Goal: Task Accomplishment & Management: Use online tool/utility

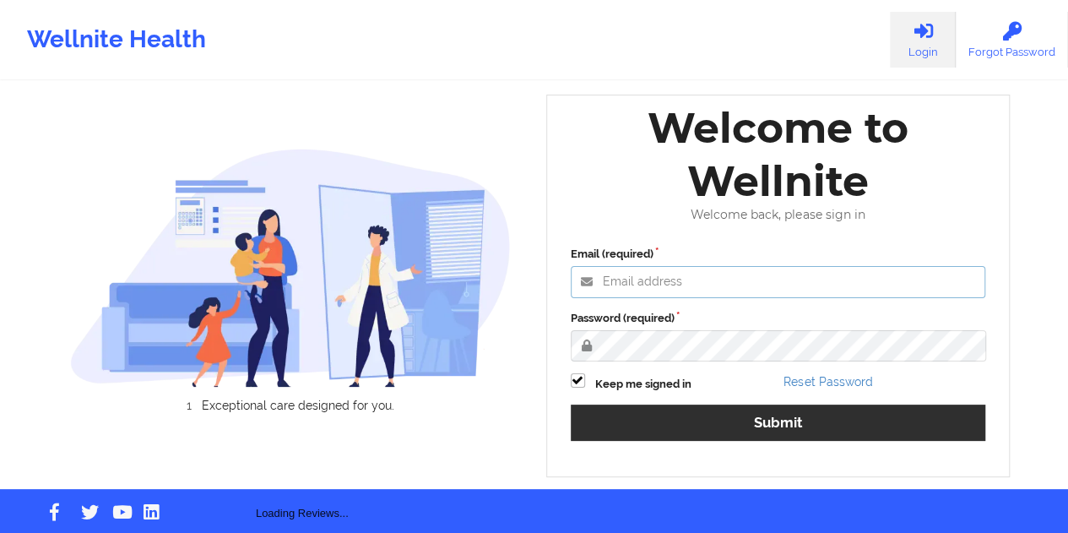
type input "[EMAIL_ADDRESS][DOMAIN_NAME]"
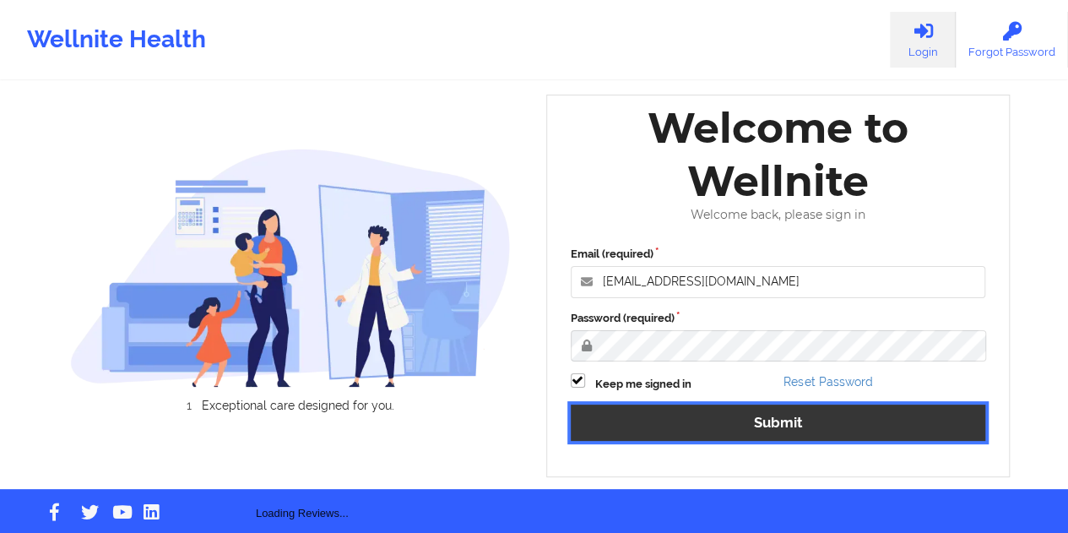
click at [769, 434] on button "Submit" at bounding box center [778, 422] width 415 height 36
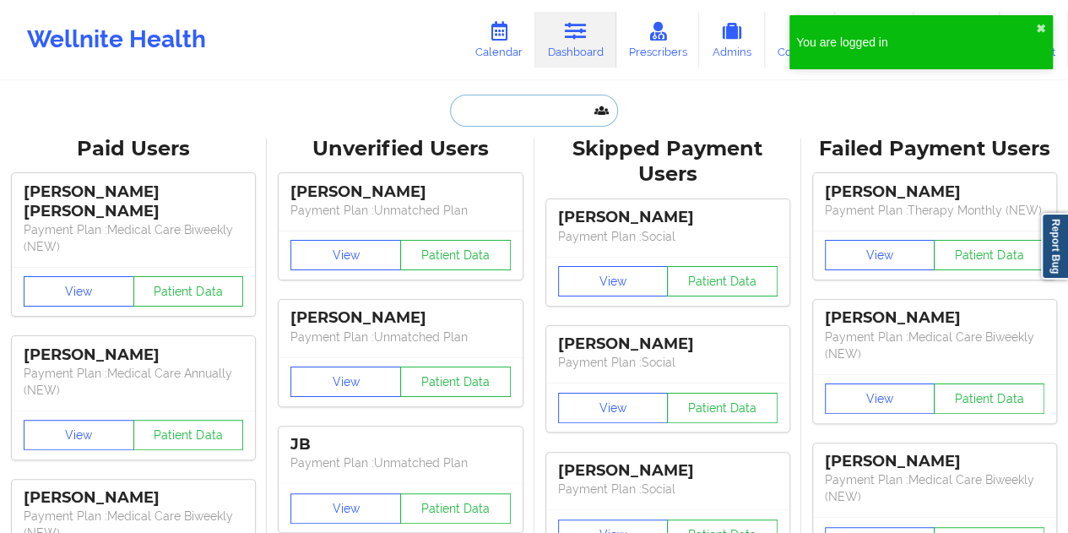
click at [554, 107] on input "text" at bounding box center [533, 111] width 167 height 32
paste input "[EMAIL_ADDRESS][DOMAIN_NAME]"
type input "[EMAIL_ADDRESS][DOMAIN_NAME]"
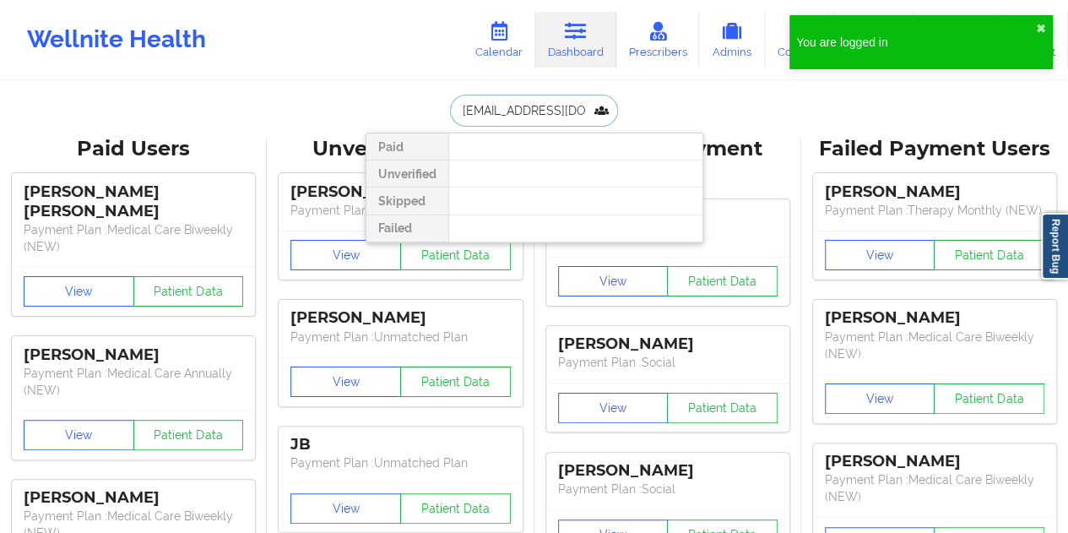
scroll to position [0, 12]
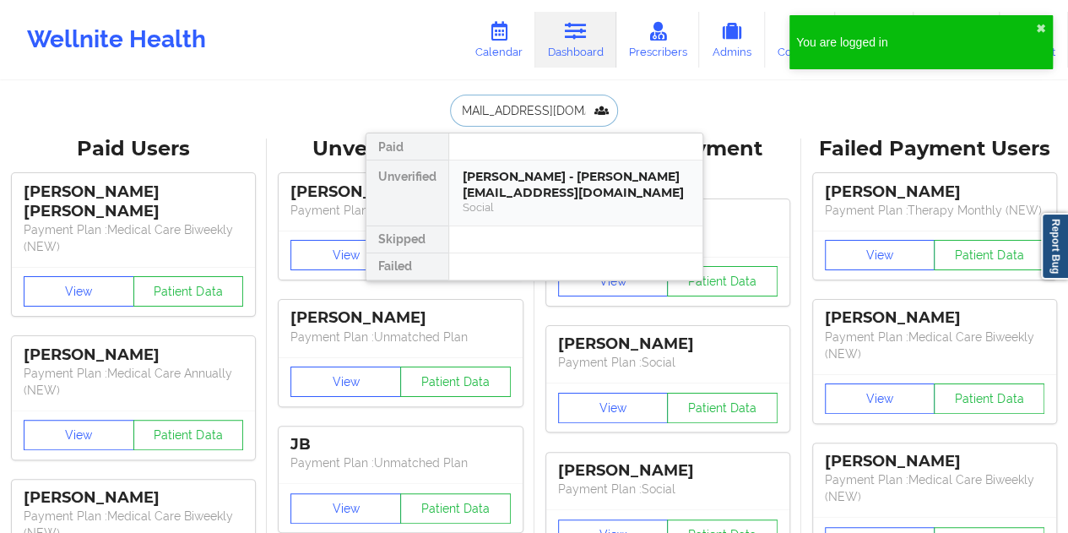
click at [560, 185] on div "[PERSON_NAME] - [PERSON_NAME][EMAIL_ADDRESS][DOMAIN_NAME]" at bounding box center [575, 184] width 226 height 31
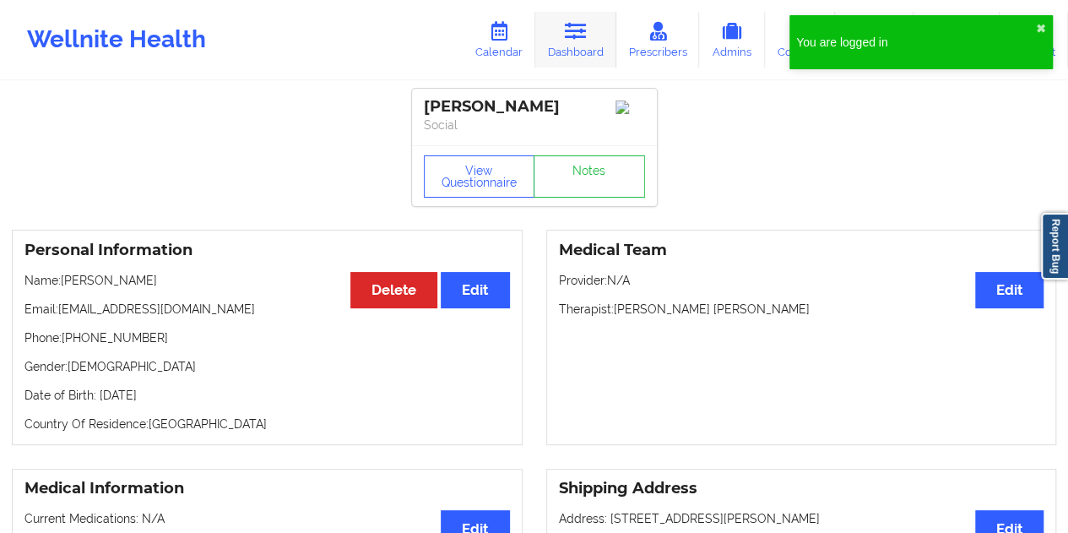
click at [572, 61] on link "Dashboard" at bounding box center [575, 40] width 81 height 56
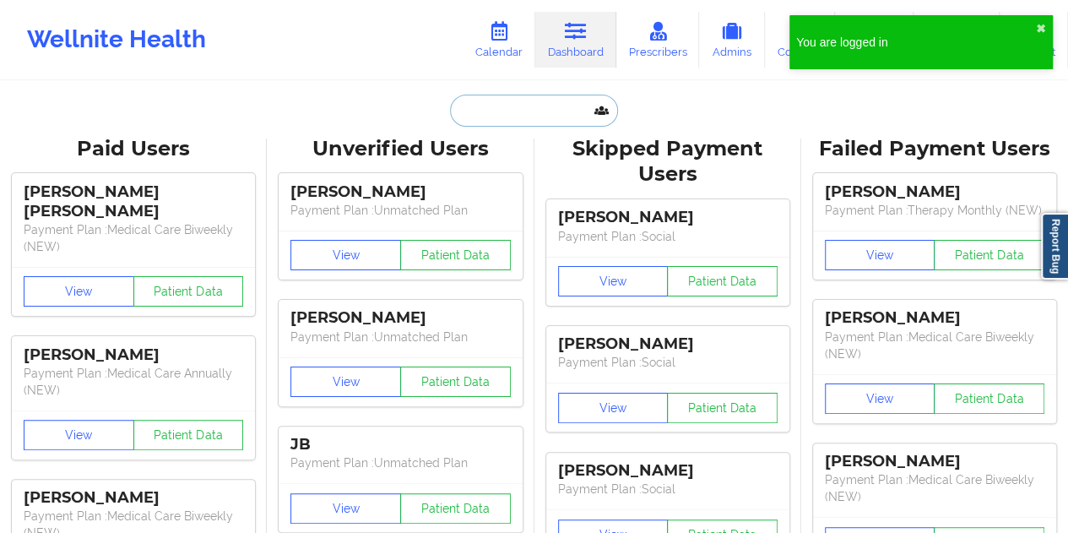
click at [515, 105] on input "text" at bounding box center [533, 111] width 167 height 32
paste input "[EMAIL_ADDRESS][DOMAIN_NAME]"
type input "[EMAIL_ADDRESS][DOMAIN_NAME]"
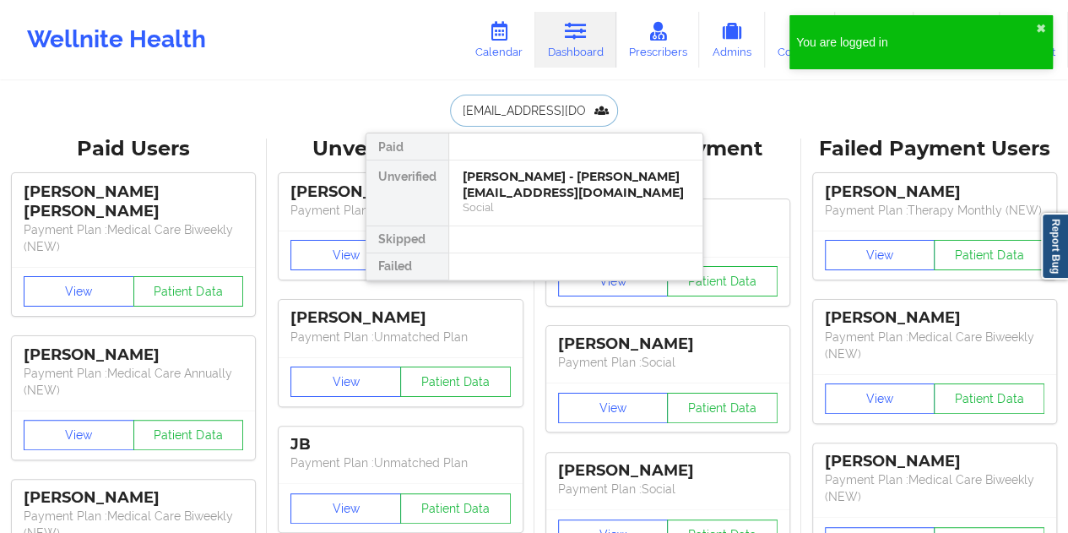
scroll to position [0, 12]
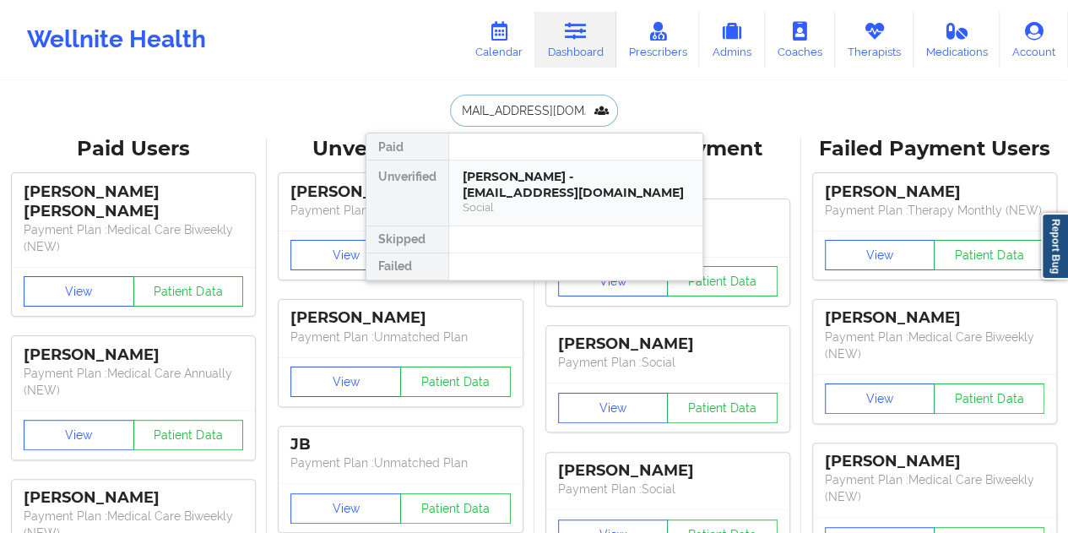
click at [518, 193] on div "[PERSON_NAME] - [EMAIL_ADDRESS][DOMAIN_NAME]" at bounding box center [575, 184] width 226 height 31
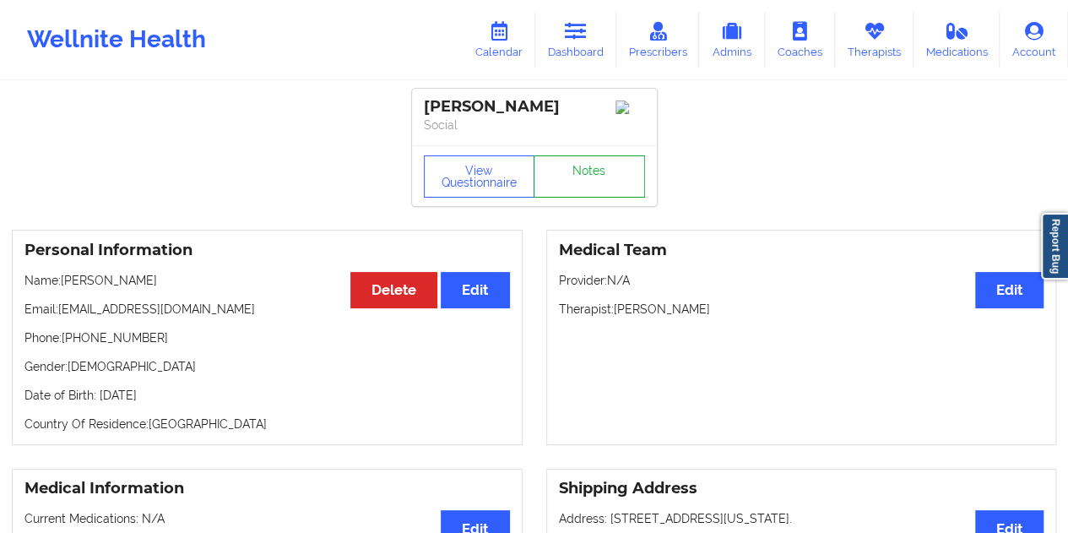
click at [575, 183] on link "Notes" at bounding box center [588, 176] width 111 height 42
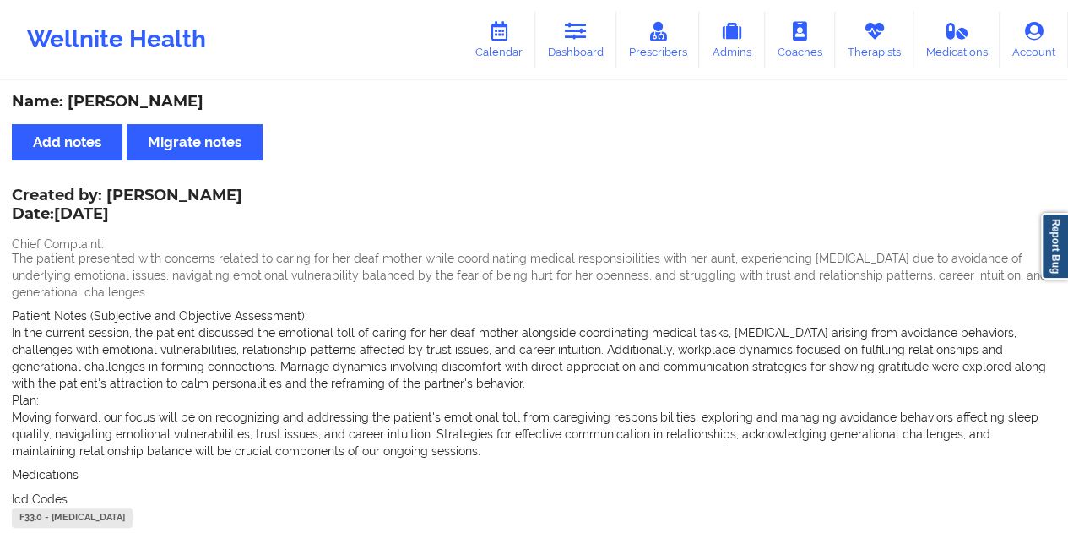
click at [149, 105] on div "Name: [PERSON_NAME]" at bounding box center [534, 101] width 1044 height 19
copy div "[PERSON_NAME]"
click at [589, 66] on link "Dashboard" at bounding box center [575, 40] width 81 height 56
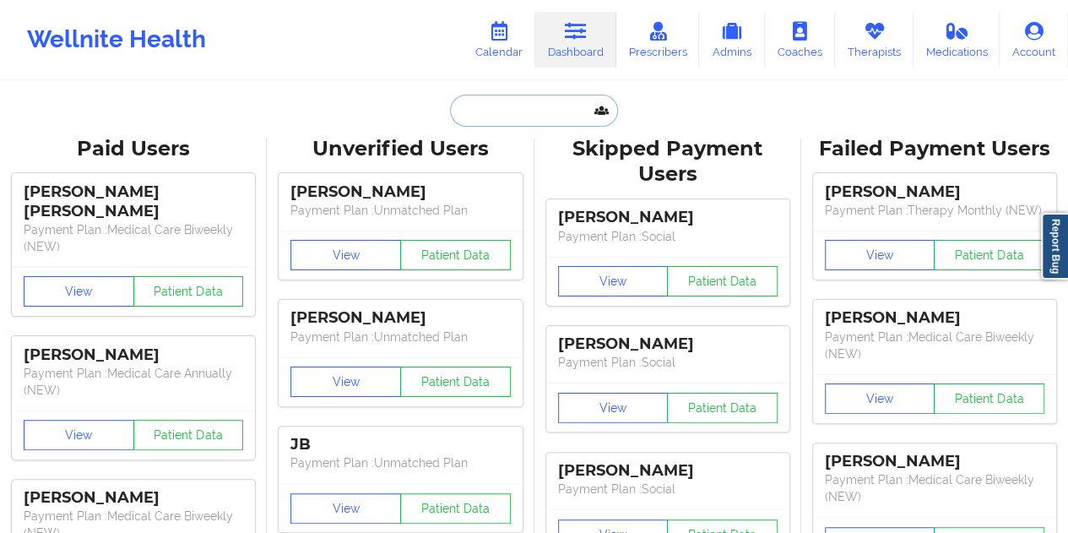
click at [489, 116] on input "text" at bounding box center [533, 111] width 167 height 32
paste input "[EMAIL_ADDRESS][DOMAIN_NAME]"
type input "[EMAIL_ADDRESS][DOMAIN_NAME]"
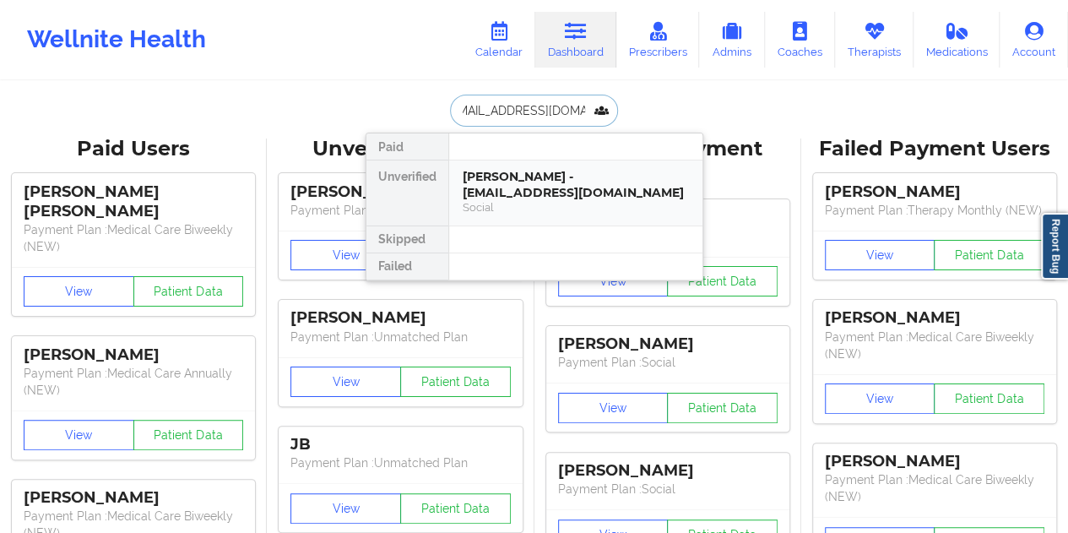
click at [560, 187] on div "[PERSON_NAME] - [EMAIL_ADDRESS][DOMAIN_NAME]" at bounding box center [575, 184] width 226 height 31
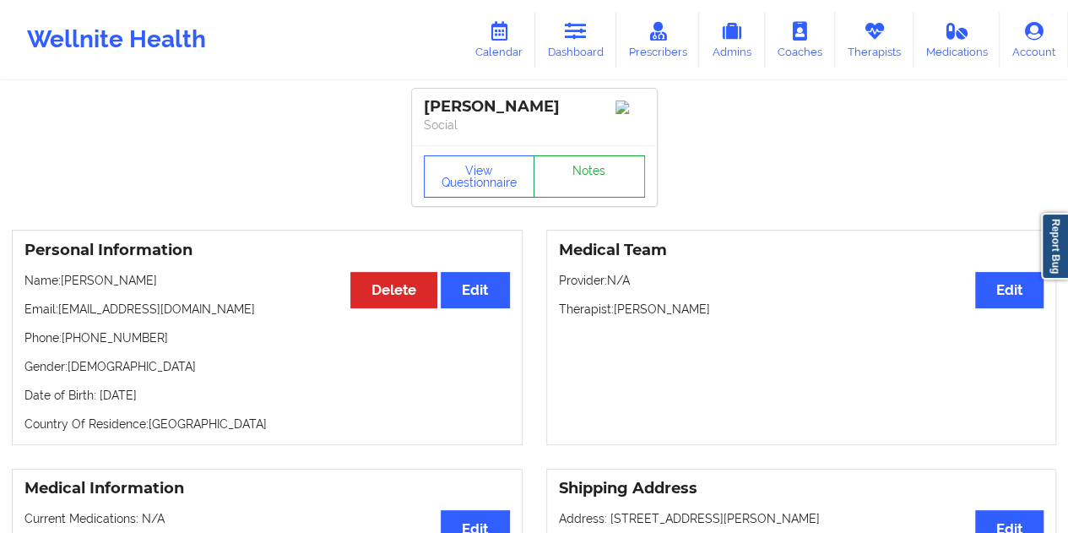
click at [580, 181] on link "Notes" at bounding box center [588, 176] width 111 height 42
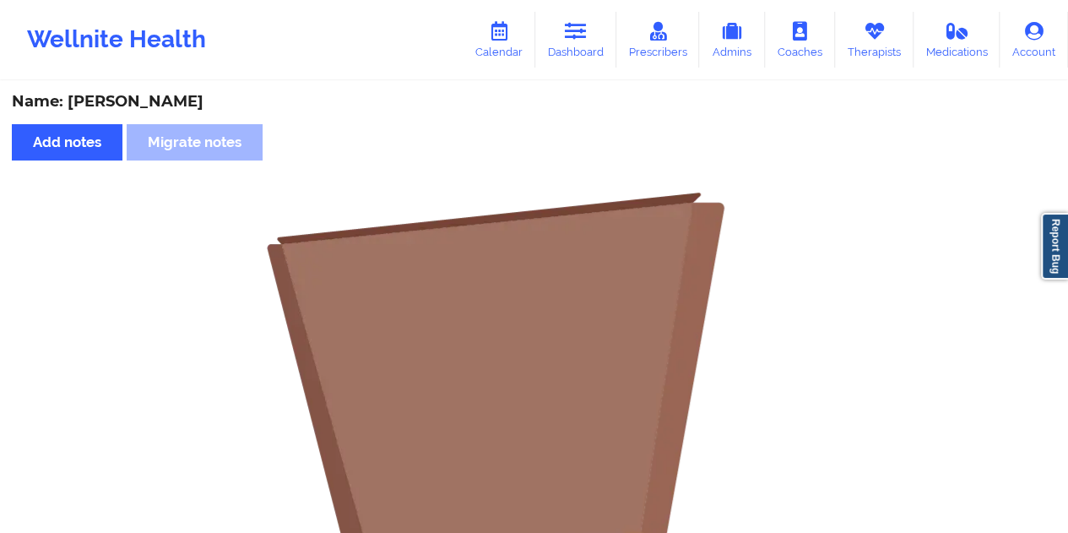
drag, startPoint x: 559, startPoint y: 40, endPoint x: 564, endPoint y: 77, distance: 37.5
click at [559, 40] on link "Dashboard" at bounding box center [575, 40] width 81 height 56
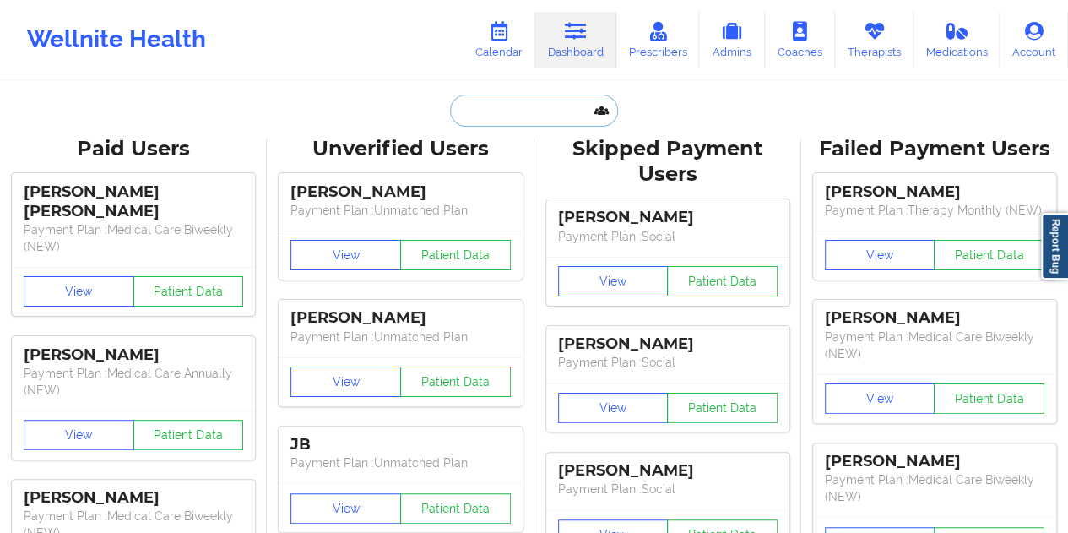
click at [537, 104] on input "text" at bounding box center [533, 111] width 167 height 32
paste input "[EMAIL_ADDRESS][DOMAIN_NAME]"
type input "[EMAIL_ADDRESS][DOMAIN_NAME]"
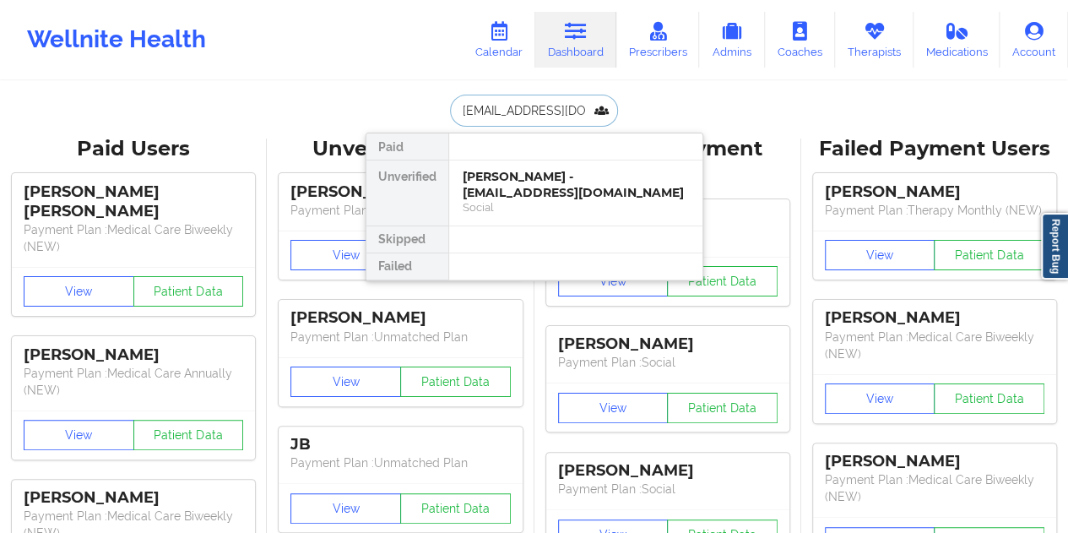
click at [538, 180] on div "[PERSON_NAME] - [EMAIL_ADDRESS][DOMAIN_NAME]" at bounding box center [575, 184] width 226 height 31
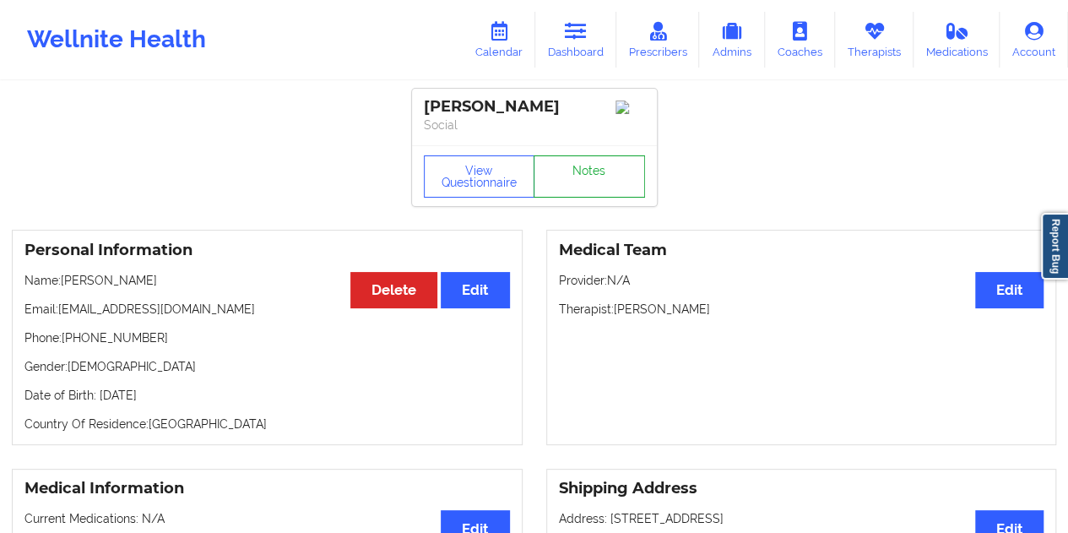
click at [576, 185] on link "Notes" at bounding box center [588, 176] width 111 height 42
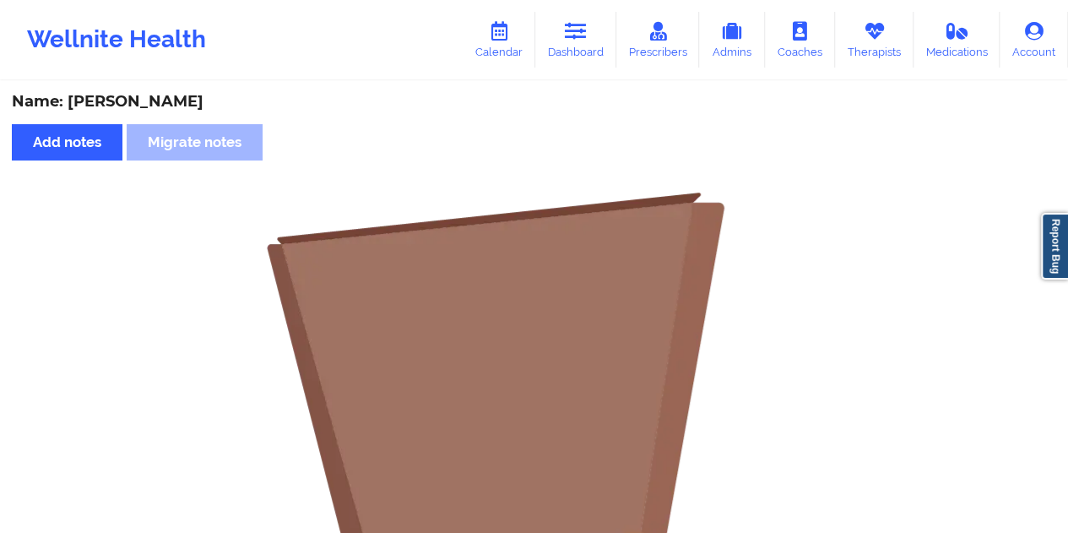
click at [177, 105] on div "Name: [PERSON_NAME]" at bounding box center [534, 101] width 1044 height 19
copy div "[PERSON_NAME]"
click at [587, 24] on icon at bounding box center [576, 31] width 22 height 19
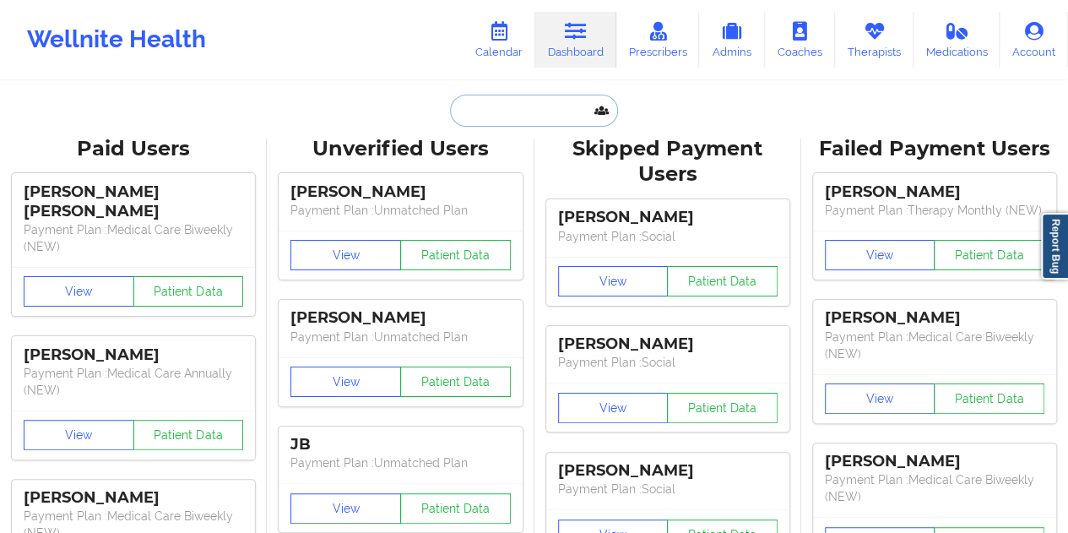
click at [513, 99] on input "text" at bounding box center [533, 111] width 167 height 32
paste input "[EMAIL_ADDRESS][DOMAIN_NAME]"
type input "[EMAIL_ADDRESS][DOMAIN_NAME]"
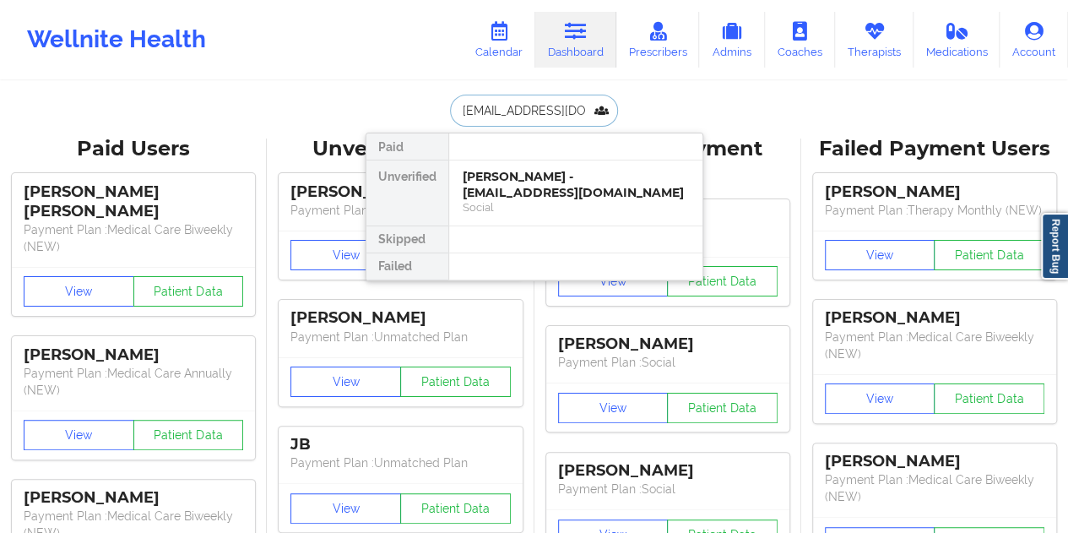
click at [537, 192] on div "[PERSON_NAME] - [EMAIL_ADDRESS][DOMAIN_NAME]" at bounding box center [575, 184] width 226 height 31
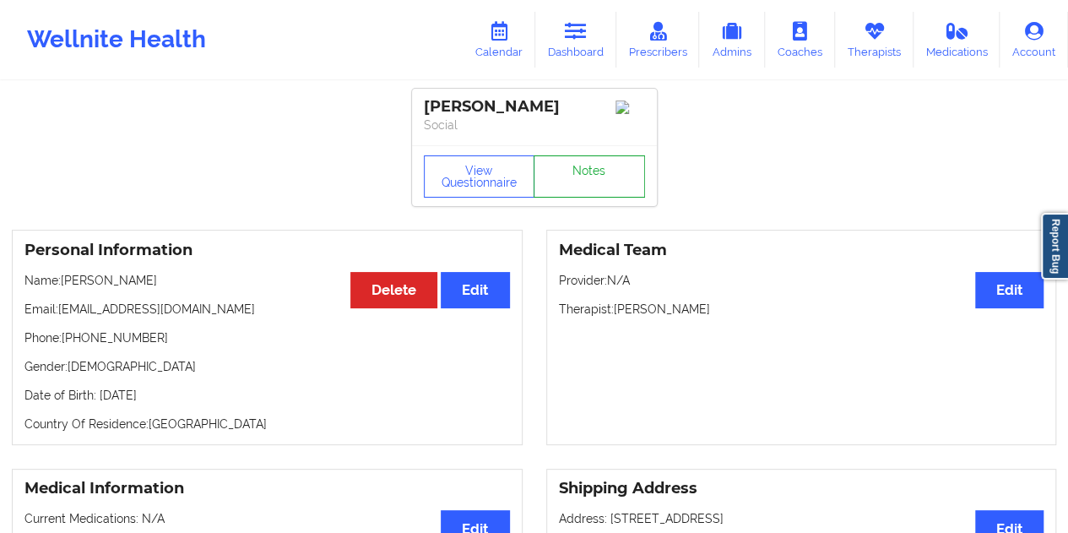
click at [568, 183] on link "Notes" at bounding box center [588, 176] width 111 height 42
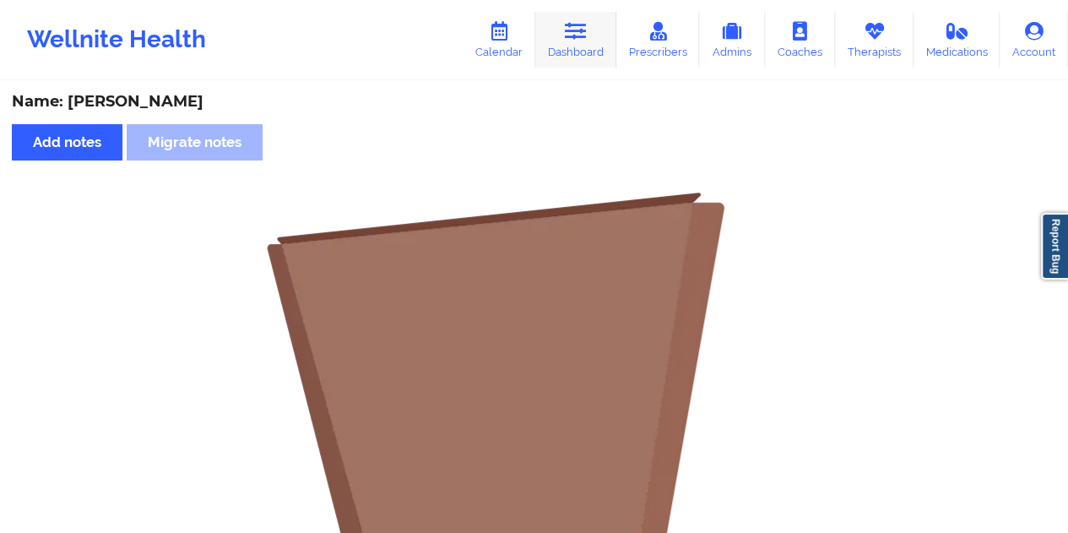
click at [565, 57] on link "Dashboard" at bounding box center [575, 40] width 81 height 56
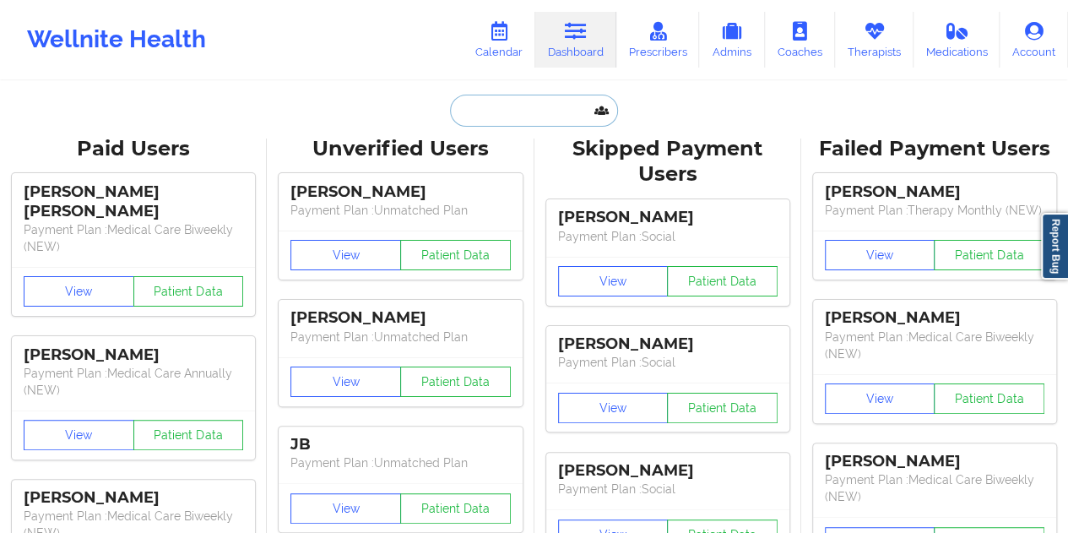
click at [503, 108] on input "text" at bounding box center [533, 111] width 167 height 32
paste input "[EMAIL_ADDRESS][DOMAIN_NAME]"
type input "[EMAIL_ADDRESS][DOMAIN_NAME]"
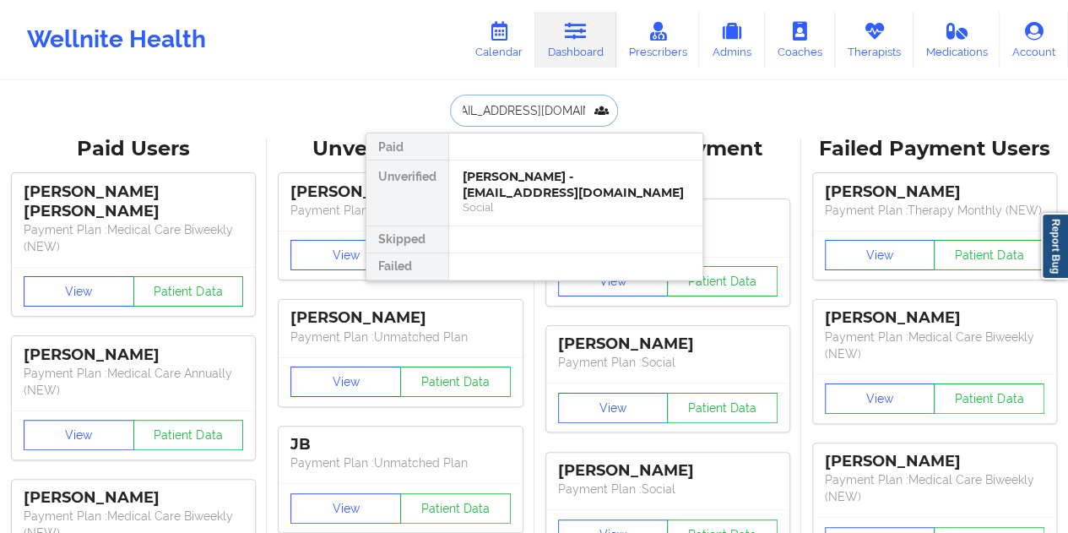
click at [537, 183] on div "[PERSON_NAME] - [EMAIL_ADDRESS][DOMAIN_NAME]" at bounding box center [575, 184] width 226 height 31
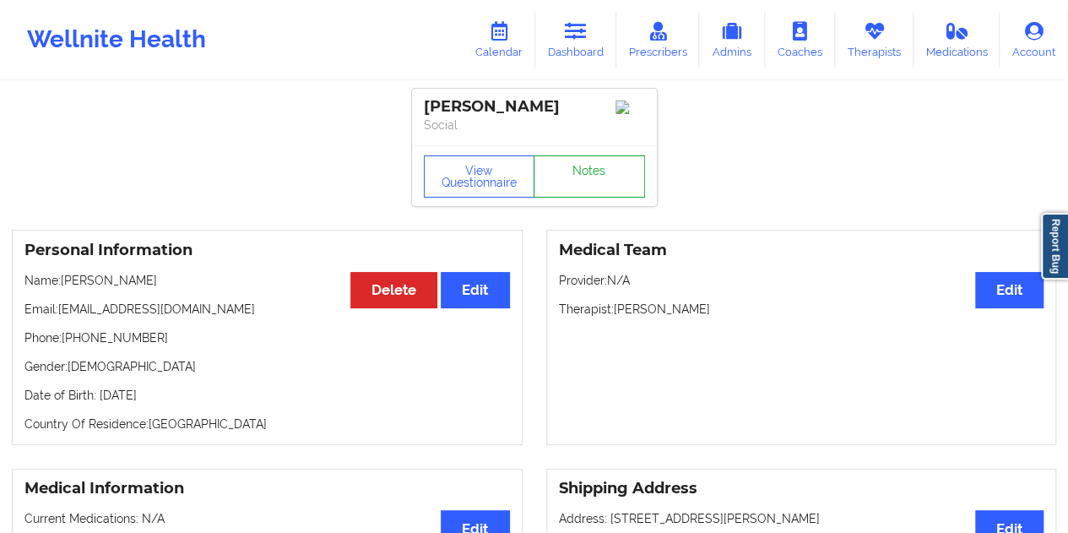
click at [574, 181] on link "Notes" at bounding box center [588, 176] width 111 height 42
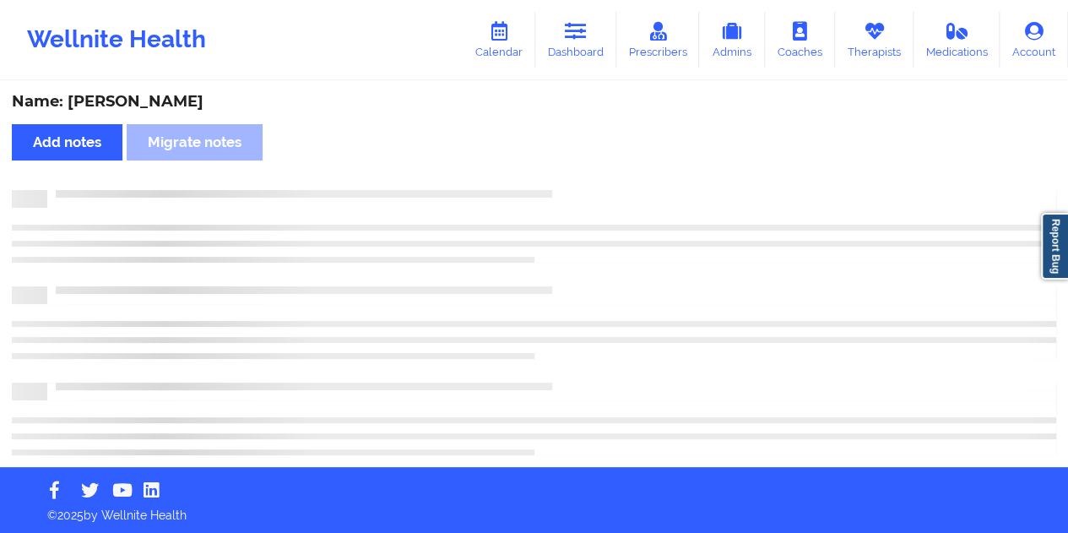
click at [177, 88] on div "Name: [PERSON_NAME] Add notes Migrate notes" at bounding box center [534, 275] width 1068 height 384
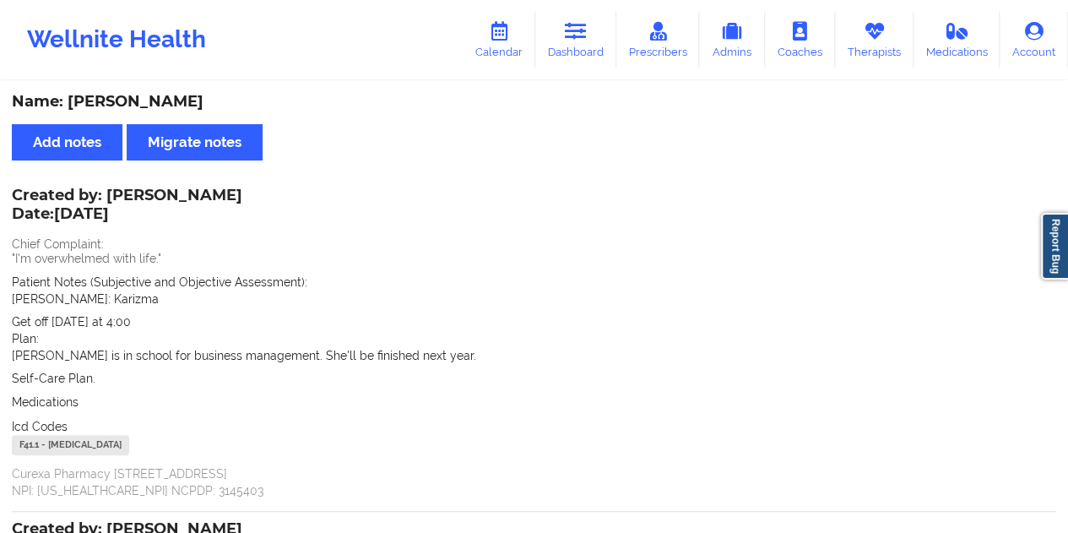
copy div "[PERSON_NAME]"
click at [262, 97] on div "Name: [PERSON_NAME]" at bounding box center [534, 101] width 1044 height 19
drag, startPoint x: 252, startPoint y: 101, endPoint x: 69, endPoint y: 97, distance: 182.3
click at [69, 97] on div "Name: [PERSON_NAME]" at bounding box center [534, 101] width 1044 height 19
copy div "[PERSON_NAME]"
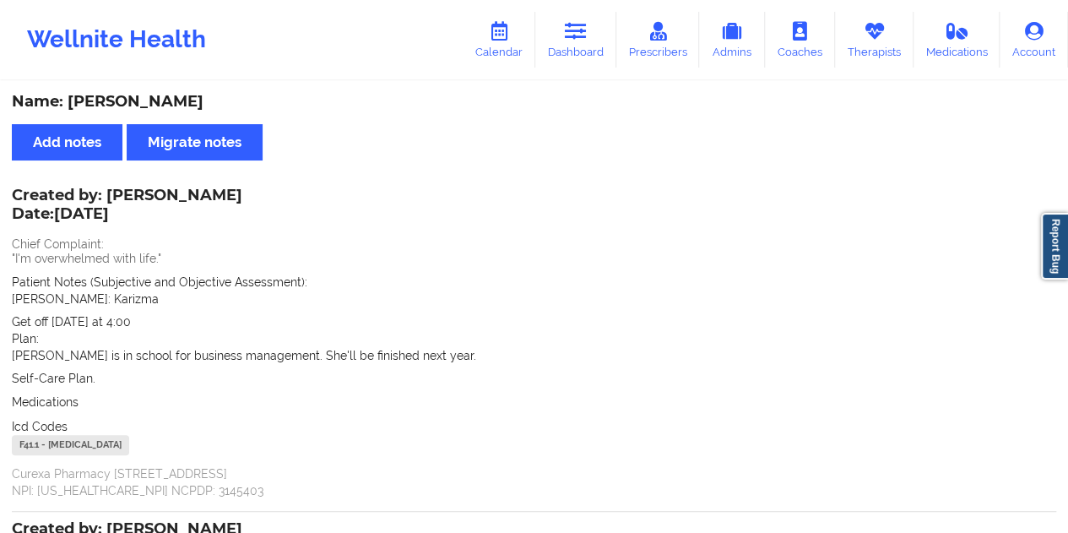
drag, startPoint x: 596, startPoint y: 32, endPoint x: 564, endPoint y: 75, distance: 53.7
click at [596, 32] on link "Dashboard" at bounding box center [575, 40] width 81 height 56
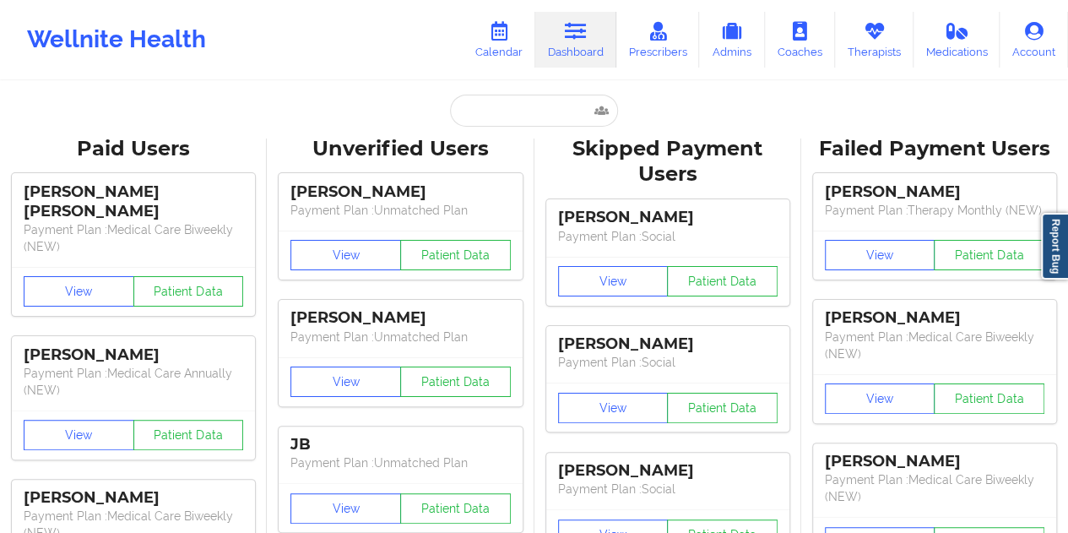
click at [520, 103] on input "text" at bounding box center [533, 111] width 167 height 32
paste input "[EMAIL_ADDRESS][DOMAIN_NAME]"
type input "[EMAIL_ADDRESS][DOMAIN_NAME]"
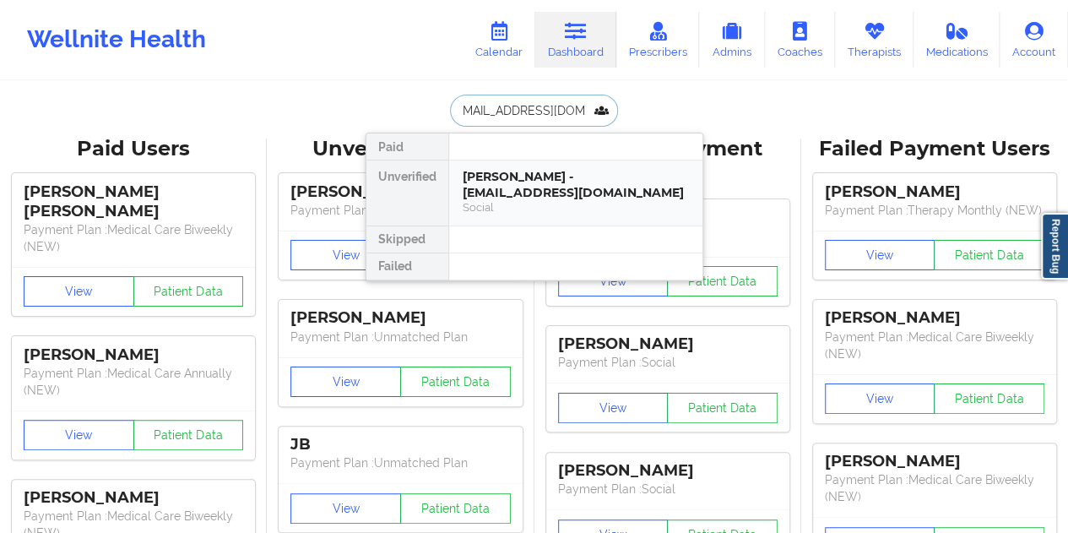
click at [520, 187] on div "[PERSON_NAME] - [EMAIL_ADDRESS][DOMAIN_NAME]" at bounding box center [575, 184] width 226 height 31
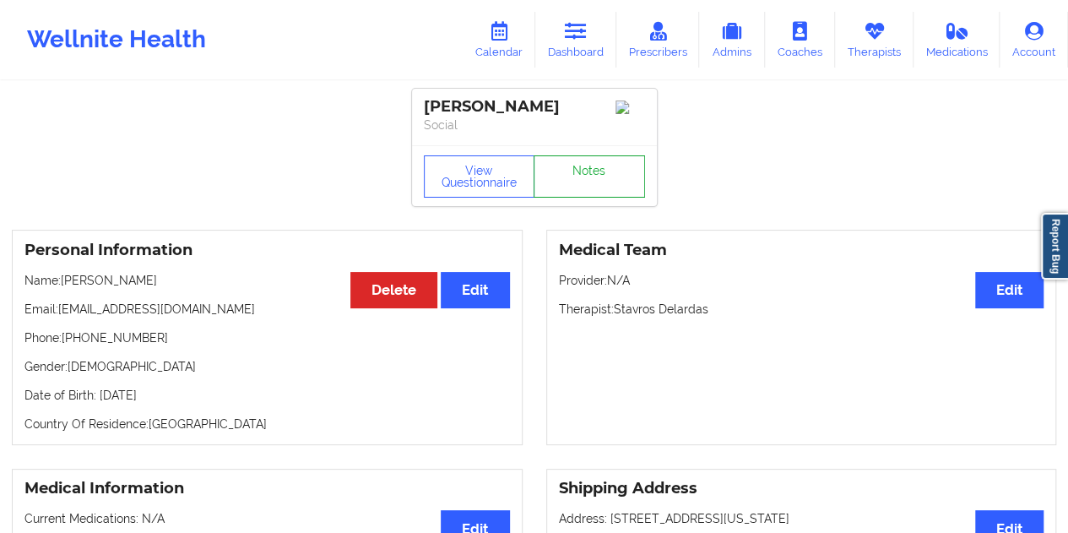
click at [590, 197] on link "Notes" at bounding box center [588, 176] width 111 height 42
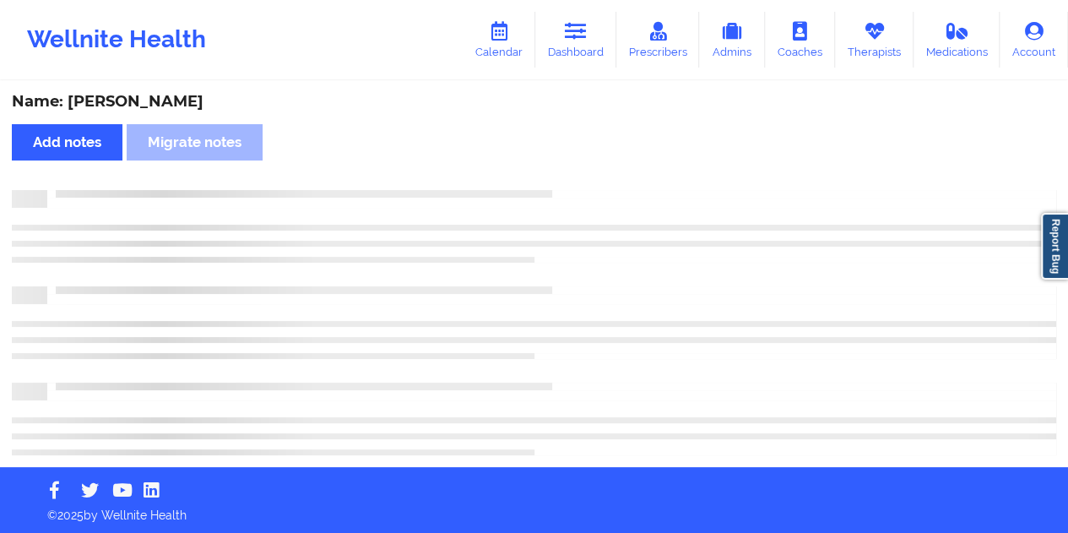
click at [152, 106] on div "Name: [PERSON_NAME]" at bounding box center [534, 101] width 1044 height 19
copy div "Ebrahim"
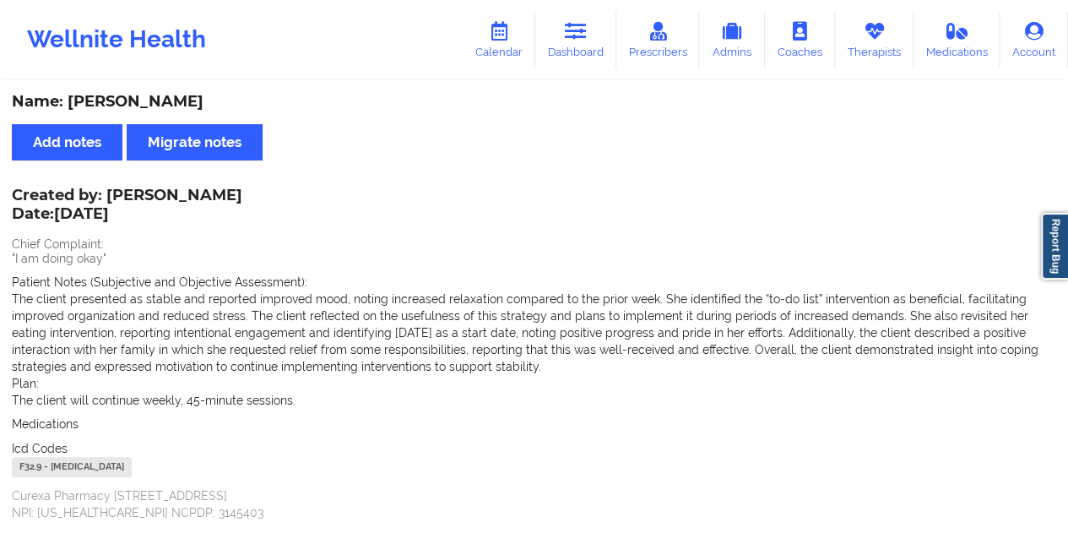
drag, startPoint x: 239, startPoint y: 192, endPoint x: 106, endPoint y: 187, distance: 132.6
click at [106, 187] on div "Created by: [PERSON_NAME] Date: [DATE]" at bounding box center [127, 206] width 230 height 39
copy div "Stavros Delardas"
drag, startPoint x: 579, startPoint y: 51, endPoint x: 569, endPoint y: 78, distance: 28.8
click at [579, 51] on link "Dashboard" at bounding box center [575, 40] width 81 height 56
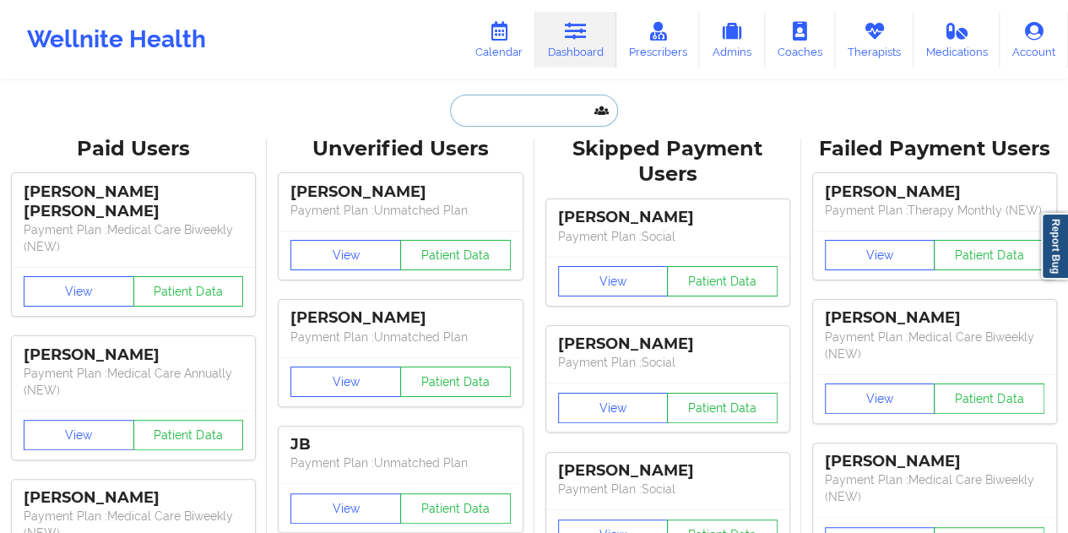
click at [518, 121] on input "text" at bounding box center [533, 111] width 167 height 32
paste input "[EMAIL_ADDRESS][DOMAIN_NAME]"
type input "[EMAIL_ADDRESS][DOMAIN_NAME]"
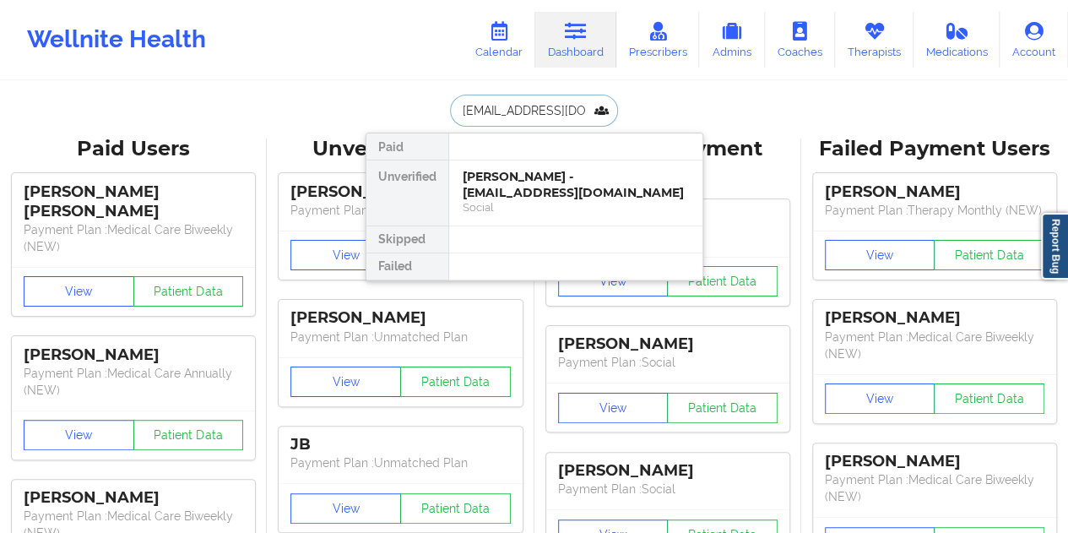
scroll to position [0, 28]
click at [552, 192] on div "[PERSON_NAME] - [EMAIL_ADDRESS][DOMAIN_NAME]" at bounding box center [575, 184] width 226 height 31
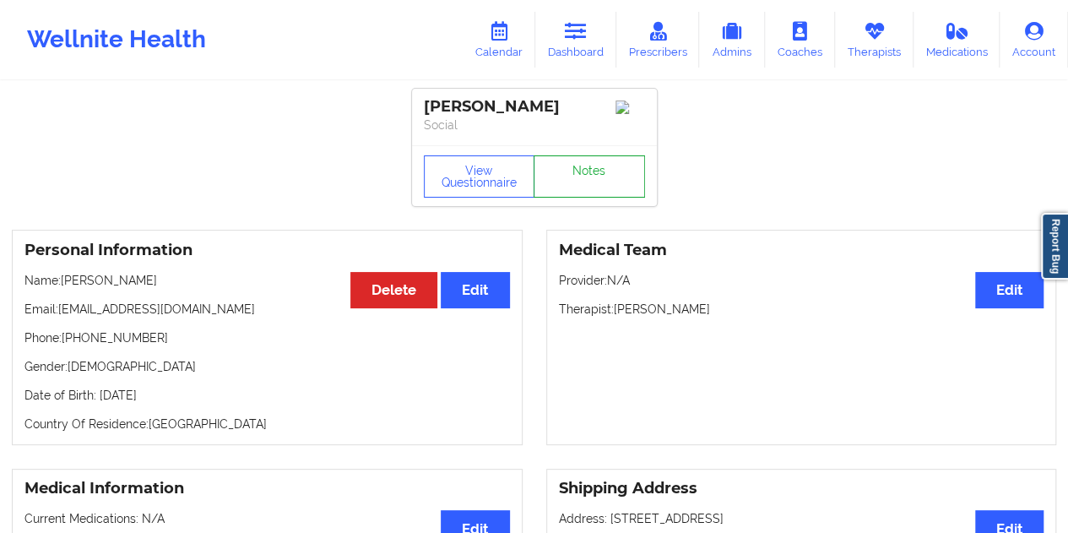
click at [577, 191] on link "Notes" at bounding box center [588, 176] width 111 height 42
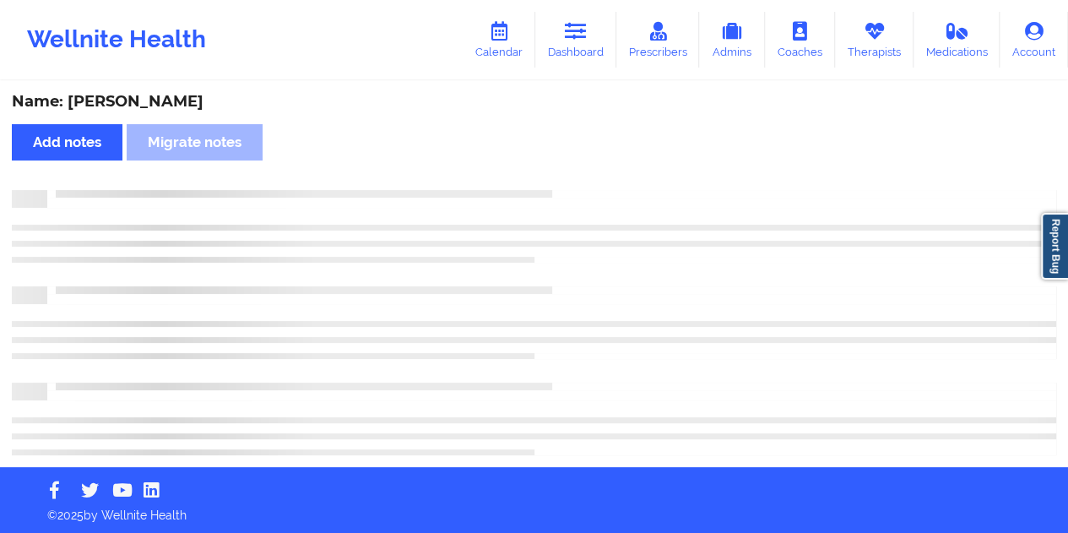
click at [164, 94] on div "Name: [PERSON_NAME]" at bounding box center [534, 101] width 1044 height 19
copy div "[PERSON_NAME]"
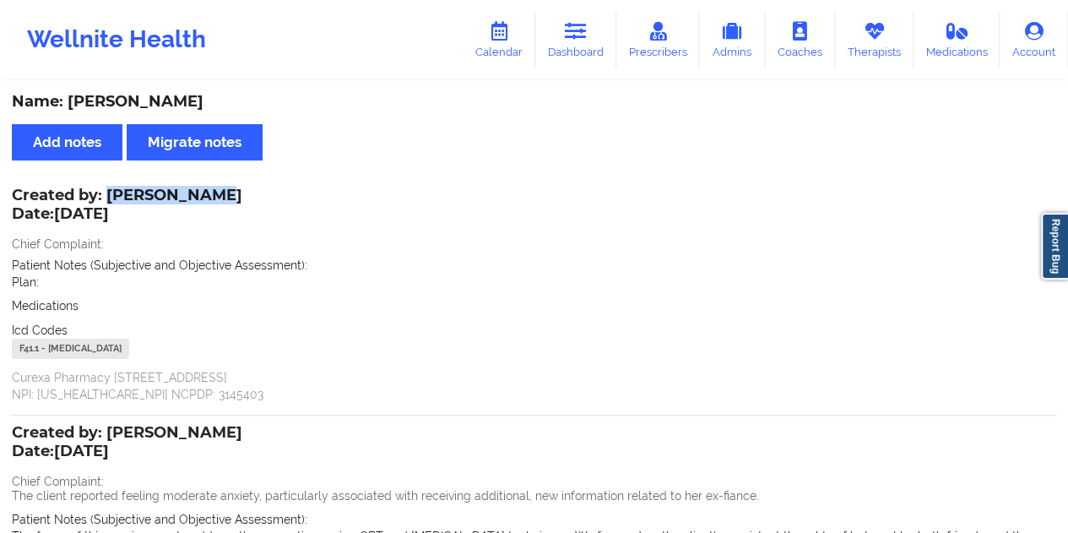
drag, startPoint x: 111, startPoint y: 192, endPoint x: 197, endPoint y: 197, distance: 86.2
click at [197, 197] on div "Created by: [PERSON_NAME] Date: [DATE]" at bounding box center [127, 206] width 230 height 39
copy div "[PERSON_NAME]"
click at [571, 43] on link "Dashboard" at bounding box center [575, 40] width 81 height 56
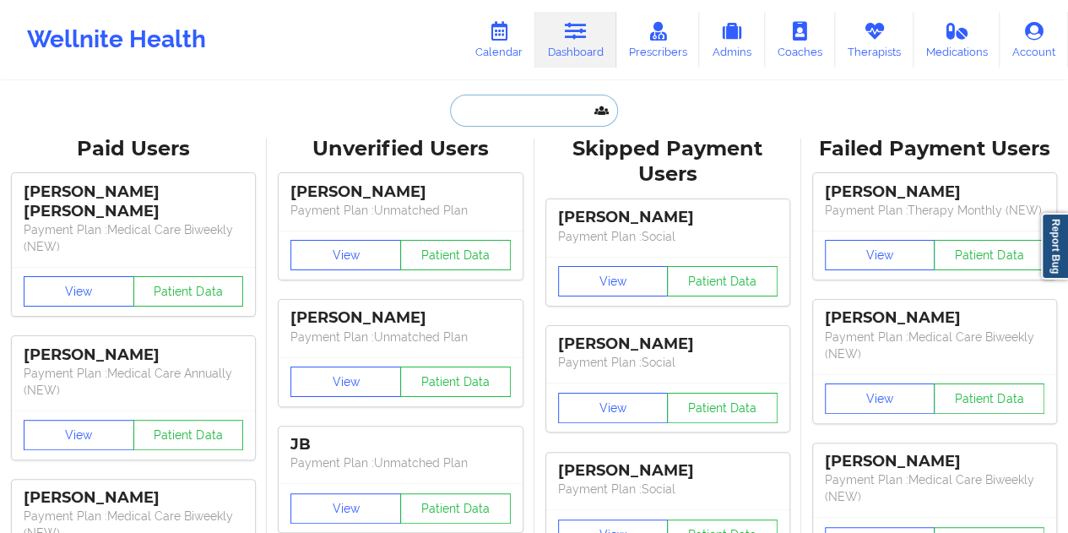
click at [535, 116] on input "text" at bounding box center [533, 111] width 167 height 32
paste input "[EMAIL_ADDRESS][DOMAIN_NAME]"
type input "[EMAIL_ADDRESS][DOMAIN_NAME]"
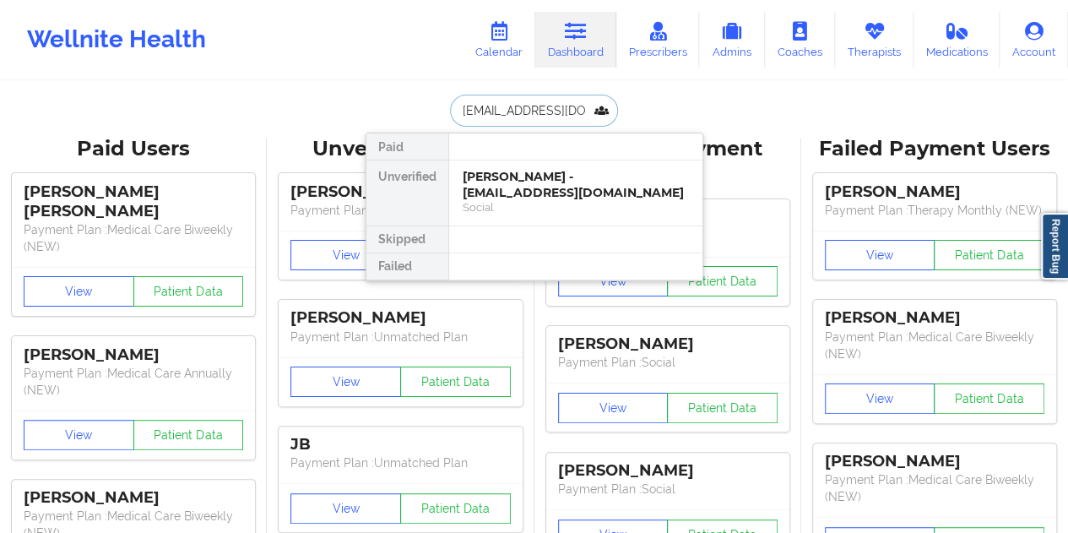
scroll to position [0, 5]
click at [548, 192] on div "[PERSON_NAME] - [EMAIL_ADDRESS][DOMAIN_NAME]" at bounding box center [575, 184] width 226 height 31
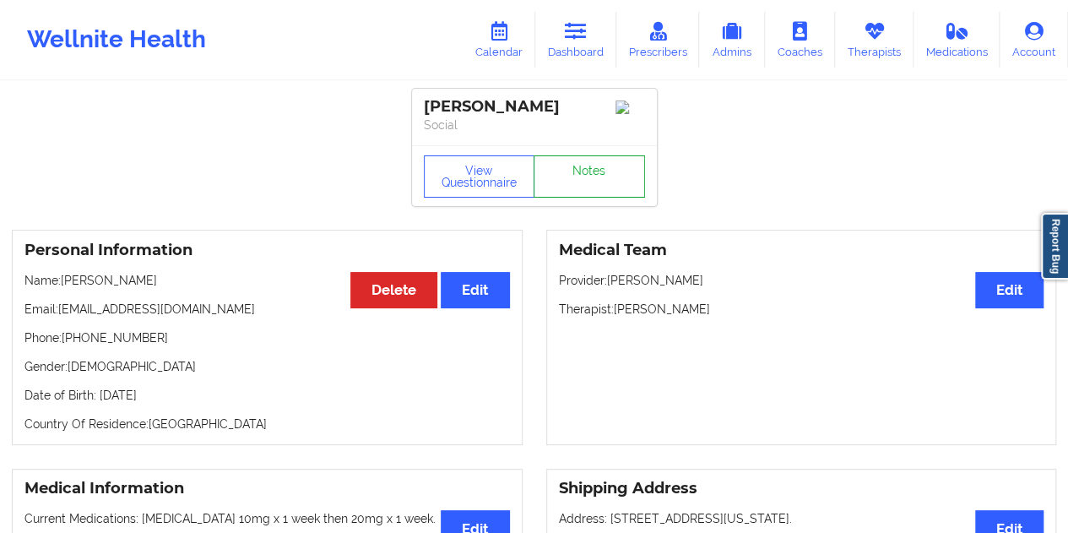
click at [589, 183] on link "Notes" at bounding box center [588, 176] width 111 height 42
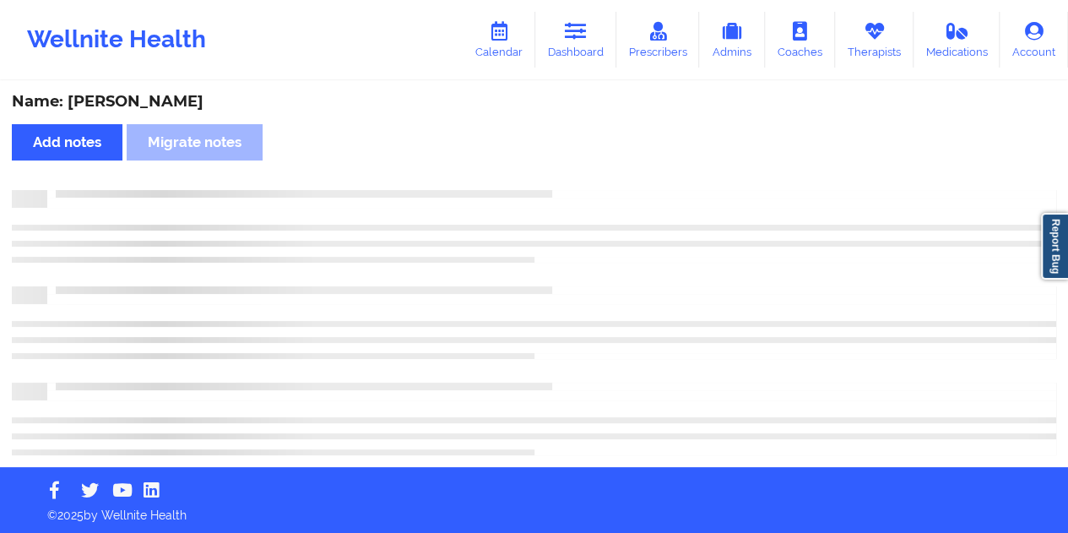
click at [156, 98] on div "Name: [PERSON_NAME]" at bounding box center [534, 101] width 1044 height 19
click at [156, 97] on div "Name: [PERSON_NAME]" at bounding box center [534, 101] width 1044 height 19
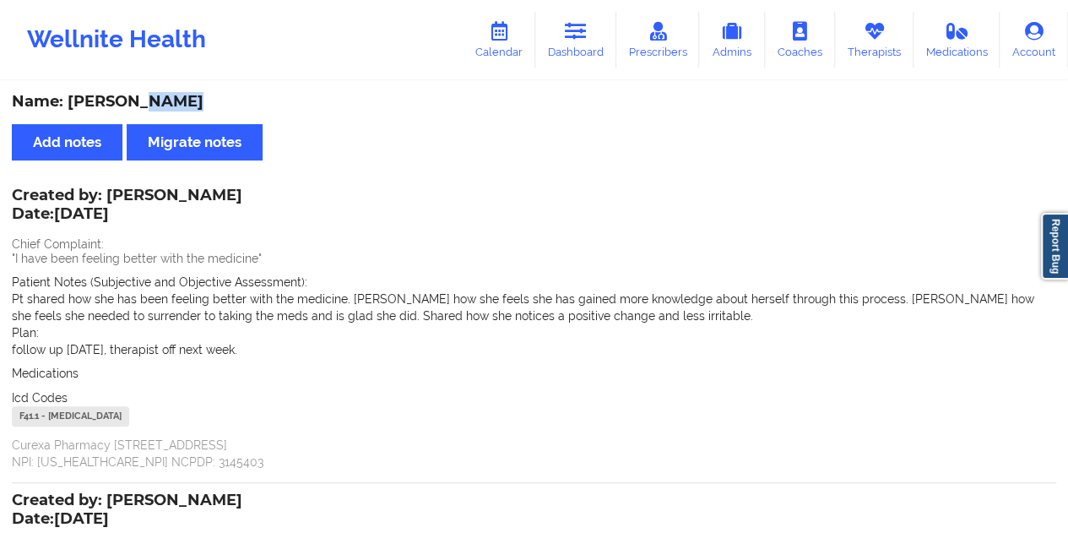
copy div "[PERSON_NAME]"
drag, startPoint x: 110, startPoint y: 193, endPoint x: 201, endPoint y: 195, distance: 91.2
click at [201, 195] on div "Created by: [PERSON_NAME] Date: [DATE]" at bounding box center [127, 206] width 230 height 39
copy div "[PERSON_NAME]"
click at [579, 27] on icon at bounding box center [576, 31] width 22 height 19
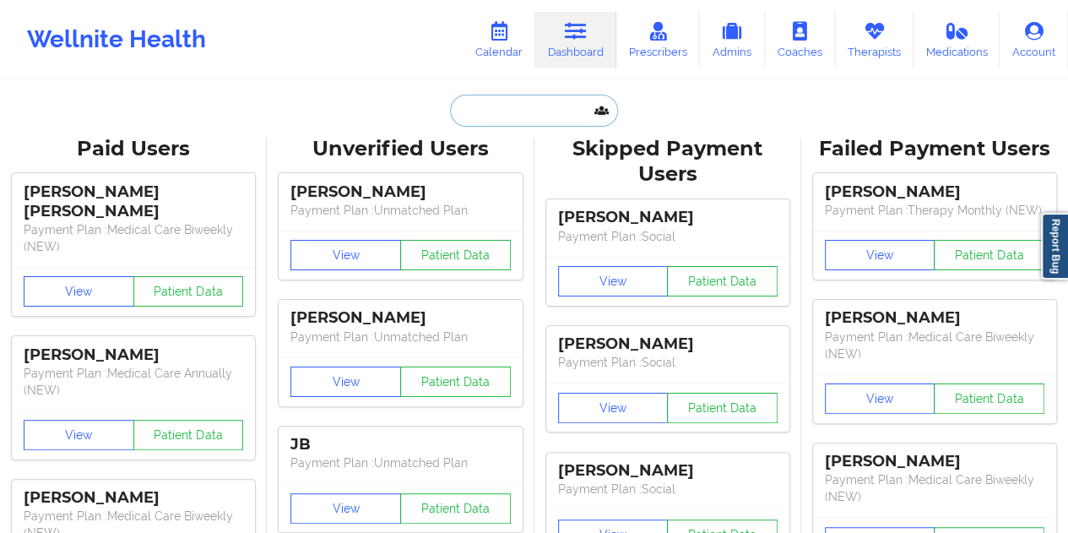
click at [506, 113] on input "text" at bounding box center [533, 111] width 167 height 32
paste input "[EMAIL_ADDRESS][DOMAIN_NAME]"
type input "[EMAIL_ADDRESS][DOMAIN_NAME]"
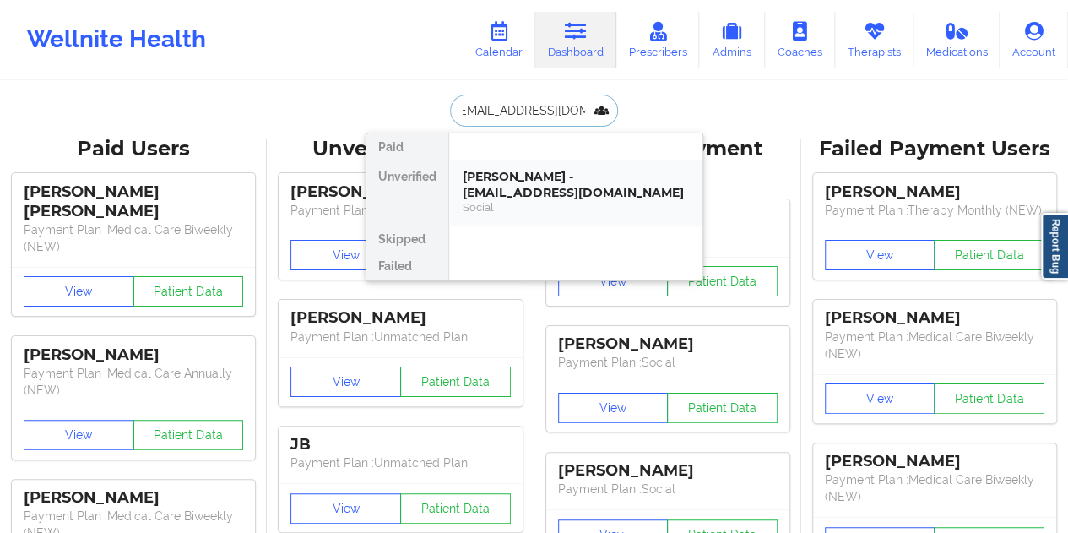
click at [564, 203] on div "Social" at bounding box center [575, 207] width 226 height 14
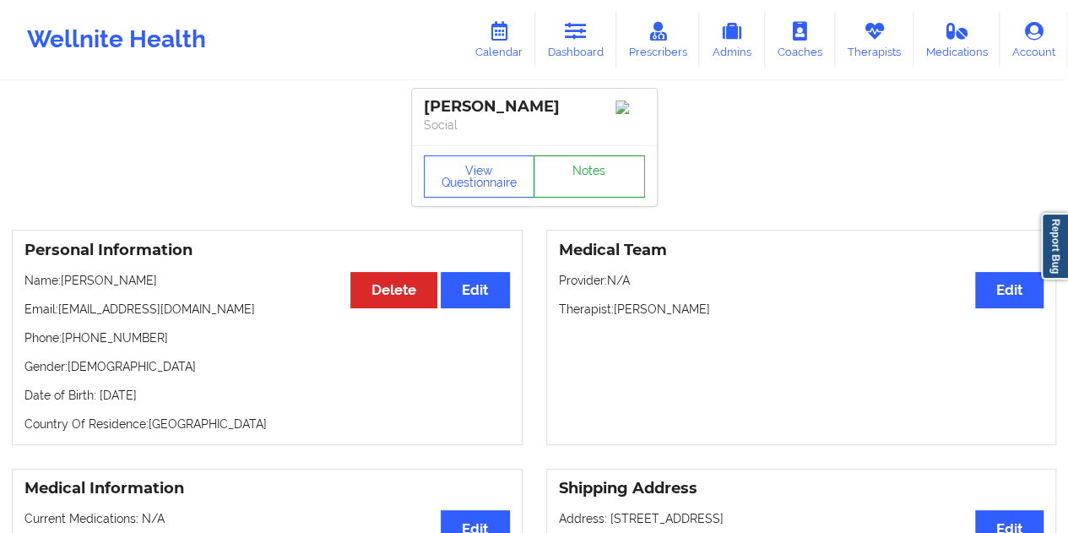
click at [586, 188] on link "Notes" at bounding box center [588, 176] width 111 height 42
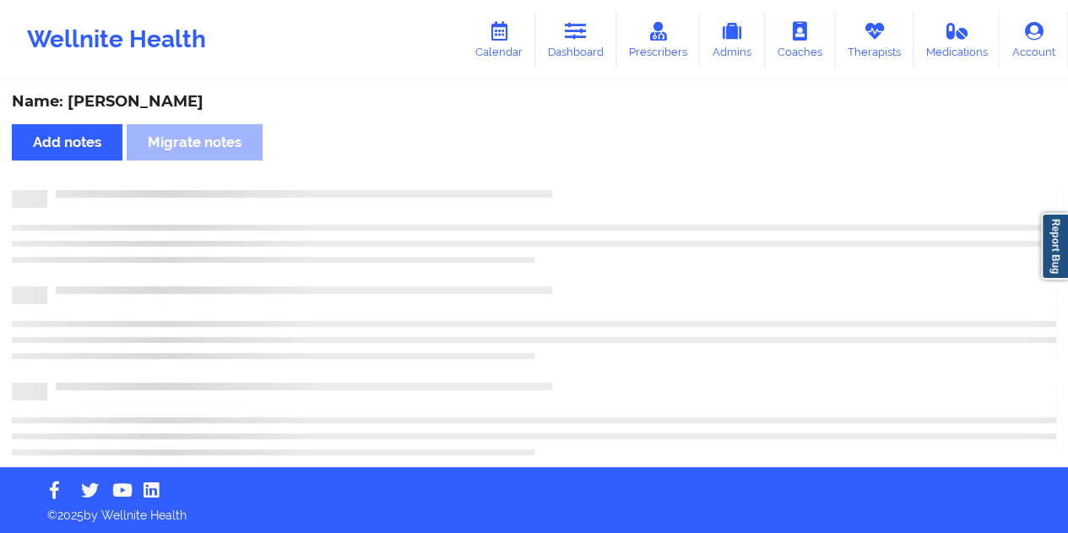
click at [148, 99] on div "Name: [PERSON_NAME]" at bounding box center [534, 101] width 1044 height 19
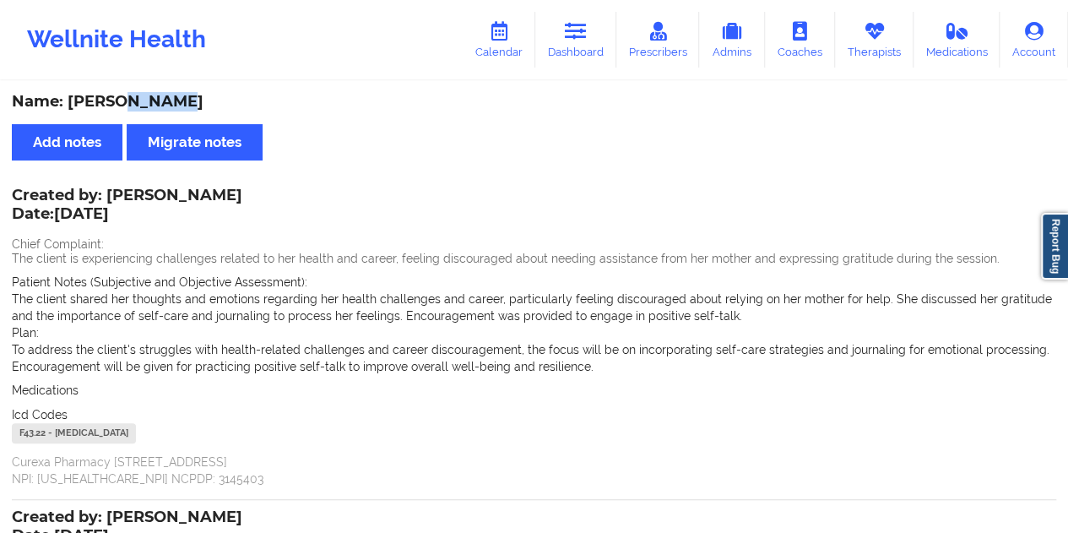
click at [592, 43] on link "Dashboard" at bounding box center [575, 40] width 81 height 56
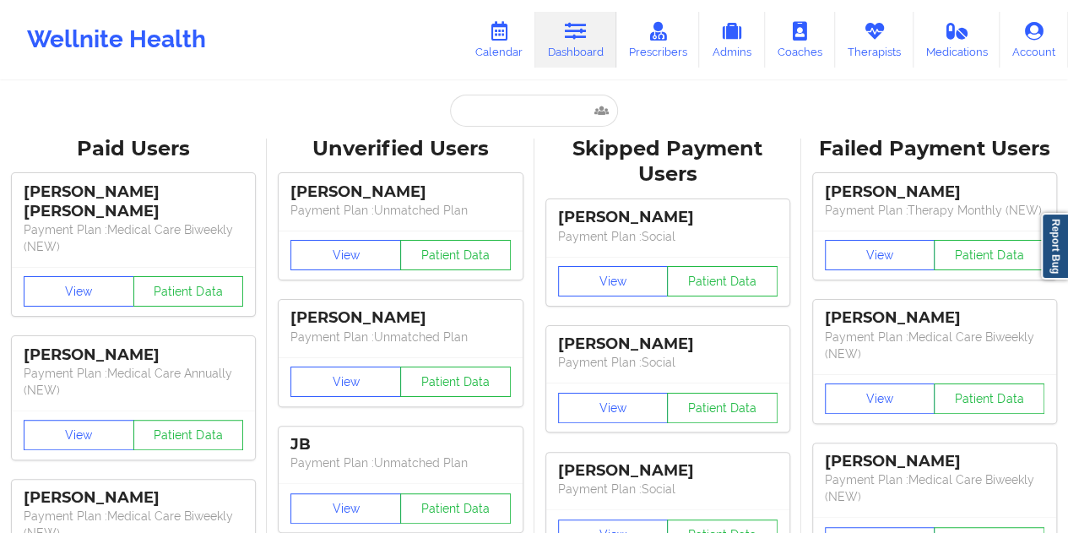
click at [497, 100] on input "text" at bounding box center [533, 111] width 167 height 32
paste input "[PERSON_NAME][EMAIL_ADDRESS][PERSON_NAME][DOMAIN_NAME]"
type input "[PERSON_NAME][EMAIL_ADDRESS][PERSON_NAME][DOMAIN_NAME]"
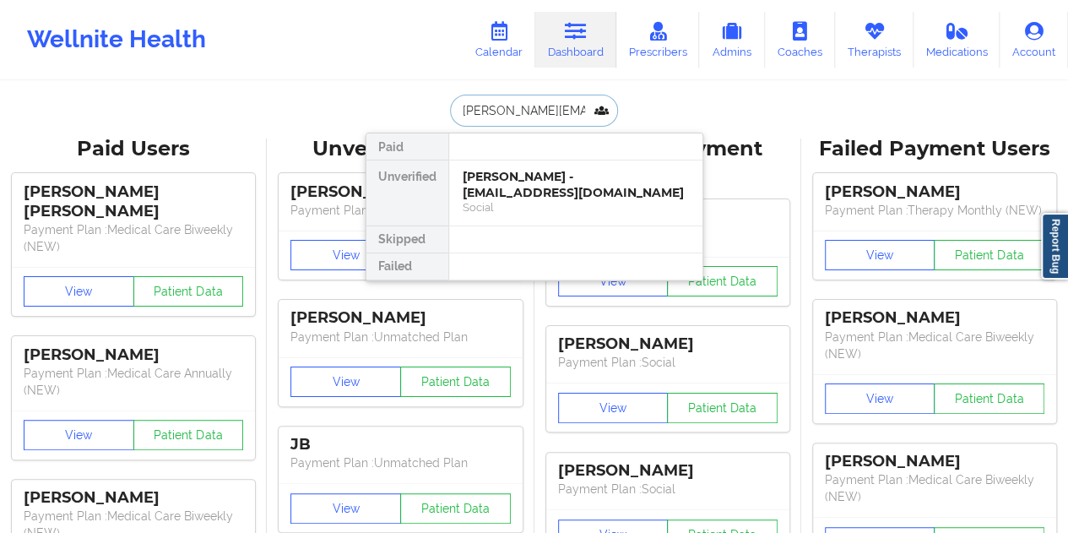
scroll to position [0, 6]
click at [520, 175] on div "Lisa Hunnicutt - [EMAIL_ADDRESS][PERSON_NAME][DOMAIN_NAME]" at bounding box center [575, 184] width 226 height 31
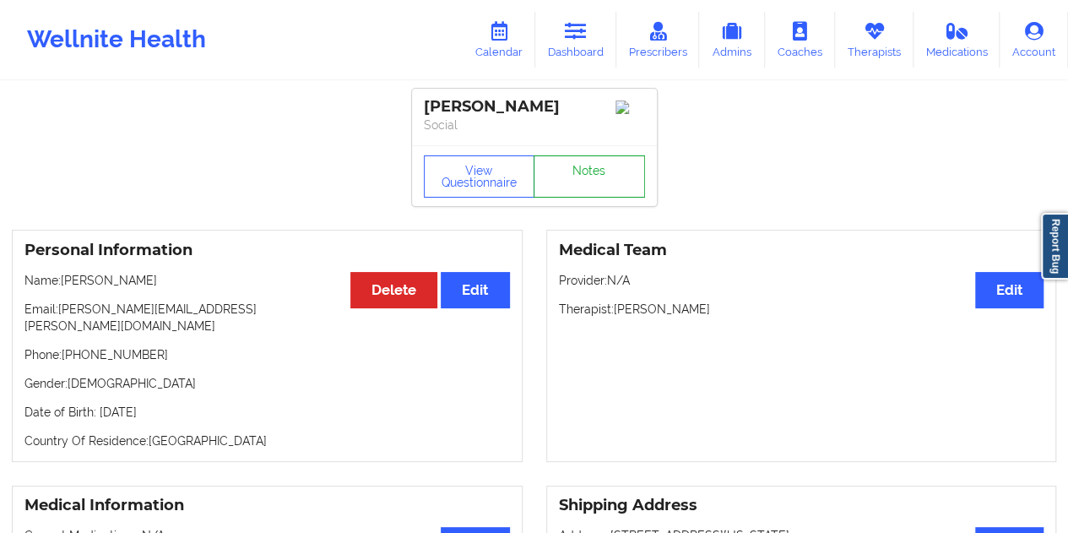
click at [591, 185] on link "Notes" at bounding box center [588, 176] width 111 height 42
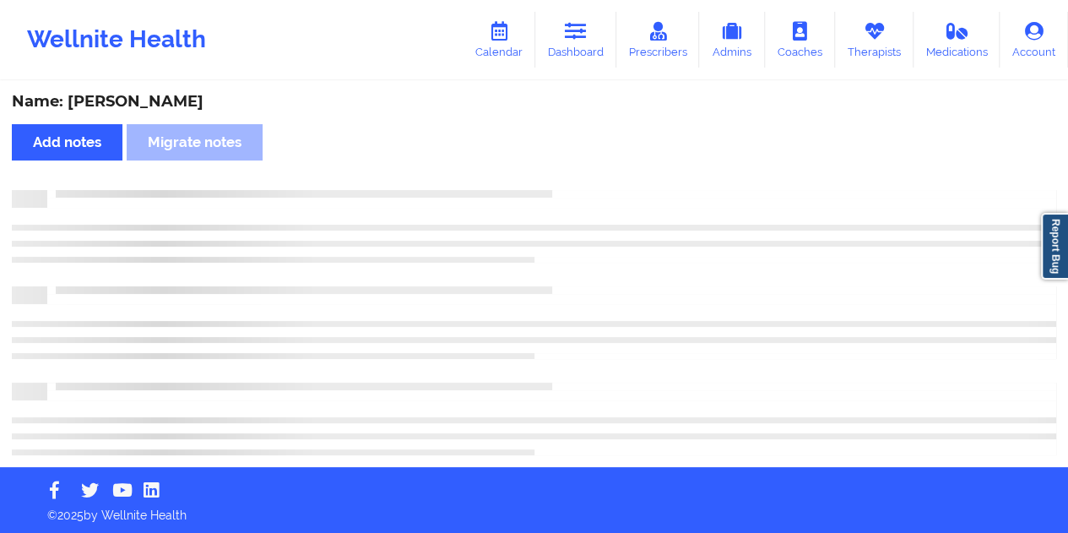
click at [167, 98] on div "Name: [PERSON_NAME]" at bounding box center [534, 101] width 1044 height 19
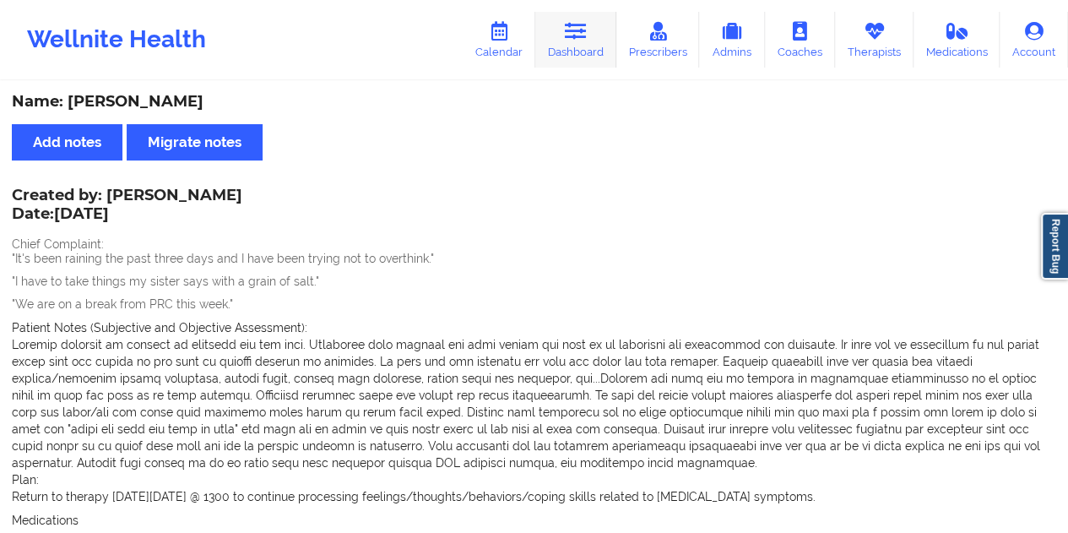
click at [587, 48] on link "Dashboard" at bounding box center [575, 40] width 81 height 56
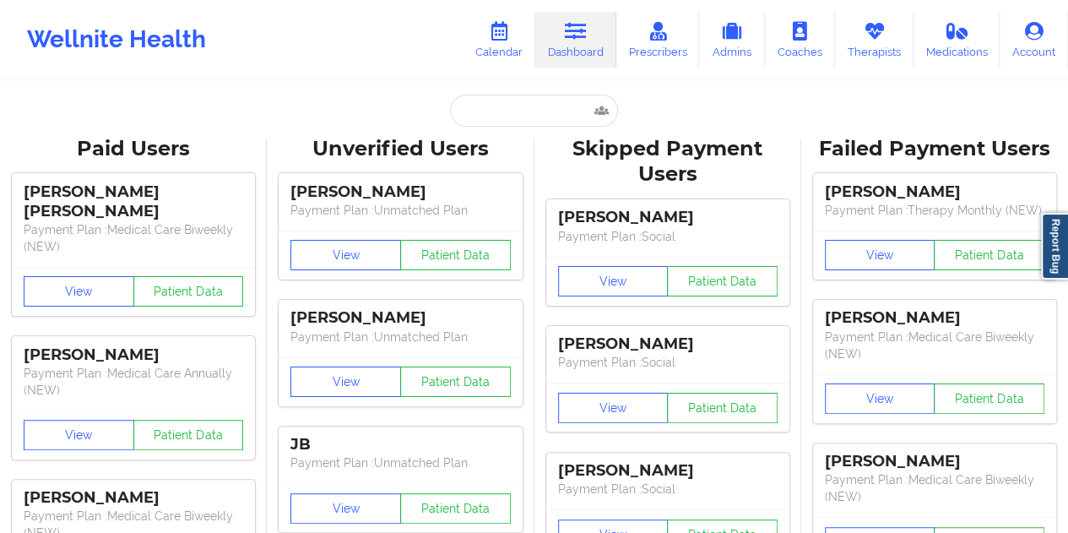
click at [505, 120] on input "text" at bounding box center [533, 111] width 167 height 32
paste input "[EMAIL_ADDRESS][DOMAIN_NAME]"
type input "[EMAIL_ADDRESS][DOMAIN_NAME]"
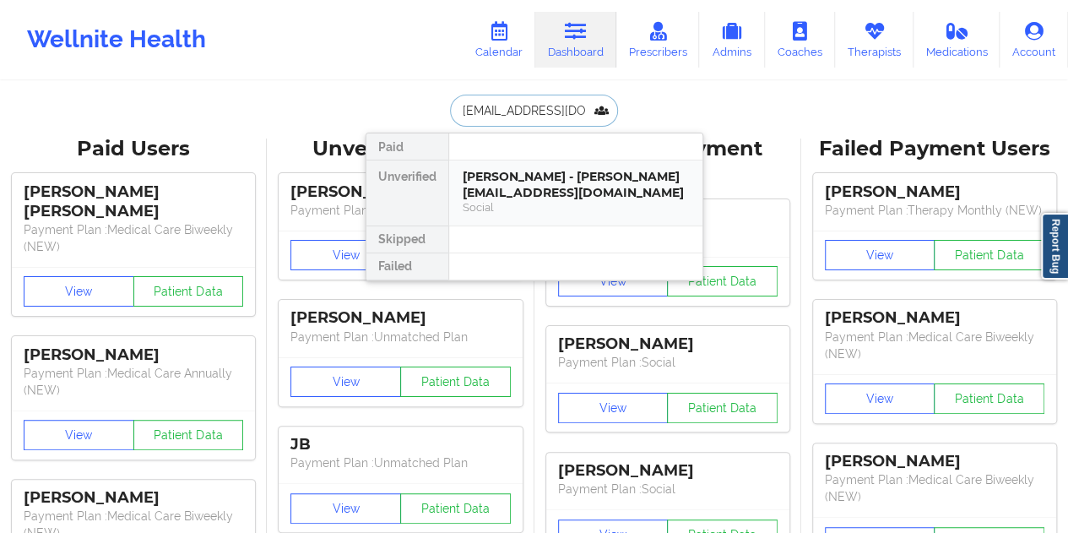
click at [567, 192] on div "[PERSON_NAME] - [PERSON_NAME][EMAIL_ADDRESS][DOMAIN_NAME]" at bounding box center [575, 184] width 226 height 31
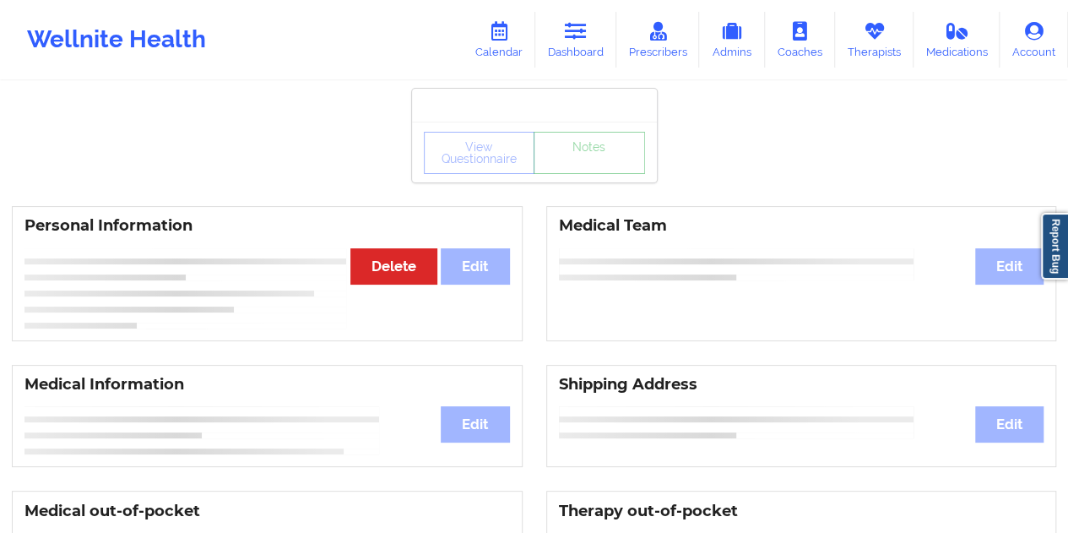
click at [594, 174] on link "Notes" at bounding box center [588, 153] width 111 height 42
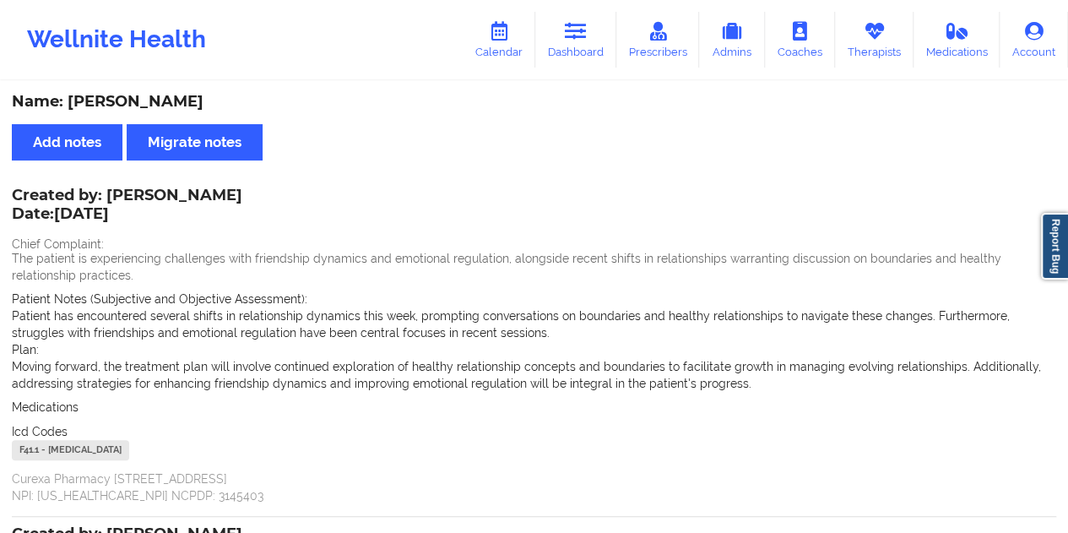
drag, startPoint x: 586, startPoint y: 59, endPoint x: 586, endPoint y: 77, distance: 17.7
click at [586, 59] on link "Dashboard" at bounding box center [575, 40] width 81 height 56
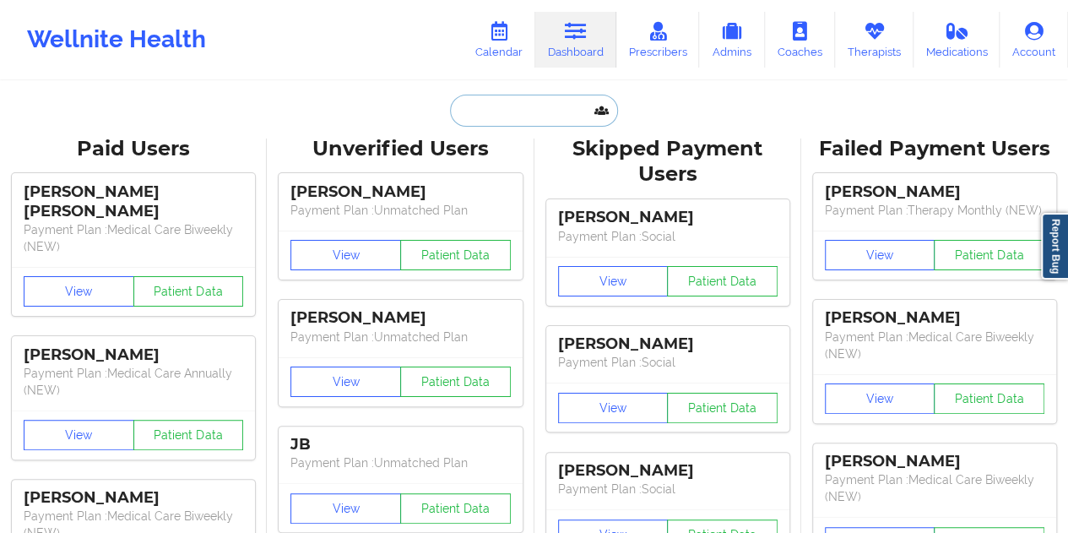
click at [511, 125] on input "text" at bounding box center [533, 111] width 167 height 32
paste input "[EMAIL_ADDRESS][DOMAIN_NAME]"
type input "[EMAIL_ADDRESS][DOMAIN_NAME]"
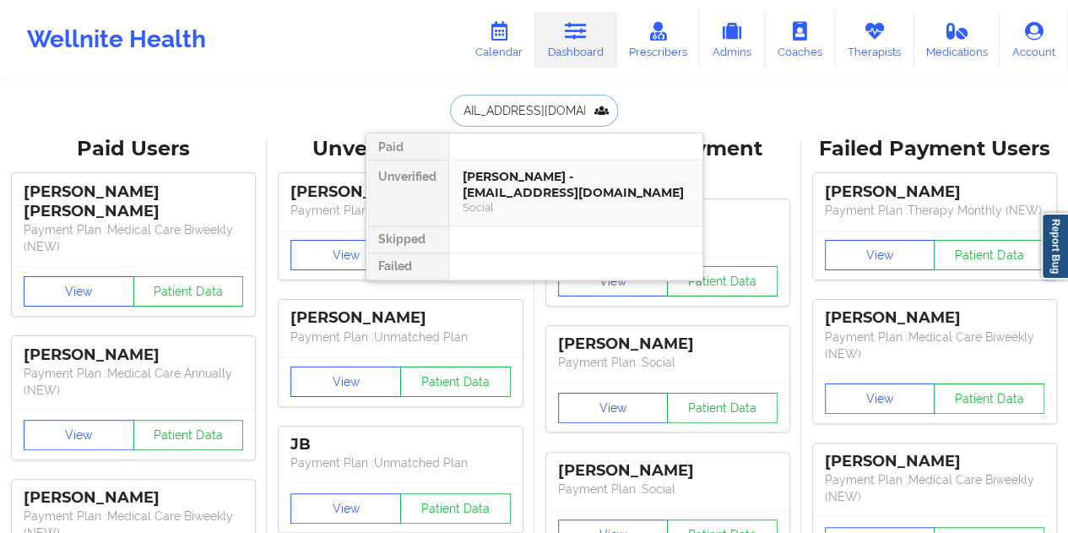
click at [549, 183] on div "[PERSON_NAME] - [EMAIL_ADDRESS][DOMAIN_NAME]" at bounding box center [575, 184] width 226 height 31
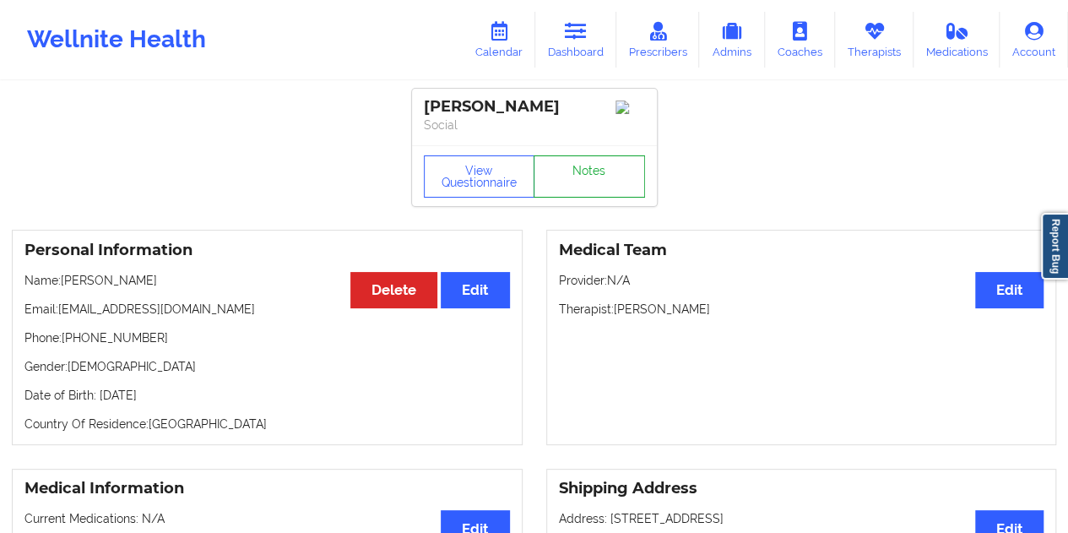
click at [578, 182] on link "Notes" at bounding box center [588, 176] width 111 height 42
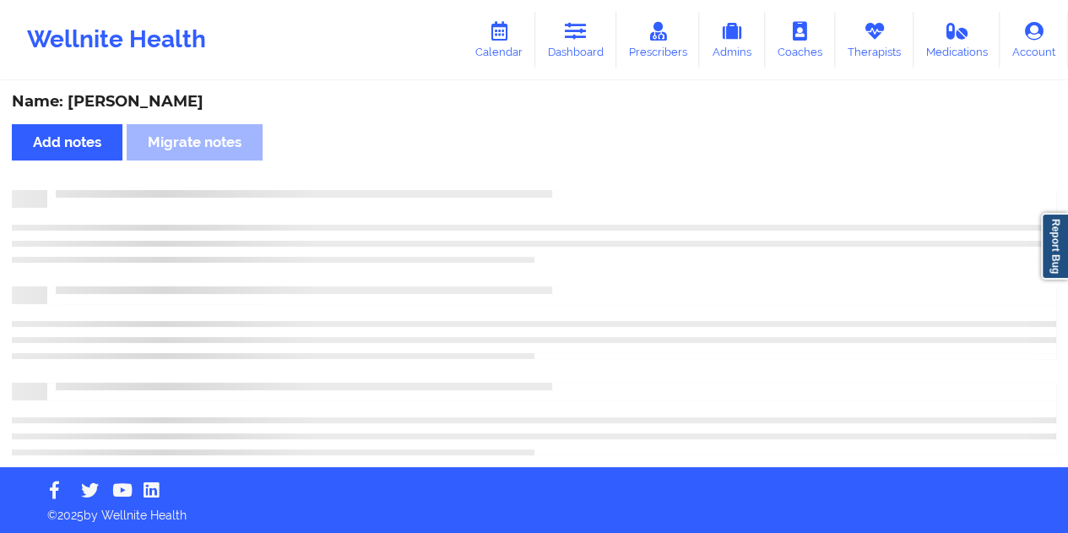
click at [140, 103] on div "Name: [PERSON_NAME]" at bounding box center [534, 101] width 1044 height 19
click at [141, 101] on div "Name: [PERSON_NAME]" at bounding box center [534, 101] width 1044 height 19
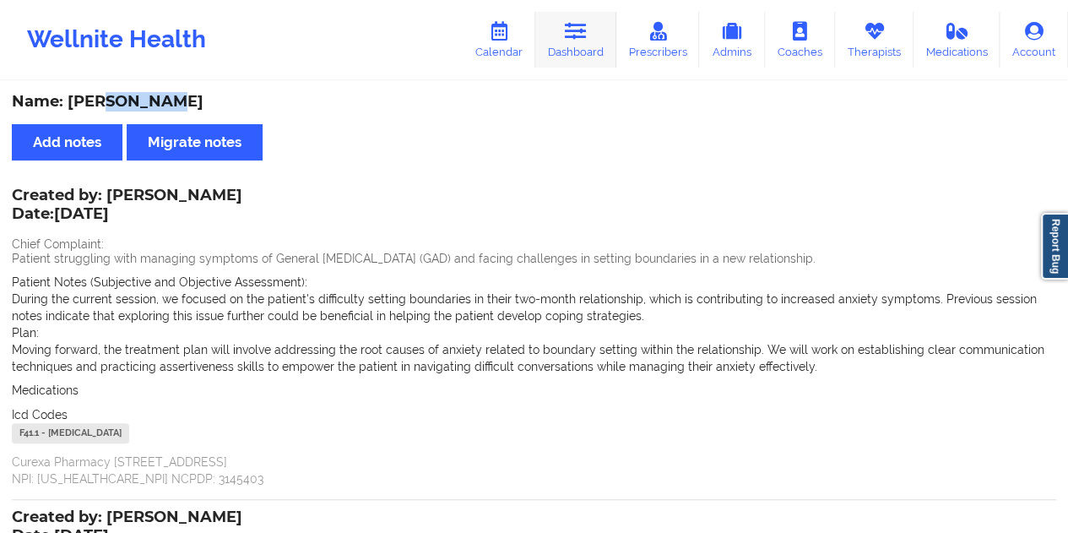
click at [581, 29] on icon at bounding box center [576, 31] width 22 height 19
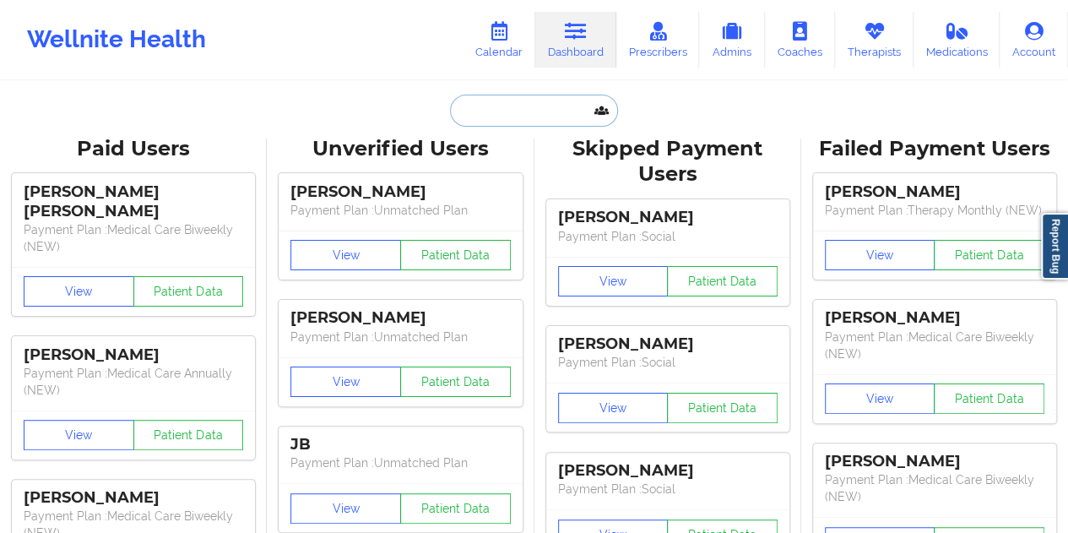
click at [479, 122] on input "text" at bounding box center [533, 111] width 167 height 32
paste input "[EMAIL_ADDRESS][DOMAIN_NAME]"
type input "[EMAIL_ADDRESS][DOMAIN_NAME]"
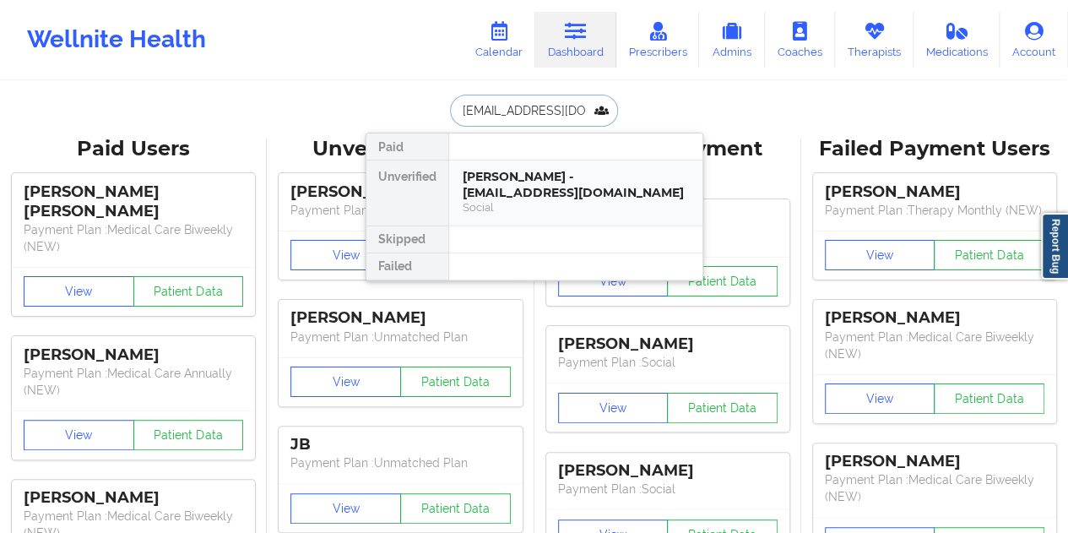
click at [514, 185] on div "[PERSON_NAME] - [EMAIL_ADDRESS][DOMAIN_NAME]" at bounding box center [575, 184] width 226 height 31
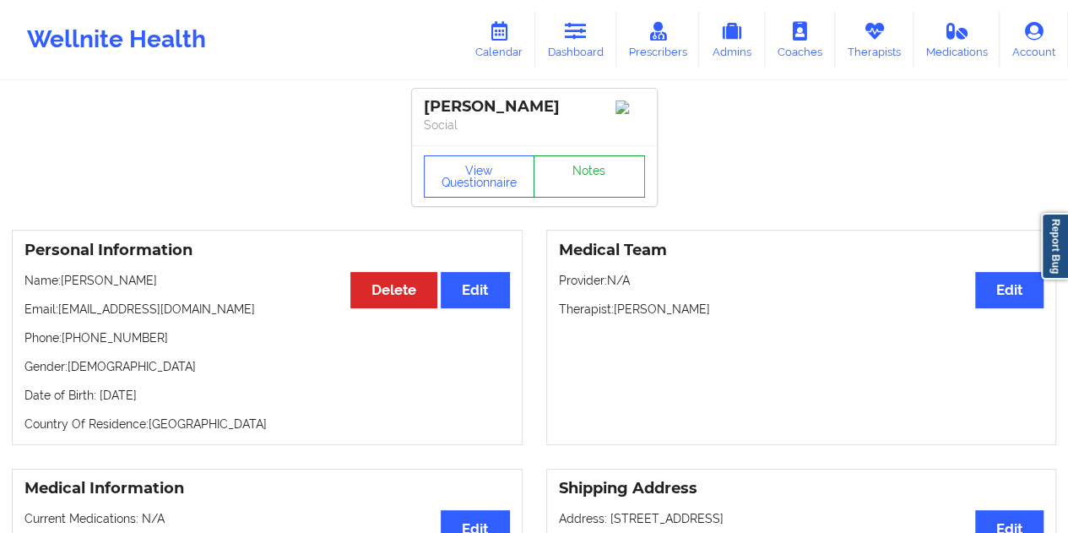
click at [589, 183] on link "Notes" at bounding box center [588, 176] width 111 height 42
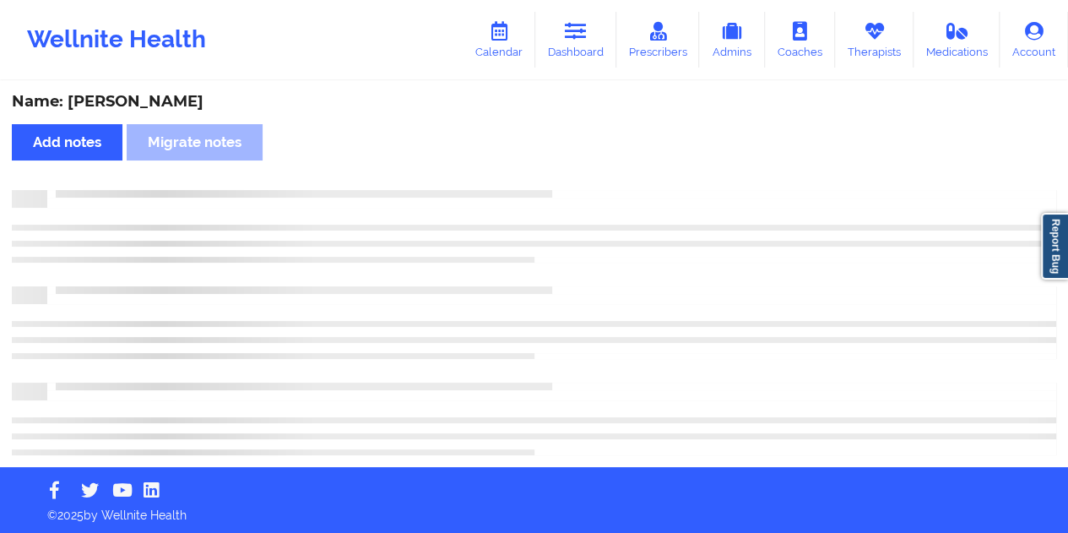
click at [162, 105] on div "Name: [PERSON_NAME]" at bounding box center [534, 101] width 1044 height 19
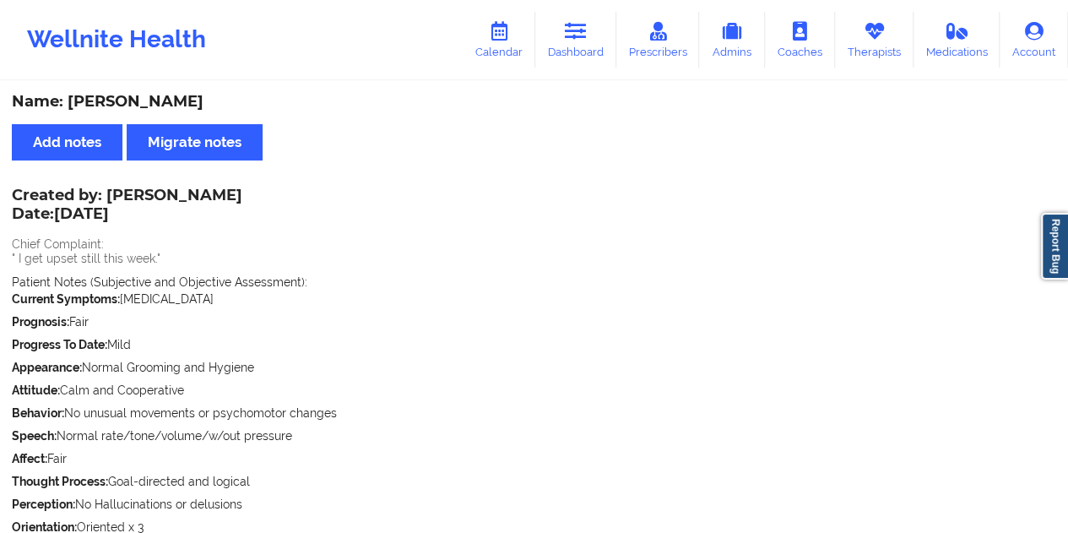
click at [606, 68] on div "Wellnite Health Calendar Dashboard Prescribers Admins Coaches Therapists Medica…" at bounding box center [534, 40] width 1068 height 68
click at [574, 31] on icon at bounding box center [576, 31] width 22 height 19
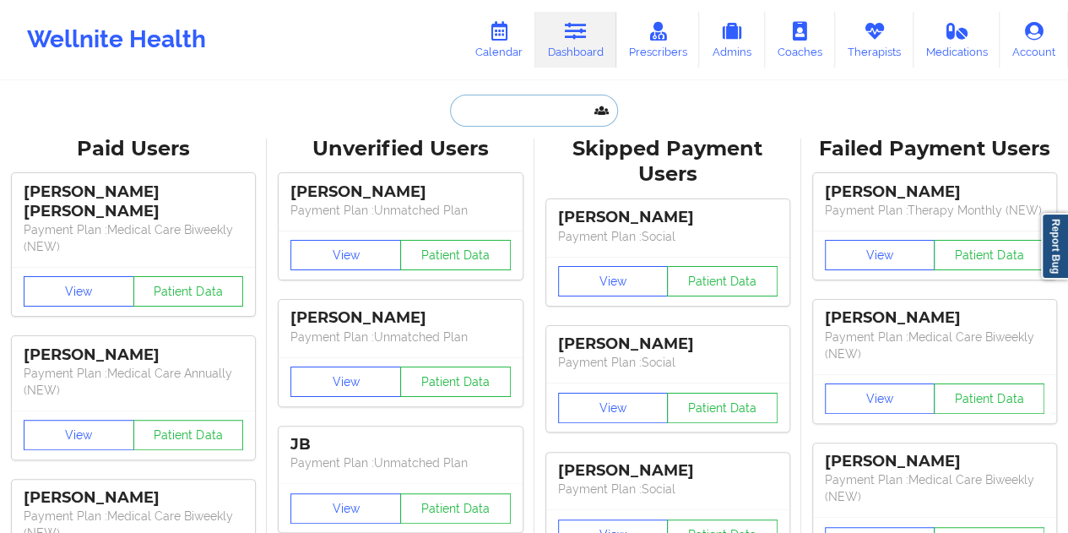
click at [541, 111] on input "text" at bounding box center [533, 111] width 167 height 32
paste input "[EMAIL_ADDRESS][DOMAIN_NAME]"
type input "[EMAIL_ADDRESS][DOMAIN_NAME]"
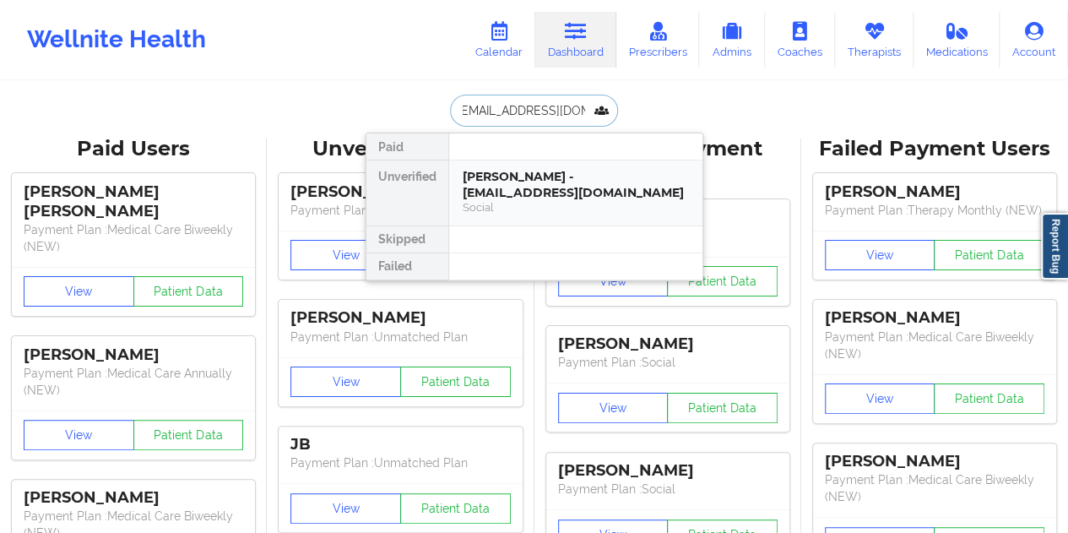
click at [537, 202] on div "Social" at bounding box center [575, 207] width 226 height 14
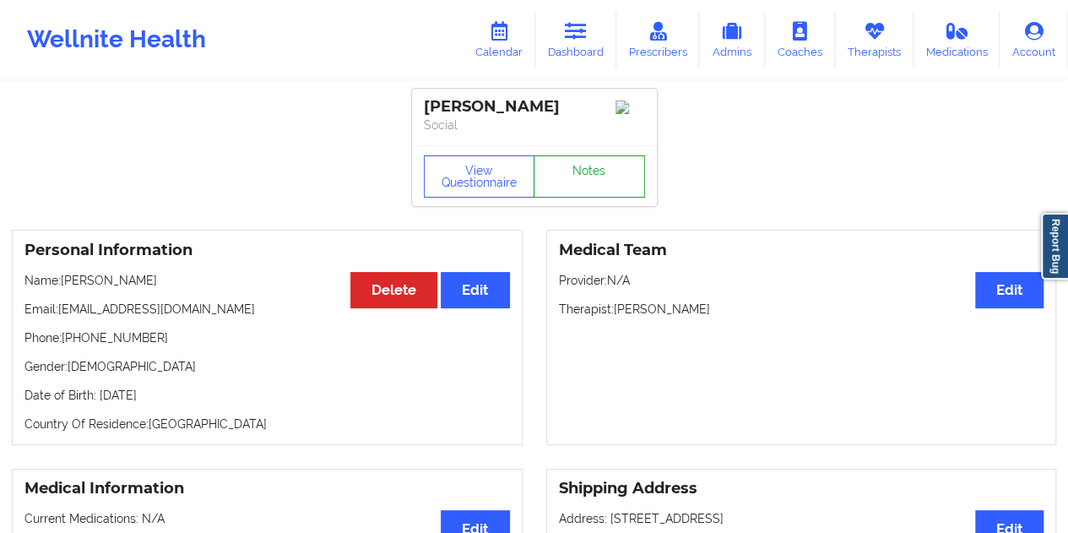
click at [580, 175] on link "Notes" at bounding box center [588, 176] width 111 height 42
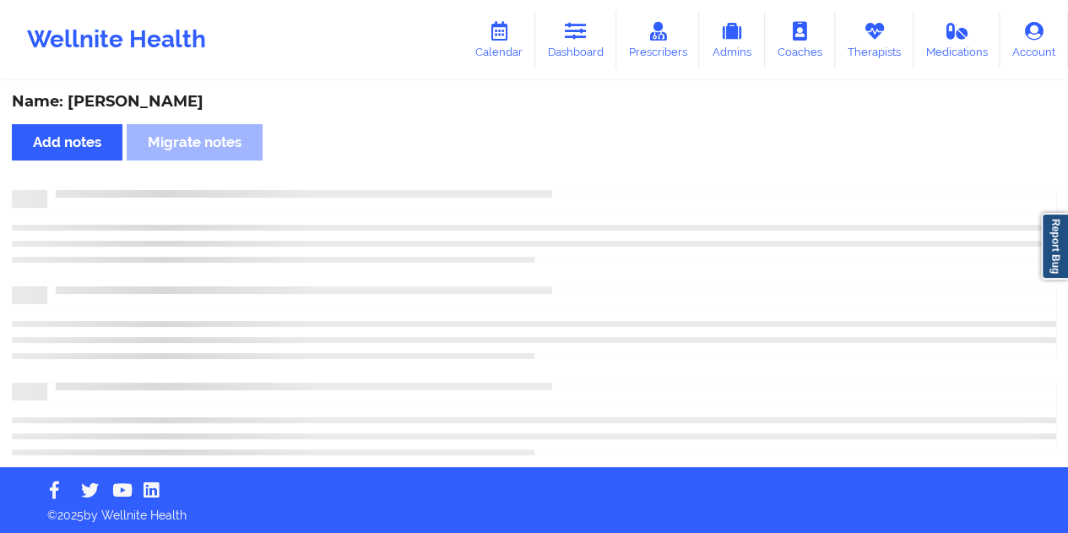
click at [162, 103] on div "Name: [PERSON_NAME]" at bounding box center [534, 101] width 1044 height 19
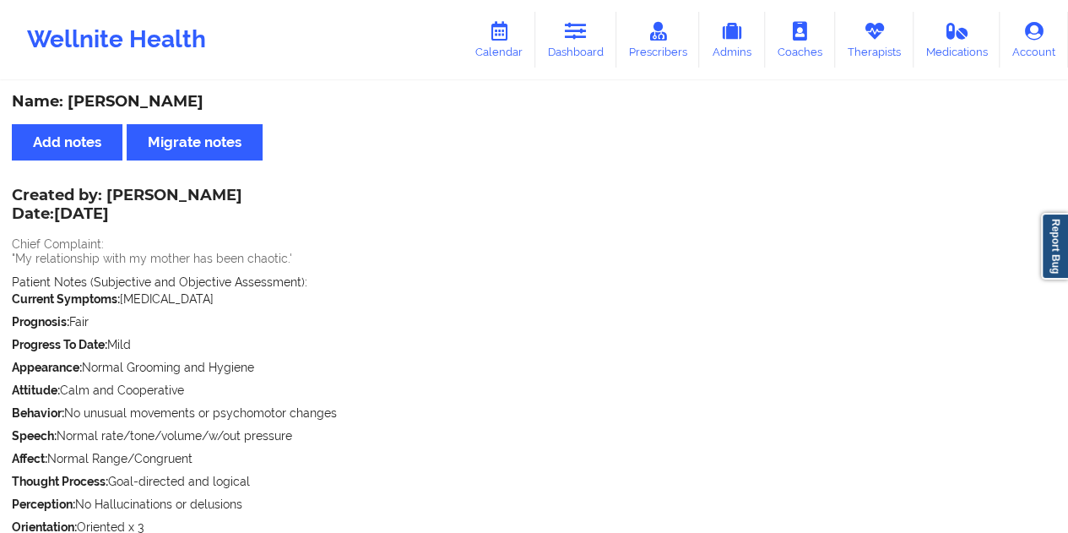
drag, startPoint x: 243, startPoint y: 195, endPoint x: 154, endPoint y: 192, distance: 88.7
click at [137, 192] on div "Created by: [PERSON_NAME] Date: [DATE]" at bounding box center [127, 206] width 230 height 39
click at [571, 26] on icon at bounding box center [576, 31] width 22 height 19
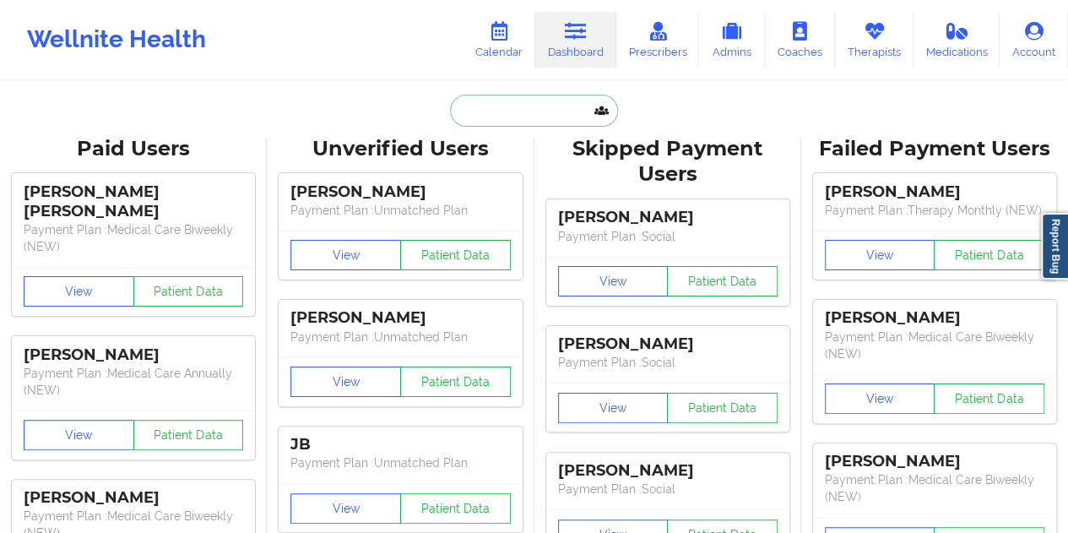
click at [530, 105] on input "text" at bounding box center [533, 111] width 167 height 32
paste input "[EMAIL_ADDRESS][DOMAIN_NAME]"
type input "[EMAIL_ADDRESS][DOMAIN_NAME]"
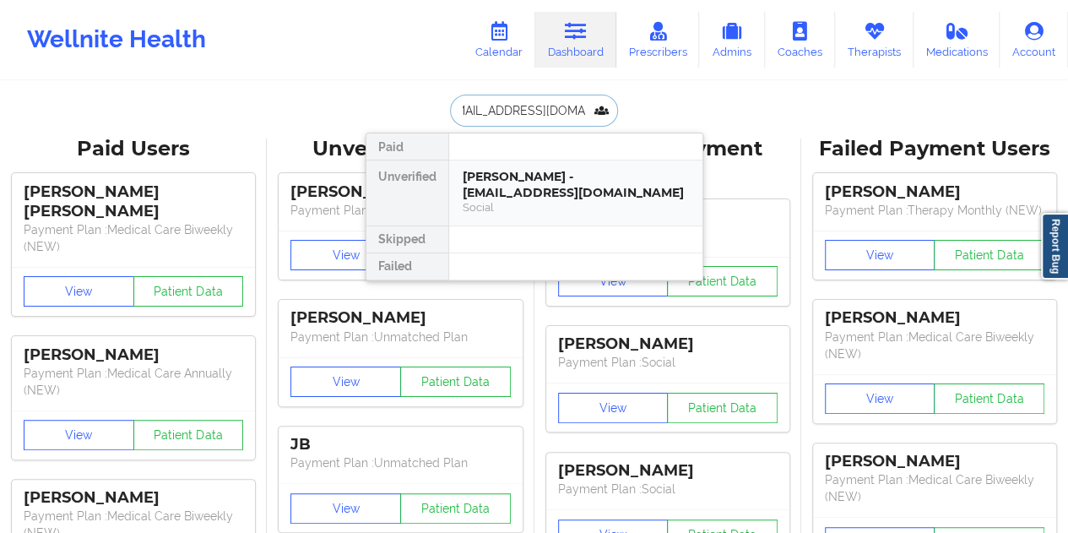
click at [523, 192] on div "[PERSON_NAME] - [EMAIL_ADDRESS][DOMAIN_NAME]" at bounding box center [575, 184] width 226 height 31
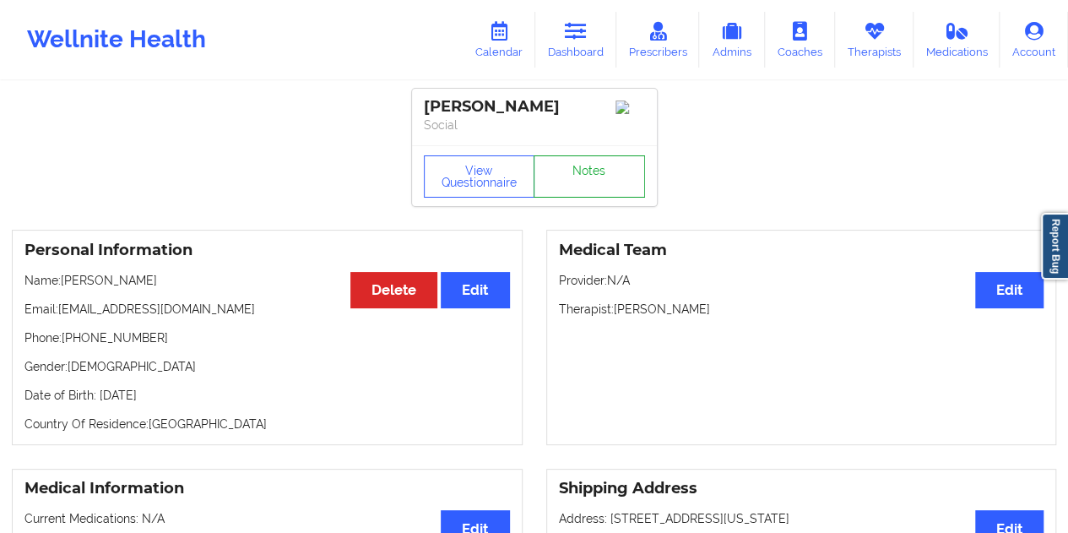
click at [584, 183] on link "Notes" at bounding box center [588, 176] width 111 height 42
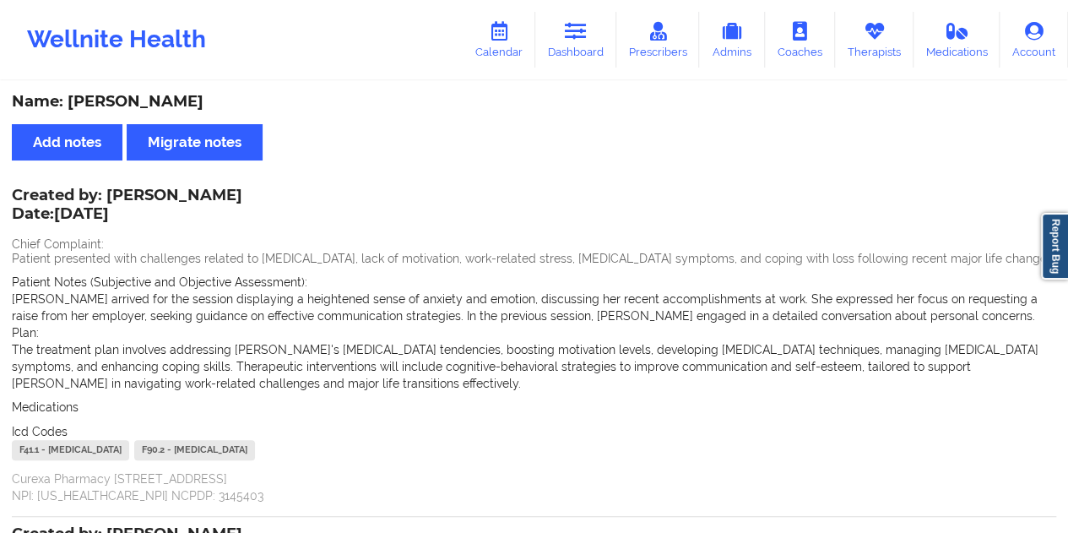
click at [155, 94] on div "Name: [PERSON_NAME]" at bounding box center [534, 101] width 1044 height 19
drag, startPoint x: 572, startPoint y: 40, endPoint x: 557, endPoint y: 66, distance: 30.3
click at [572, 40] on icon at bounding box center [576, 31] width 22 height 19
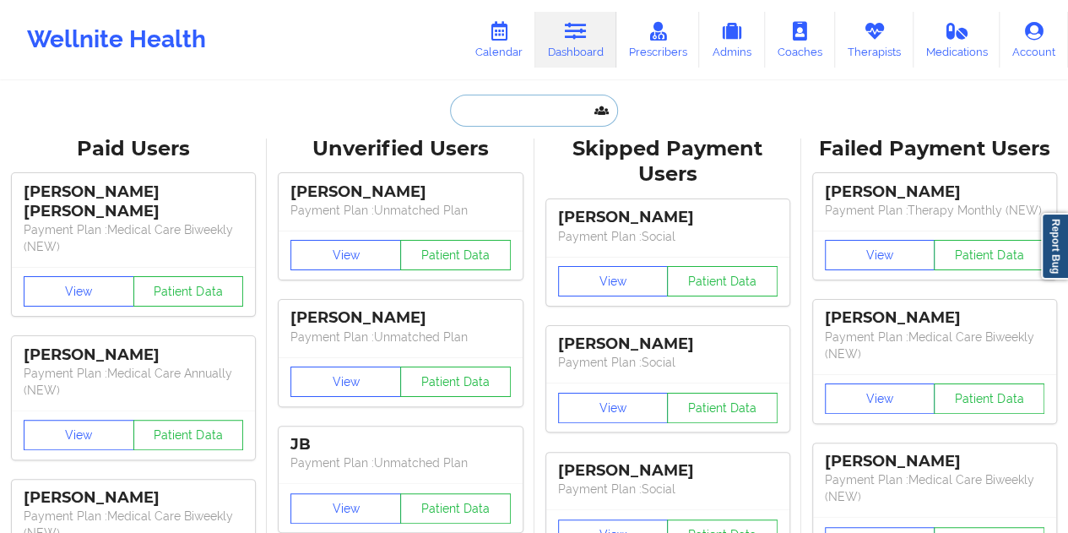
click at [522, 98] on input "text" at bounding box center [533, 111] width 167 height 32
paste input "[EMAIL_ADDRESS][DOMAIN_NAME]"
type input "[EMAIL_ADDRESS][DOMAIN_NAME]"
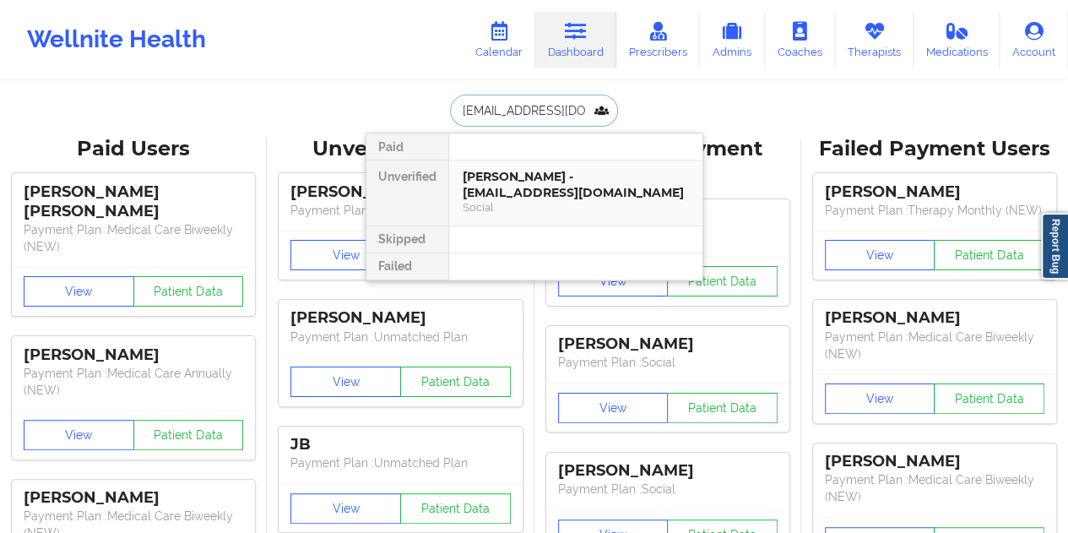
click at [541, 181] on div "[PERSON_NAME] - [EMAIL_ADDRESS][DOMAIN_NAME]" at bounding box center [575, 184] width 226 height 31
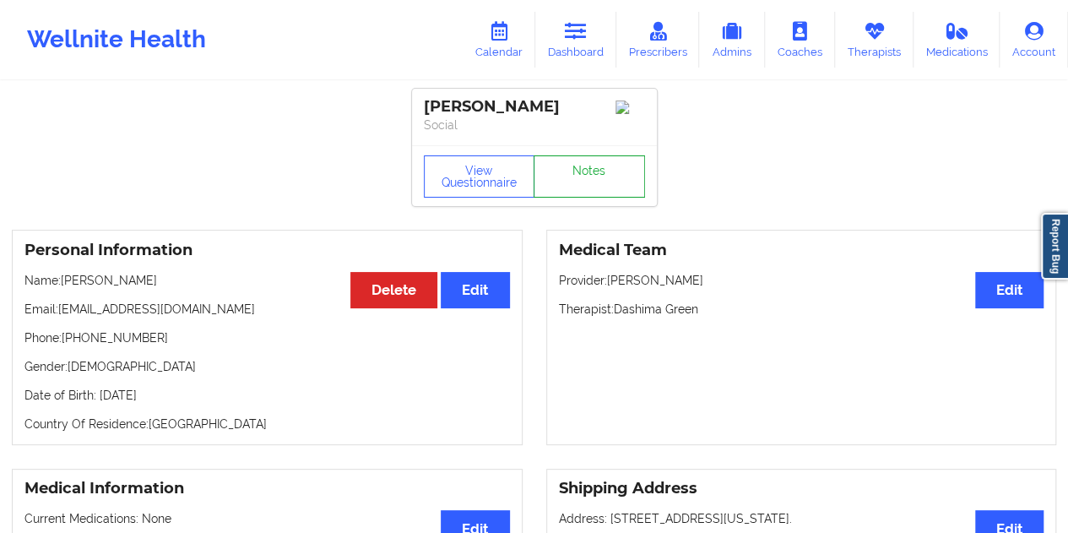
click at [582, 174] on link "Notes" at bounding box center [588, 176] width 111 height 42
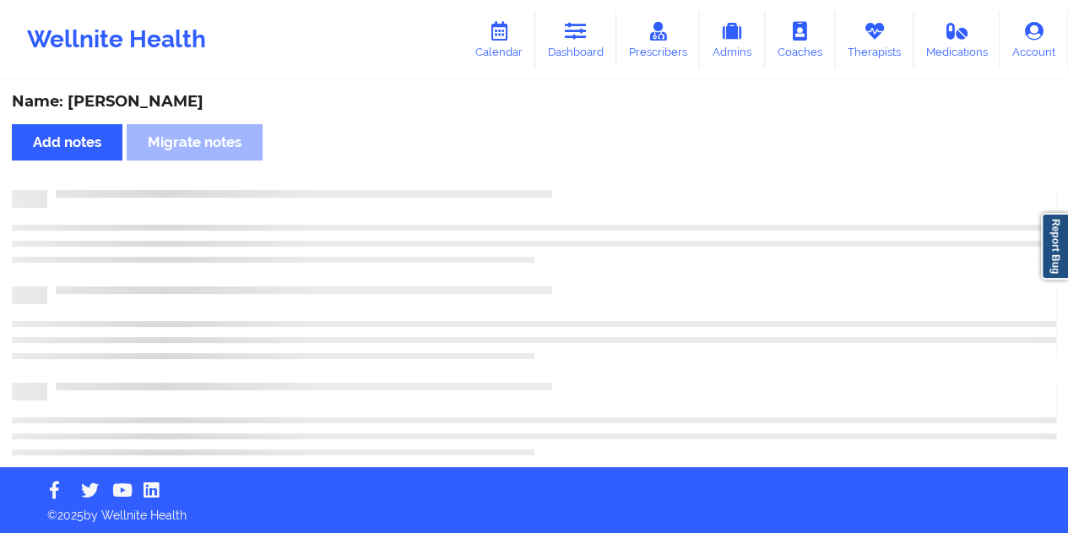
click at [125, 105] on div "Name: [PERSON_NAME]" at bounding box center [534, 101] width 1044 height 19
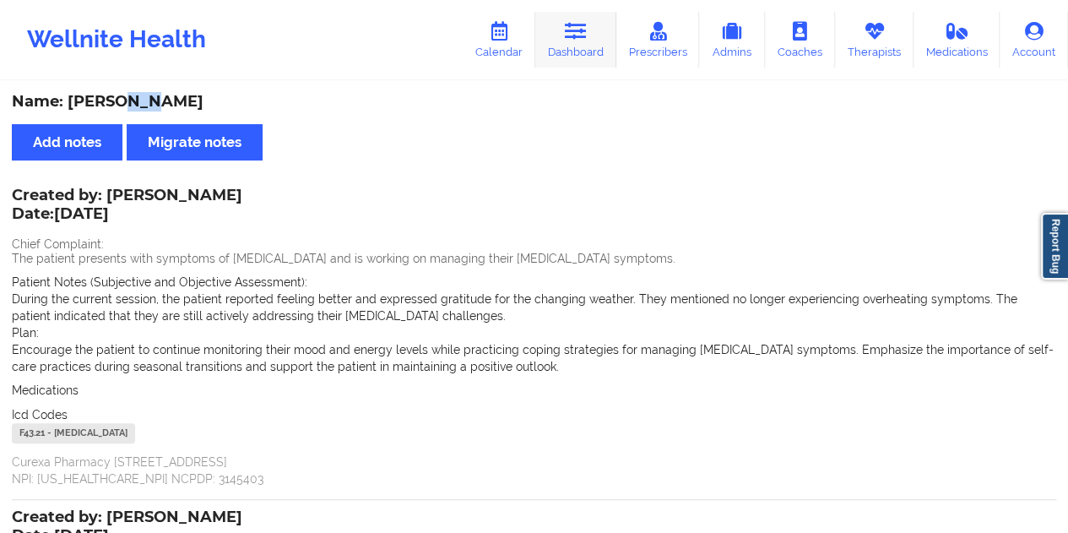
click at [565, 35] on link "Dashboard" at bounding box center [575, 40] width 81 height 56
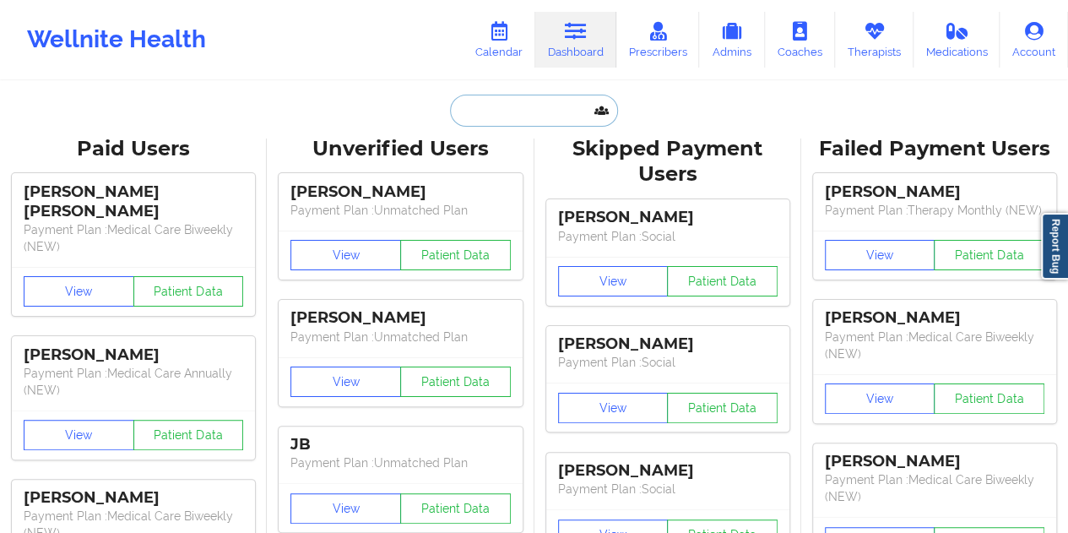
click at [532, 99] on input "text" at bounding box center [533, 111] width 167 height 32
paste input "[EMAIL_ADDRESS][DOMAIN_NAME]"
type input "[EMAIL_ADDRESS][DOMAIN_NAME]"
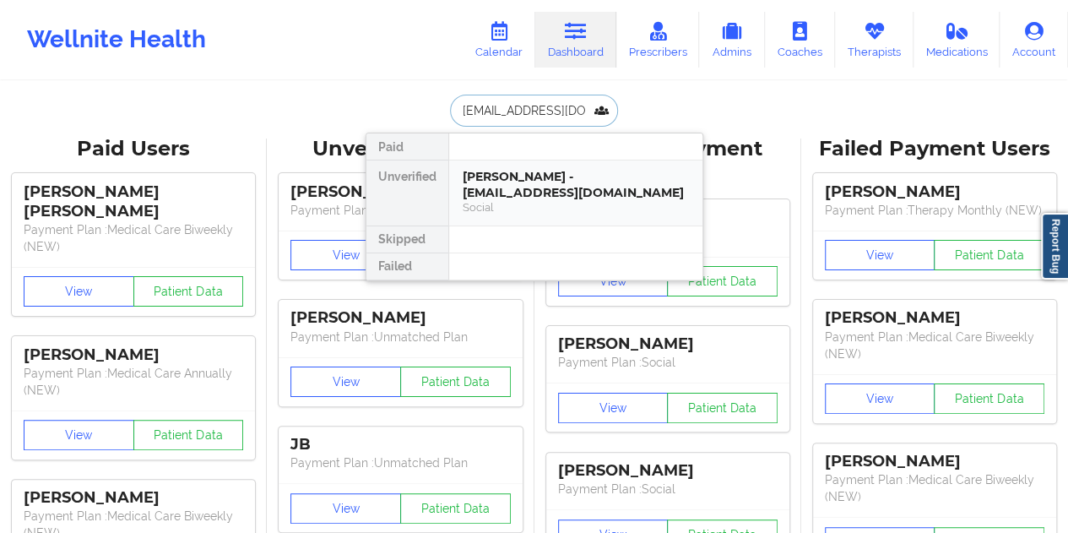
click at [537, 187] on div "[PERSON_NAME] - [EMAIL_ADDRESS][DOMAIN_NAME]" at bounding box center [575, 184] width 226 height 31
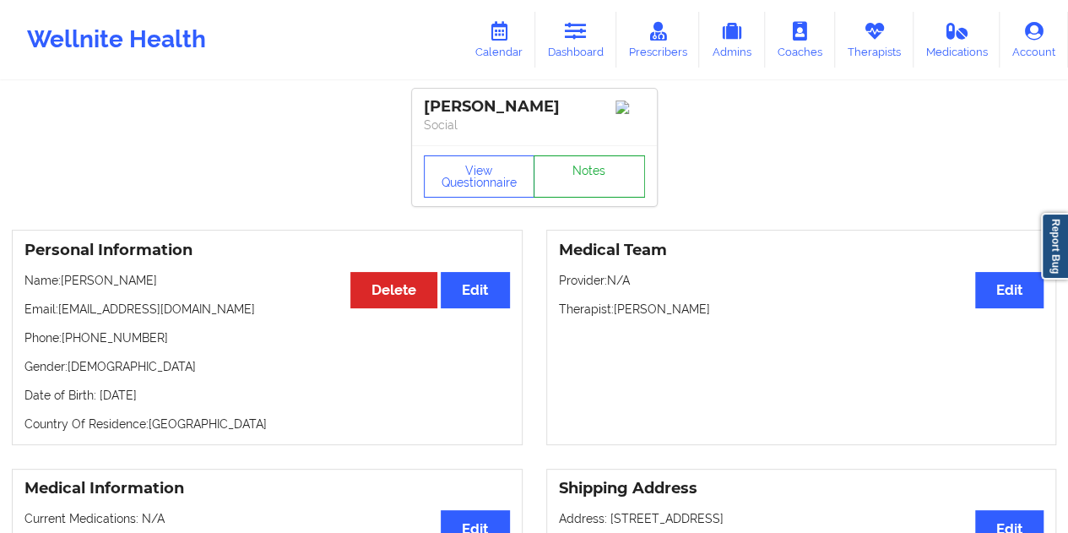
click at [581, 187] on link "Notes" at bounding box center [588, 176] width 111 height 42
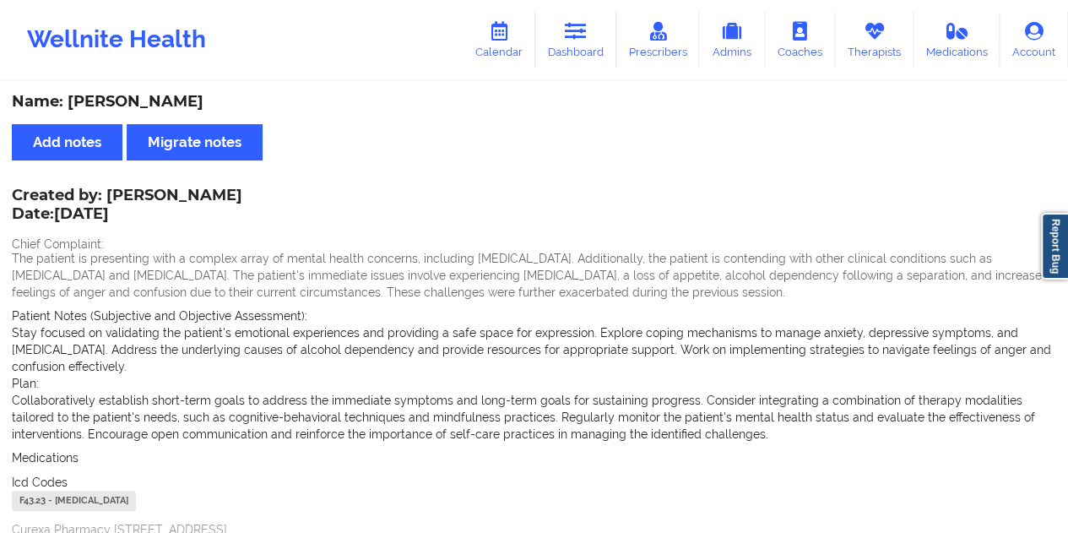
click at [189, 102] on div "Name: [PERSON_NAME]" at bounding box center [534, 101] width 1044 height 19
click at [189, 99] on div "Name: [PERSON_NAME]" at bounding box center [534, 101] width 1044 height 19
click at [597, 62] on link "Dashboard" at bounding box center [575, 40] width 81 height 56
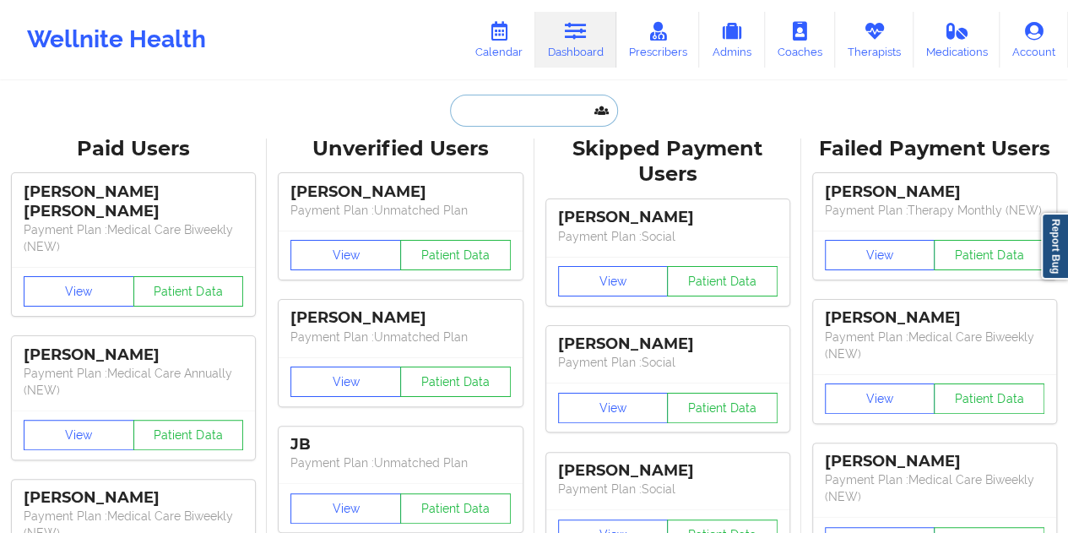
click at [522, 111] on input "text" at bounding box center [533, 111] width 167 height 32
paste input "[EMAIL_ADDRESS][DOMAIN_NAME]"
type input "[EMAIL_ADDRESS][DOMAIN_NAME]"
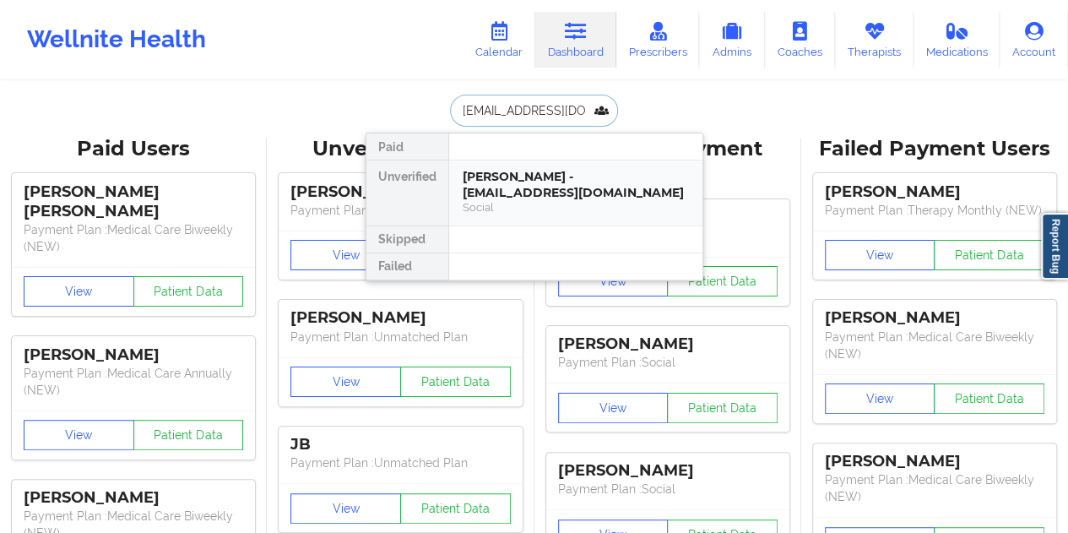
click at [577, 203] on div "[PERSON_NAME] - [EMAIL_ADDRESS][DOMAIN_NAME] Social" at bounding box center [575, 192] width 253 height 65
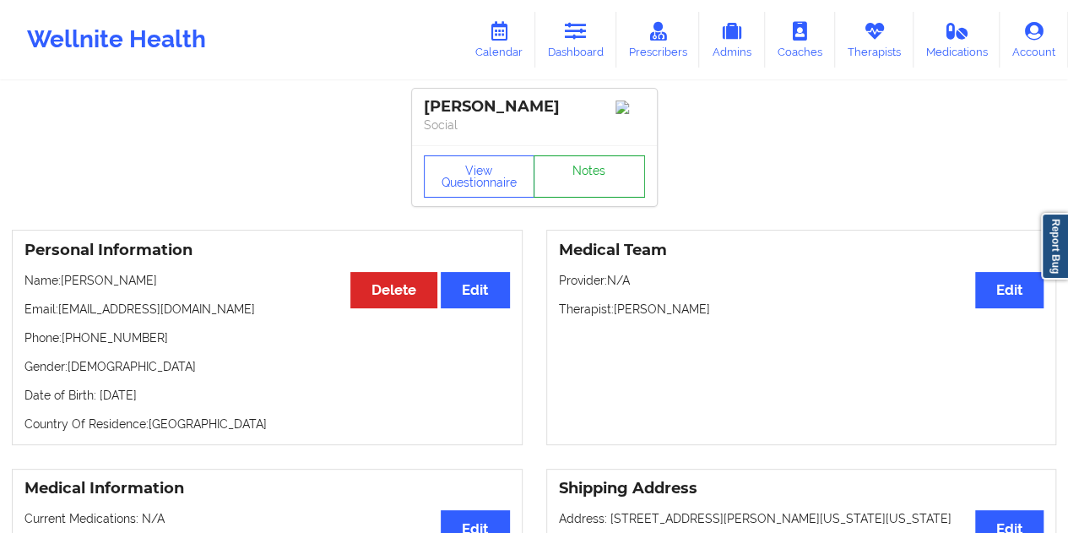
click at [577, 180] on link "Notes" at bounding box center [588, 176] width 111 height 42
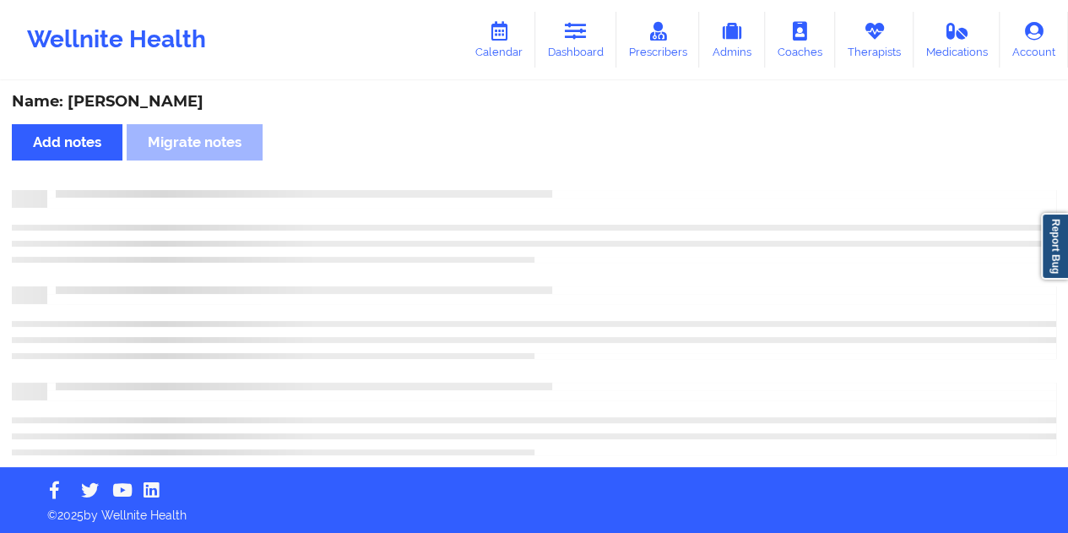
click at [135, 100] on div "Name: [PERSON_NAME]" at bounding box center [534, 101] width 1044 height 19
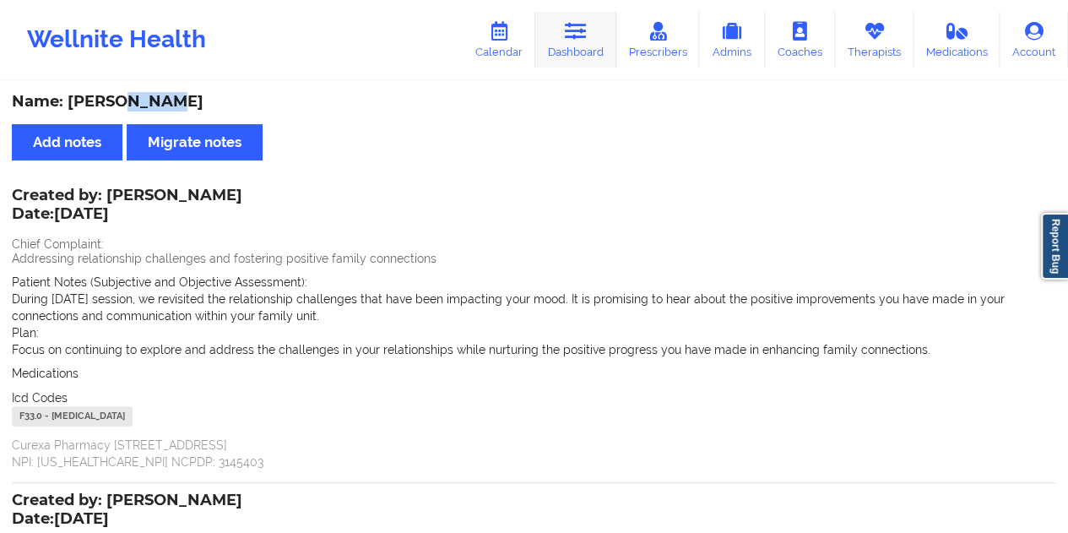
click at [587, 44] on link "Dashboard" at bounding box center [575, 40] width 81 height 56
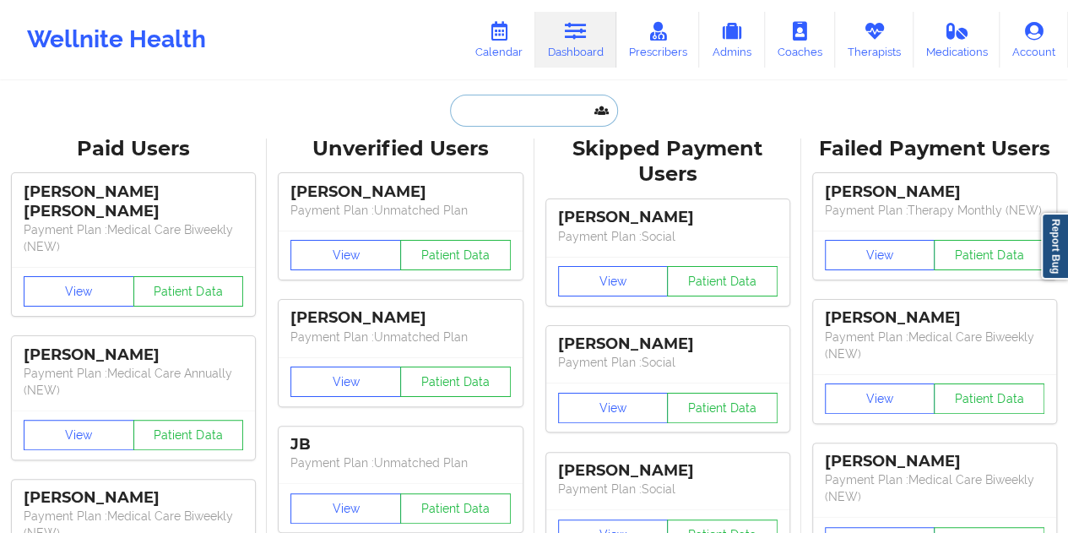
click at [519, 111] on input "text" at bounding box center [533, 111] width 167 height 32
paste input "[PERSON_NAME][EMAIL_ADDRESS][DOMAIN_NAME]"
type input "[PERSON_NAME][EMAIL_ADDRESS][DOMAIN_NAME]"
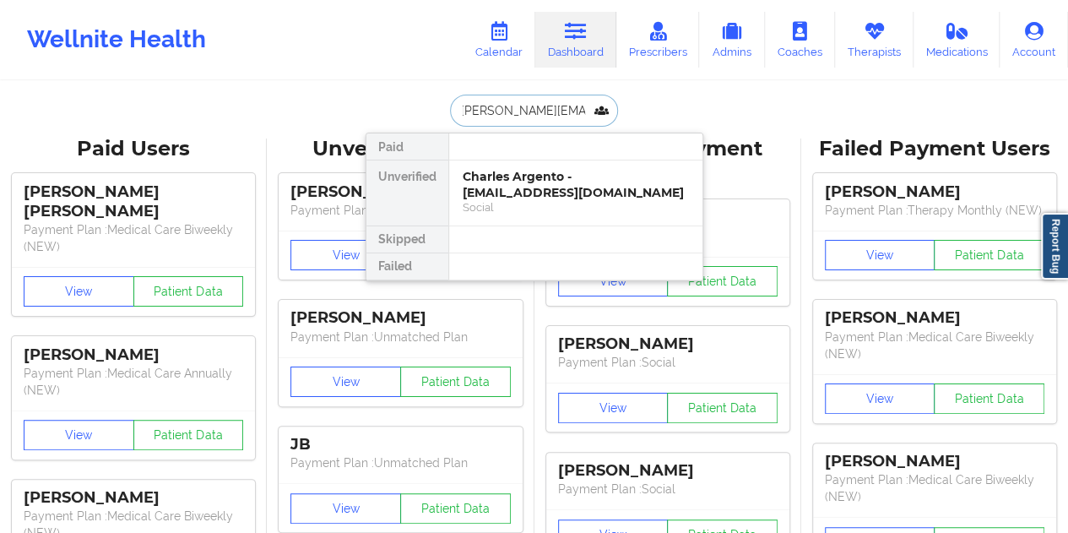
click at [530, 192] on div "Charles Argento - [EMAIL_ADDRESS][DOMAIN_NAME]" at bounding box center [575, 184] width 226 height 31
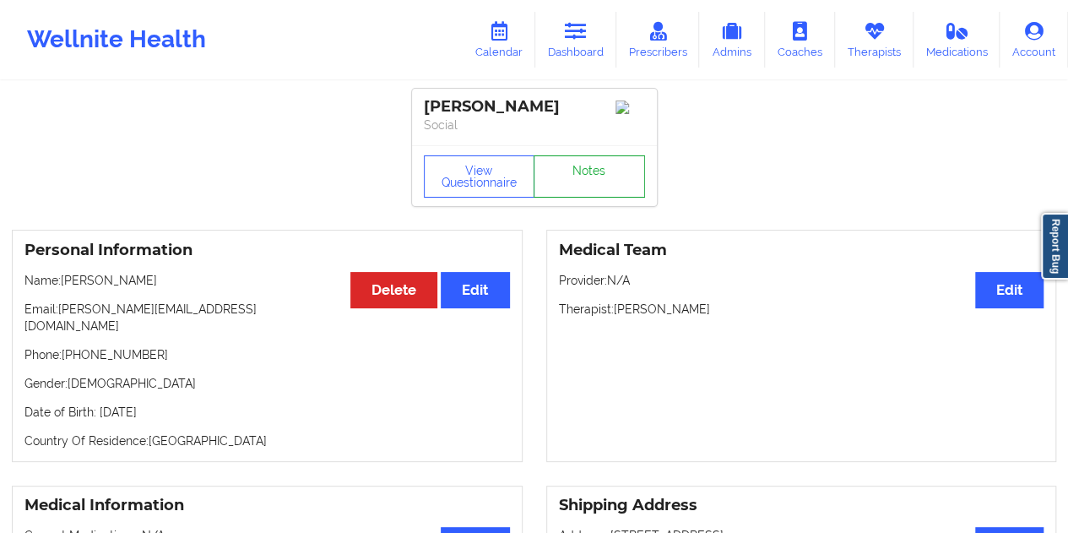
click at [566, 180] on link "Notes" at bounding box center [588, 176] width 111 height 42
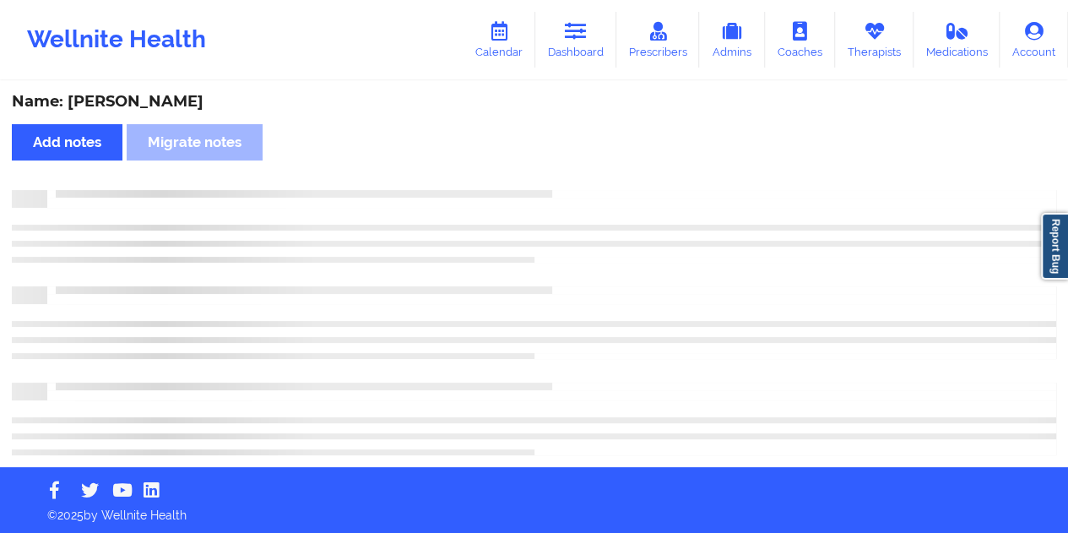
click at [153, 102] on div "Name: [PERSON_NAME]" at bounding box center [534, 101] width 1044 height 19
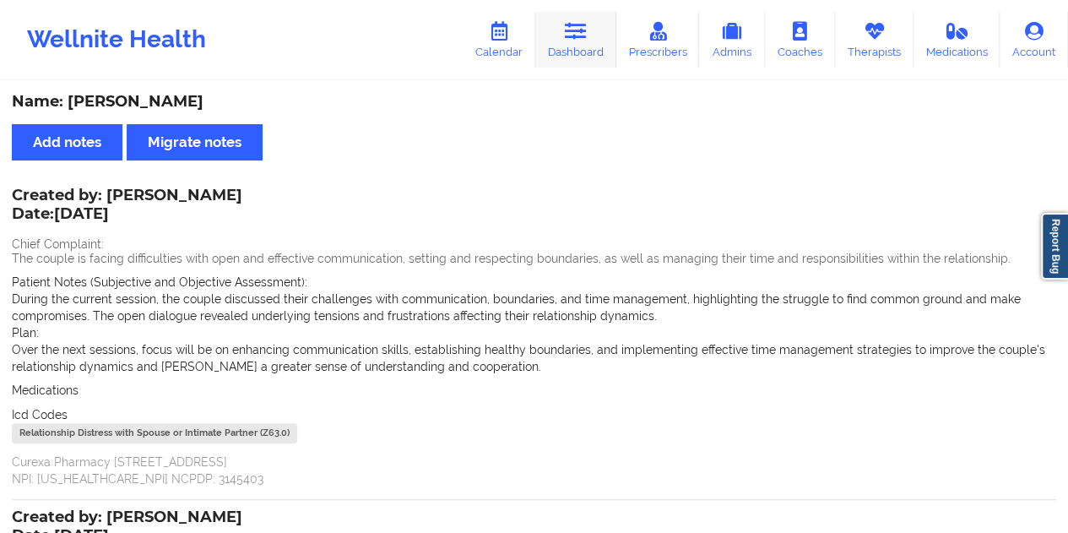
click at [581, 40] on icon at bounding box center [576, 31] width 22 height 19
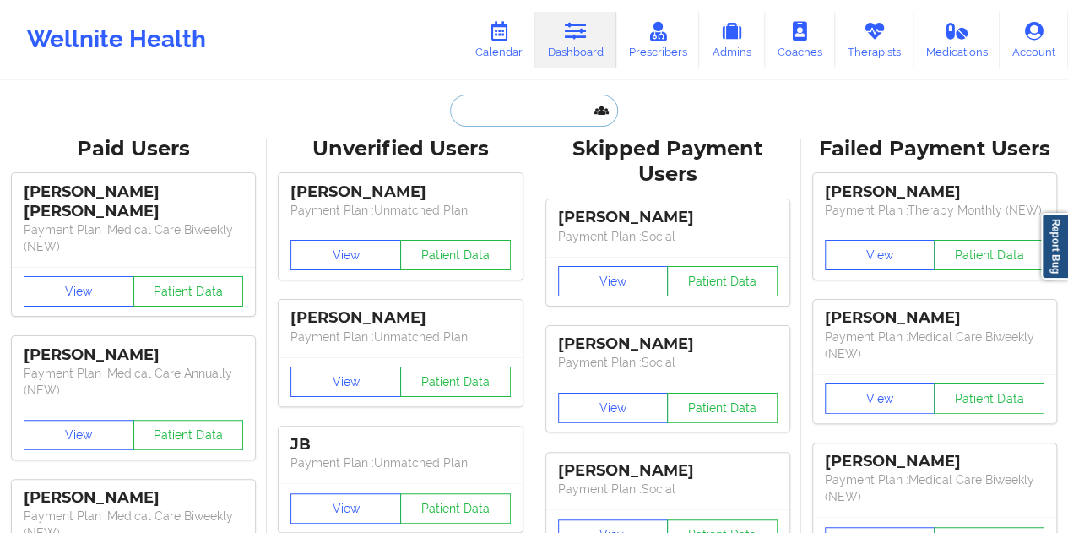
click at [475, 110] on input "text" at bounding box center [533, 111] width 167 height 32
paste input "[EMAIL_ADDRESS][DOMAIN_NAME]"
type input "[EMAIL_ADDRESS][DOMAIN_NAME]"
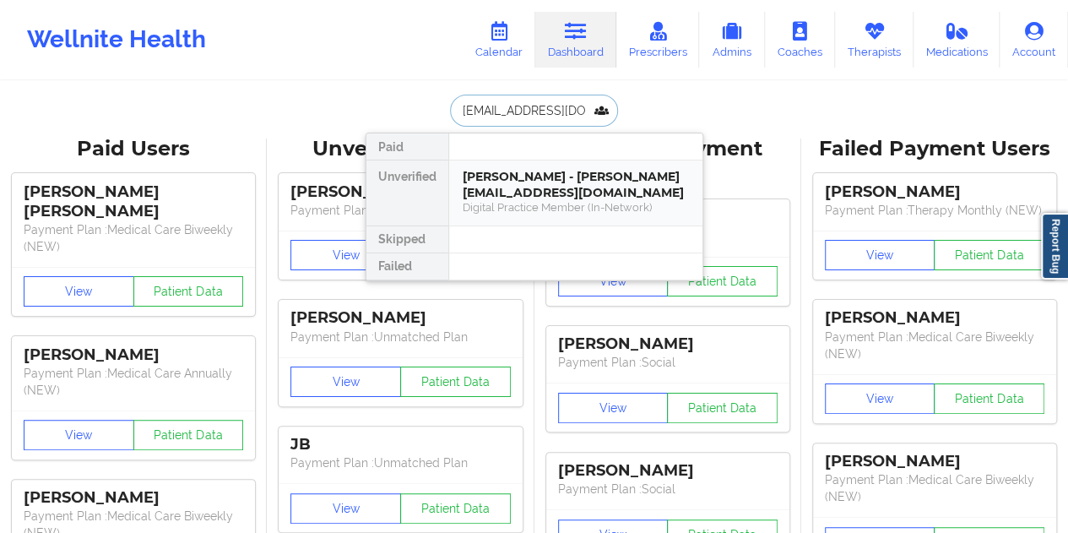
click at [533, 175] on div "[PERSON_NAME] - [PERSON_NAME][EMAIL_ADDRESS][DOMAIN_NAME]" at bounding box center [575, 184] width 226 height 31
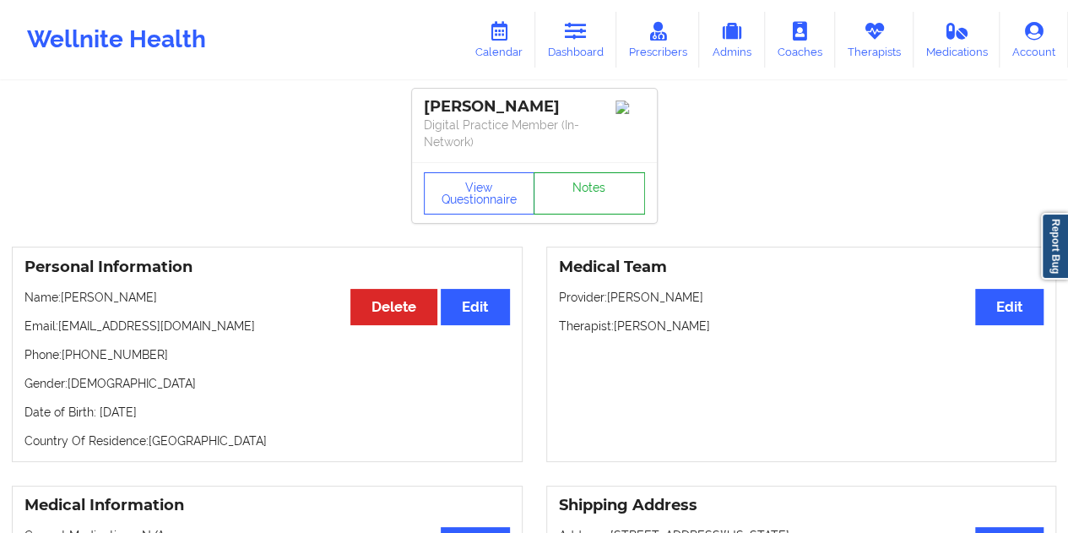
click at [606, 196] on link "Notes" at bounding box center [588, 193] width 111 height 42
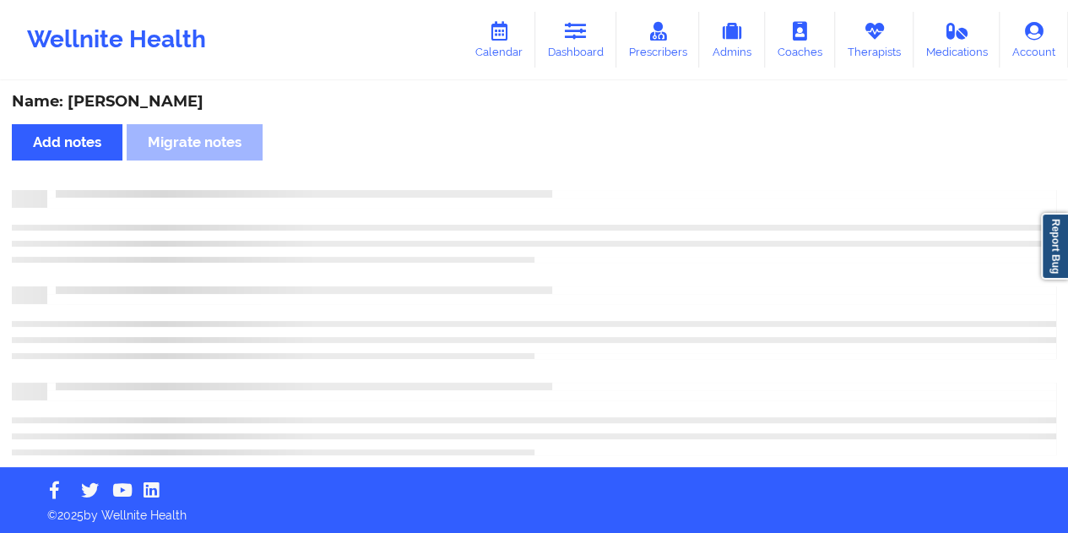
click at [132, 102] on div "Name: [PERSON_NAME]" at bounding box center [534, 101] width 1044 height 19
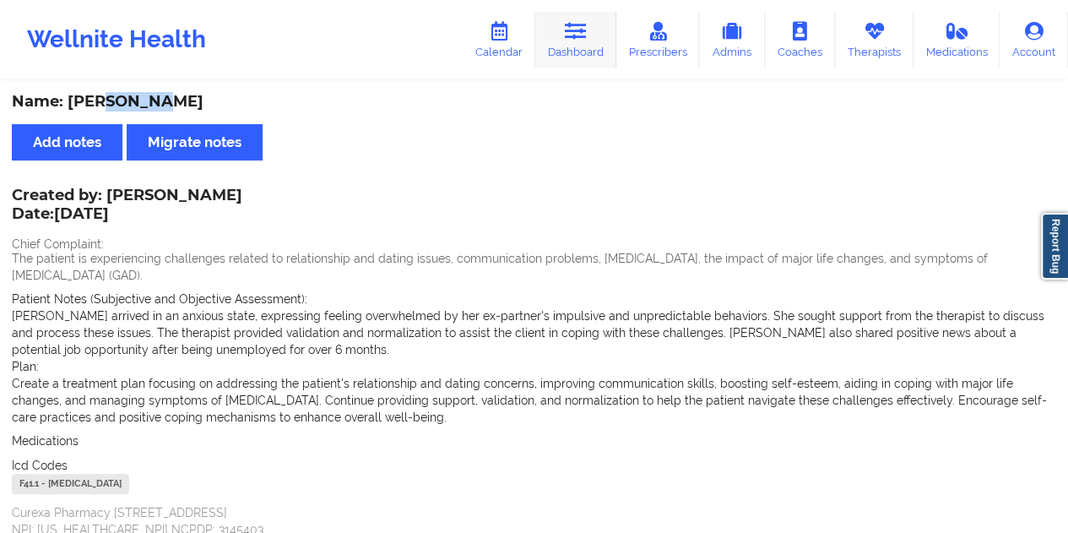
click at [591, 48] on link "Dashboard" at bounding box center [575, 40] width 81 height 56
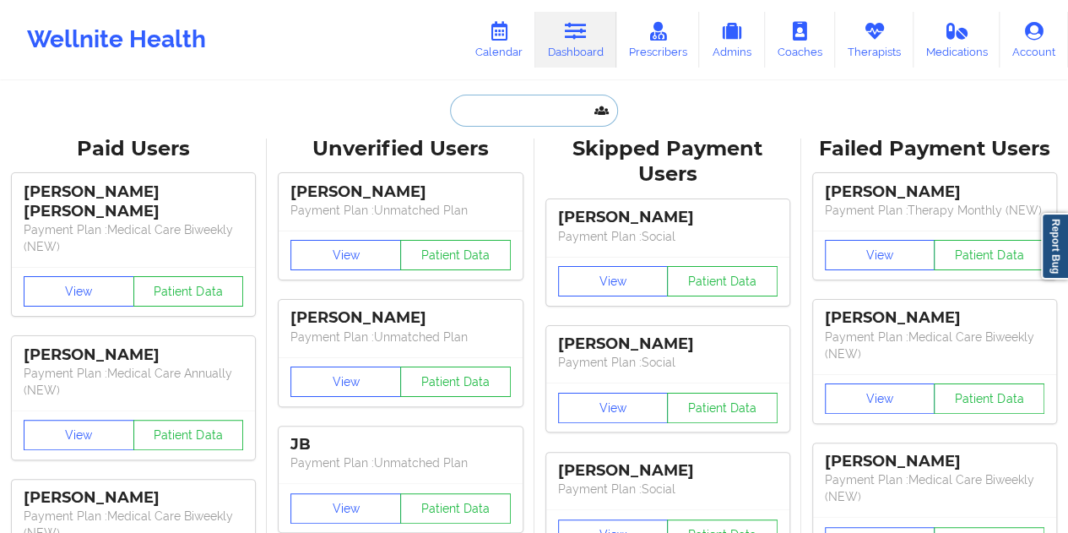
click at [538, 116] on input "text" at bounding box center [533, 111] width 167 height 32
paste input "[EMAIL_ADDRESS][DOMAIN_NAME]"
type input "[EMAIL_ADDRESS][DOMAIN_NAME]"
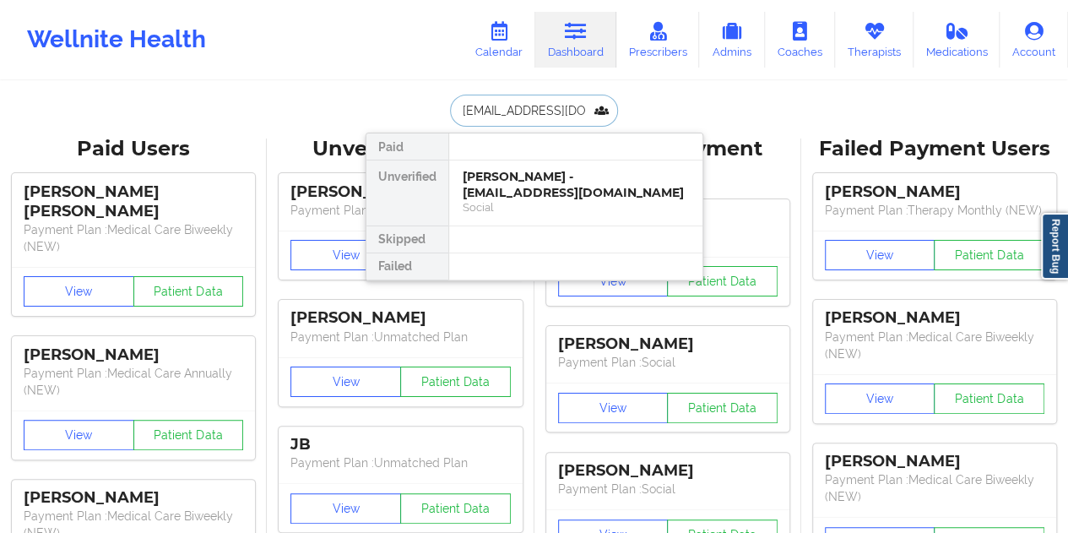
click at [523, 193] on div "[PERSON_NAME] - [EMAIL_ADDRESS][DOMAIN_NAME]" at bounding box center [575, 184] width 226 height 31
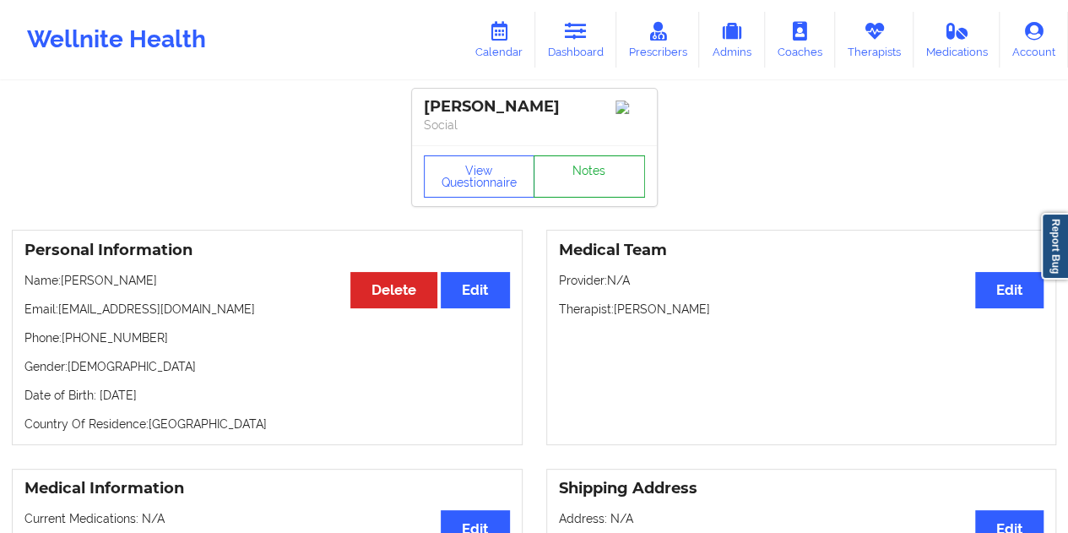
click at [577, 171] on link "Notes" at bounding box center [588, 176] width 111 height 42
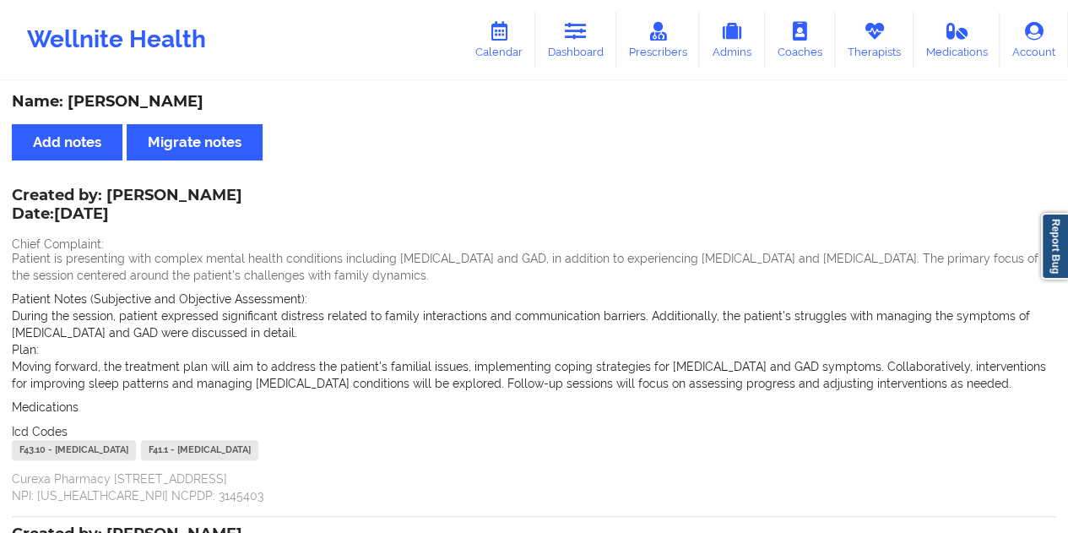
drag, startPoint x: 600, startPoint y: 46, endPoint x: 586, endPoint y: 68, distance: 26.9
click at [600, 46] on link "Dashboard" at bounding box center [575, 40] width 81 height 56
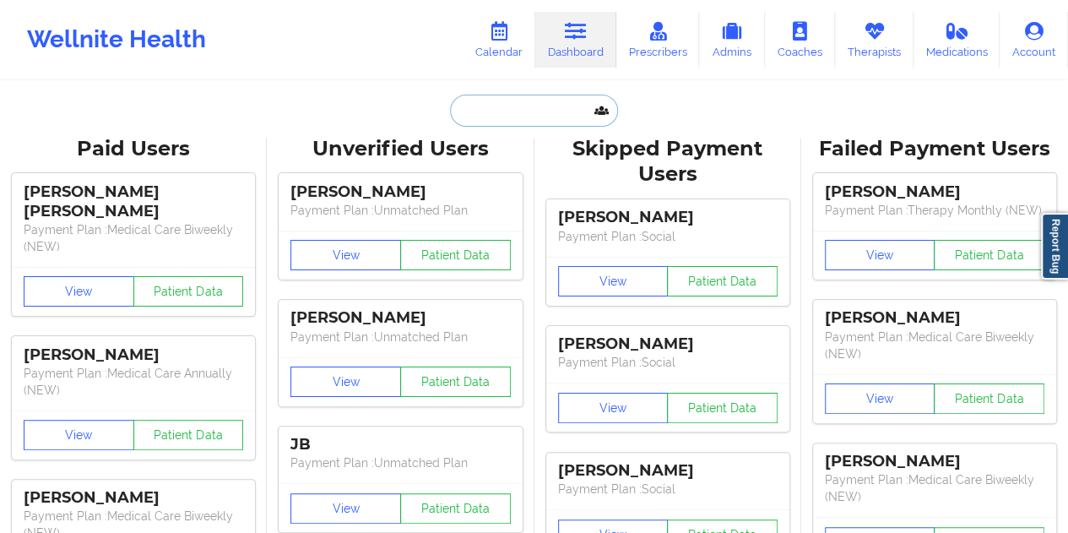
click at [522, 116] on input "text" at bounding box center [533, 111] width 167 height 32
paste input "[EMAIL_ADDRESS][DOMAIN_NAME]"
type input "[EMAIL_ADDRESS][DOMAIN_NAME]"
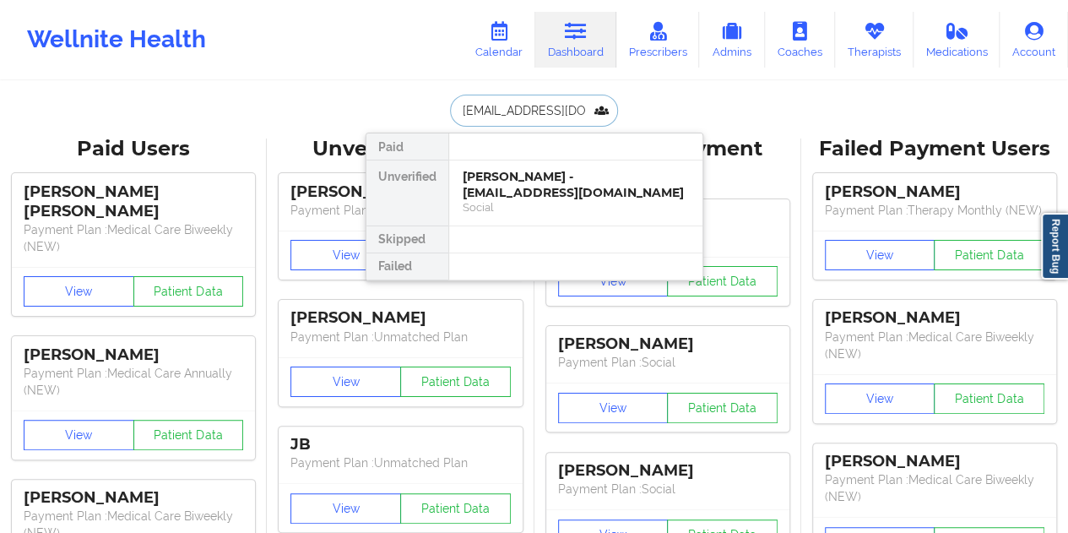
scroll to position [0, 19]
click at [534, 201] on div "Social" at bounding box center [575, 207] width 226 height 14
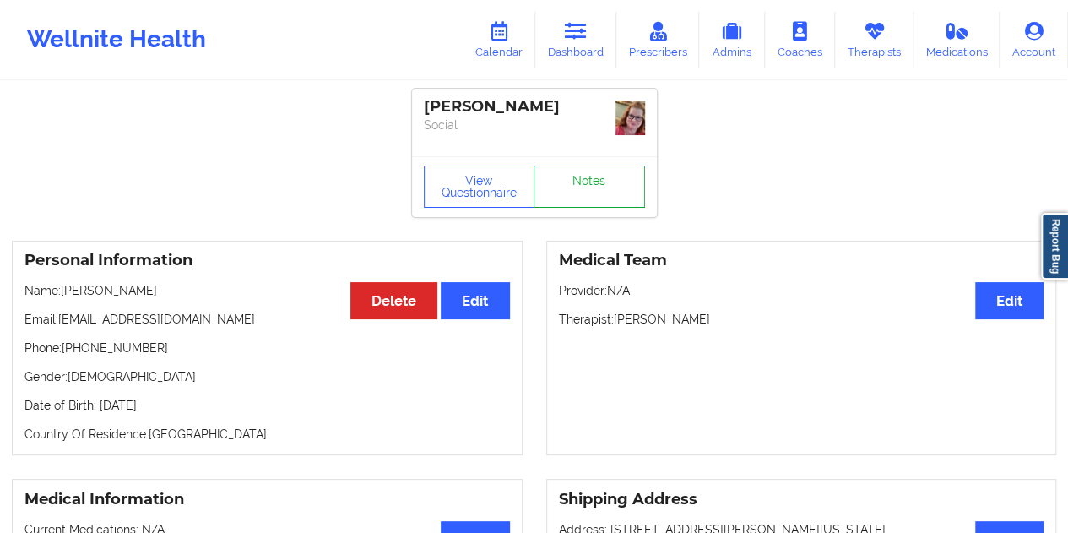
click at [572, 186] on link "Notes" at bounding box center [588, 186] width 111 height 42
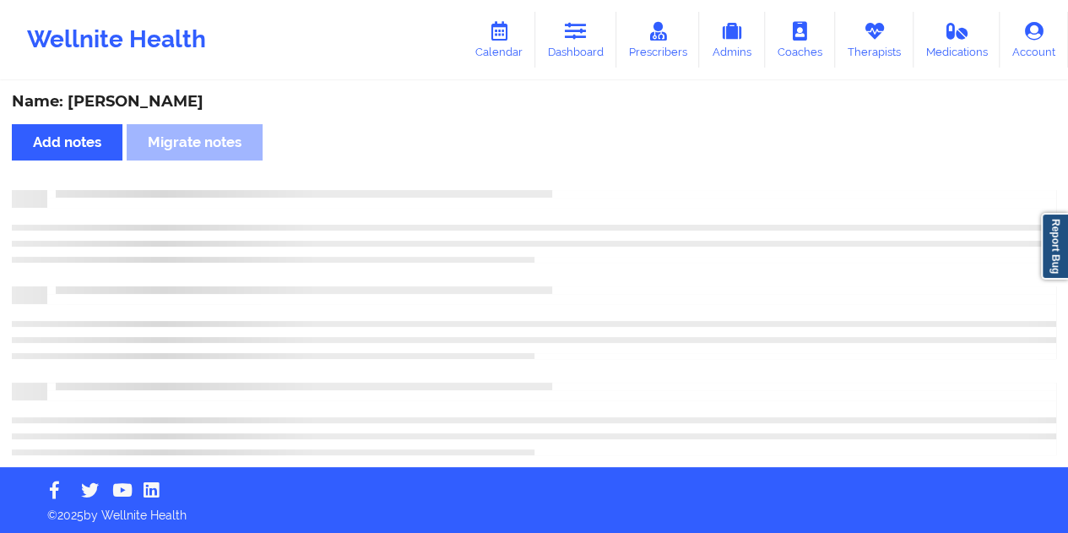
click at [162, 106] on div "Name: [PERSON_NAME]" at bounding box center [534, 101] width 1044 height 19
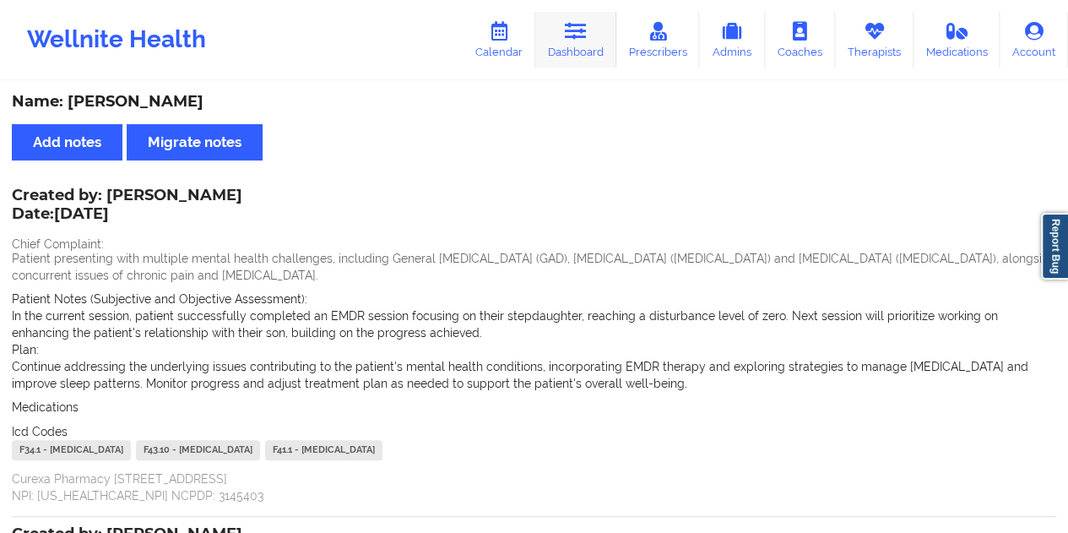
click at [592, 30] on link "Dashboard" at bounding box center [575, 40] width 81 height 56
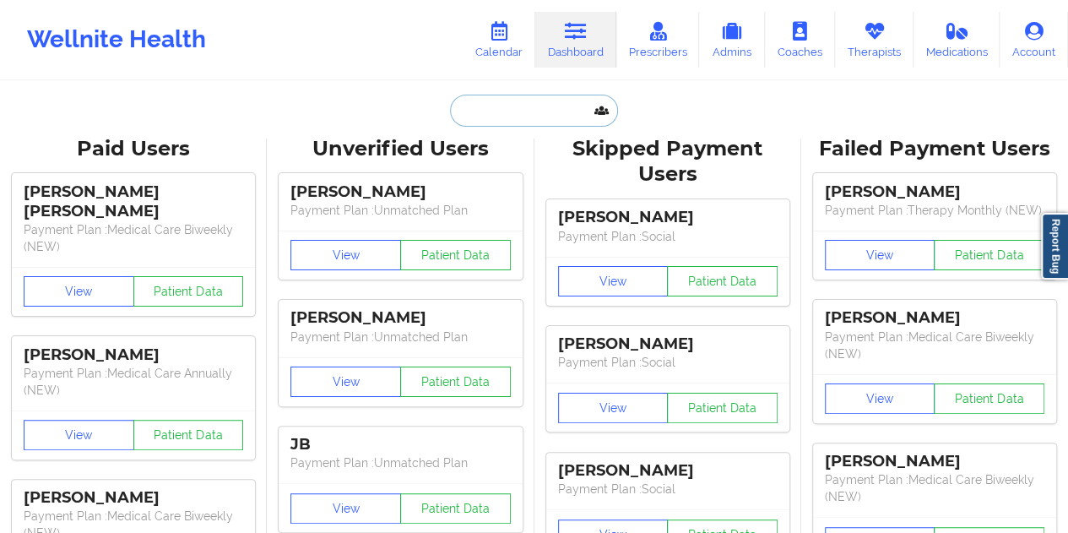
click at [522, 102] on input "text" at bounding box center [533, 111] width 167 height 32
paste input "[EMAIL_ADDRESS][DOMAIN_NAME]"
type input "[EMAIL_ADDRESS][DOMAIN_NAME]"
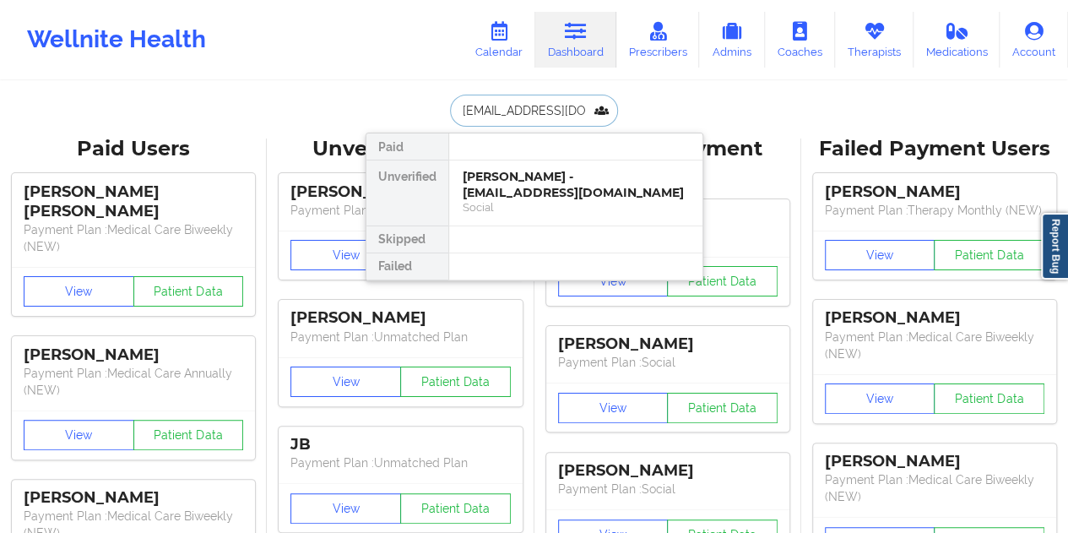
click at [574, 188] on div "[PERSON_NAME] - [EMAIL_ADDRESS][DOMAIN_NAME]" at bounding box center [575, 184] width 226 height 31
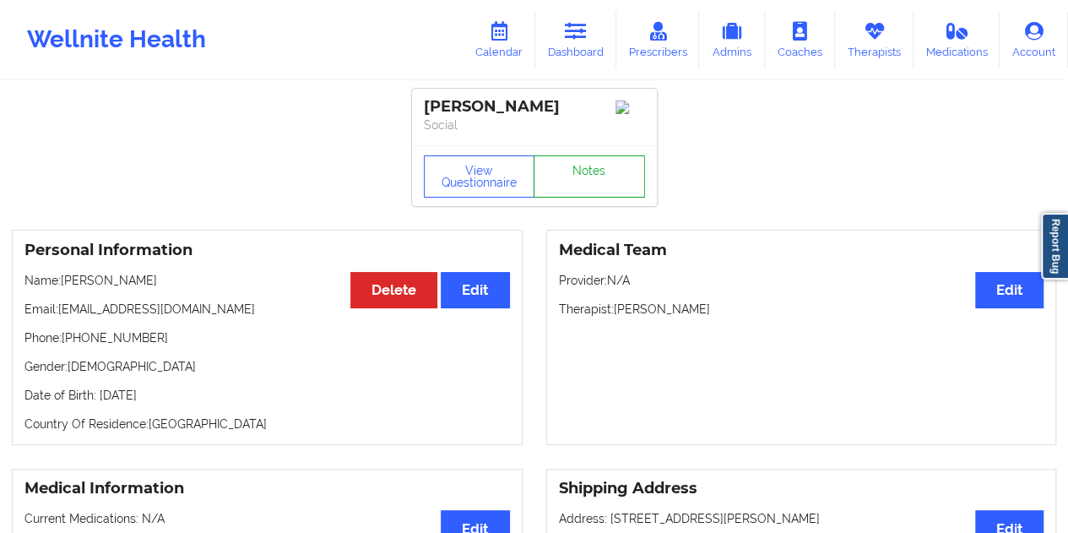
click at [587, 181] on link "Notes" at bounding box center [588, 176] width 111 height 42
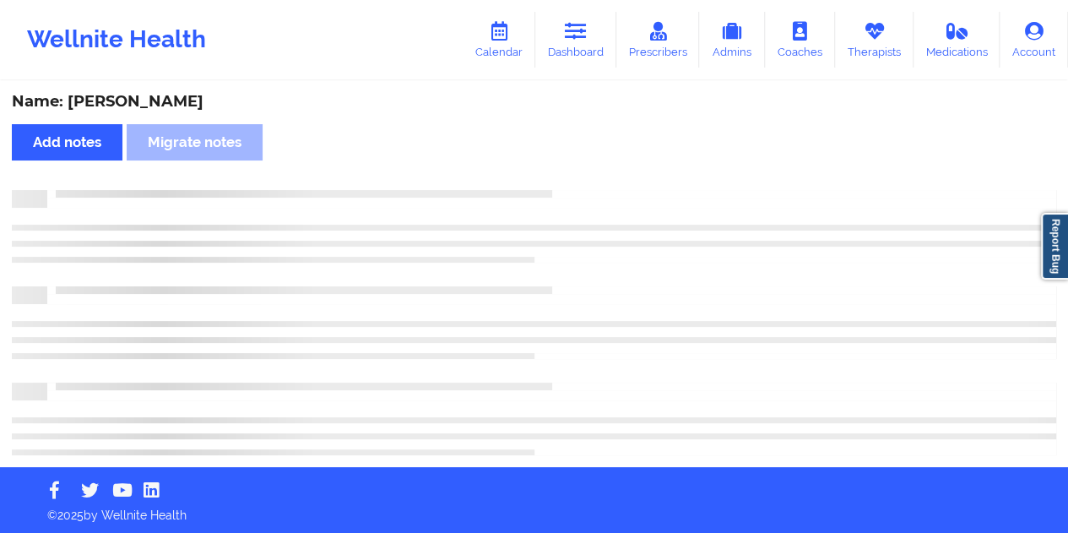
click at [157, 96] on div "Name: [PERSON_NAME]" at bounding box center [534, 101] width 1044 height 19
click at [158, 95] on div "Name: [PERSON_NAME]" at bounding box center [534, 101] width 1044 height 19
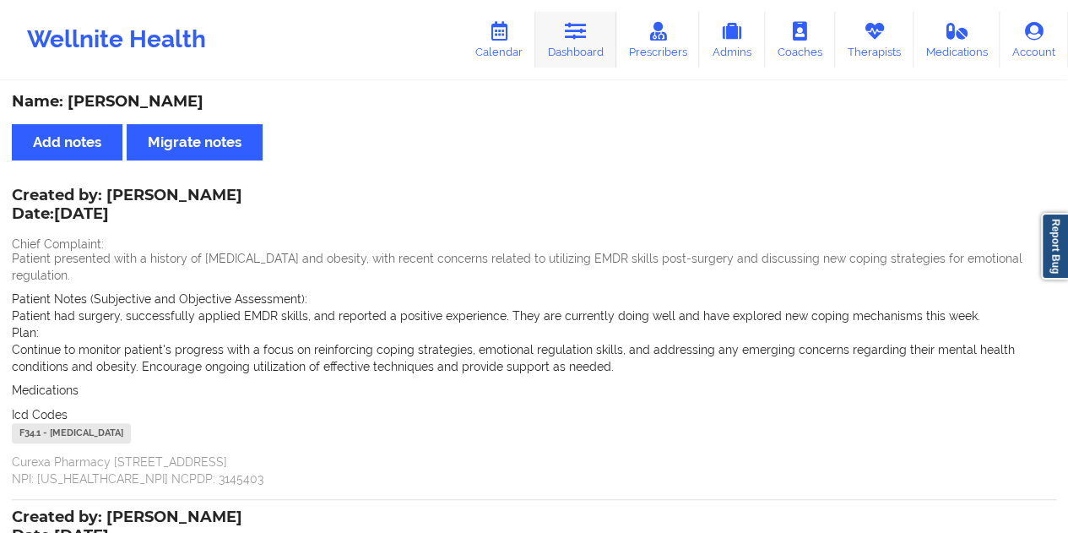
click at [584, 36] on icon at bounding box center [576, 31] width 22 height 19
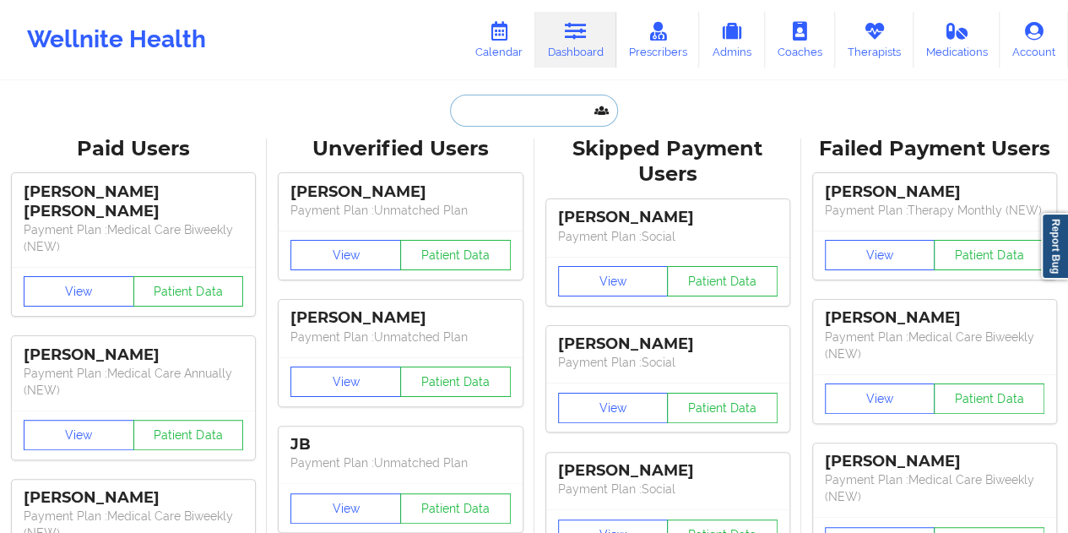
click at [519, 105] on input "text" at bounding box center [533, 111] width 167 height 32
paste input "[EMAIL_ADDRESS][DOMAIN_NAME]"
type input "[EMAIL_ADDRESS][DOMAIN_NAME]"
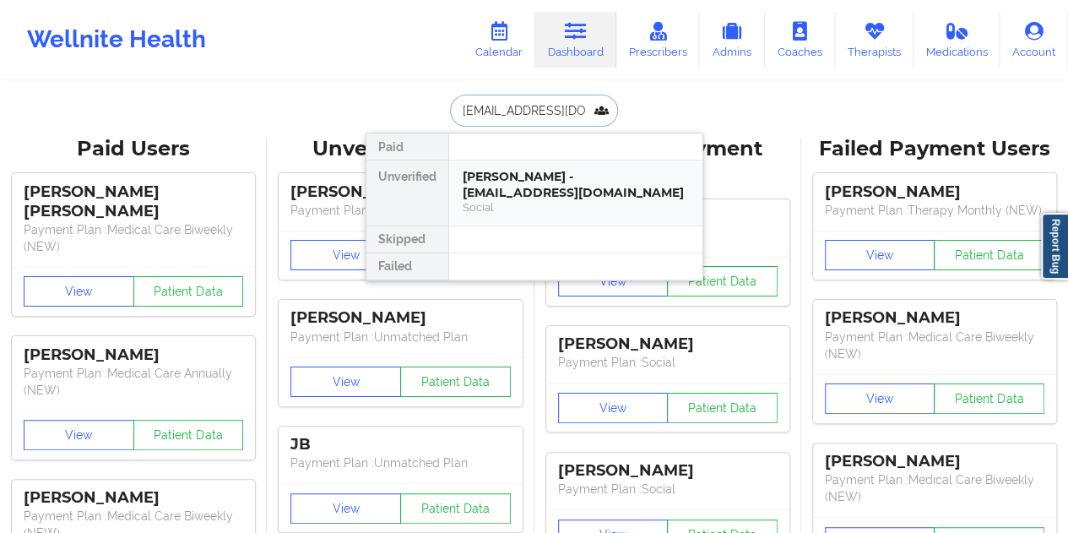
click at [545, 187] on div "[PERSON_NAME] - [EMAIL_ADDRESS][DOMAIN_NAME]" at bounding box center [575, 184] width 226 height 31
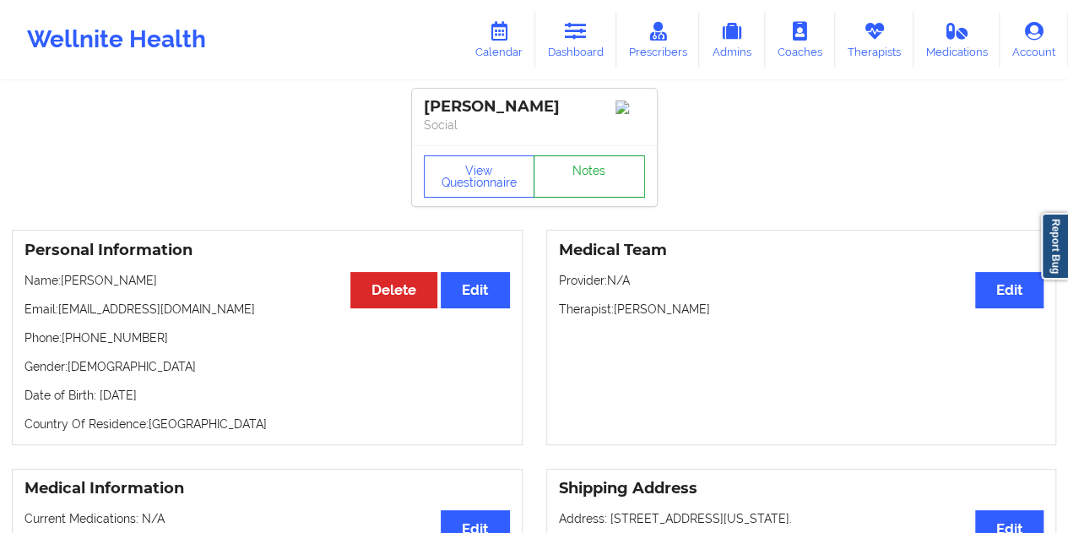
click at [591, 185] on link "Notes" at bounding box center [588, 176] width 111 height 42
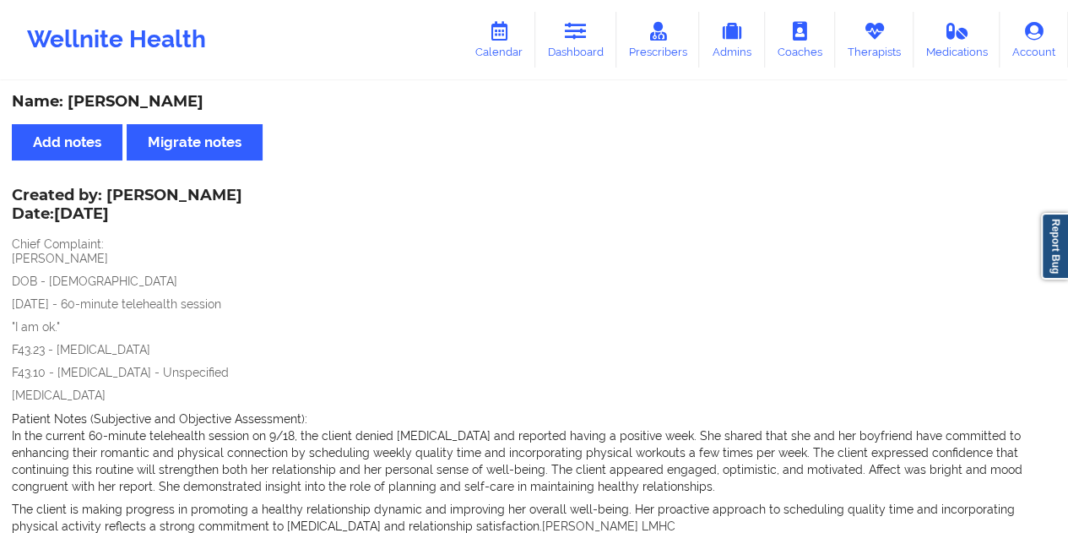
click at [170, 108] on div "Name: [PERSON_NAME]" at bounding box center [534, 101] width 1044 height 19
click at [590, 53] on link "Dashboard" at bounding box center [575, 40] width 81 height 56
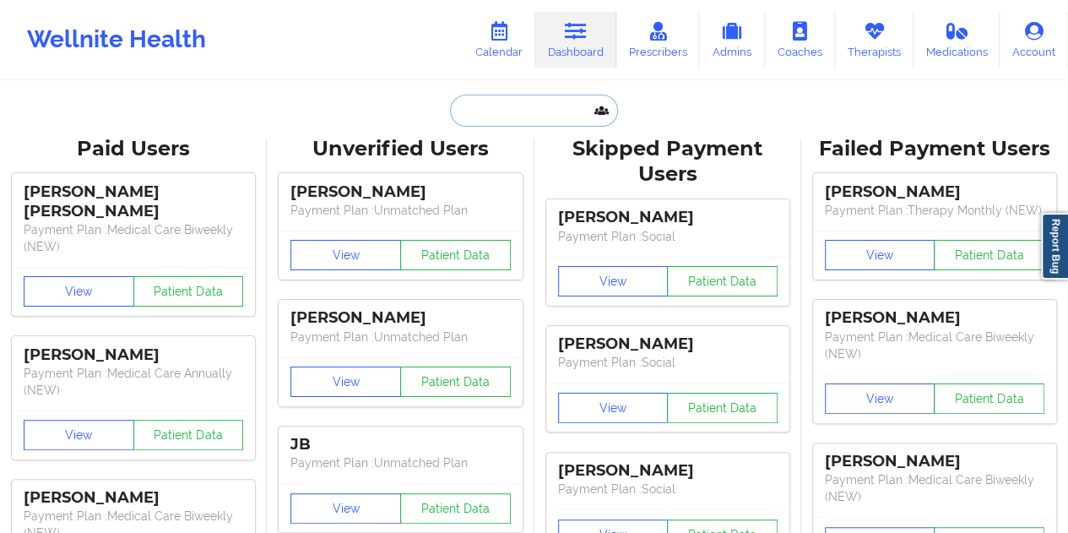
click at [487, 116] on input "text" at bounding box center [533, 111] width 167 height 32
paste input "[EMAIL_ADDRESS][DOMAIN_NAME]"
type input "[EMAIL_ADDRESS][DOMAIN_NAME]"
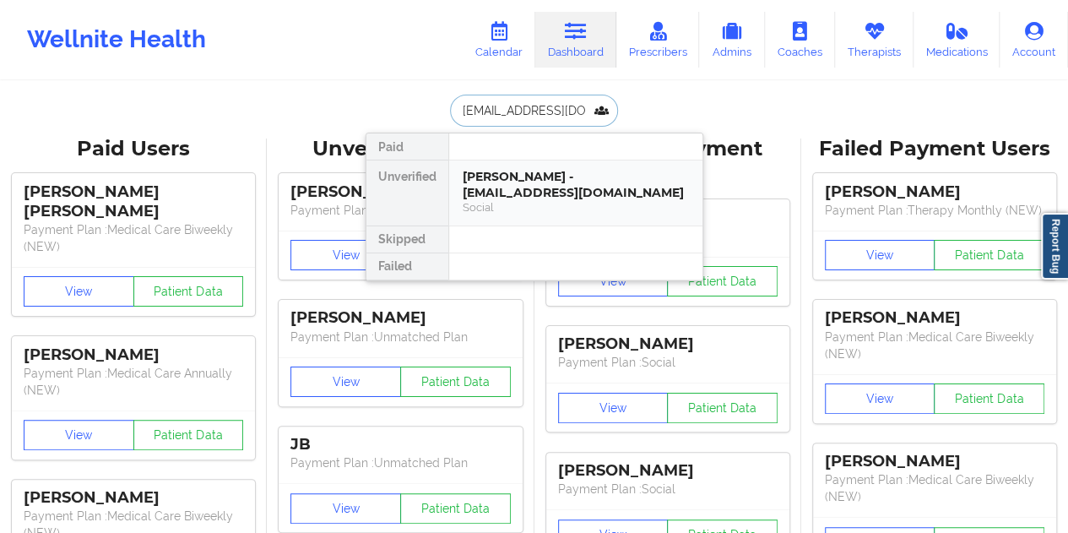
click at [573, 203] on div "[PERSON_NAME] - [EMAIL_ADDRESS][DOMAIN_NAME] Social" at bounding box center [575, 192] width 253 height 65
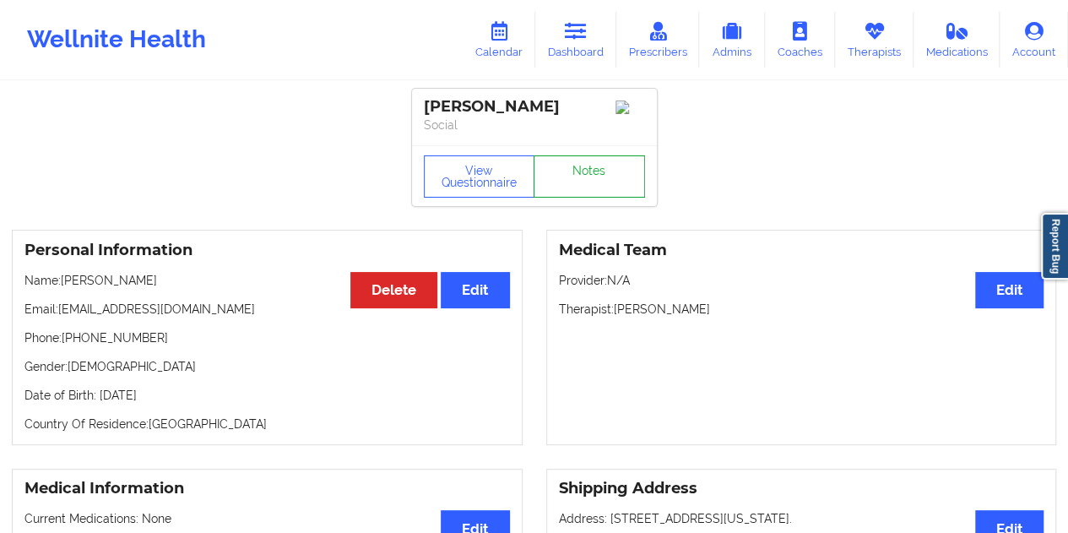
click at [585, 176] on link "Notes" at bounding box center [588, 176] width 111 height 42
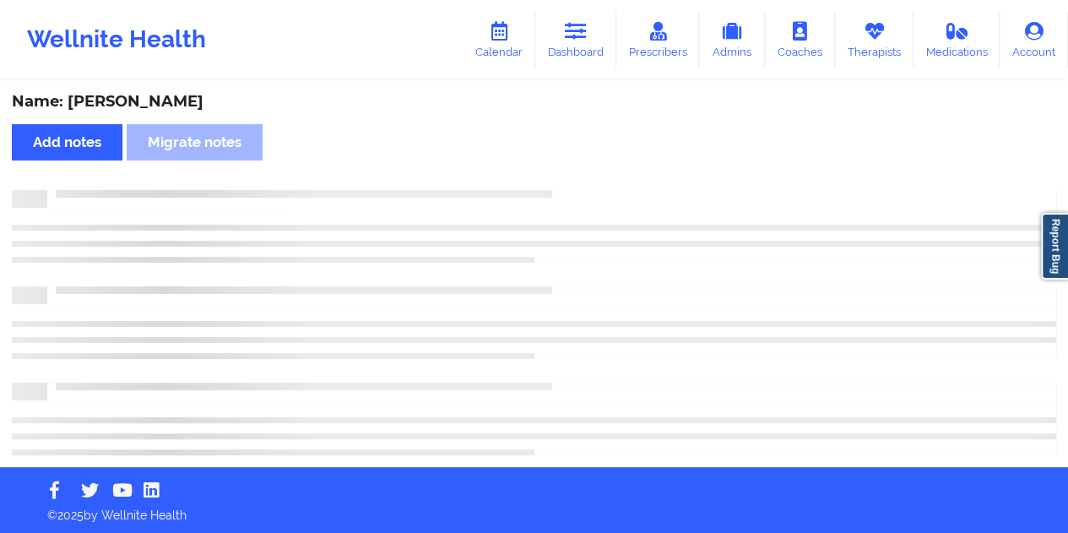
click at [160, 107] on div "Name: [PERSON_NAME]" at bounding box center [534, 101] width 1044 height 19
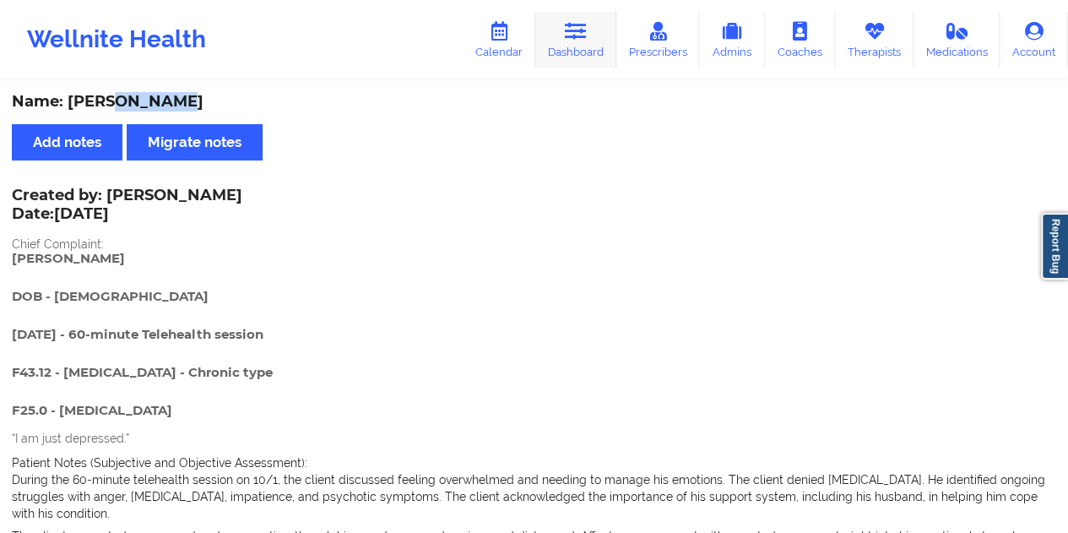
click at [579, 59] on link "Dashboard" at bounding box center [575, 40] width 81 height 56
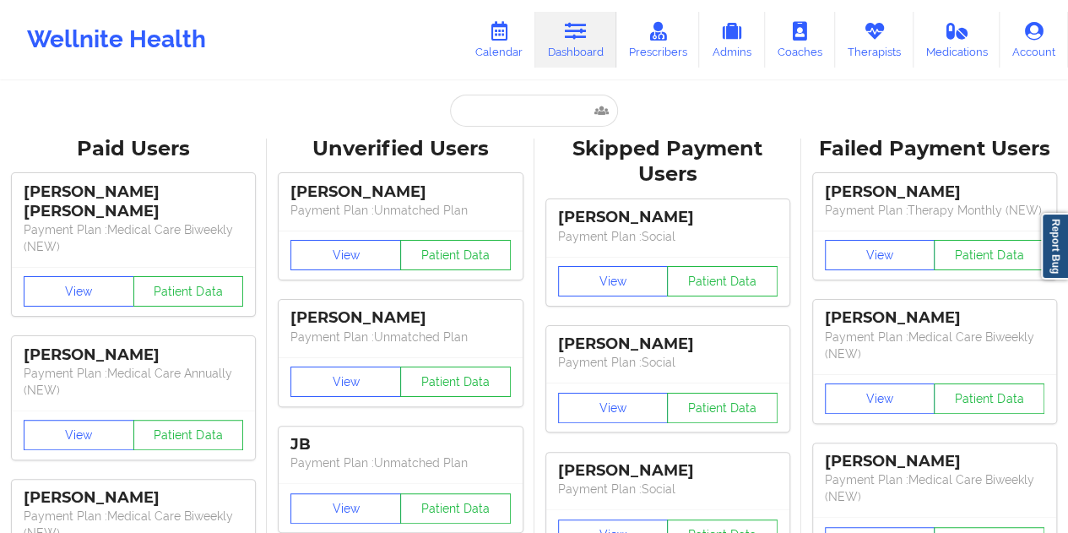
click at [522, 109] on input "text" at bounding box center [533, 111] width 167 height 32
paste input "[EMAIL_ADDRESS][DOMAIN_NAME]"
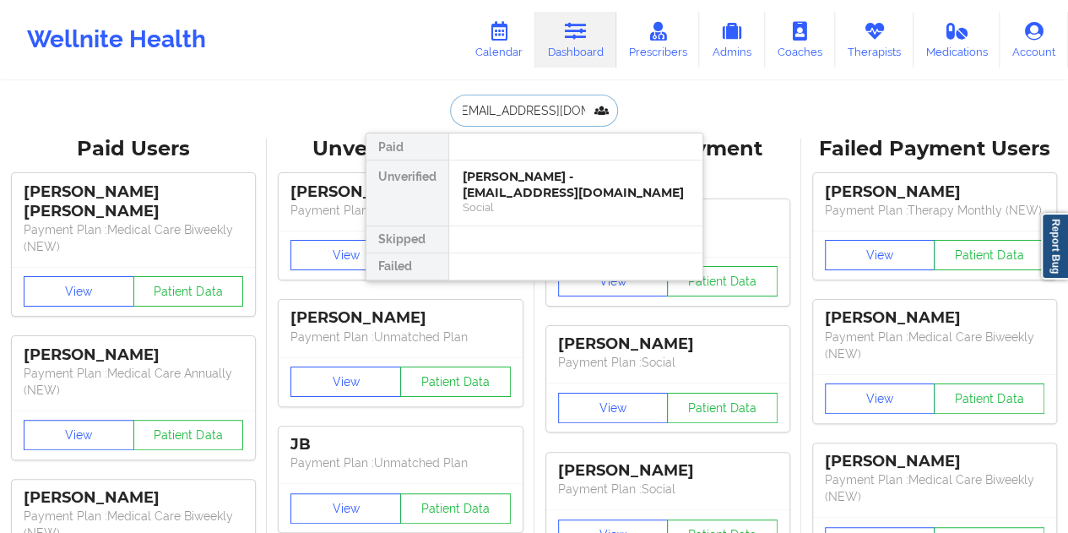
type input "[EMAIL_ADDRESS][DOMAIN_NAME]"
click at [564, 180] on div "[PERSON_NAME] - [EMAIL_ADDRESS][DOMAIN_NAME]" at bounding box center [575, 184] width 226 height 31
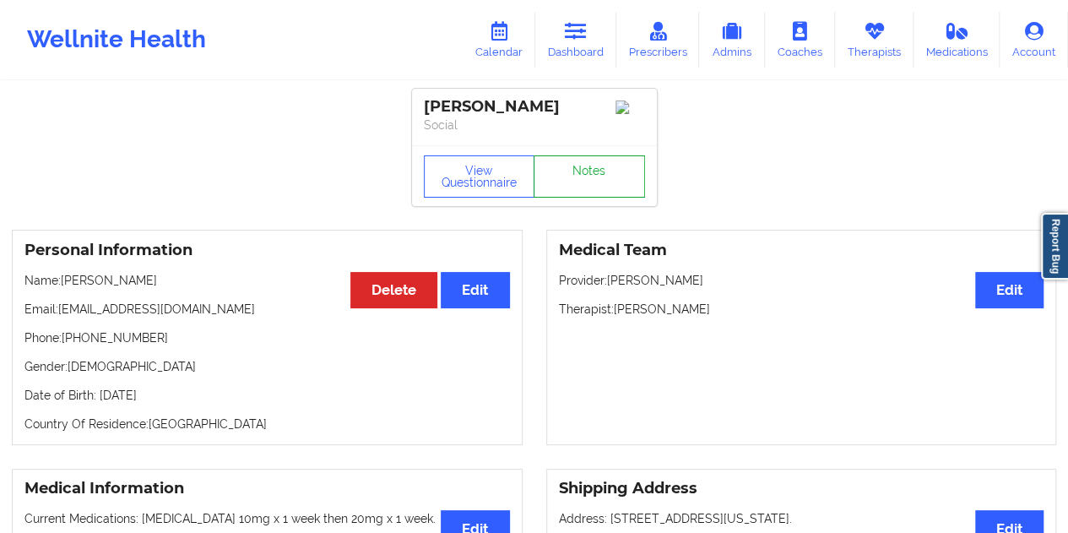
click at [580, 171] on link "Notes" at bounding box center [588, 176] width 111 height 42
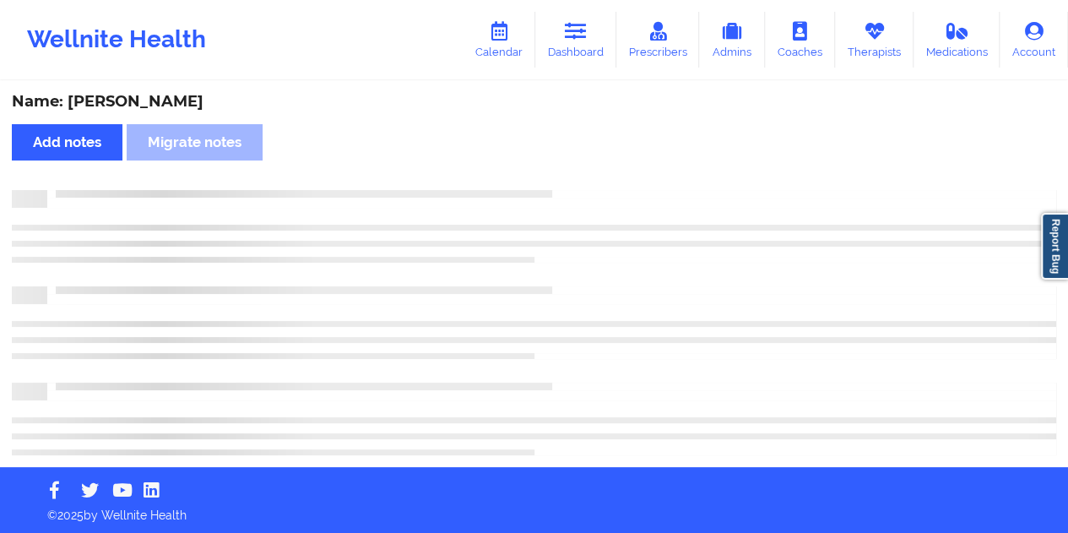
click at [162, 96] on div "Name: [PERSON_NAME]" at bounding box center [534, 101] width 1044 height 19
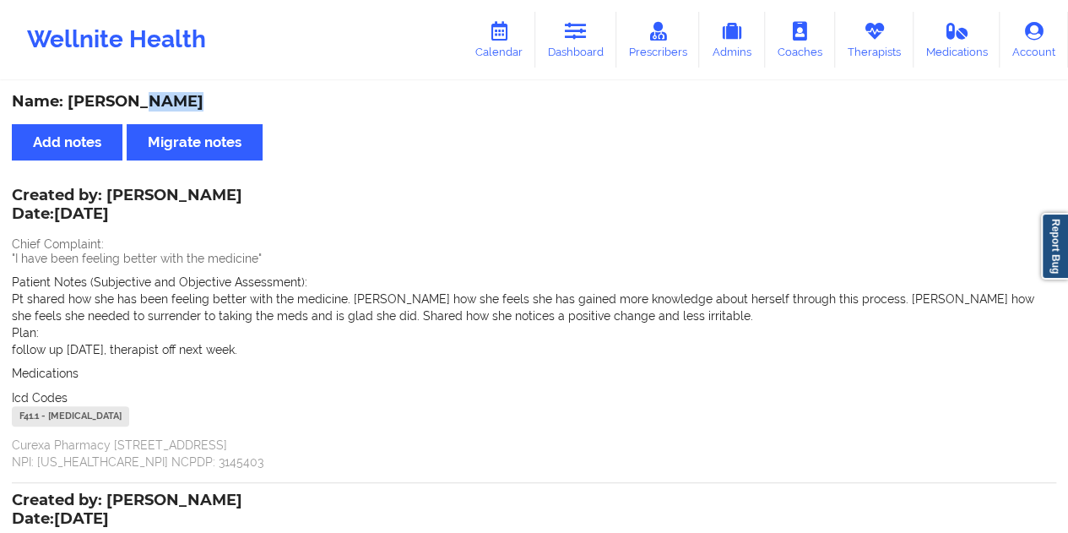
click at [566, 18] on link "Dashboard" at bounding box center [575, 40] width 81 height 56
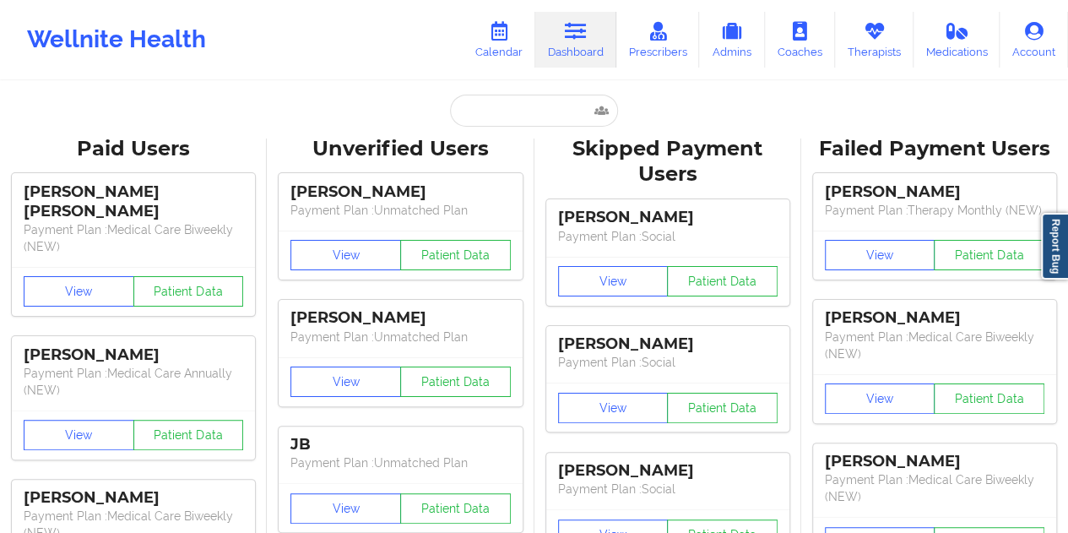
click at [522, 116] on input "text" at bounding box center [533, 111] width 167 height 32
paste input "[PERSON_NAME][EMAIL_ADDRESS][PERSON_NAME][DOMAIN_NAME]"
type input "[PERSON_NAME][EMAIL_ADDRESS][PERSON_NAME][DOMAIN_NAME]"
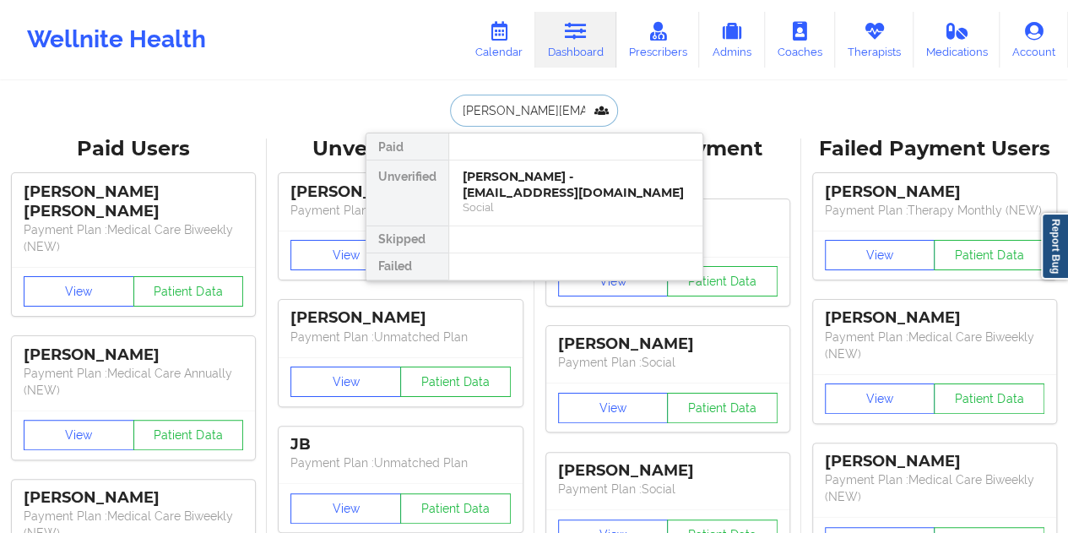
scroll to position [0, 17]
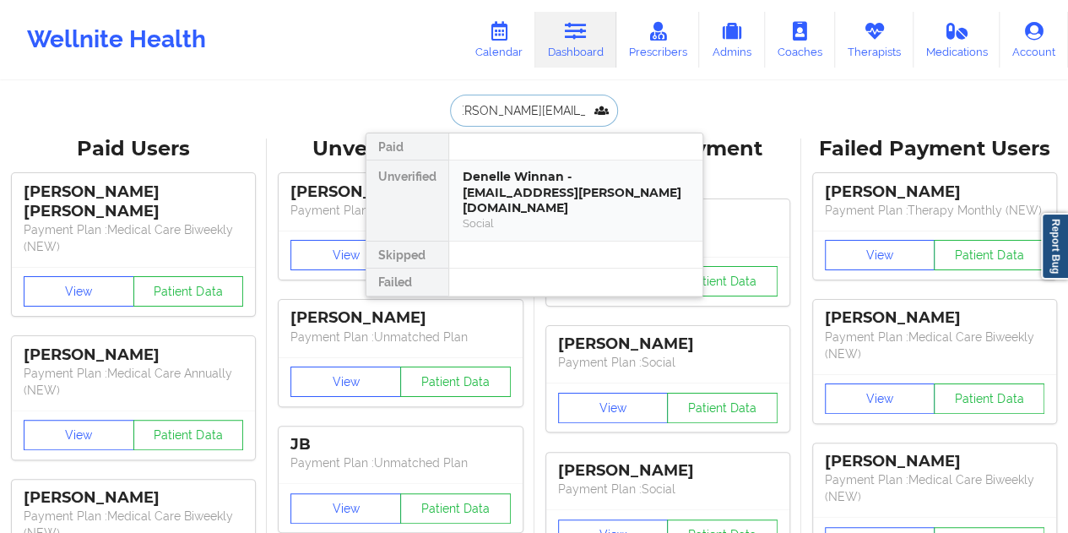
click at [529, 195] on div "Denelle Winnan - [EMAIL_ADDRESS][PERSON_NAME][DOMAIN_NAME]" at bounding box center [575, 192] width 226 height 47
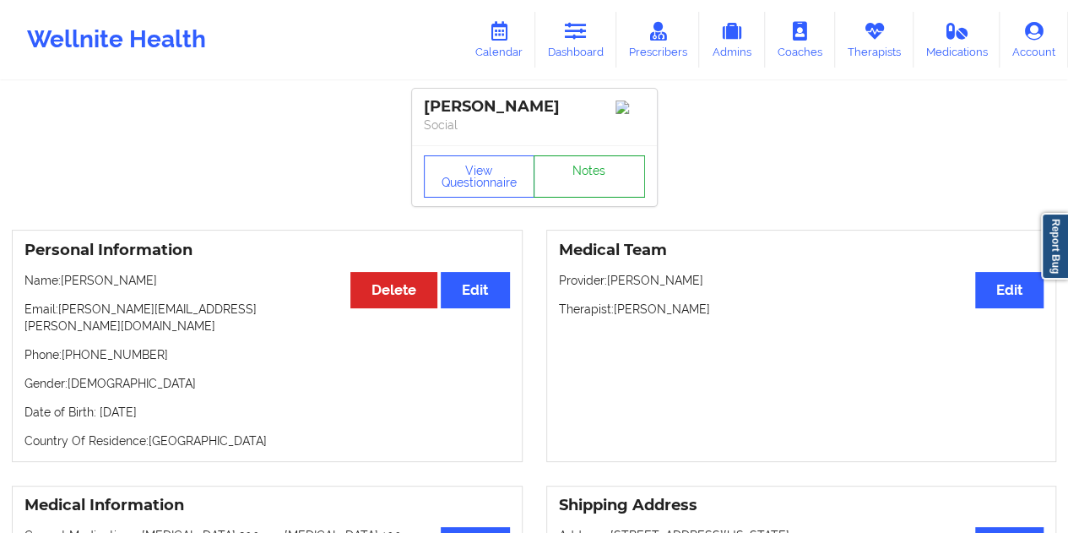
click at [584, 176] on link "Notes" at bounding box center [588, 176] width 111 height 42
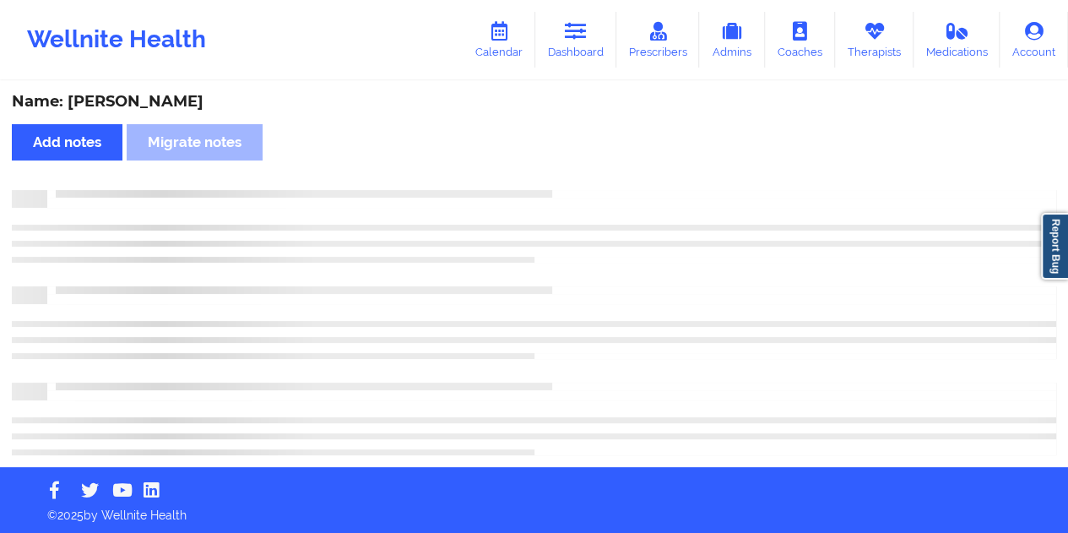
click at [183, 104] on div "Name: [PERSON_NAME]" at bounding box center [534, 101] width 1044 height 19
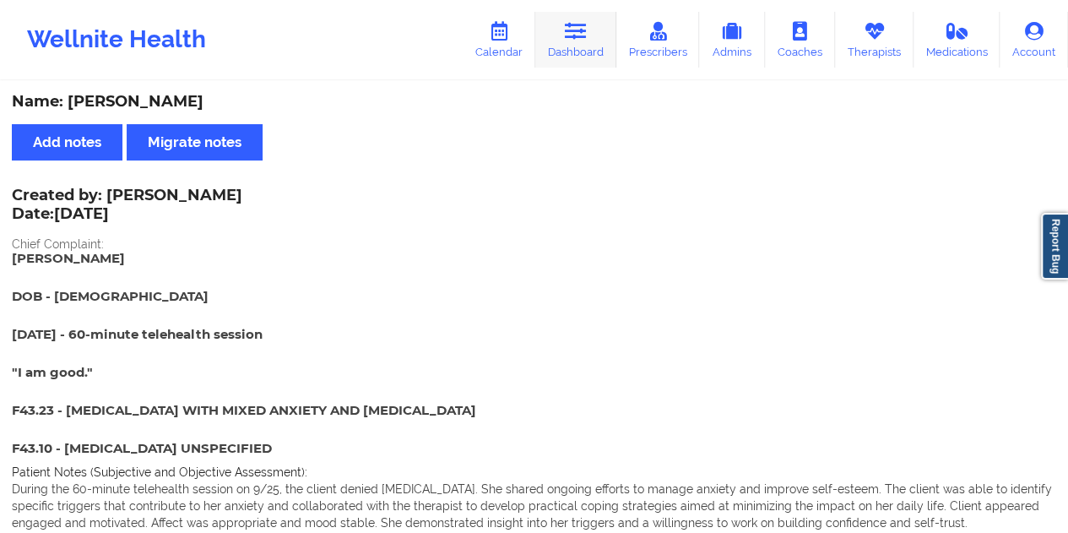
click at [562, 49] on link "Dashboard" at bounding box center [575, 40] width 81 height 56
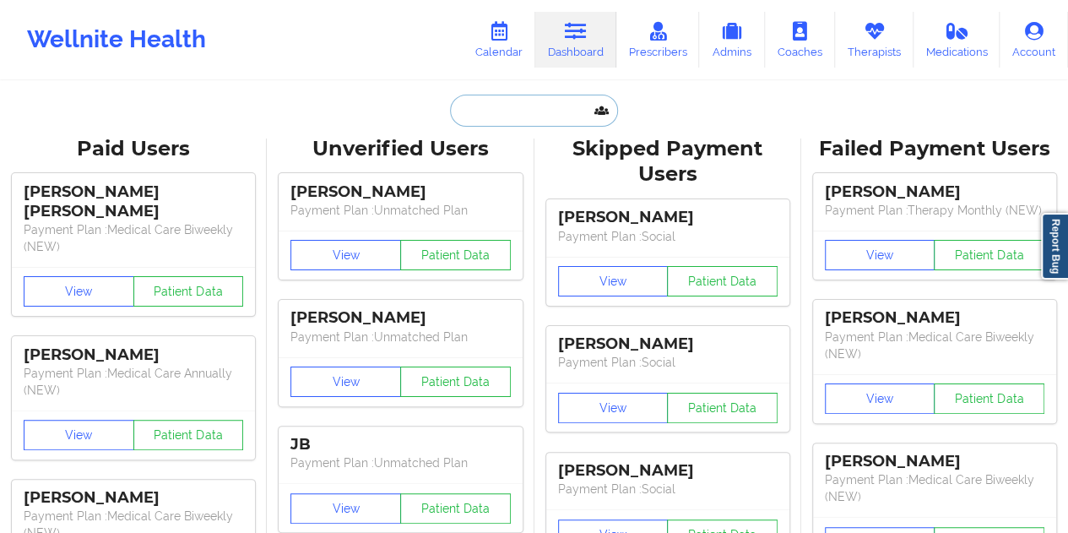
click at [518, 111] on input "text" at bounding box center [533, 111] width 167 height 32
paste input "[EMAIL_ADDRESS][DOMAIN_NAME]"
type input "[EMAIL_ADDRESS][DOMAIN_NAME]"
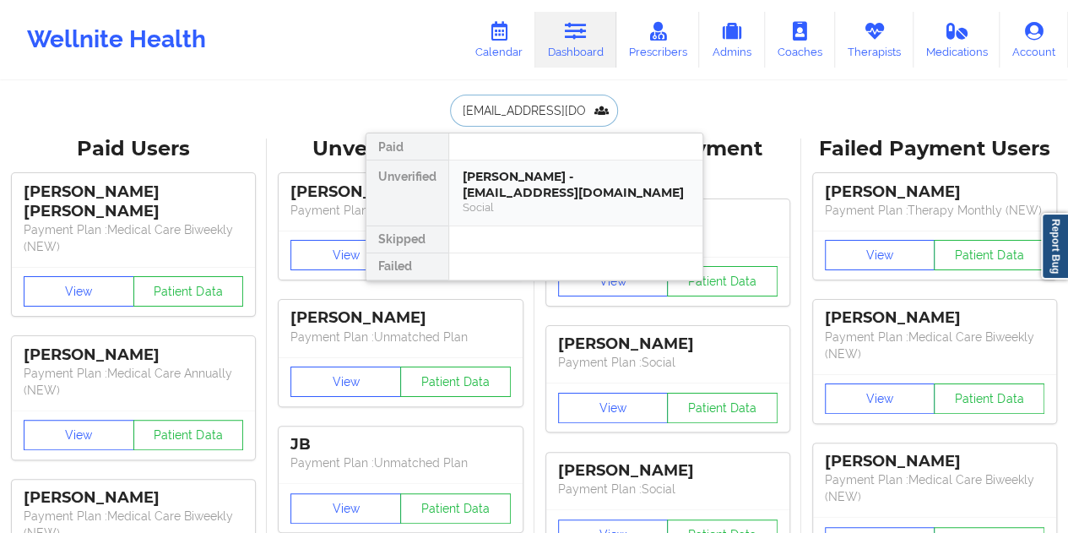
click at [529, 190] on div "[PERSON_NAME] - [EMAIL_ADDRESS][DOMAIN_NAME]" at bounding box center [575, 184] width 226 height 31
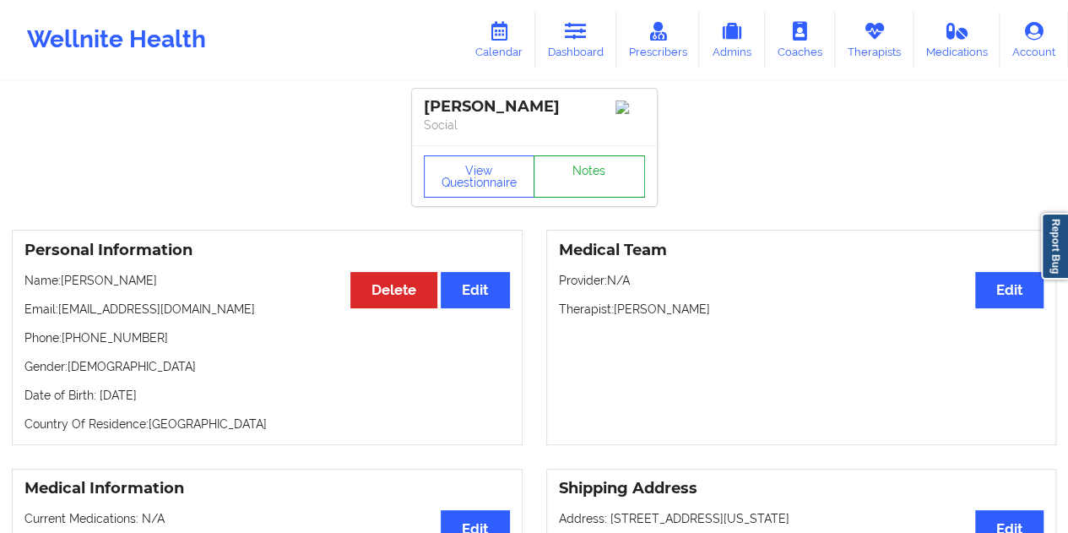
click at [574, 181] on link "Notes" at bounding box center [588, 176] width 111 height 42
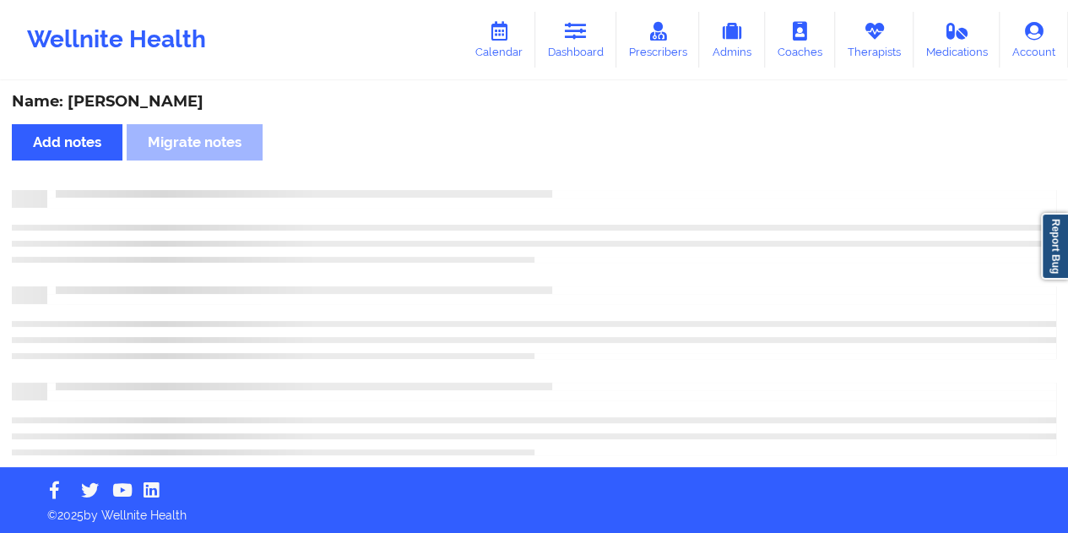
click at [155, 105] on div "Name: [PERSON_NAME]" at bounding box center [534, 101] width 1044 height 19
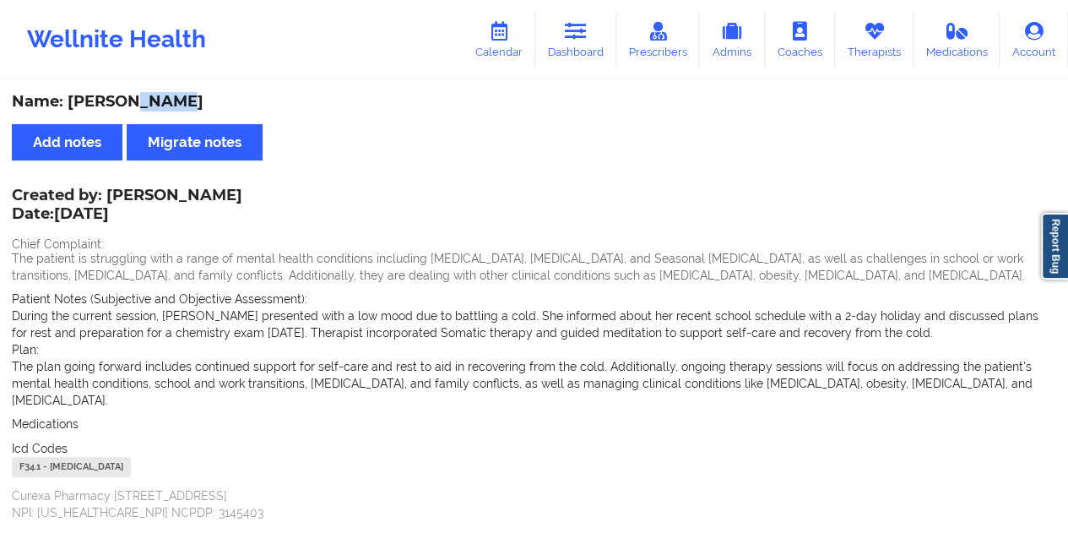
drag, startPoint x: 596, startPoint y: 51, endPoint x: 587, endPoint y: 73, distance: 23.5
click at [596, 51] on link "Dashboard" at bounding box center [575, 40] width 81 height 56
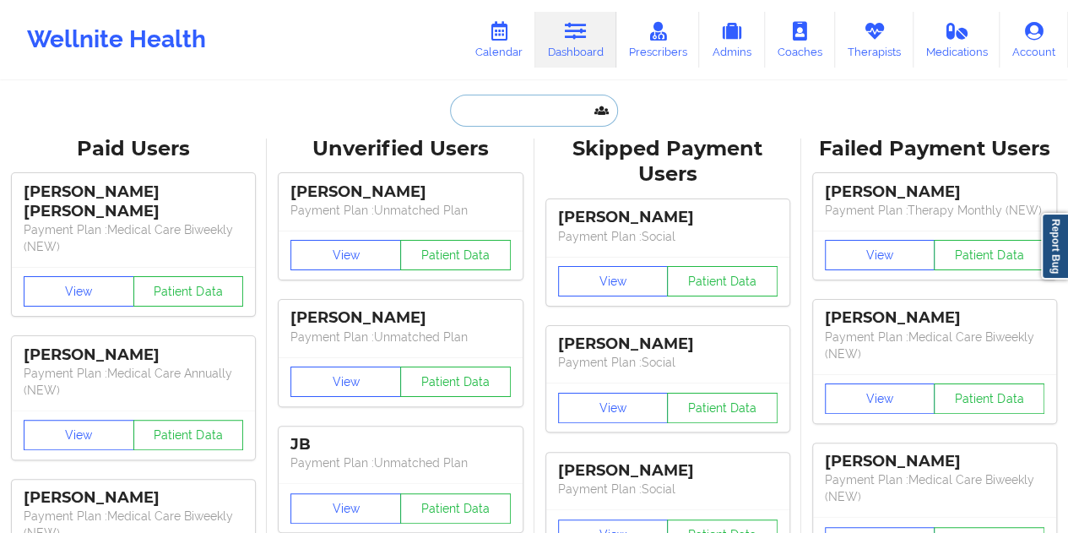
click at [537, 111] on input "text" at bounding box center [533, 111] width 167 height 32
paste input "[EMAIL_ADDRESS][DOMAIN_NAME]"
type input "[EMAIL_ADDRESS][DOMAIN_NAME]"
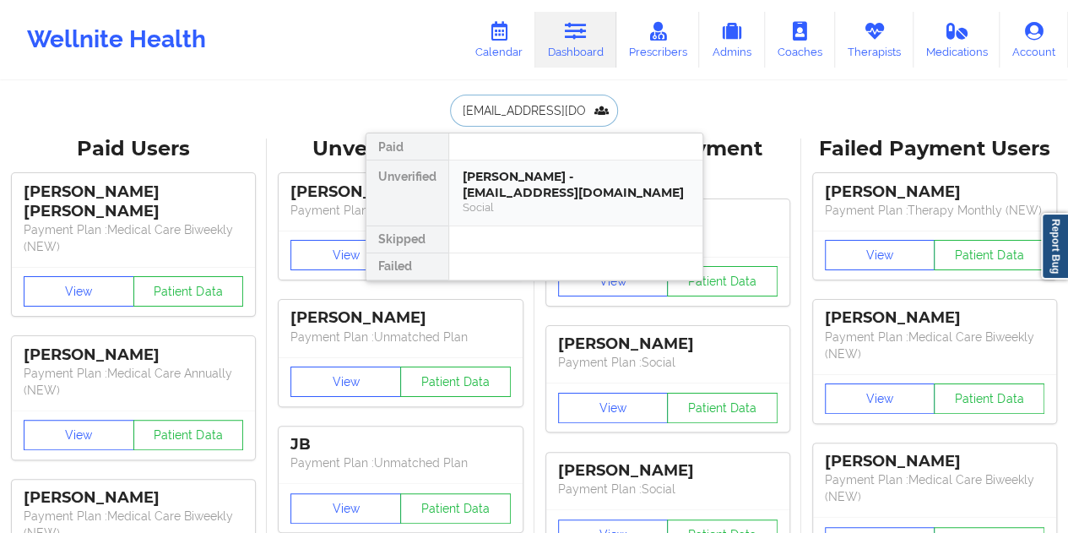
click at [555, 197] on div "[PERSON_NAME] - [EMAIL_ADDRESS][DOMAIN_NAME]" at bounding box center [575, 184] width 226 height 31
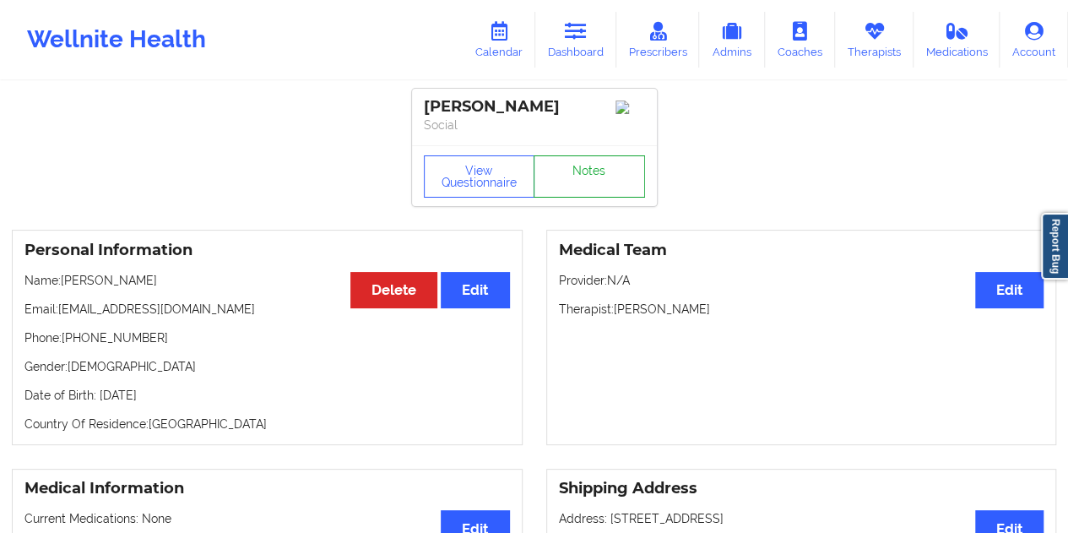
click at [596, 180] on link "Notes" at bounding box center [588, 176] width 111 height 42
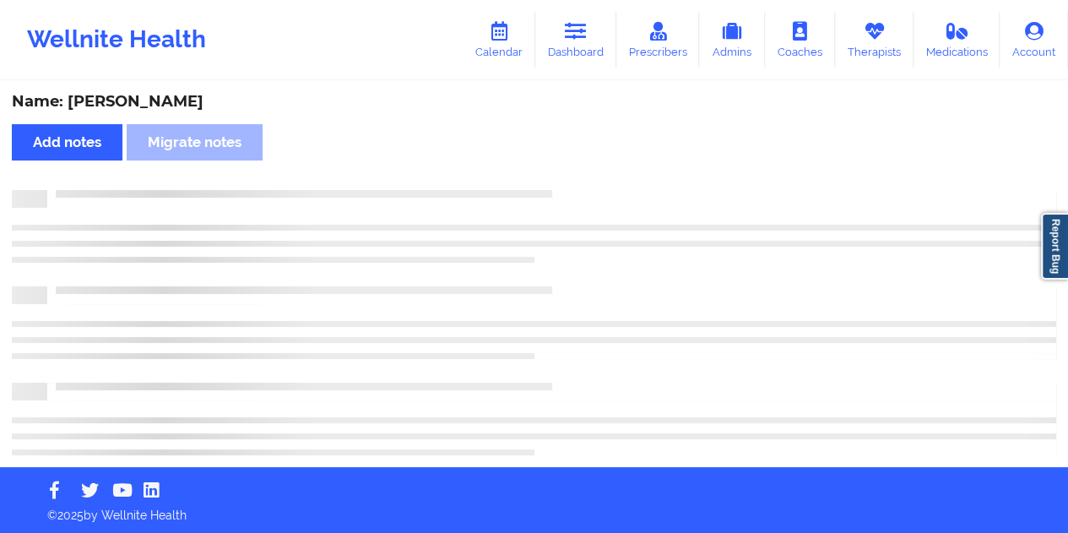
click at [194, 103] on div "Name: [PERSON_NAME]" at bounding box center [534, 101] width 1044 height 19
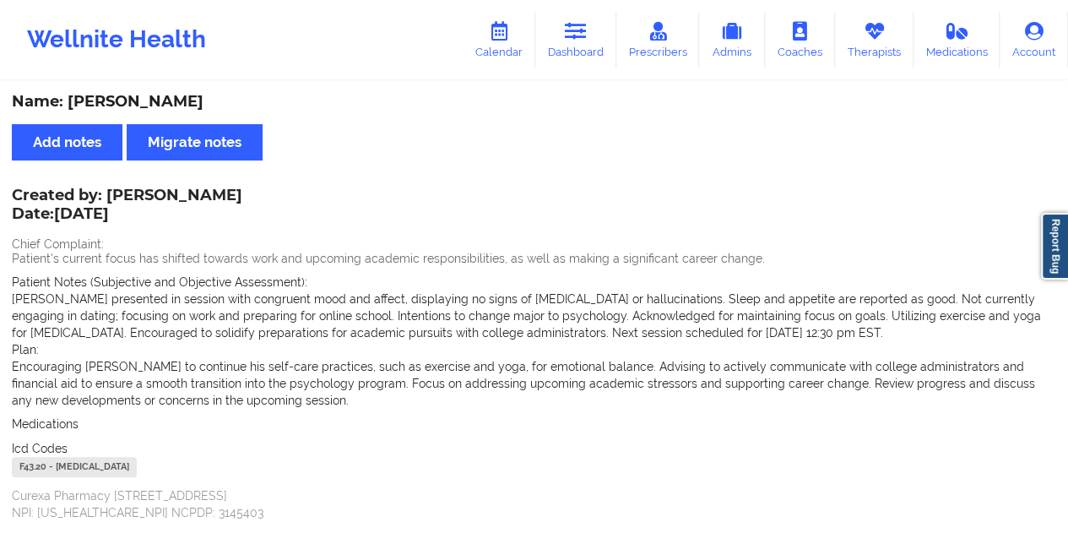
click at [587, 6] on div "Wellnite Health Calendar Dashboard Prescribers Admins Coaches Therapists Medica…" at bounding box center [534, 40] width 1068 height 68
click at [574, 41] on link "Dashboard" at bounding box center [575, 40] width 81 height 56
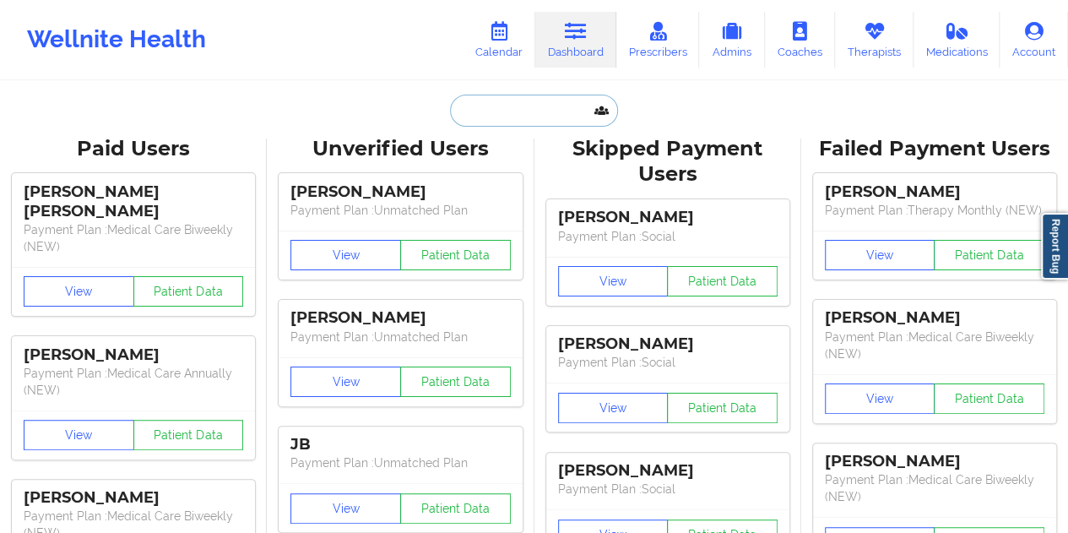
click at [532, 107] on input "text" at bounding box center [533, 111] width 167 height 32
paste input "[EMAIL_ADDRESS][PERSON_NAME][DOMAIN_NAME]"
type input "[EMAIL_ADDRESS][PERSON_NAME][DOMAIN_NAME]"
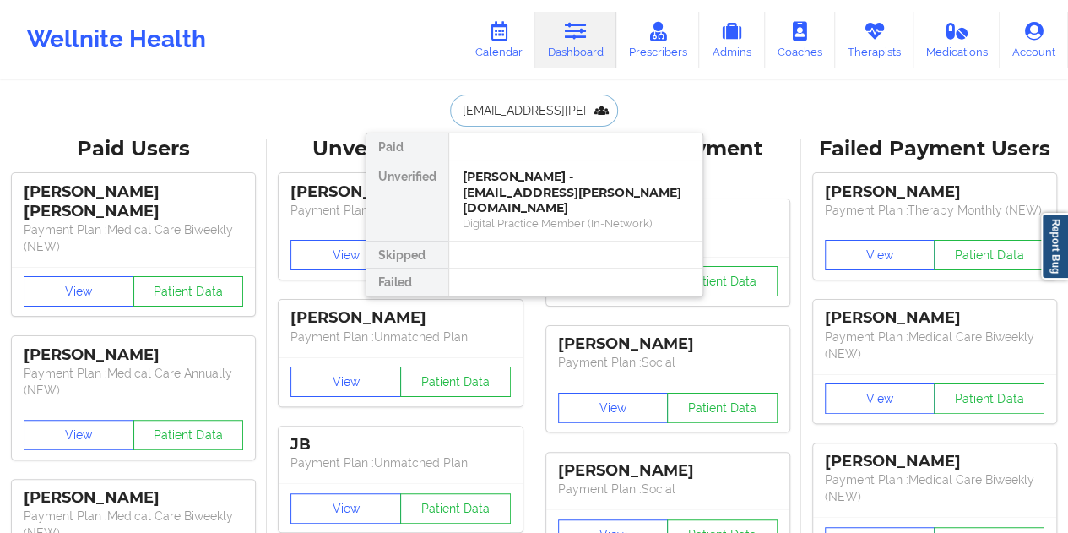
click at [542, 216] on div "Digital Practice Member (In-Network)" at bounding box center [575, 223] width 226 height 14
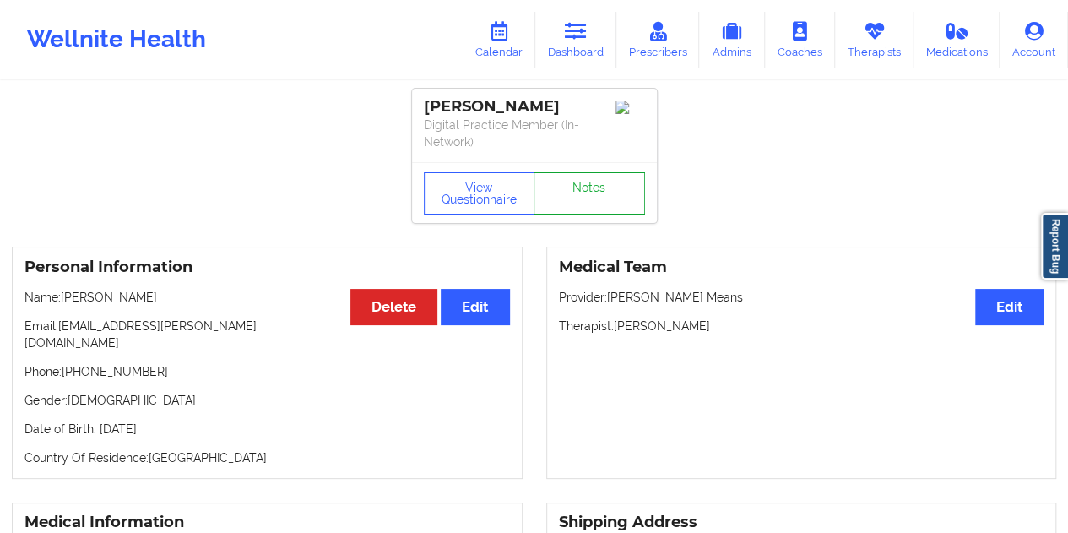
click at [577, 185] on link "Notes" at bounding box center [588, 193] width 111 height 42
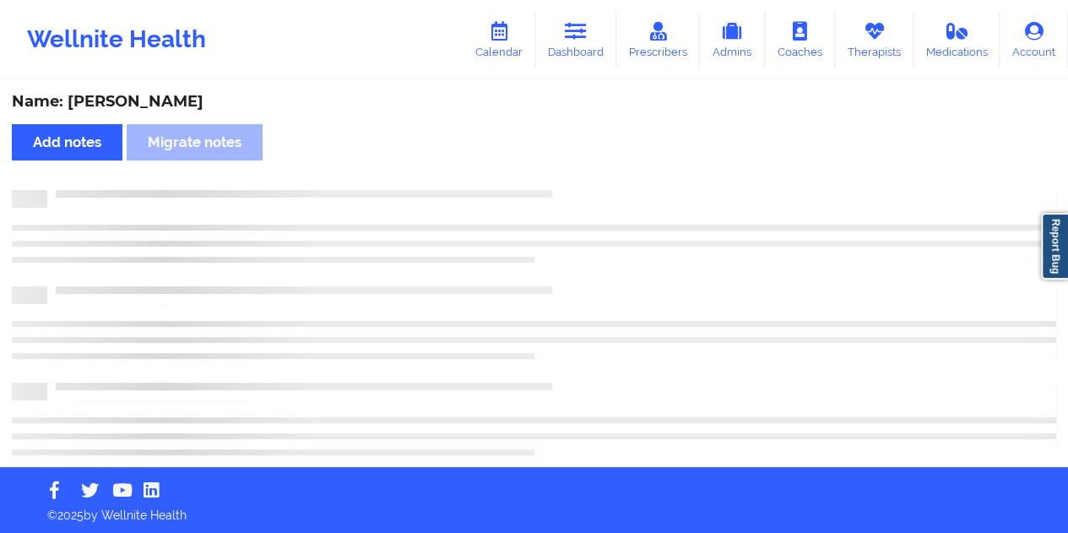
click at [162, 105] on div "Name: [PERSON_NAME]" at bounding box center [534, 101] width 1044 height 19
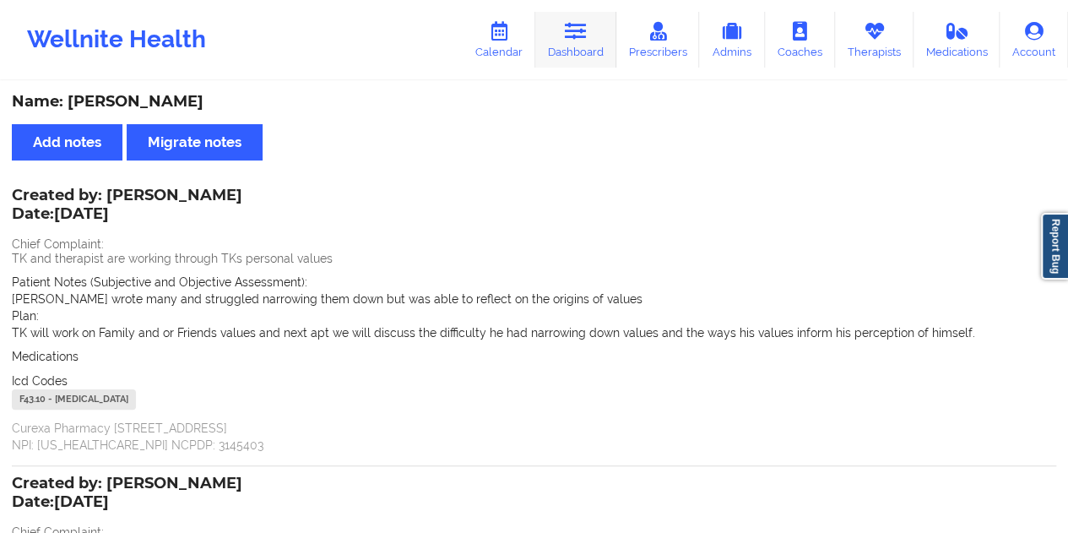
click at [573, 68] on div "Wellnite Health Calendar Dashboard Prescribers Admins Coaches Therapists Medica…" at bounding box center [534, 40] width 1068 height 68
click at [579, 41] on icon at bounding box center [576, 31] width 22 height 19
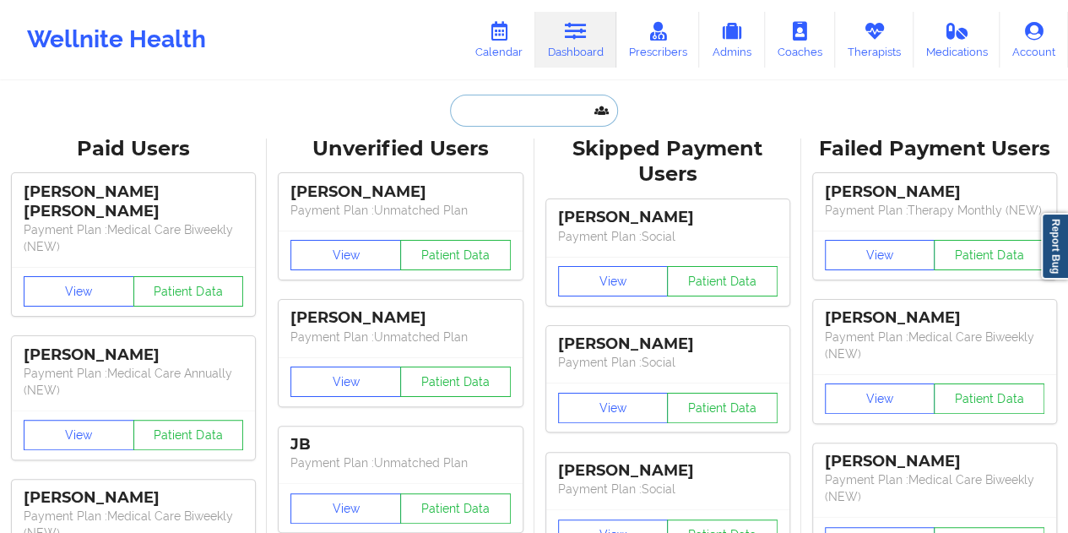
click at [520, 108] on input "text" at bounding box center [533, 111] width 167 height 32
paste input "[EMAIL_ADDRESS][DOMAIN_NAME]"
type input "[EMAIL_ADDRESS][DOMAIN_NAME]"
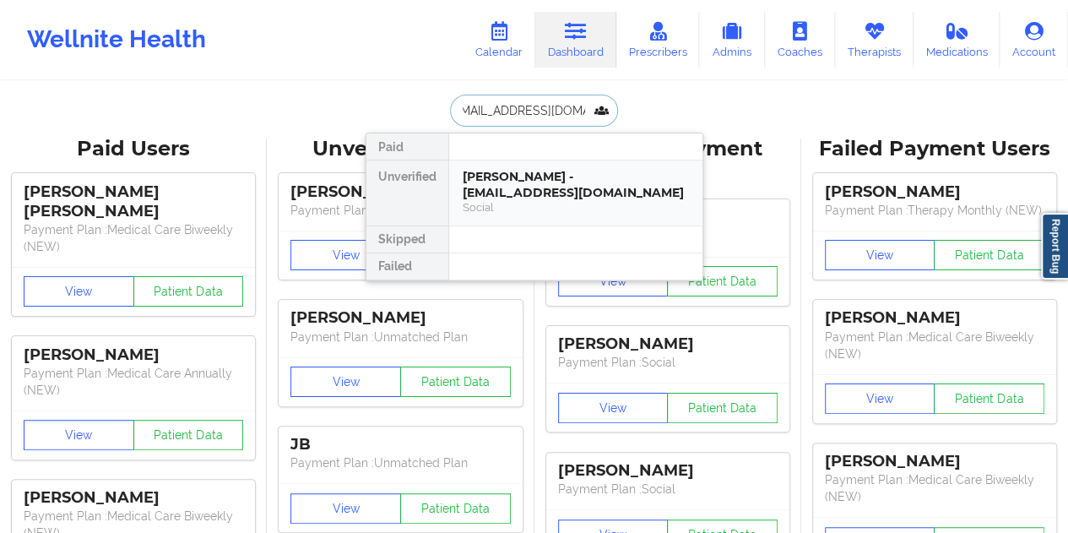
click at [565, 197] on div "[PERSON_NAME] - [EMAIL_ADDRESS][DOMAIN_NAME]" at bounding box center [575, 184] width 226 height 31
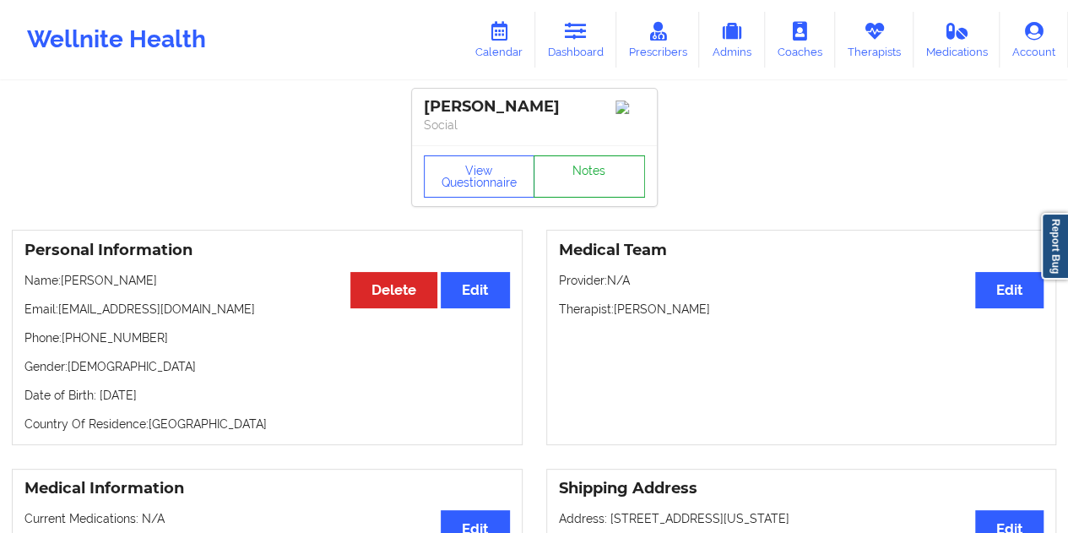
click at [582, 176] on link "Notes" at bounding box center [588, 176] width 111 height 42
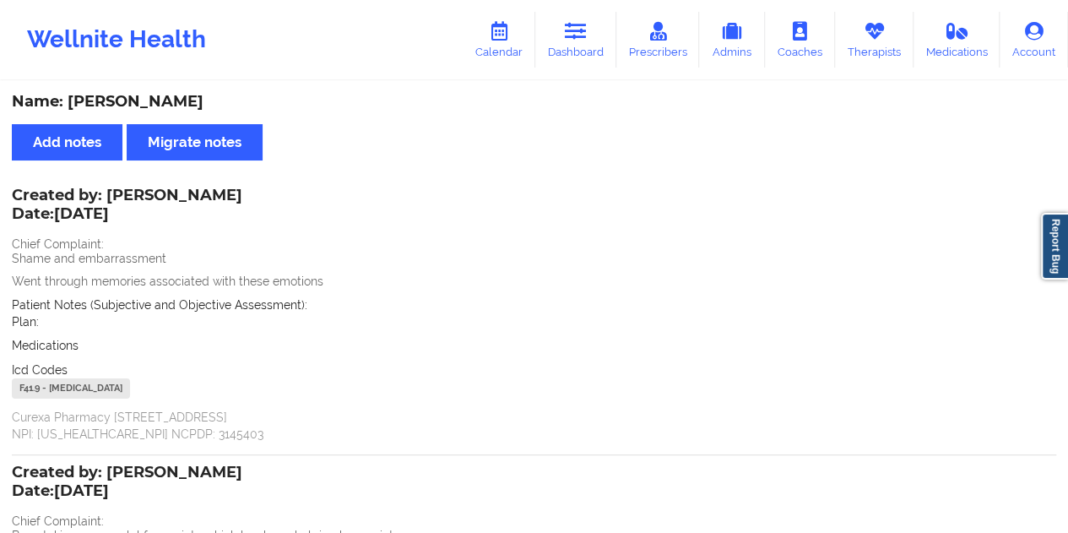
click at [143, 104] on div "Name: [PERSON_NAME]" at bounding box center [534, 101] width 1044 height 19
drag, startPoint x: 111, startPoint y: 194, endPoint x: 250, endPoint y: 192, distance: 139.3
click at [242, 192] on div "Created by: [PERSON_NAME] Date: [DATE]" at bounding box center [127, 206] width 230 height 39
click at [582, 43] on link "Dashboard" at bounding box center [575, 40] width 81 height 56
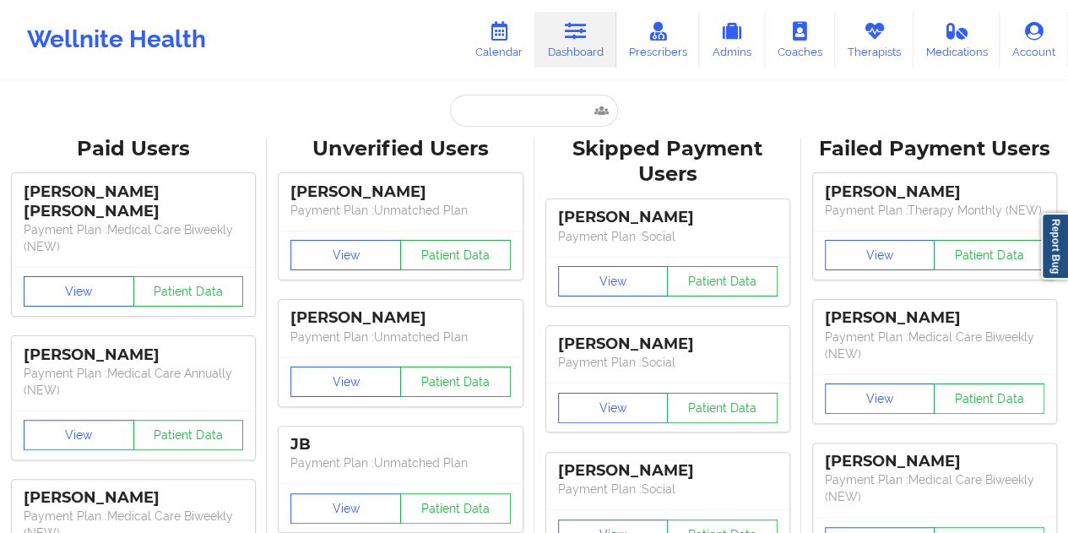
click at [526, 106] on input "text" at bounding box center [533, 111] width 167 height 32
paste input "[EMAIL_ADDRESS][DOMAIN_NAME]"
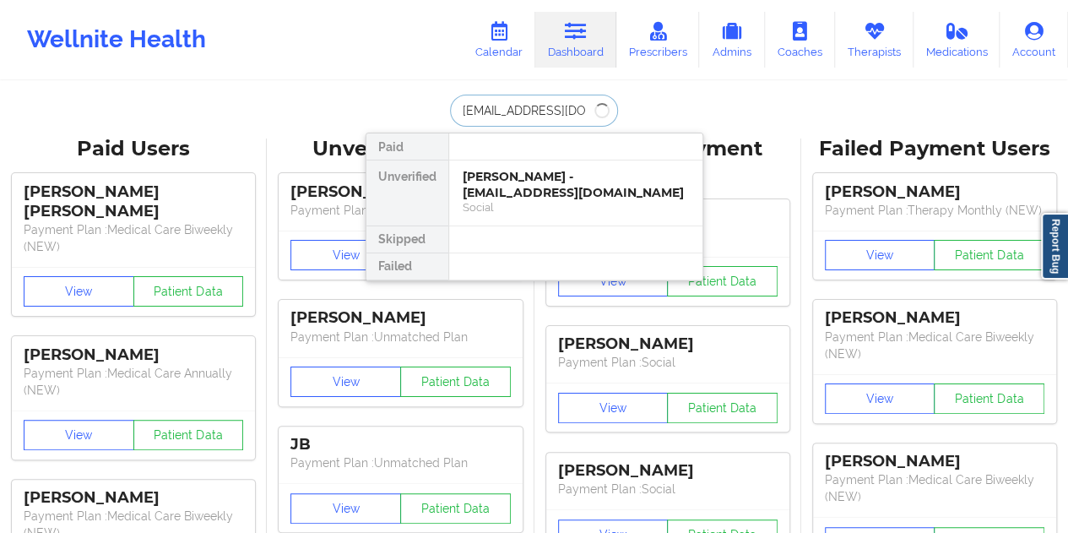
type input "[EMAIL_ADDRESS][DOMAIN_NAME]"
click at [524, 183] on div "[PERSON_NAME] - [EMAIL_ADDRESS][DOMAIN_NAME]" at bounding box center [575, 184] width 226 height 31
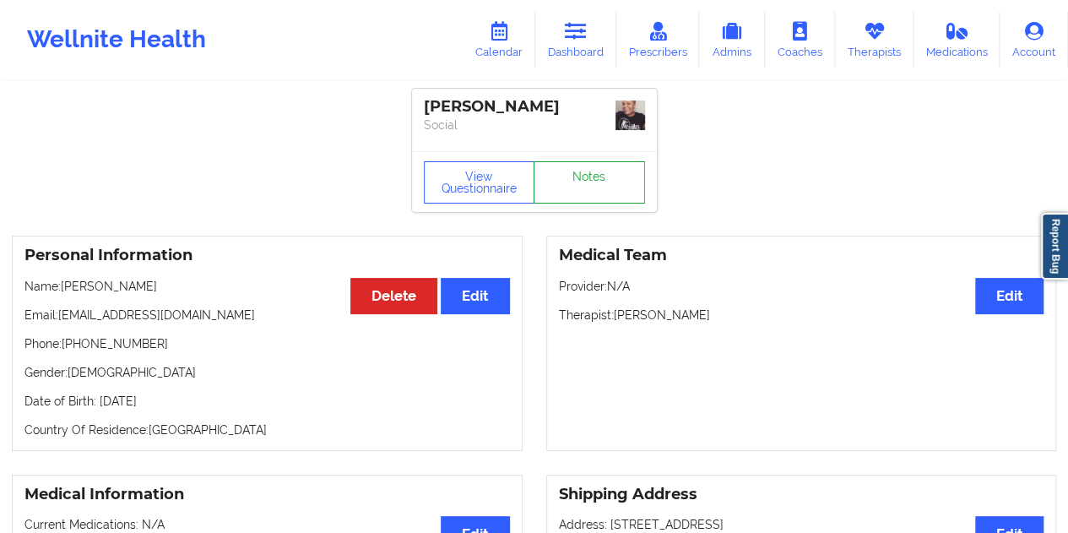
click at [576, 172] on link "Notes" at bounding box center [588, 182] width 111 height 42
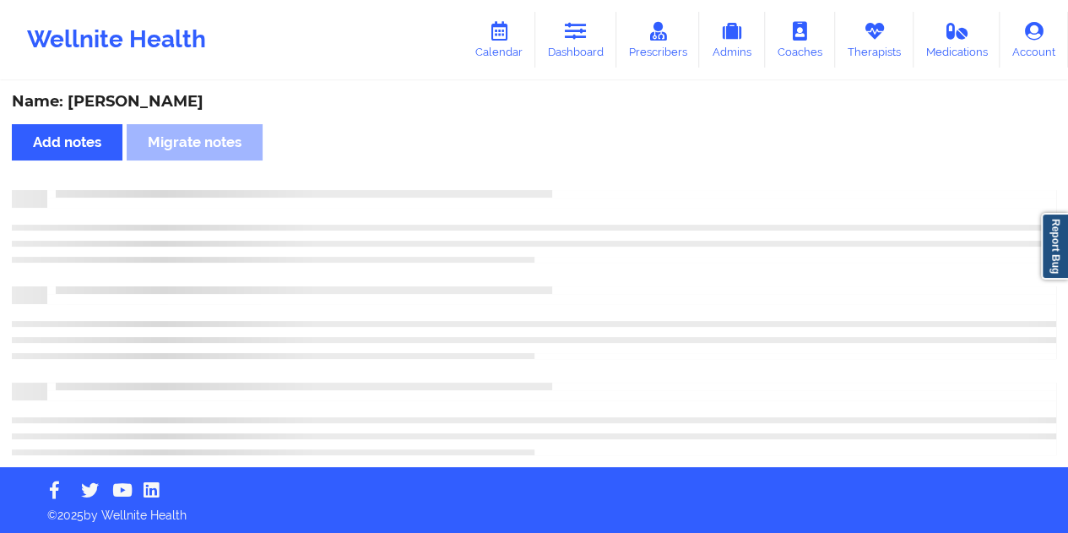
click at [154, 105] on div "Name: [PERSON_NAME]" at bounding box center [534, 101] width 1044 height 19
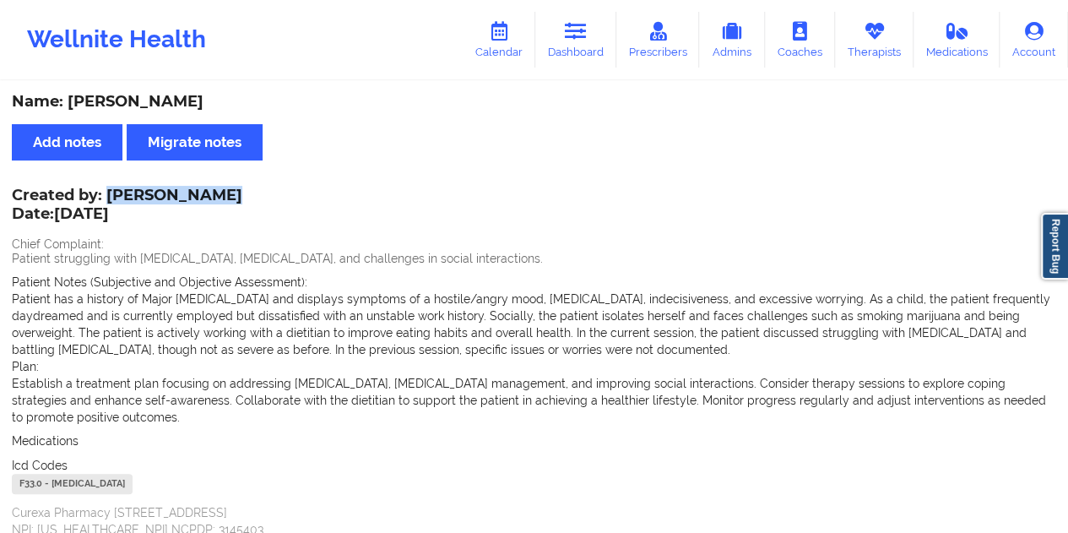
drag, startPoint x: 225, startPoint y: 198, endPoint x: 108, endPoint y: 193, distance: 117.4
click at [108, 193] on div "Created by: [PERSON_NAME] Date: [DATE]" at bounding box center [127, 206] width 230 height 39
click at [603, 53] on link "Dashboard" at bounding box center [575, 40] width 81 height 56
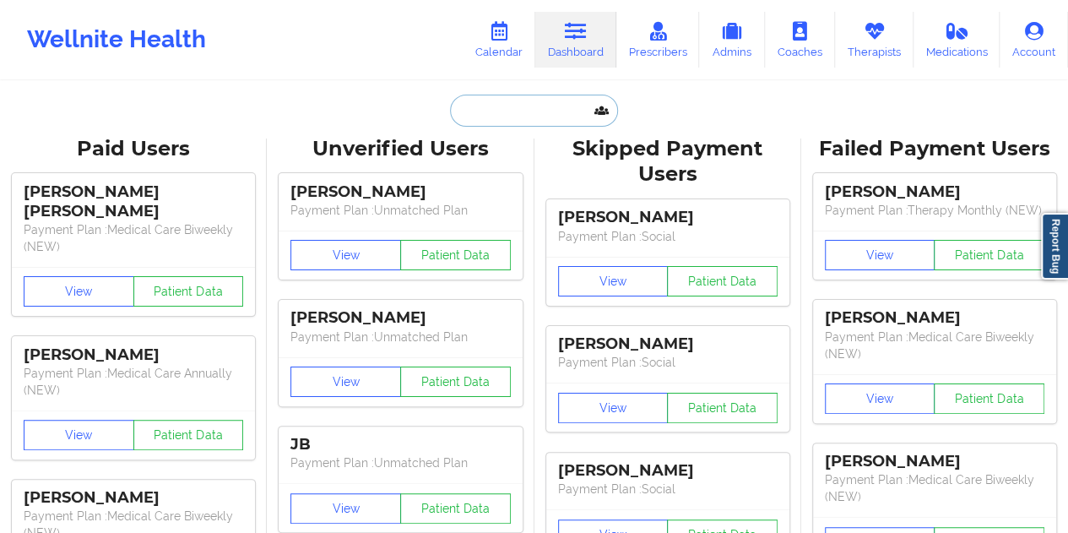
click at [528, 111] on input "text" at bounding box center [533, 111] width 167 height 32
paste input "[EMAIL_ADDRESS][DOMAIN_NAME]"
type input "[EMAIL_ADDRESS][DOMAIN_NAME]"
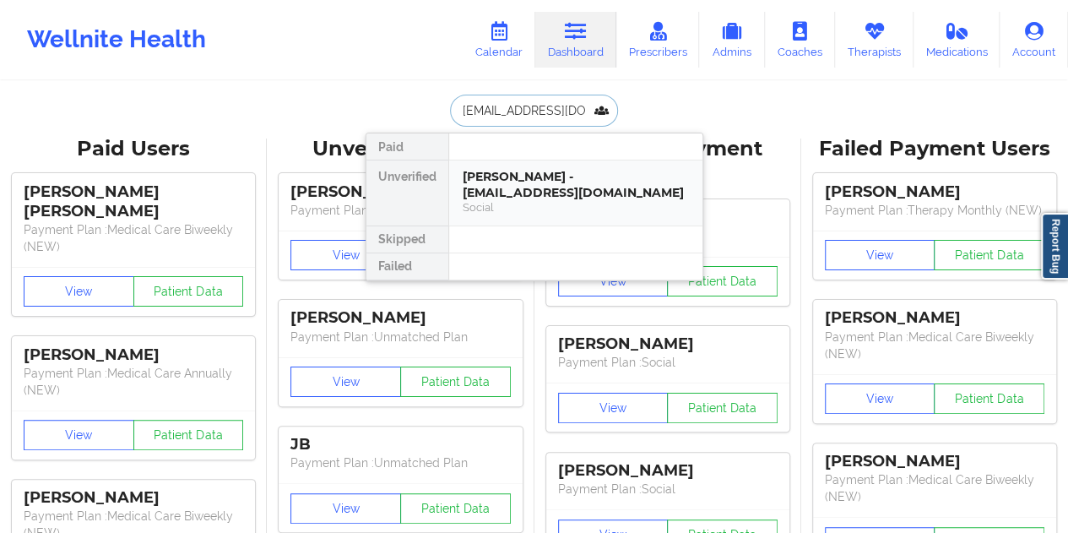
click at [523, 183] on div "[PERSON_NAME] - [EMAIL_ADDRESS][DOMAIN_NAME]" at bounding box center [575, 184] width 226 height 31
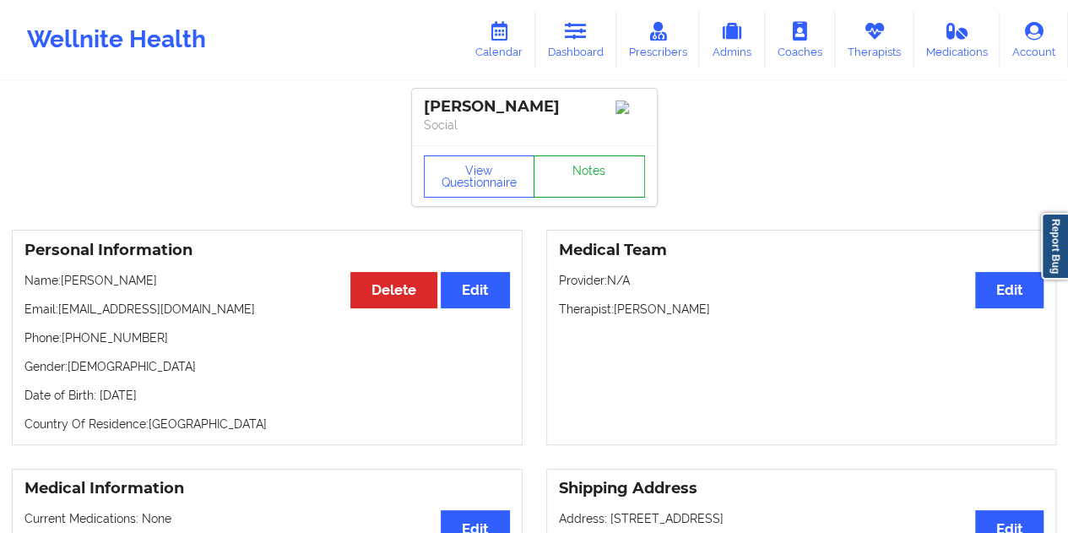
click at [579, 178] on link "Notes" at bounding box center [588, 176] width 111 height 42
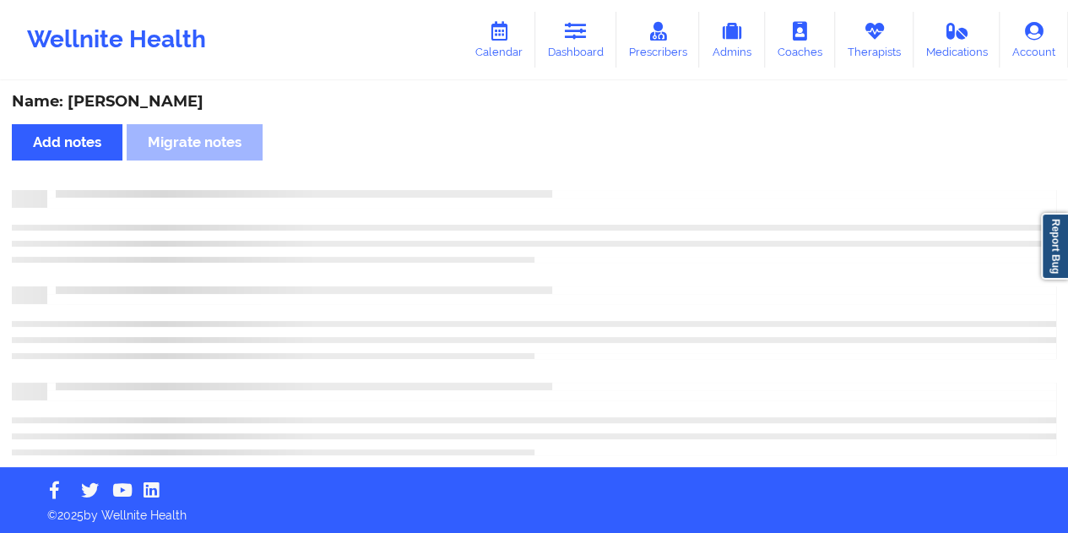
click at [164, 90] on div "Name: [PERSON_NAME] Add notes Migrate notes" at bounding box center [534, 275] width 1068 height 384
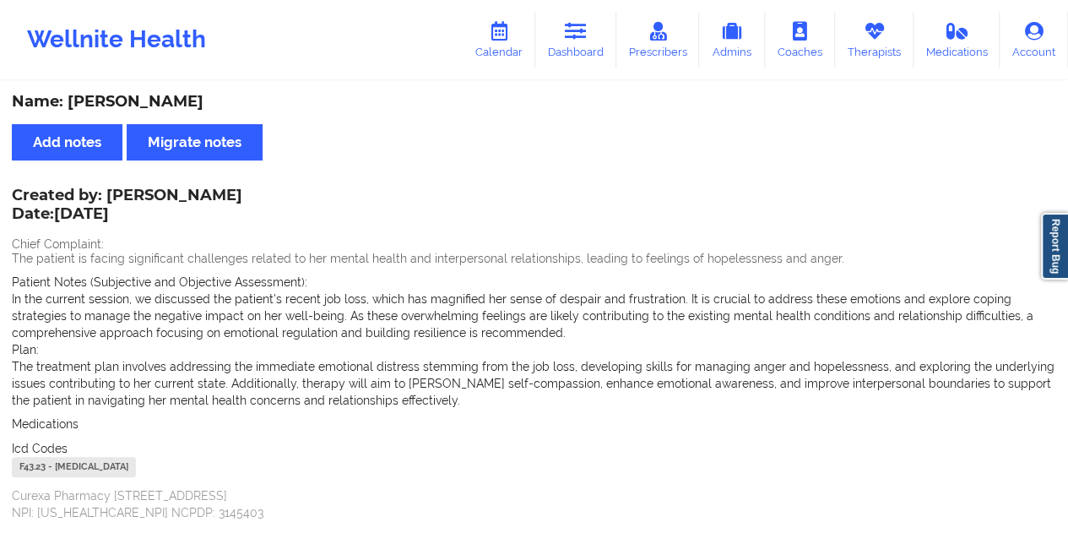
drag, startPoint x: 586, startPoint y: 44, endPoint x: 585, endPoint y: 73, distance: 29.6
click at [586, 43] on link "Dashboard" at bounding box center [575, 40] width 81 height 56
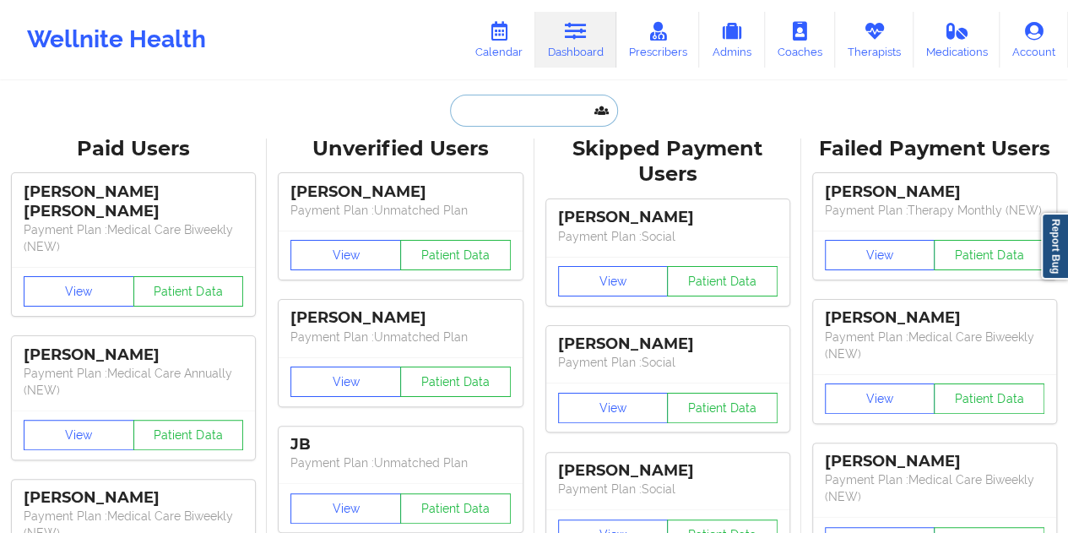
click at [533, 107] on input "text" at bounding box center [533, 111] width 167 height 32
paste input "[EMAIL_ADDRESS][DOMAIN_NAME]"
type input "[EMAIL_ADDRESS][DOMAIN_NAME]"
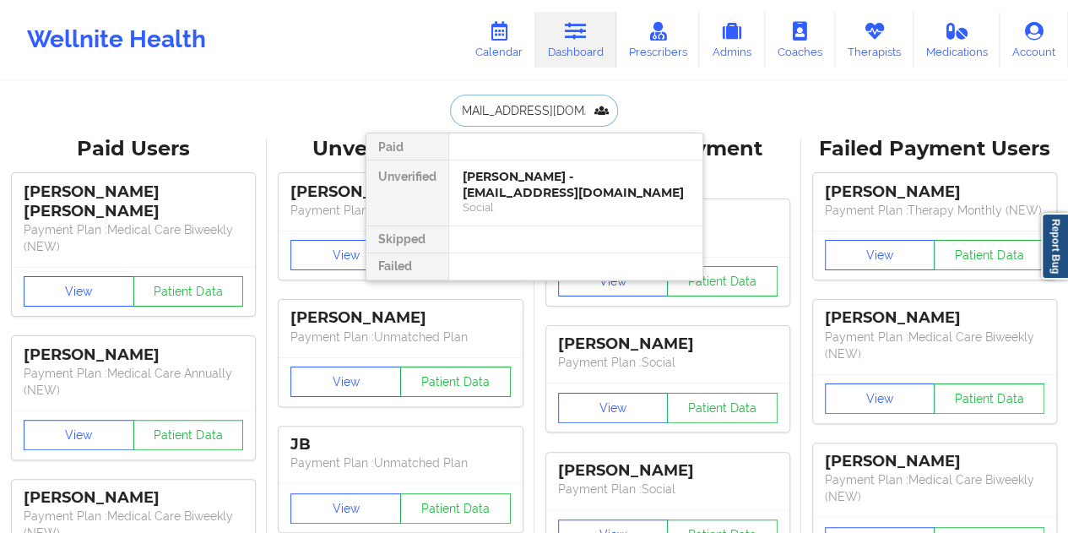
click at [549, 185] on div "[PERSON_NAME] - [EMAIL_ADDRESS][DOMAIN_NAME]" at bounding box center [575, 184] width 226 height 31
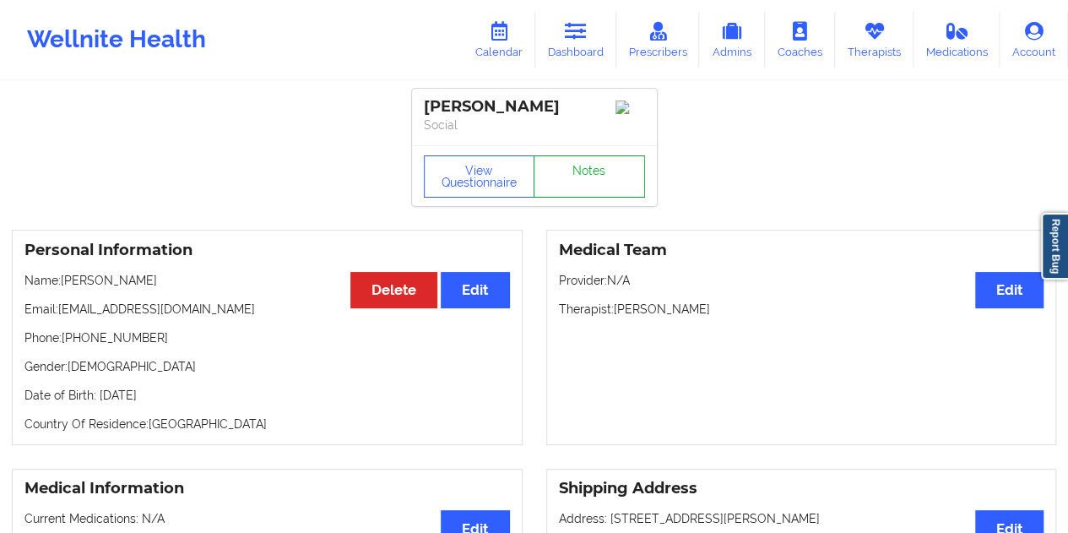
click at [572, 180] on link "Notes" at bounding box center [588, 176] width 111 height 42
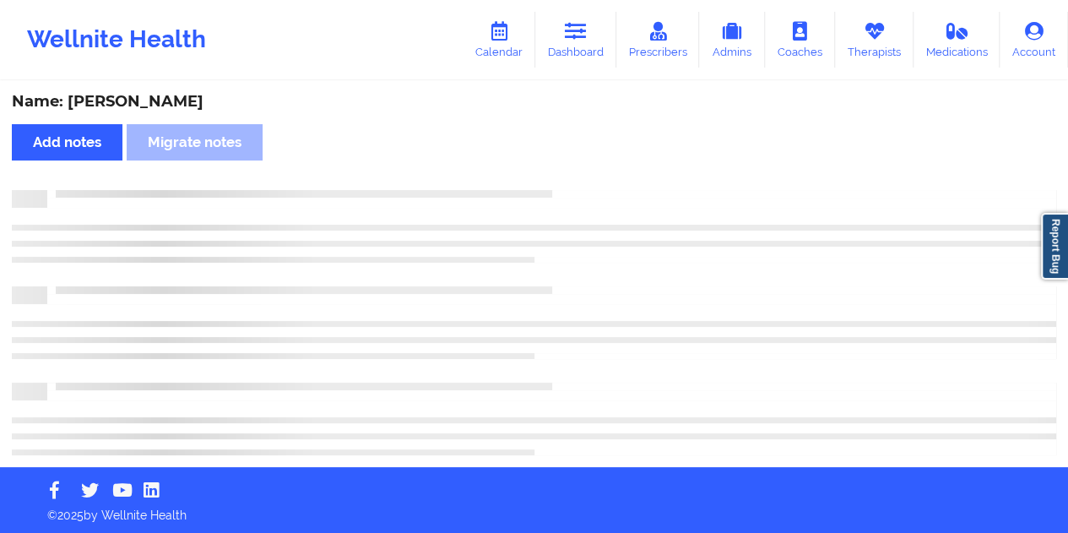
click at [171, 98] on div "Name: [PERSON_NAME]" at bounding box center [534, 101] width 1044 height 19
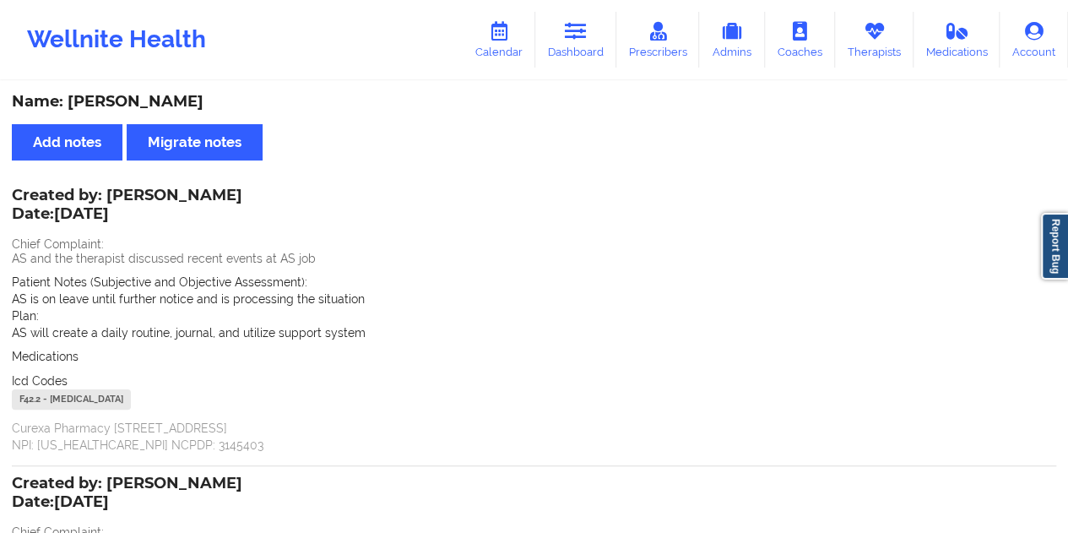
click at [587, 43] on link "Dashboard" at bounding box center [575, 40] width 81 height 56
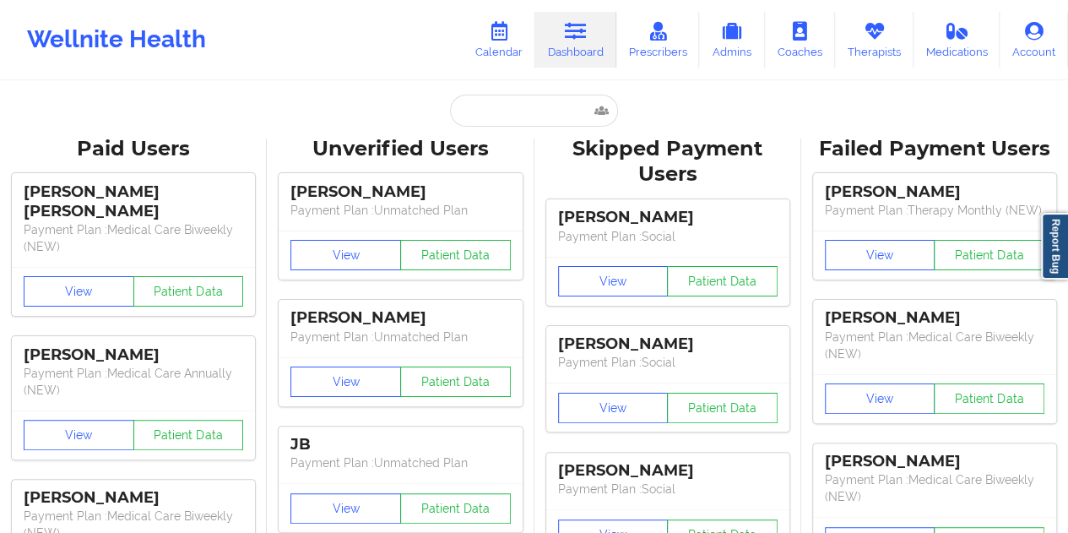
click at [508, 118] on input "text" at bounding box center [533, 111] width 167 height 32
paste input "[EMAIL_ADDRESS][DOMAIN_NAME]"
type input "[EMAIL_ADDRESS][DOMAIN_NAME]"
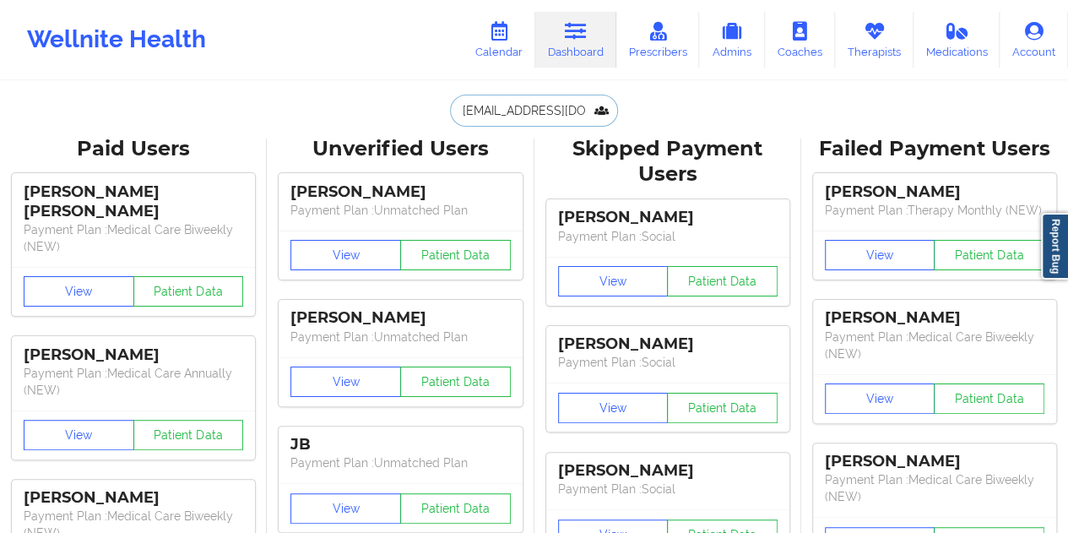
scroll to position [0, 17]
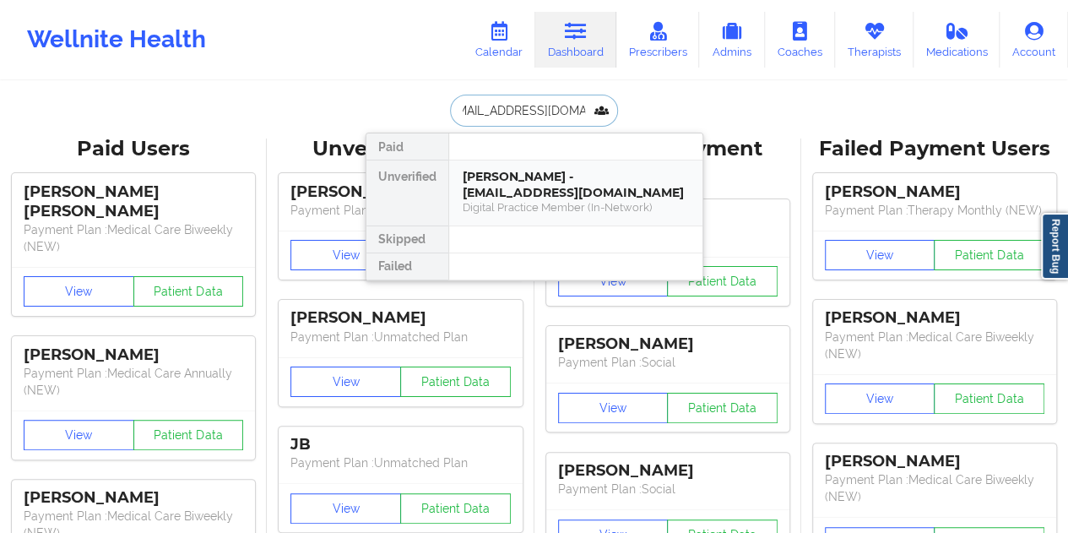
click at [525, 188] on div "[PERSON_NAME] - [EMAIL_ADDRESS][DOMAIN_NAME]" at bounding box center [575, 184] width 226 height 31
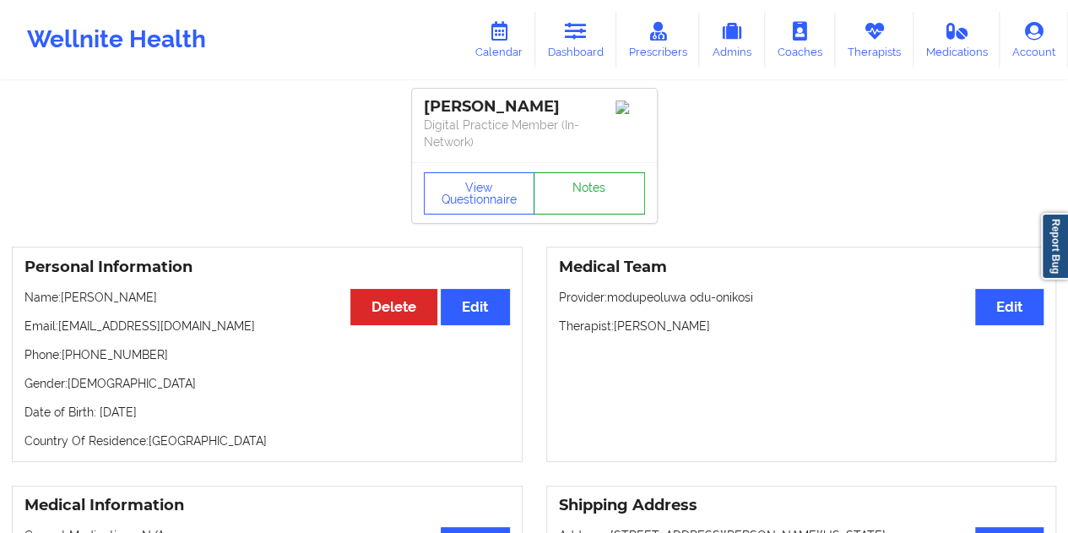
click at [571, 174] on link "Notes" at bounding box center [588, 193] width 111 height 42
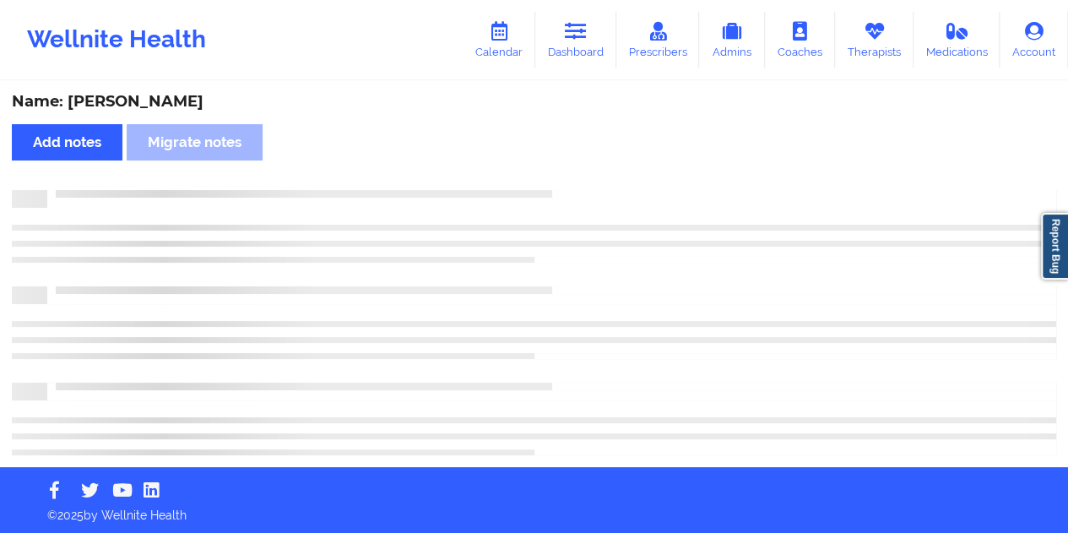
click at [172, 105] on div "Name: [PERSON_NAME]" at bounding box center [534, 101] width 1044 height 19
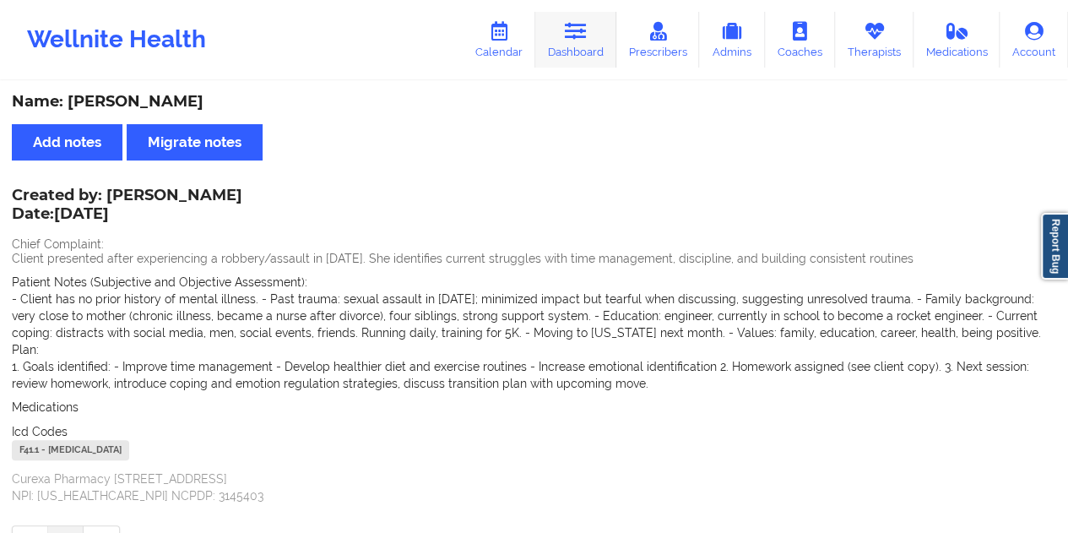
click at [603, 60] on link "Dashboard" at bounding box center [575, 40] width 81 height 56
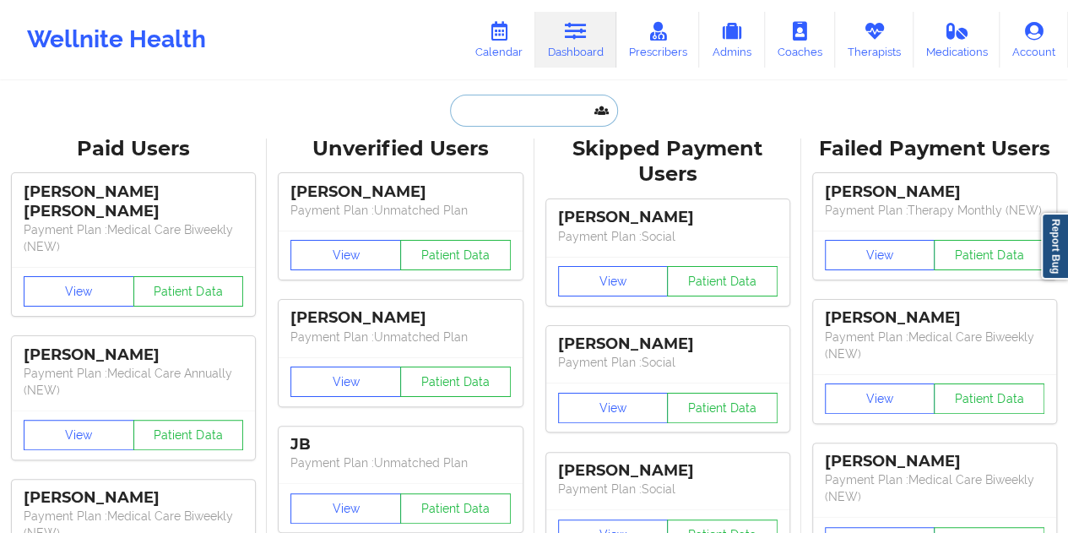
click at [550, 114] on input "text" at bounding box center [533, 111] width 167 height 32
paste input "[PERSON_NAME][EMAIL_ADDRESS][PERSON_NAME][DOMAIN_NAME]"
type input "[PERSON_NAME][EMAIL_ADDRESS][PERSON_NAME][DOMAIN_NAME]"
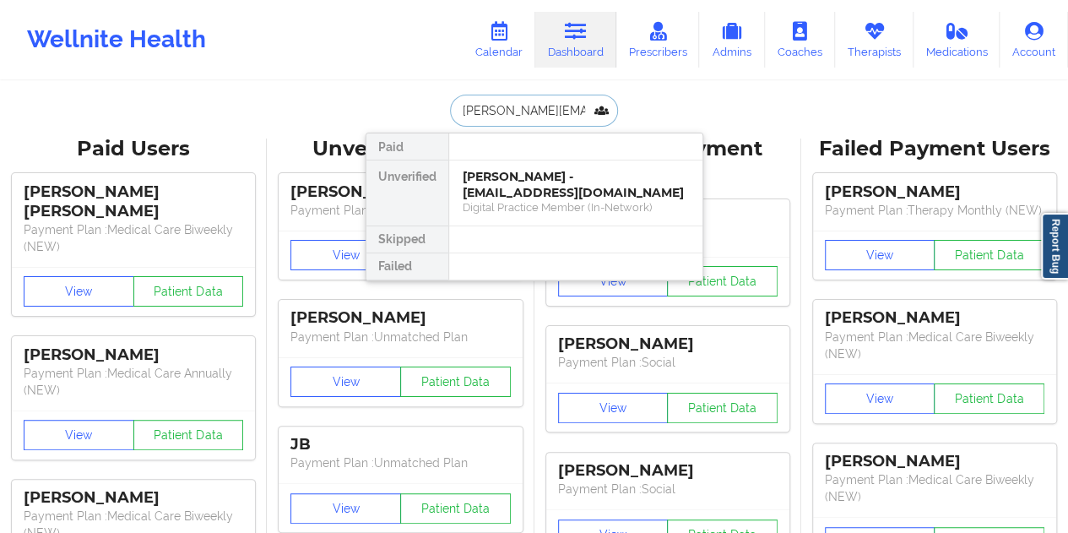
scroll to position [0, 19]
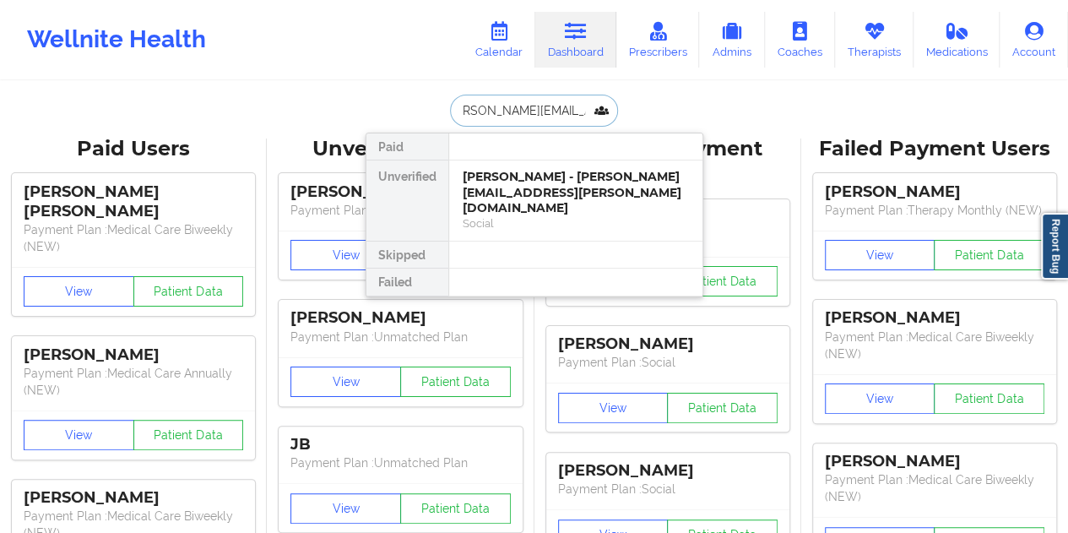
click at [549, 188] on div "[PERSON_NAME] - [PERSON_NAME][EMAIL_ADDRESS][PERSON_NAME][DOMAIN_NAME]" at bounding box center [575, 192] width 226 height 47
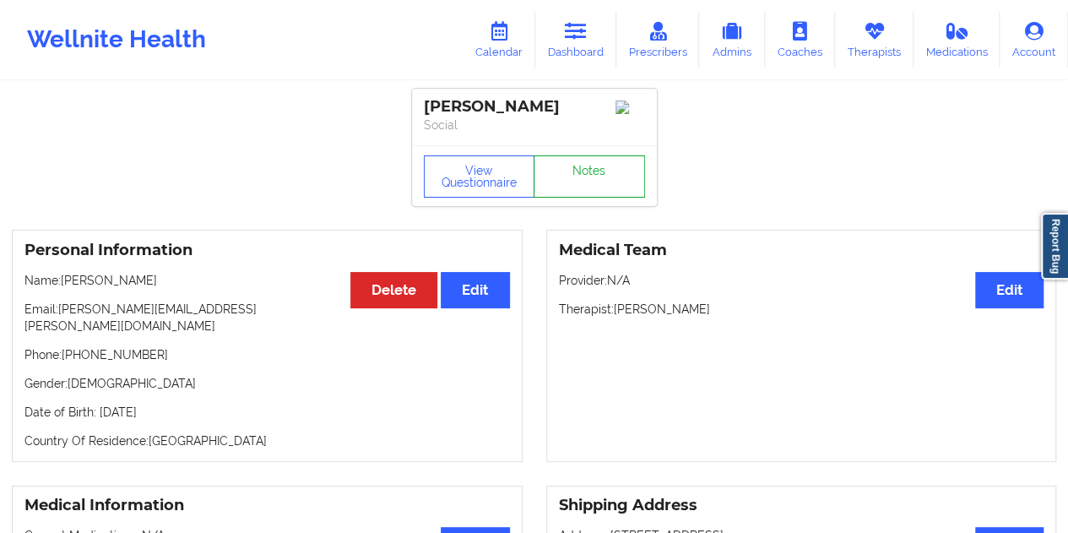
click at [596, 171] on link "Notes" at bounding box center [588, 176] width 111 height 42
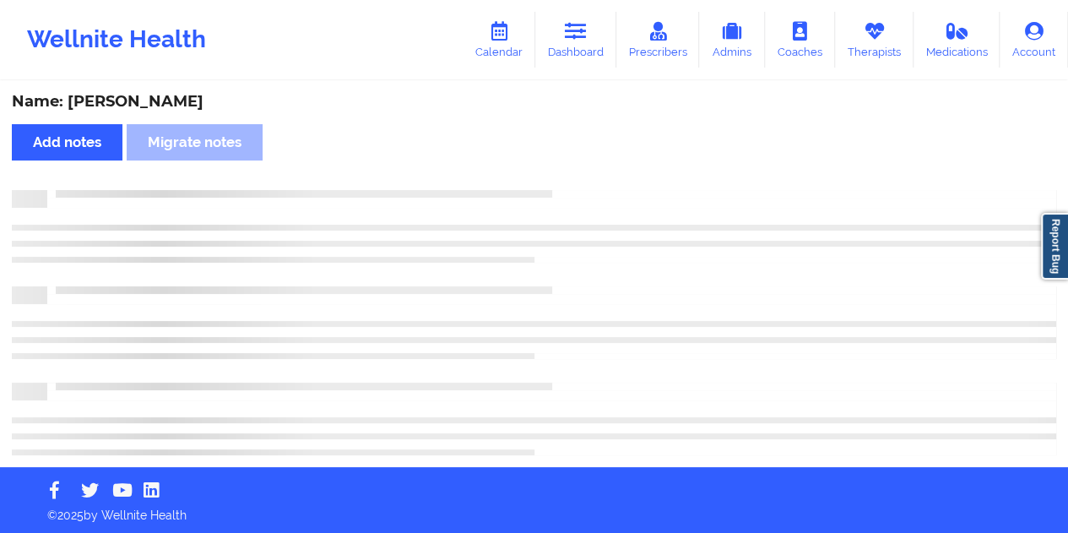
click at [166, 107] on div "Name: [PERSON_NAME]" at bounding box center [534, 101] width 1044 height 19
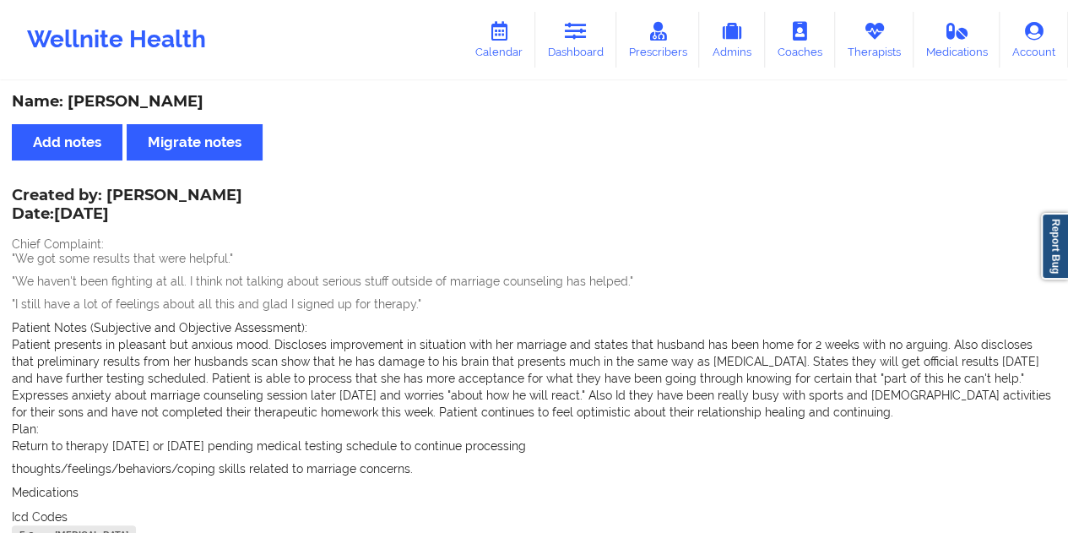
click at [599, 38] on link "Dashboard" at bounding box center [575, 40] width 81 height 56
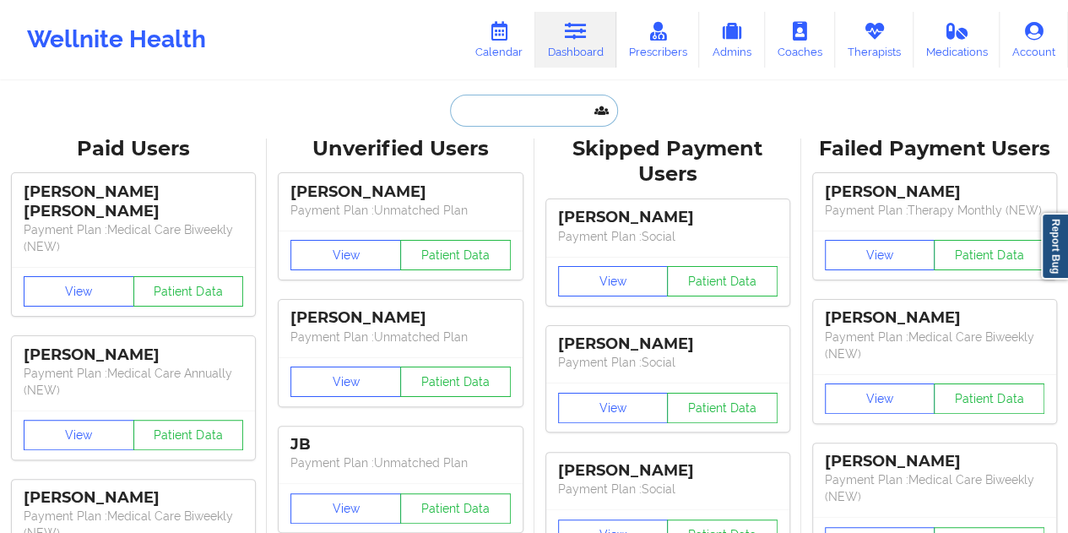
click at [554, 112] on input "text" at bounding box center [533, 111] width 167 height 32
paste input "[PERSON_NAME][EMAIL_ADDRESS][PERSON_NAME][DOMAIN_NAME]"
type input "[PERSON_NAME][EMAIL_ADDRESS][PERSON_NAME][DOMAIN_NAME]"
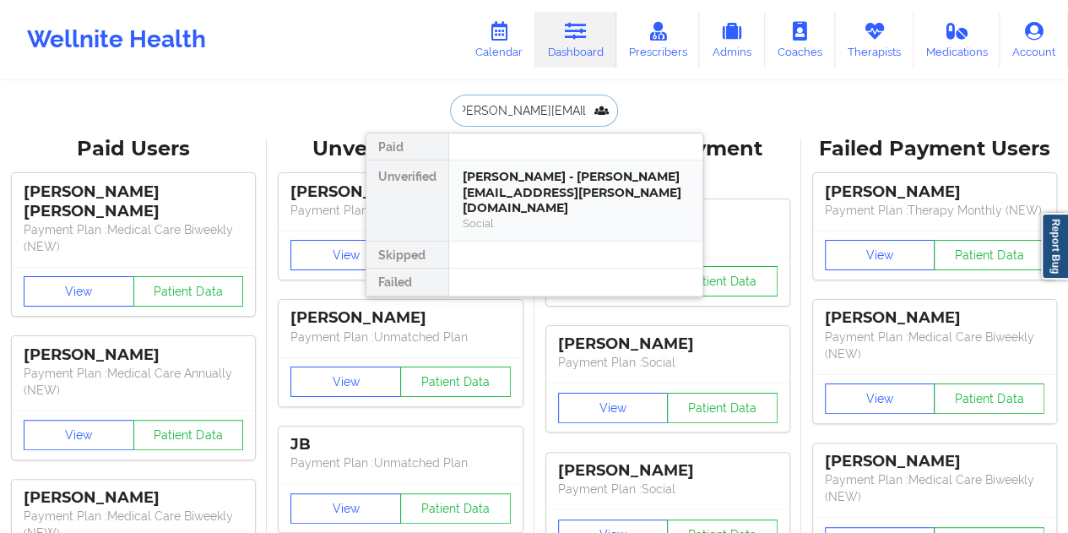
click at [559, 187] on div "[PERSON_NAME] - [PERSON_NAME][EMAIL_ADDRESS][PERSON_NAME][DOMAIN_NAME]" at bounding box center [575, 192] width 226 height 47
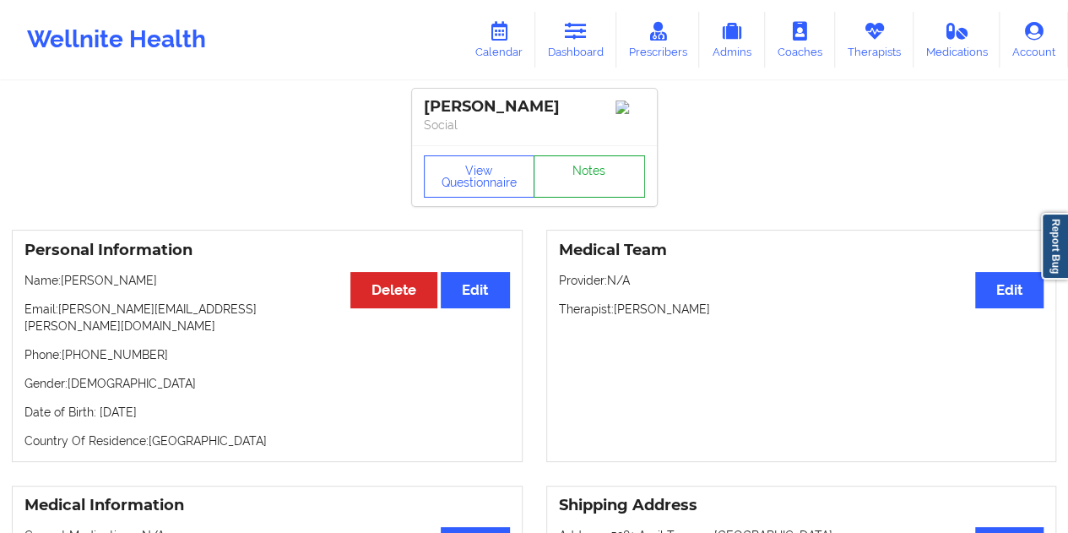
click at [609, 187] on link "Notes" at bounding box center [588, 176] width 111 height 42
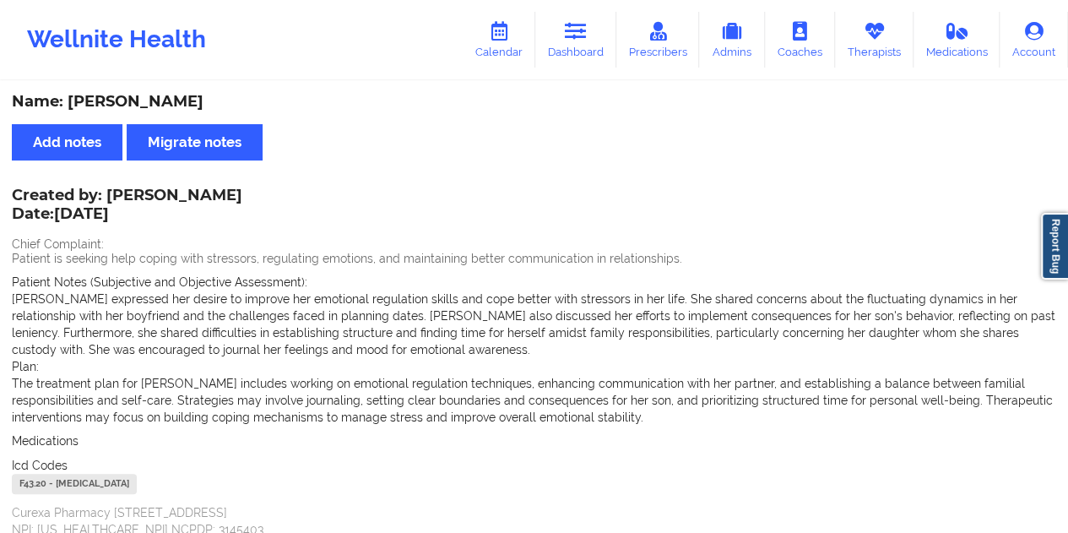
click at [152, 99] on div "Name: [PERSON_NAME]" at bounding box center [534, 101] width 1044 height 19
click at [560, 38] on link "Dashboard" at bounding box center [575, 40] width 81 height 56
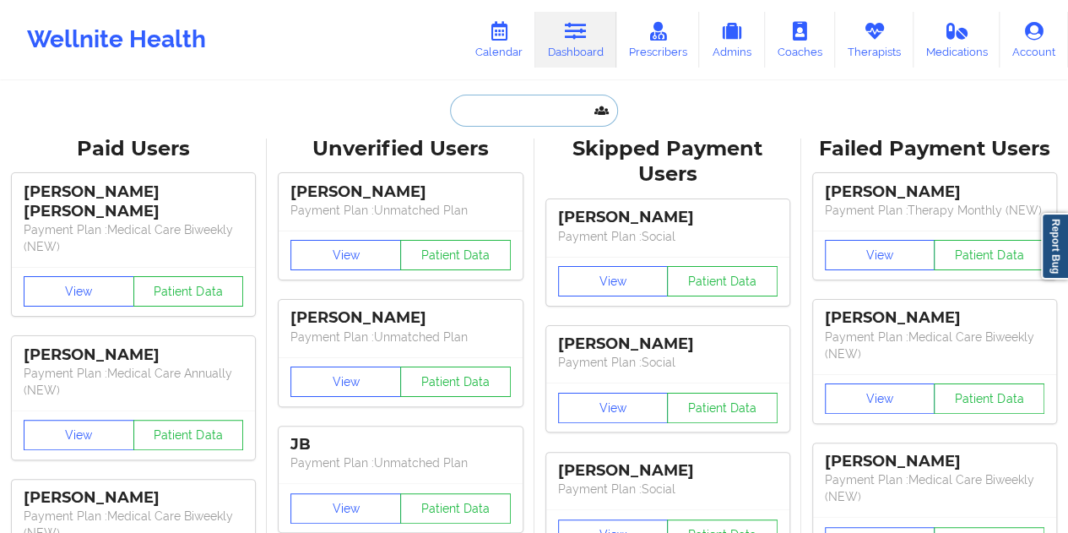
click at [528, 119] on input "text" at bounding box center [533, 111] width 167 height 32
paste input "[EMAIL_ADDRESS][DOMAIN_NAME]"
type input "[EMAIL_ADDRESS][DOMAIN_NAME]"
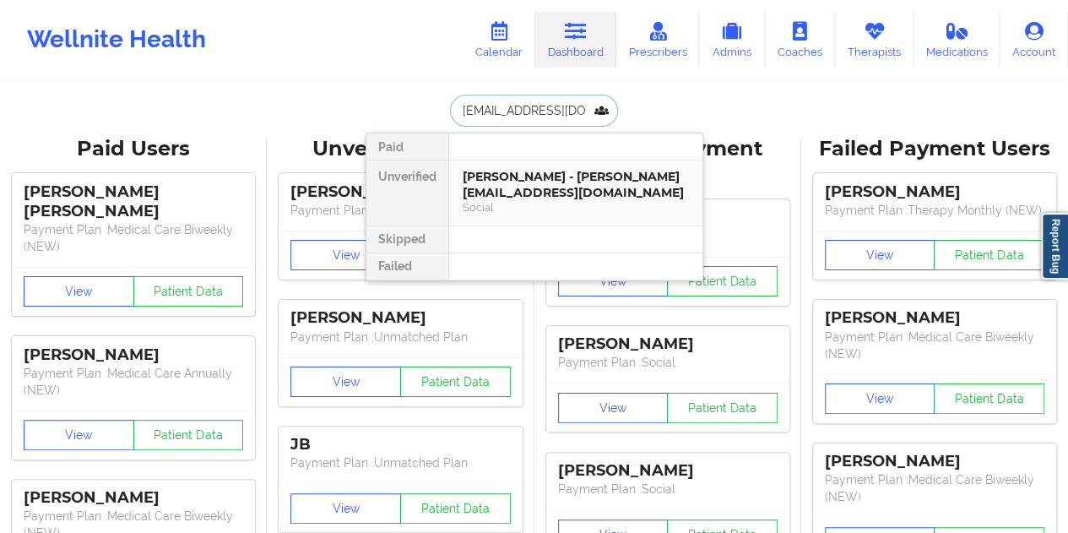
click at [519, 203] on div "Social" at bounding box center [575, 207] width 226 height 14
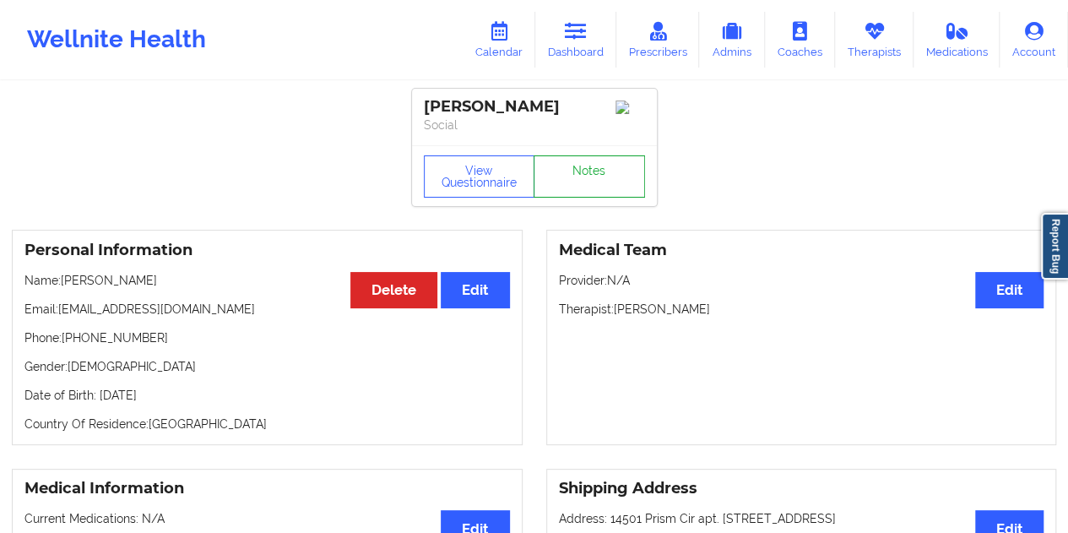
click at [583, 181] on link "Notes" at bounding box center [588, 176] width 111 height 42
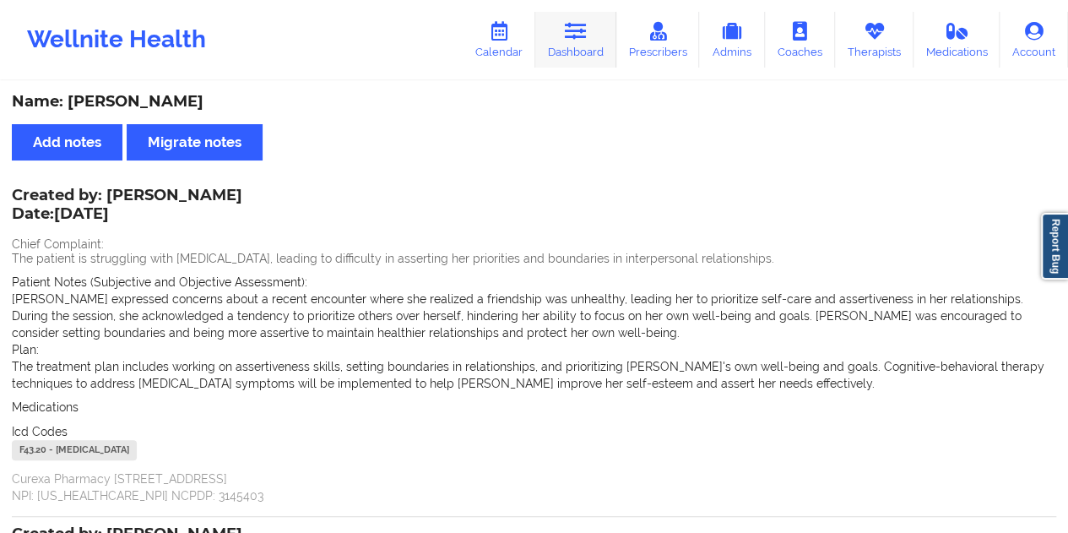
click at [603, 46] on link "Dashboard" at bounding box center [575, 40] width 81 height 56
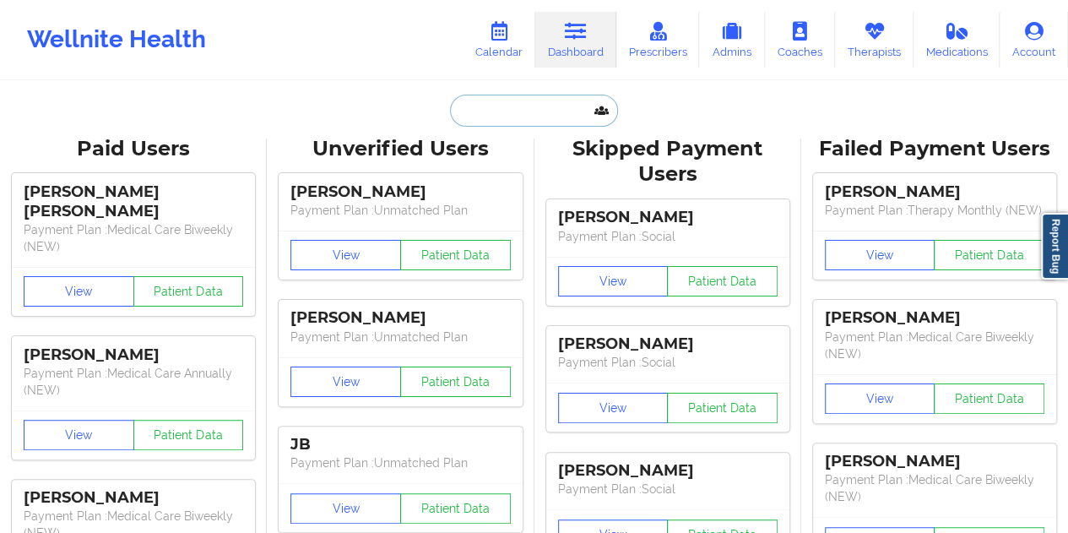
click at [532, 118] on input "text" at bounding box center [533, 111] width 167 height 32
paste input "[EMAIL_ADDRESS][DOMAIN_NAME]"
type input "[EMAIL_ADDRESS][DOMAIN_NAME]"
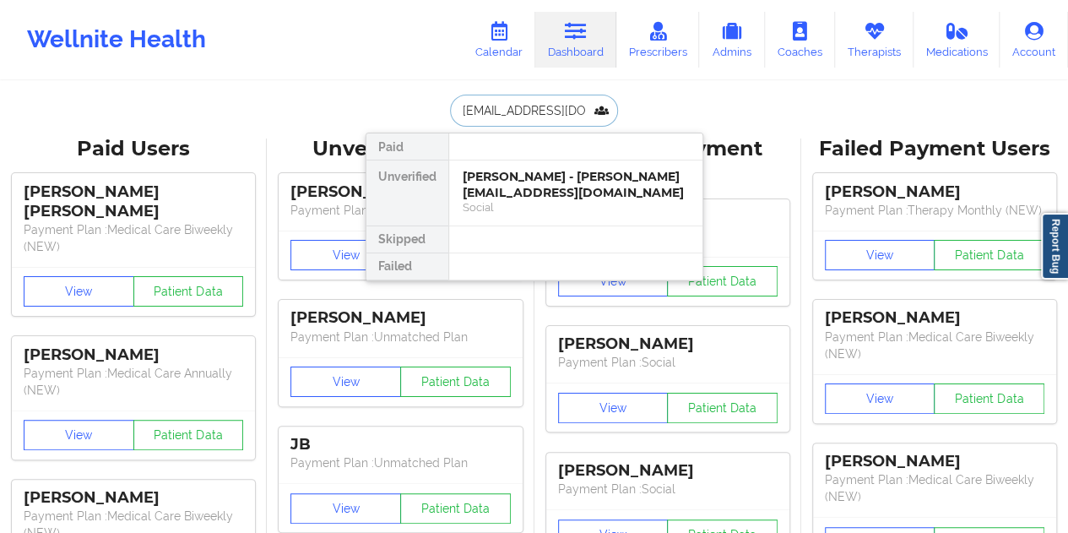
scroll to position [0, 7]
click at [558, 200] on div "Social" at bounding box center [575, 207] width 226 height 14
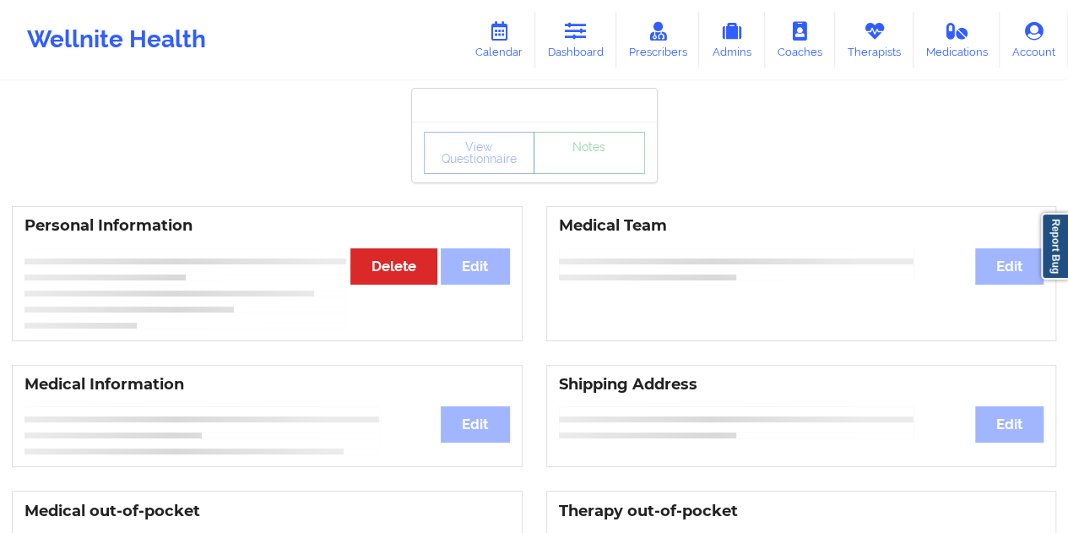
click at [598, 174] on link "Notes" at bounding box center [588, 153] width 111 height 42
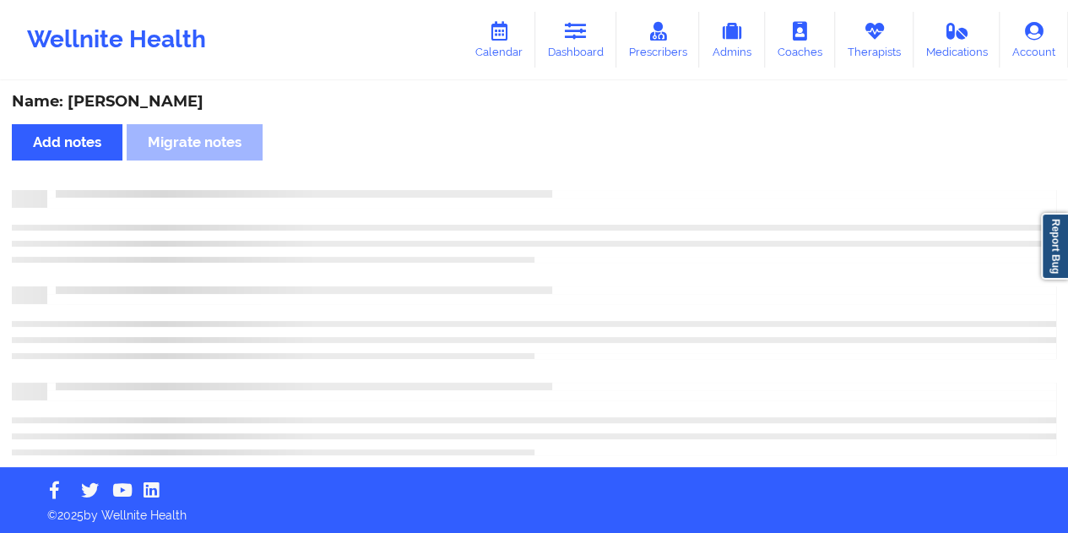
click at [143, 107] on div "Name: [PERSON_NAME]" at bounding box center [534, 101] width 1044 height 19
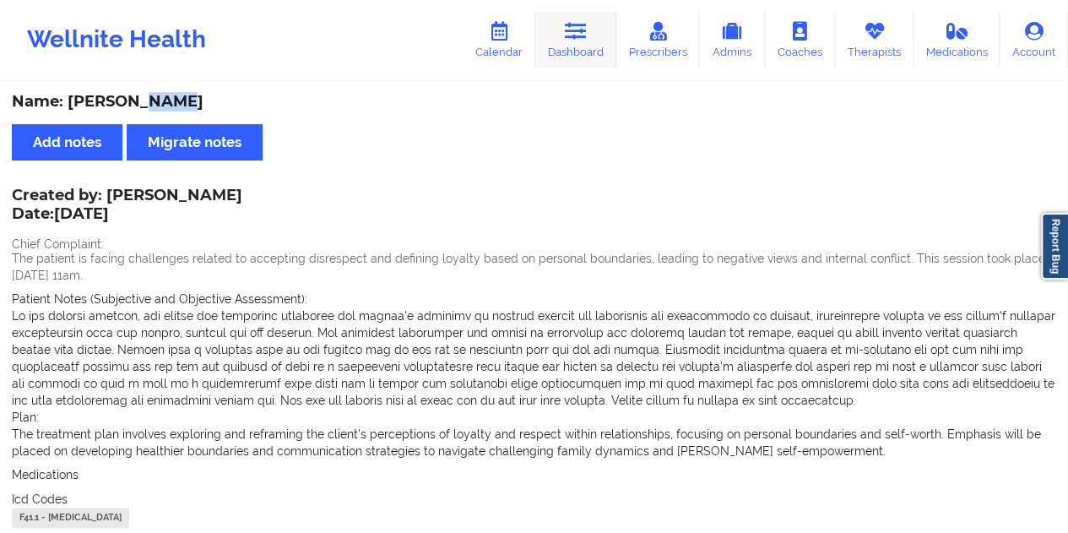
click at [572, 51] on link "Dashboard" at bounding box center [575, 40] width 81 height 56
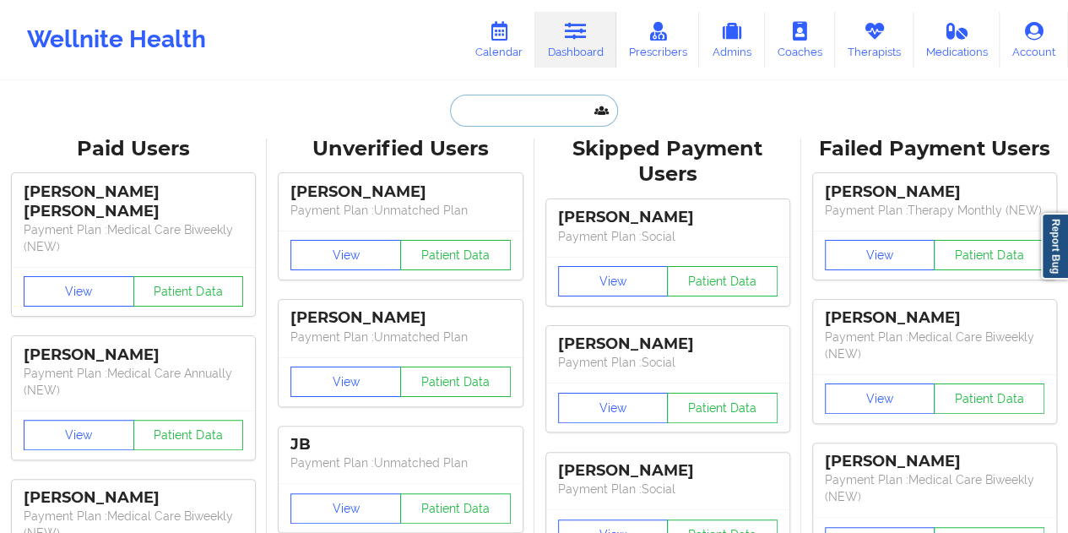
drag, startPoint x: 572, startPoint y: 51, endPoint x: 537, endPoint y: 122, distance: 80.0
click at [537, 122] on input "text" at bounding box center [533, 111] width 167 height 32
paste input "[EMAIL_ADDRESS][DOMAIN_NAME]"
type input "[EMAIL_ADDRESS][DOMAIN_NAME]"
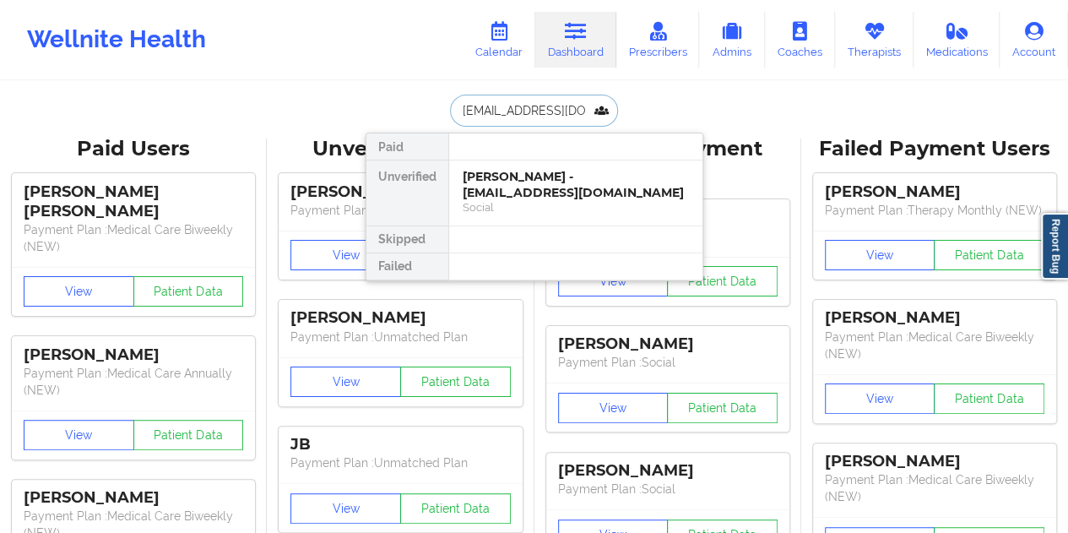
click at [529, 191] on div "[PERSON_NAME] - [EMAIL_ADDRESS][DOMAIN_NAME]" at bounding box center [575, 184] width 226 height 31
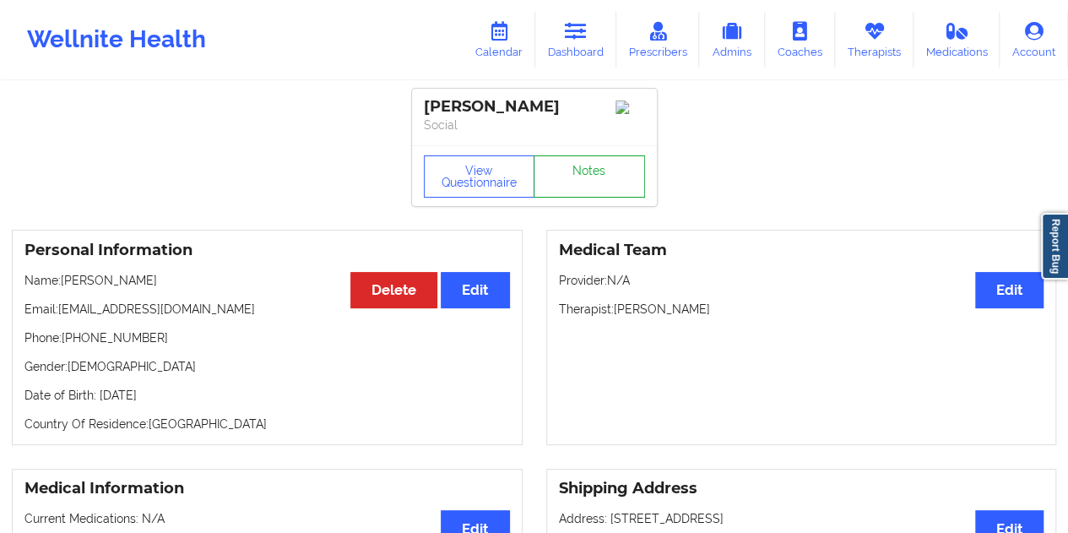
click at [588, 176] on link "Notes" at bounding box center [588, 176] width 111 height 42
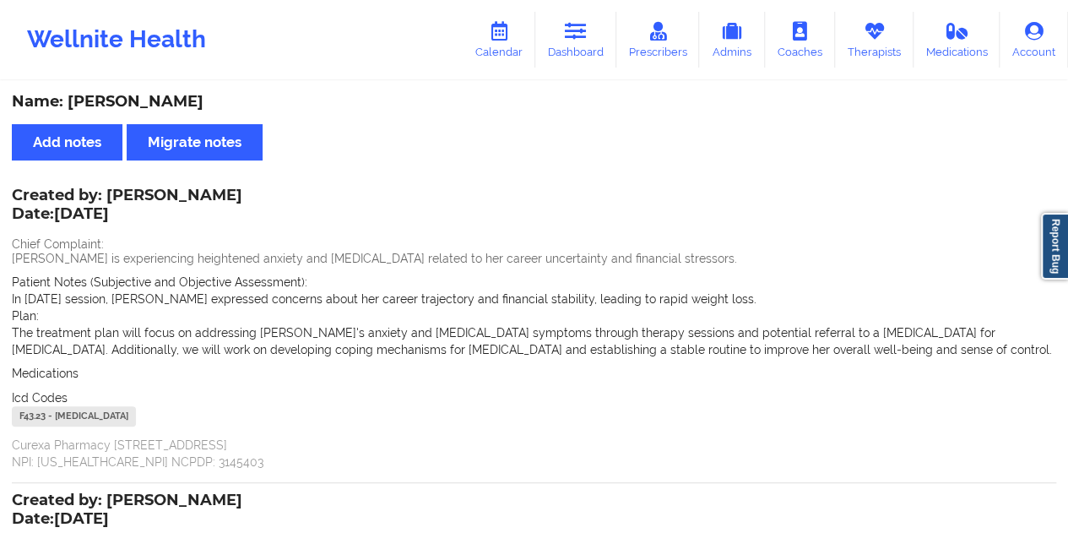
click at [603, 70] on div "Wellnite Health Calendar Dashboard Prescribers Admins Coaches Therapists Medica…" at bounding box center [534, 40] width 1068 height 68
click at [570, 41] on icon at bounding box center [576, 31] width 22 height 19
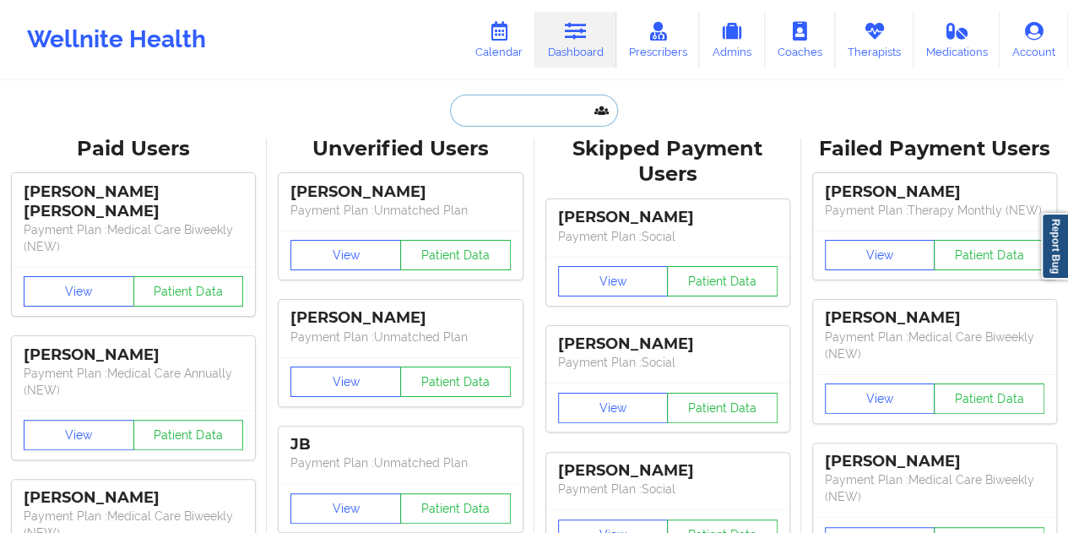
click at [520, 105] on input "text" at bounding box center [533, 111] width 167 height 32
paste input "[EMAIL_ADDRESS][DOMAIN_NAME]"
type input "[EMAIL_ADDRESS][DOMAIN_NAME]"
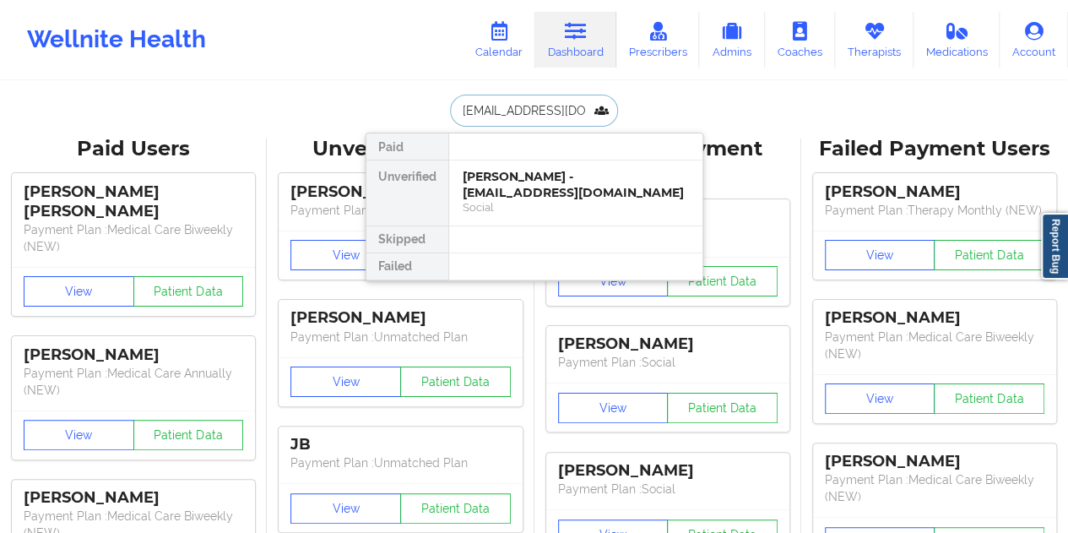
scroll to position [0, 19]
click at [535, 193] on div "[PERSON_NAME] [PERSON_NAME] - [EMAIL_ADDRESS][DOMAIN_NAME]" at bounding box center [575, 184] width 226 height 31
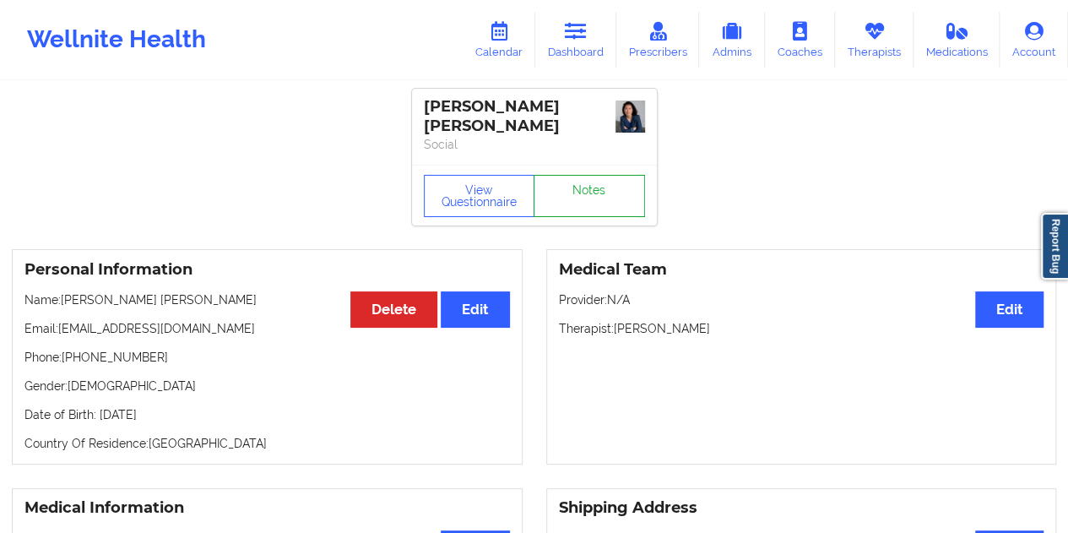
click at [577, 181] on link "Notes" at bounding box center [588, 196] width 111 height 42
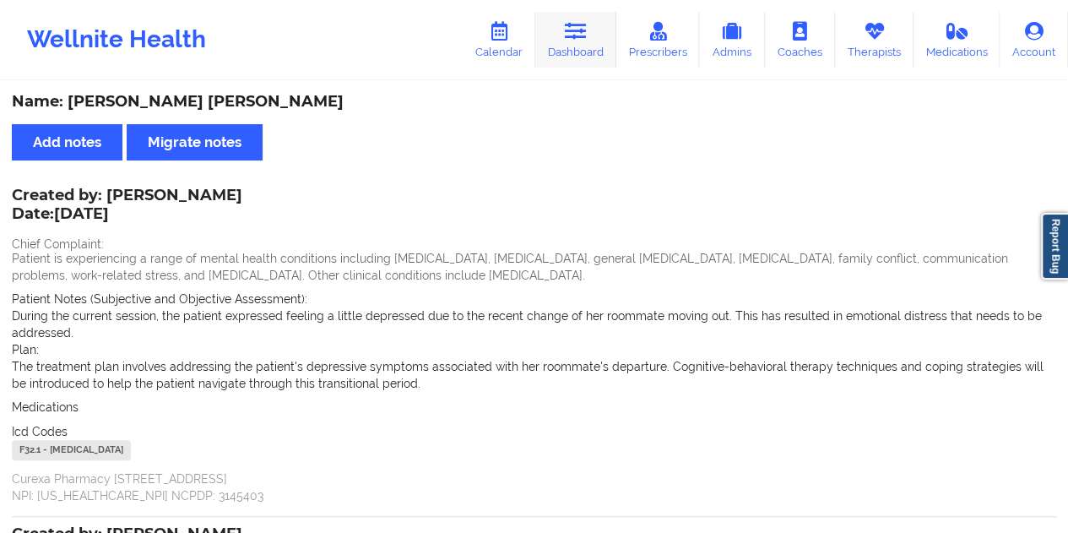
click at [574, 48] on link "Dashboard" at bounding box center [575, 40] width 81 height 56
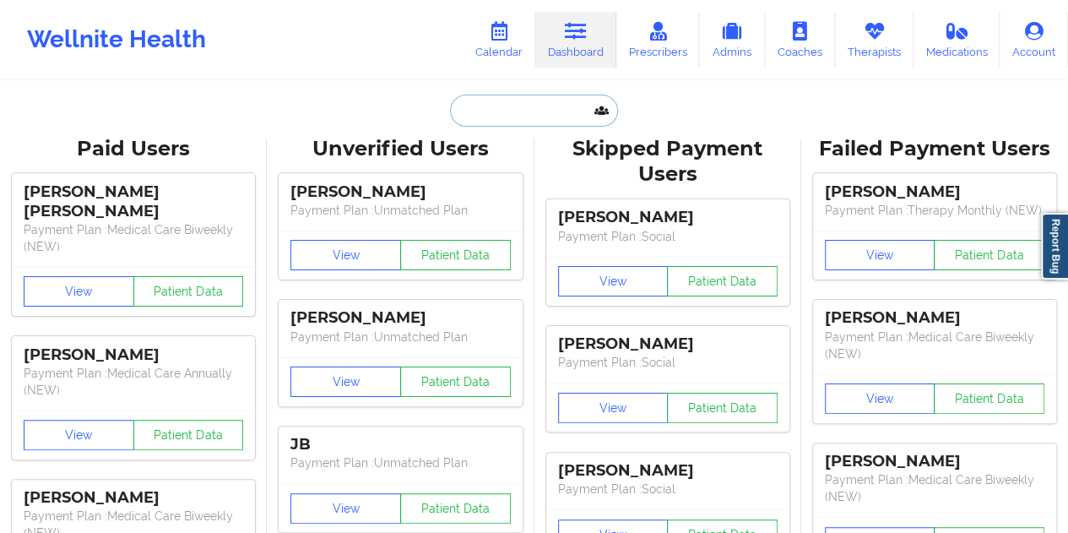
click at [515, 112] on input "text" at bounding box center [533, 111] width 167 height 32
paste input "[EMAIL_ADDRESS][DOMAIN_NAME]"
type input "[EMAIL_ADDRESS][DOMAIN_NAME]"
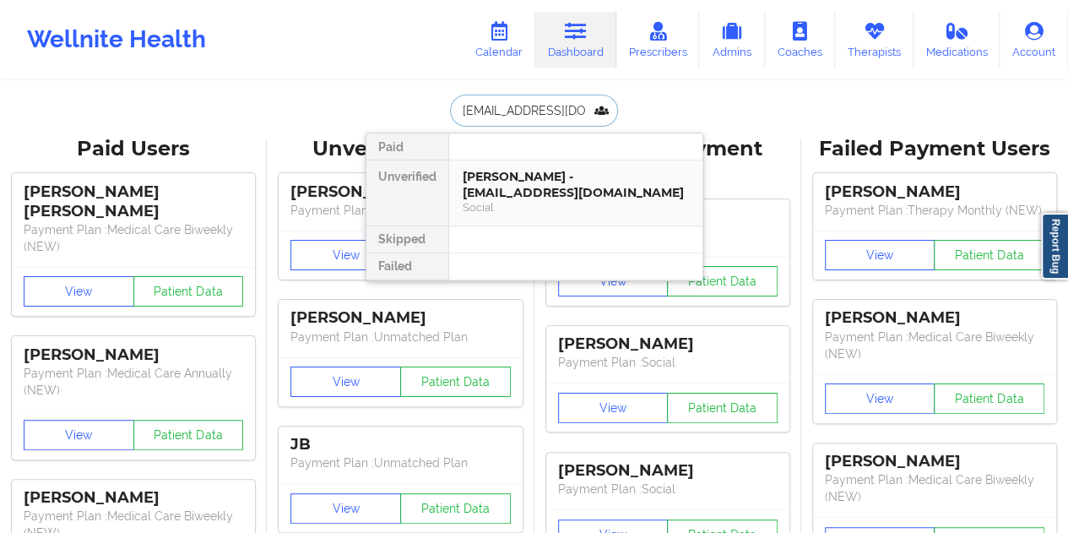
click at [537, 198] on div "[PERSON_NAME] - [EMAIL_ADDRESS][DOMAIN_NAME]" at bounding box center [575, 184] width 226 height 31
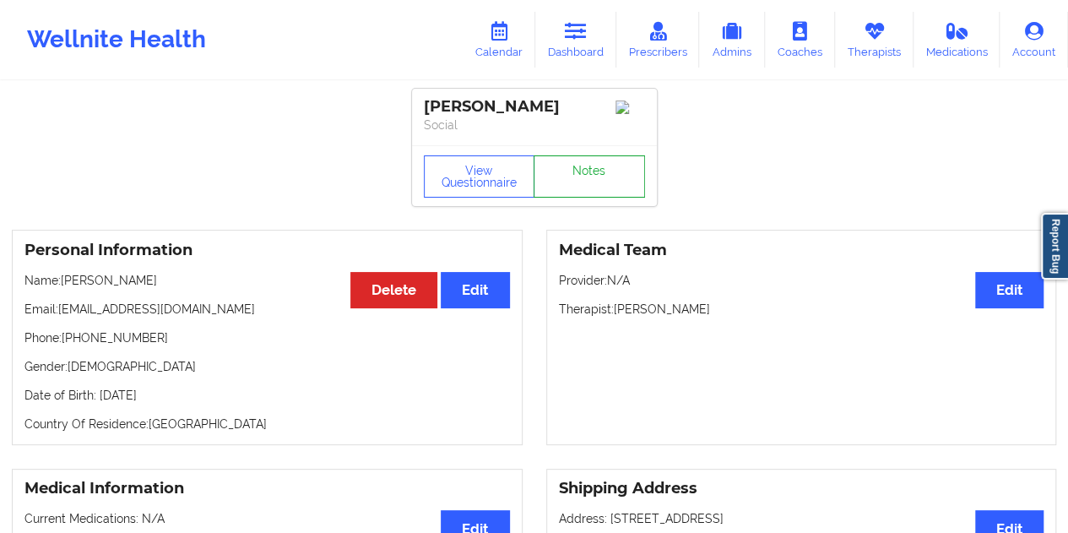
click at [594, 186] on link "Notes" at bounding box center [588, 176] width 111 height 42
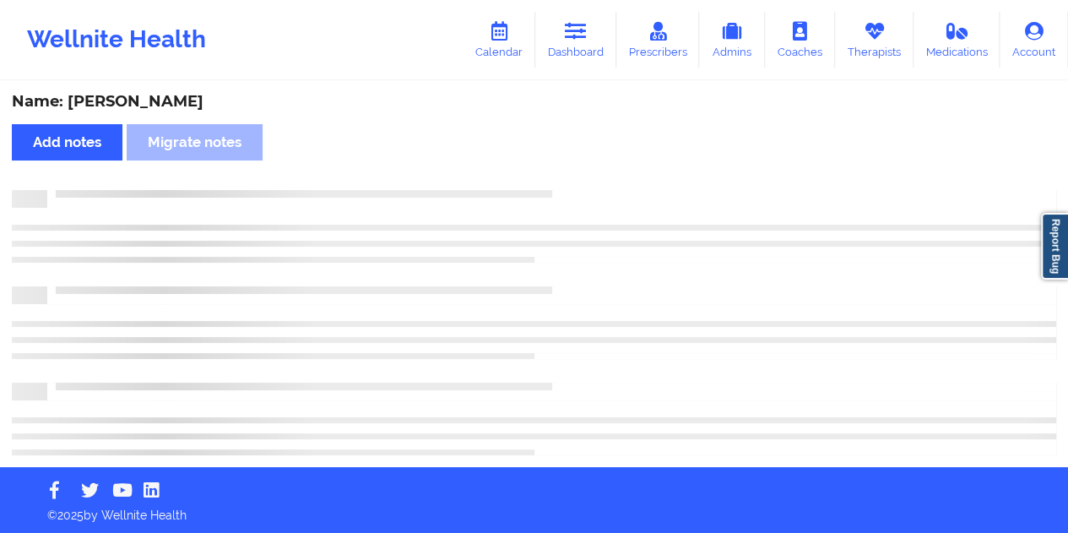
click at [160, 97] on div "Name: [PERSON_NAME]" at bounding box center [534, 101] width 1044 height 19
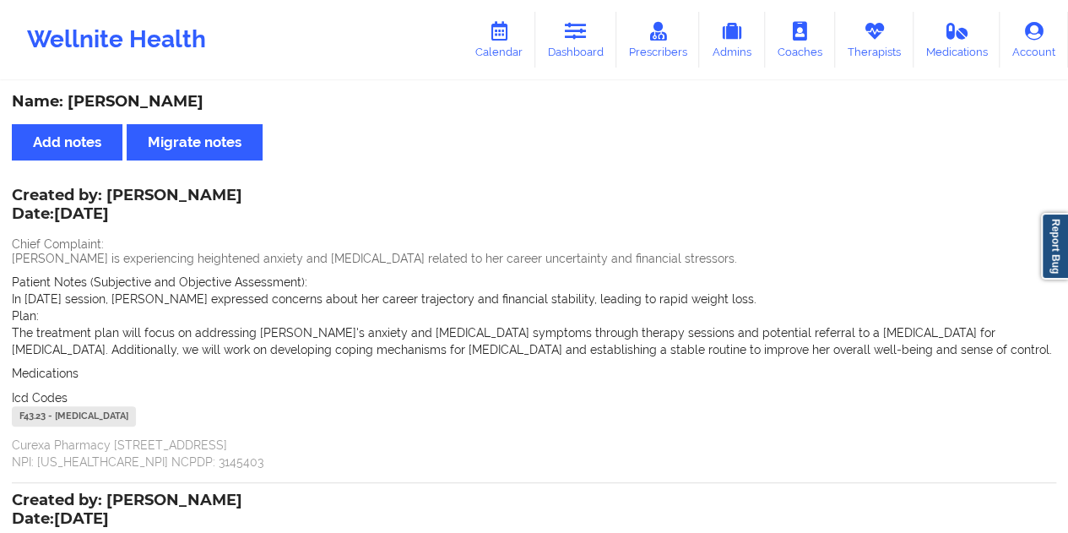
drag, startPoint x: 579, startPoint y: 38, endPoint x: 557, endPoint y: 77, distance: 44.6
click at [577, 38] on icon at bounding box center [576, 31] width 22 height 19
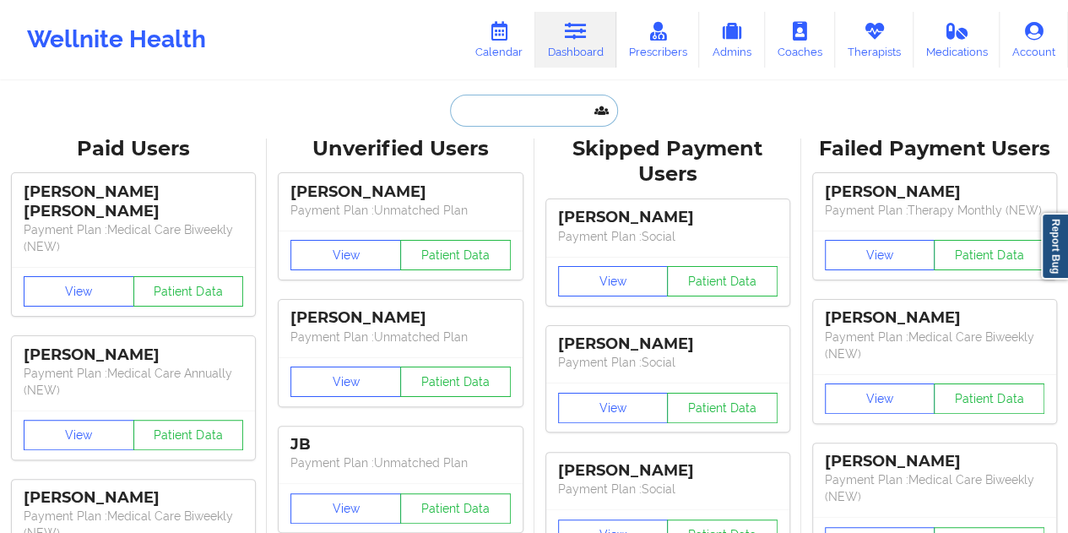
click at [501, 112] on input "text" at bounding box center [533, 111] width 167 height 32
paste input "[EMAIL_ADDRESS][DOMAIN_NAME]"
type input "[EMAIL_ADDRESS][DOMAIN_NAME]"
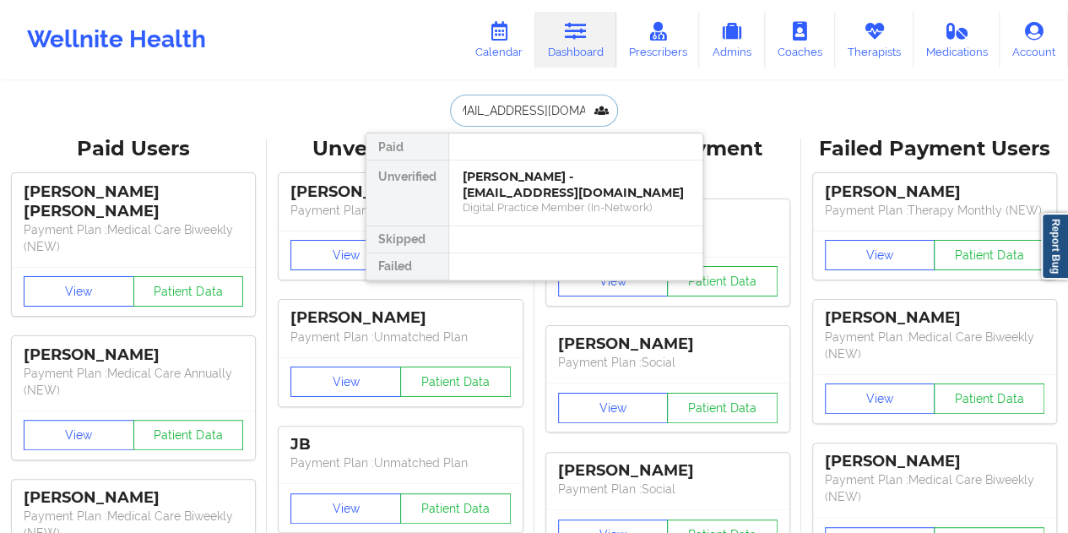
click at [542, 198] on div "[PERSON_NAME] - [EMAIL_ADDRESS][DOMAIN_NAME]" at bounding box center [575, 184] width 226 height 31
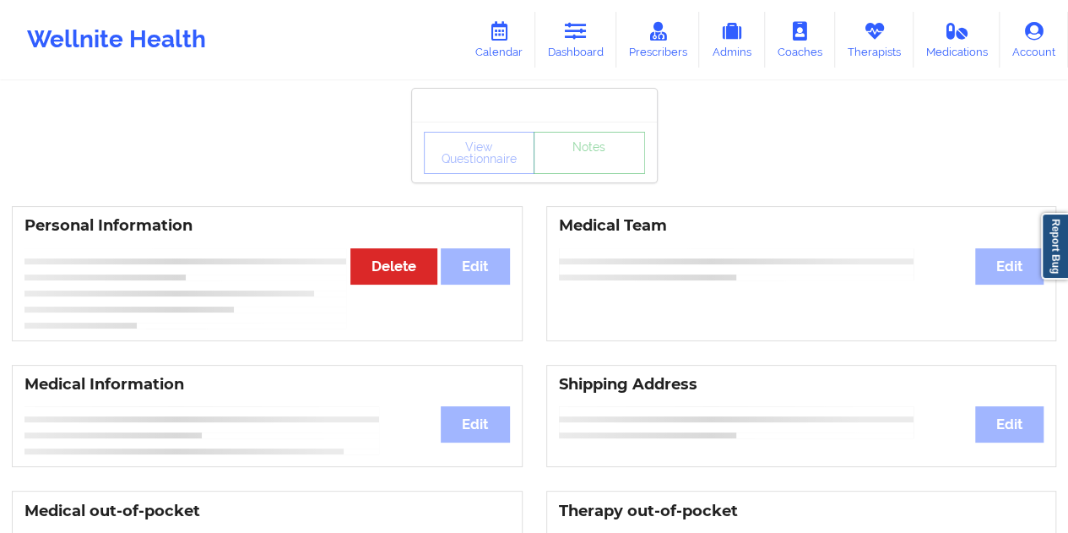
click at [576, 174] on link "Notes" at bounding box center [588, 153] width 111 height 42
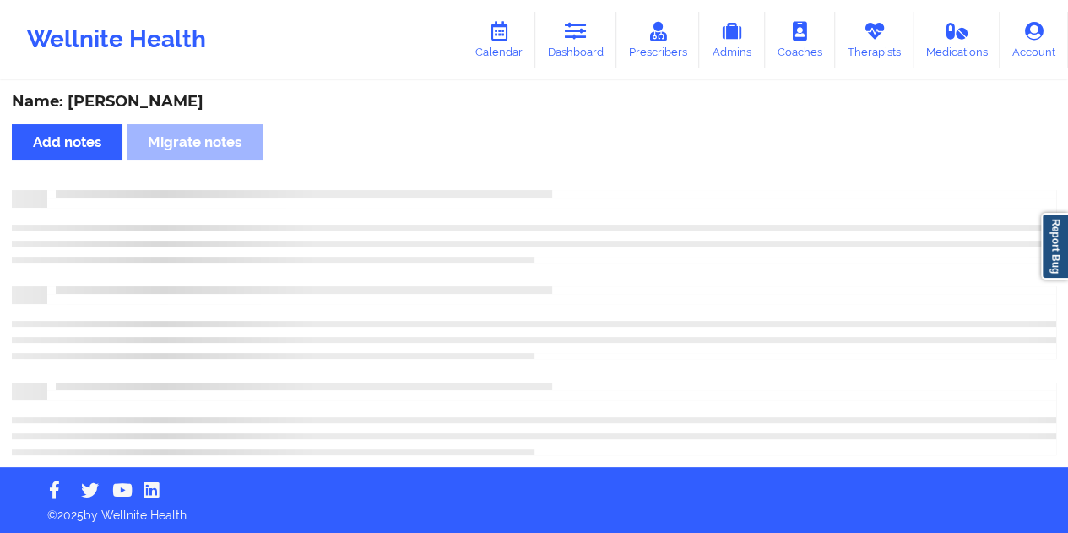
click at [176, 105] on div "Name: [PERSON_NAME]" at bounding box center [534, 101] width 1044 height 19
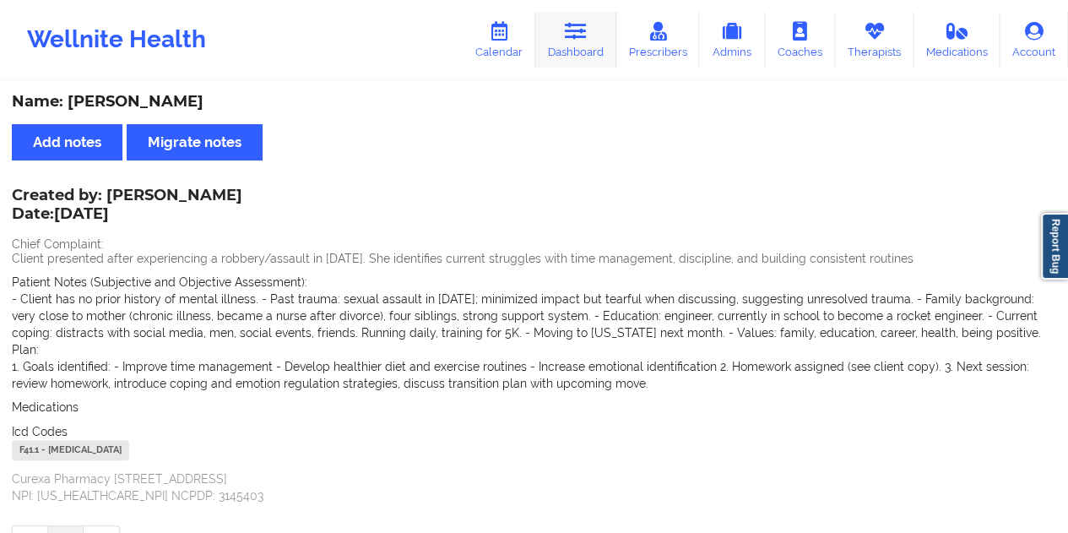
click at [577, 51] on link "Dashboard" at bounding box center [575, 40] width 81 height 56
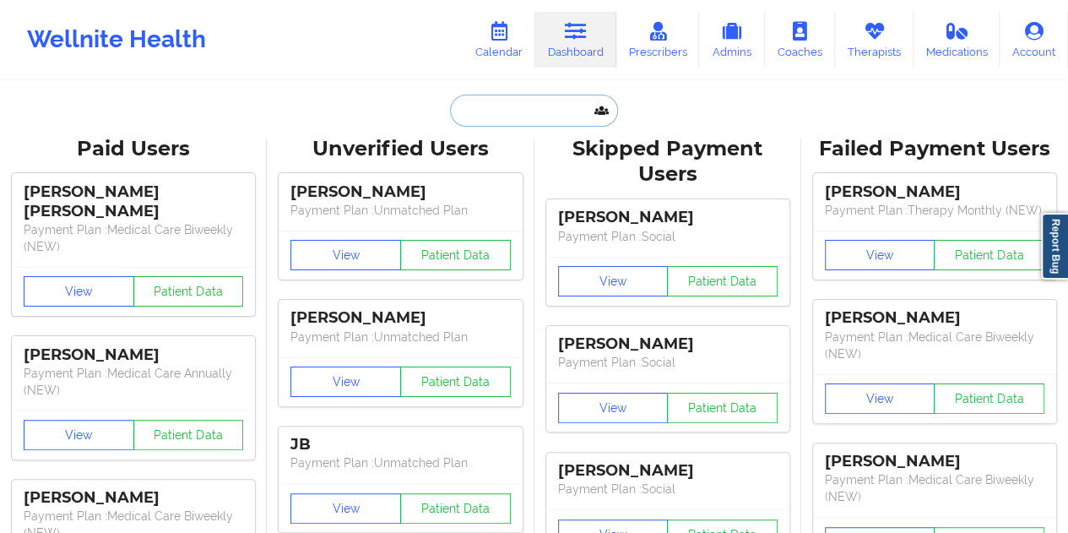
click at [519, 105] on input "text" at bounding box center [533, 111] width 167 height 32
paste input "[EMAIL_ADDRESS][DOMAIN_NAME]"
type input "[EMAIL_ADDRESS][DOMAIN_NAME]"
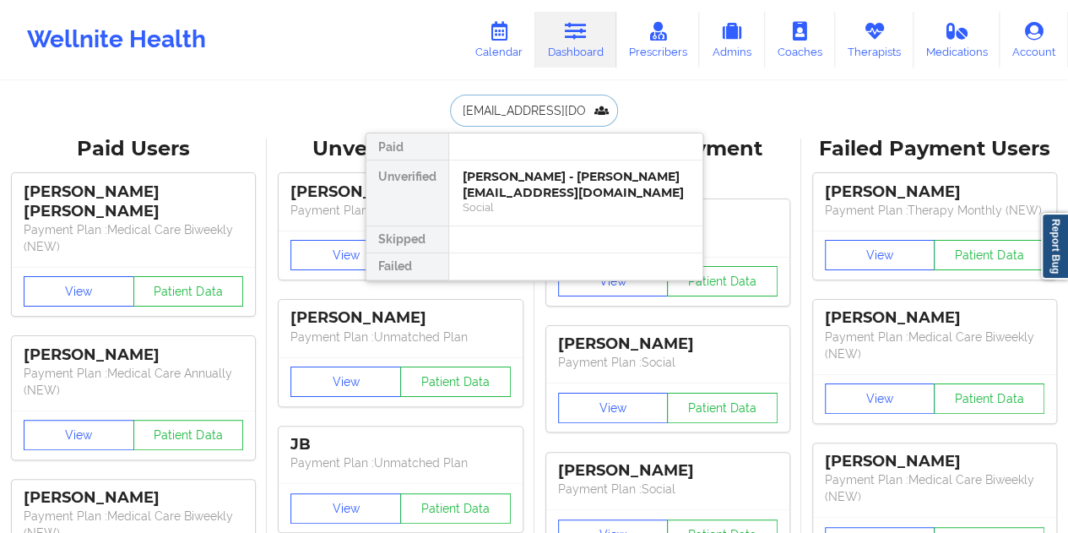
click at [547, 181] on div "[PERSON_NAME] - [PERSON_NAME][EMAIL_ADDRESS][DOMAIN_NAME]" at bounding box center [575, 184] width 226 height 31
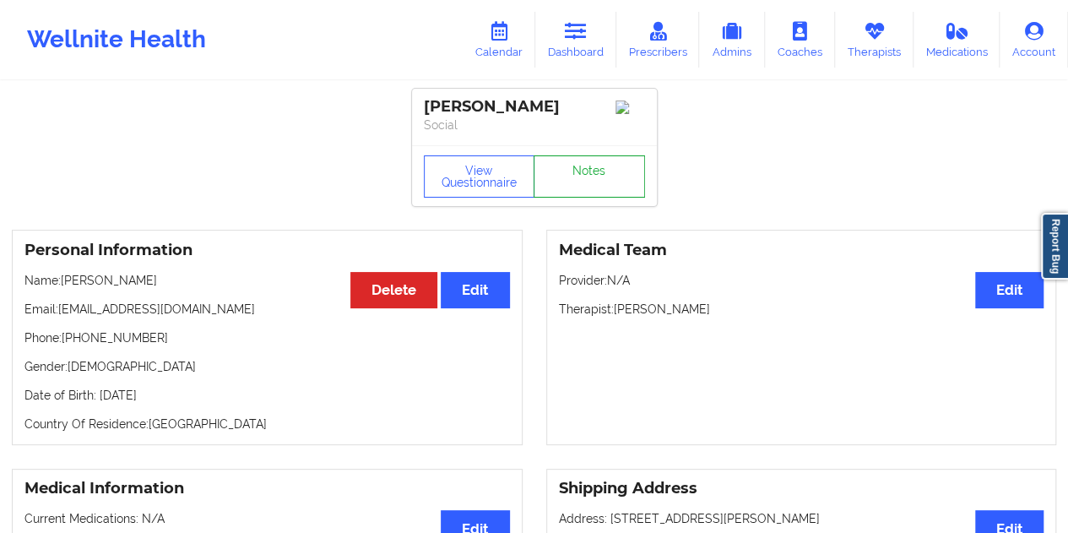
click at [613, 181] on link "Notes" at bounding box center [588, 176] width 111 height 42
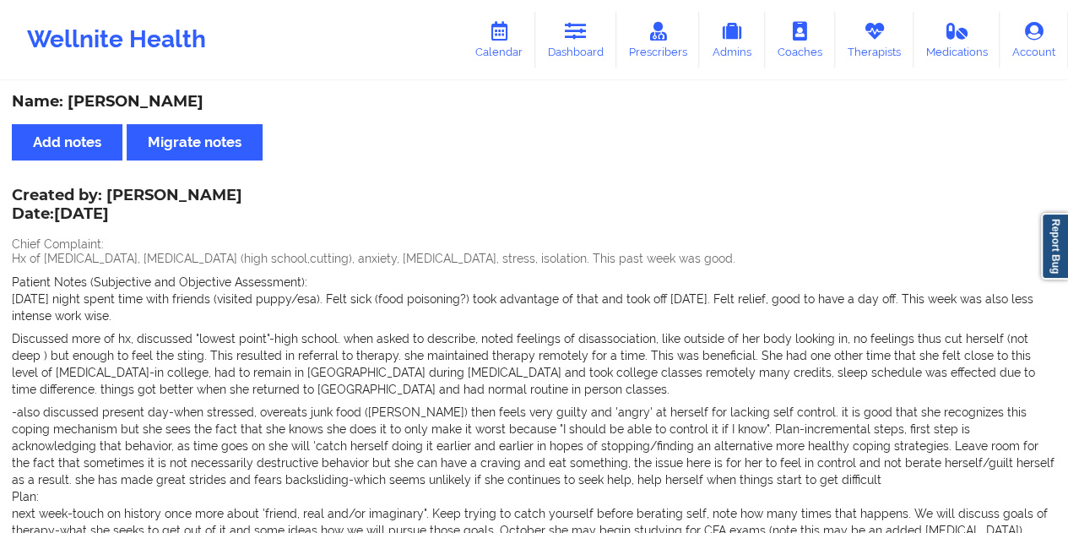
click at [140, 110] on div "Name: [PERSON_NAME]" at bounding box center [534, 101] width 1044 height 19
drag, startPoint x: 236, startPoint y: 198, endPoint x: 143, endPoint y: 192, distance: 93.0
click at [143, 192] on div "Created by: [PERSON_NAME] Date: [DATE] Chief Complaint: Hx of [MEDICAL_DATA], […" at bounding box center [534, 432] width 1044 height 484
drag, startPoint x: 109, startPoint y: 191, endPoint x: 235, endPoint y: 192, distance: 125.8
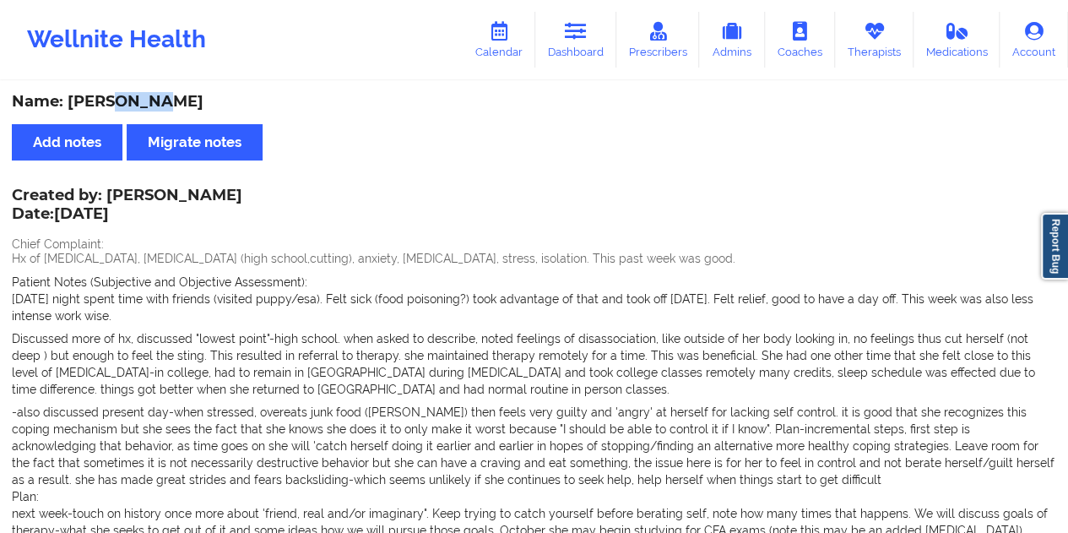
click at [235, 192] on div "Created by: [PERSON_NAME] Date: [DATE]" at bounding box center [127, 206] width 230 height 39
click at [592, 43] on link "Dashboard" at bounding box center [575, 40] width 81 height 56
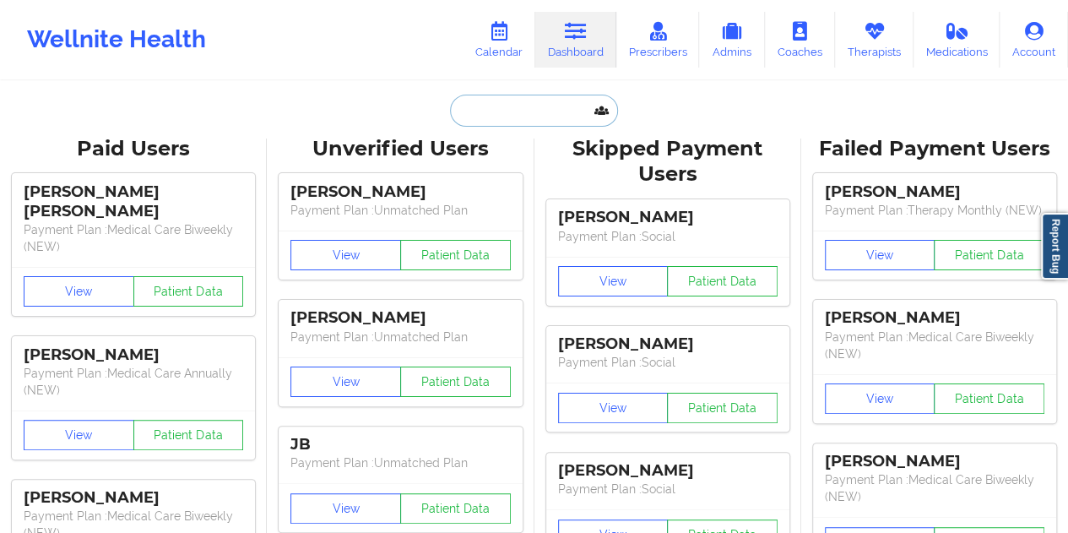
click at [532, 109] on input "text" at bounding box center [533, 111] width 167 height 32
paste input "[PERSON_NAME][EMAIL_ADDRESS][PERSON_NAME][DOMAIN_NAME]"
type input "[PERSON_NAME][EMAIL_ADDRESS][PERSON_NAME][DOMAIN_NAME]"
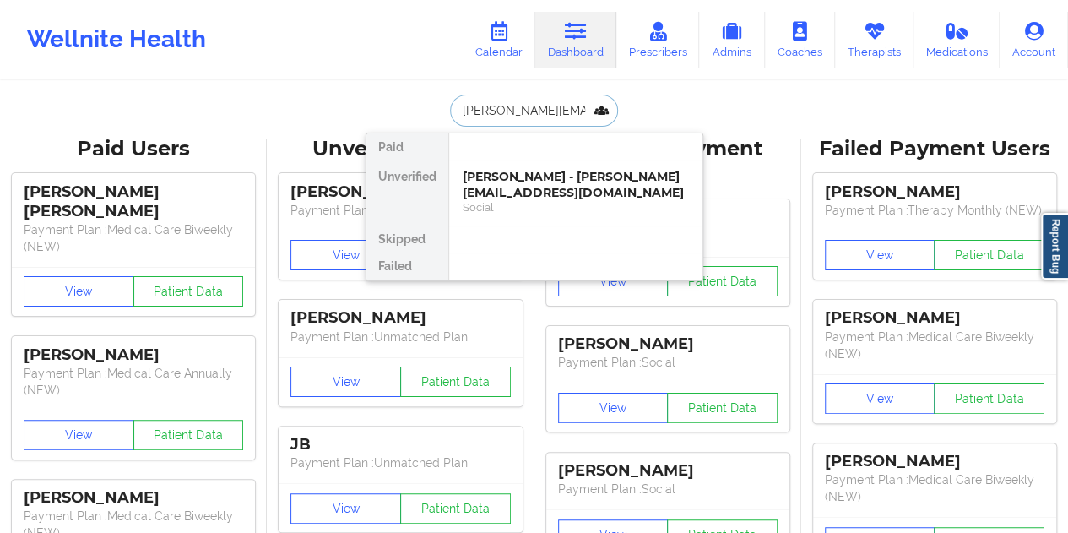
scroll to position [0, 19]
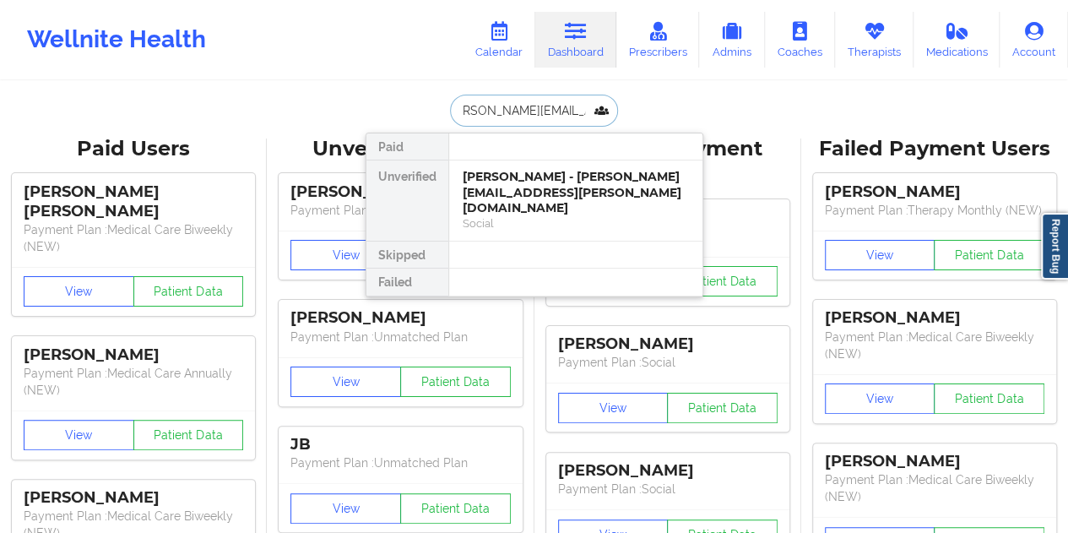
click at [549, 192] on div "[PERSON_NAME] - [PERSON_NAME][EMAIL_ADDRESS][PERSON_NAME][DOMAIN_NAME]" at bounding box center [575, 192] width 226 height 47
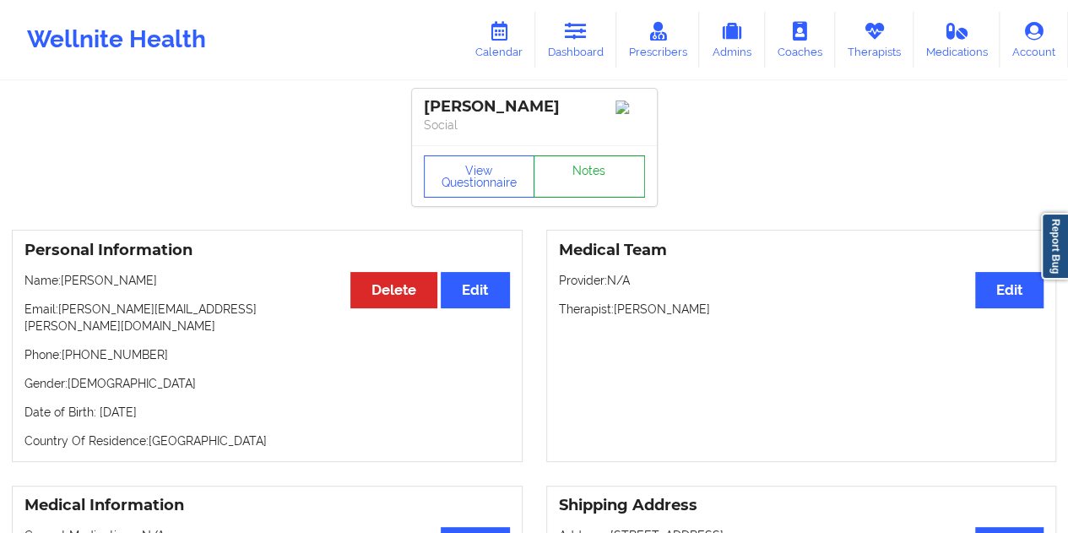
click at [576, 176] on link "Notes" at bounding box center [588, 176] width 111 height 42
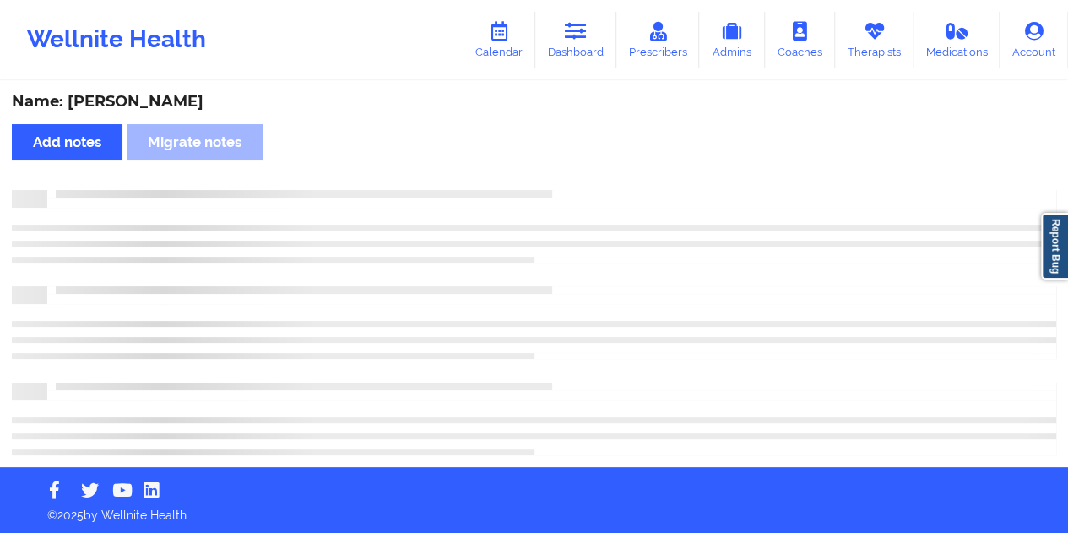
click at [158, 105] on div "Name: [PERSON_NAME]" at bounding box center [534, 101] width 1044 height 19
click at [159, 105] on div "Name: [PERSON_NAME]" at bounding box center [534, 101] width 1044 height 19
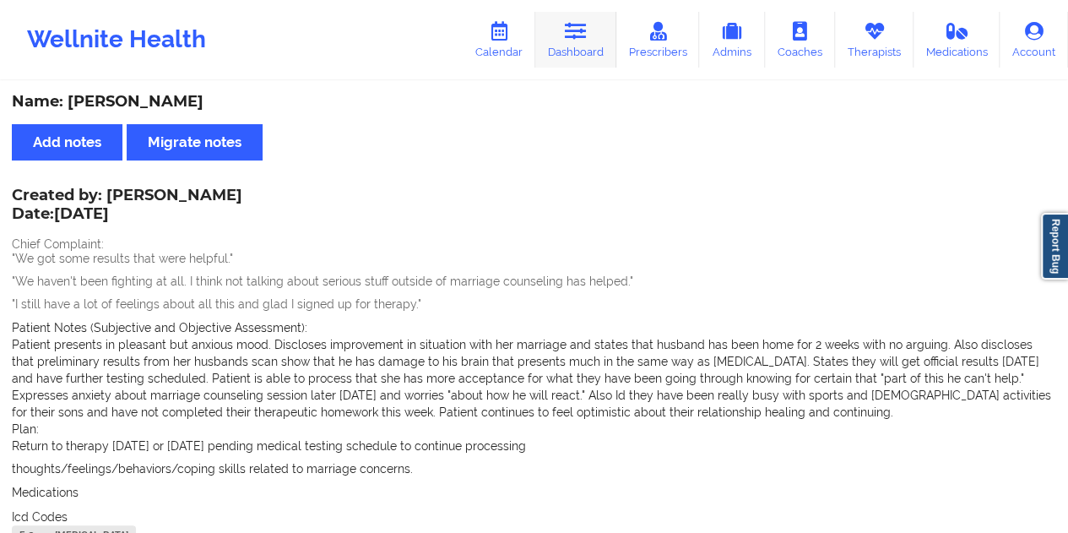
click at [588, 47] on link "Dashboard" at bounding box center [575, 40] width 81 height 56
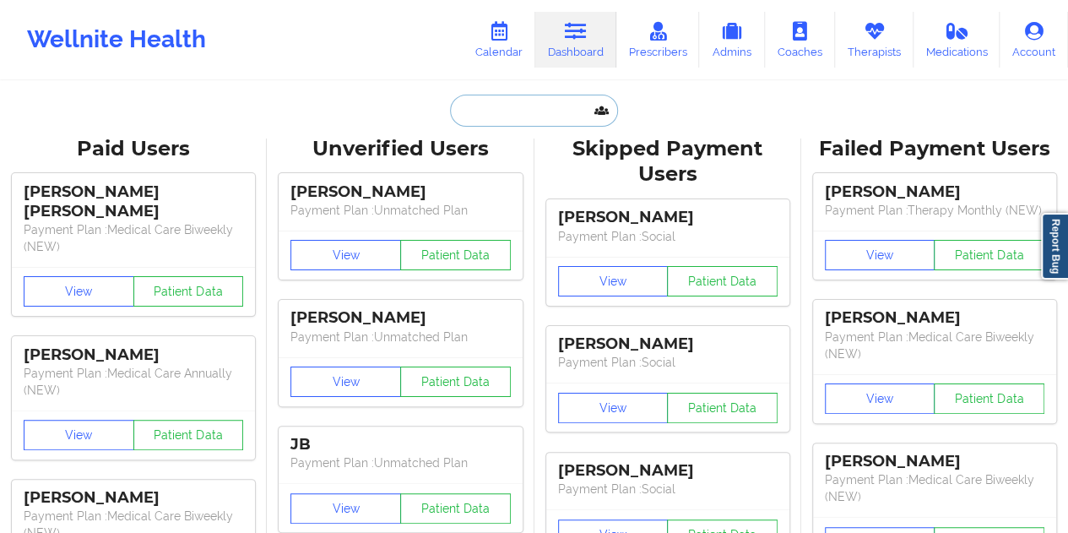
click at [545, 110] on input "text" at bounding box center [533, 111] width 167 height 32
paste input "[EMAIL_ADDRESS][DOMAIN_NAME]"
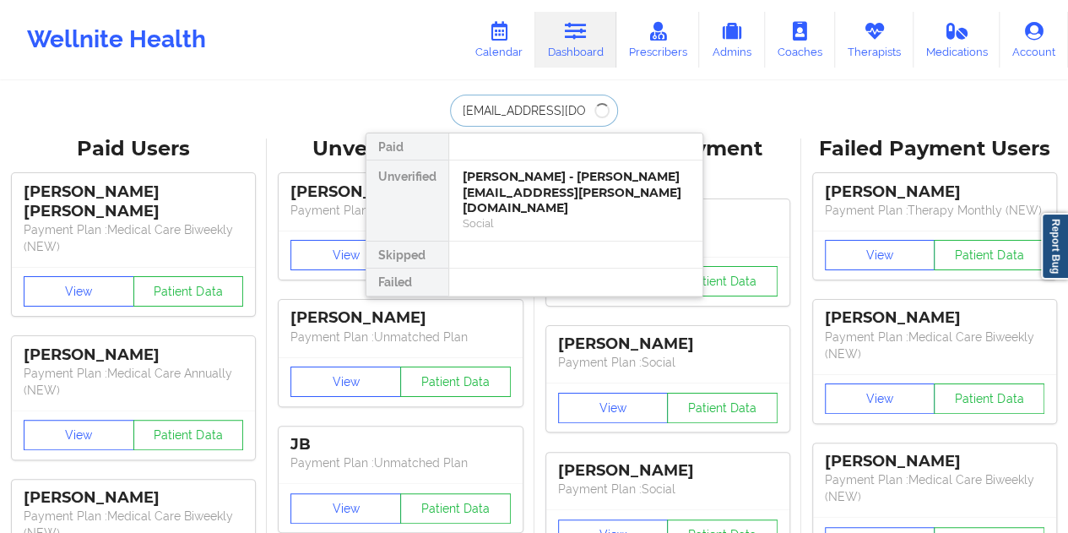
type input "[EMAIL_ADDRESS][DOMAIN_NAME]"
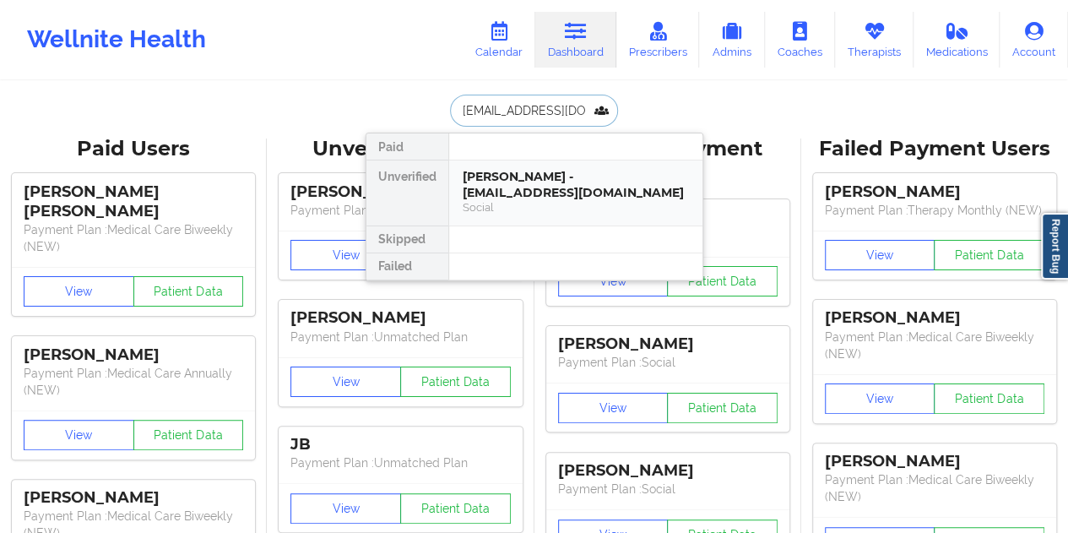
click at [540, 188] on div "[PERSON_NAME] - [EMAIL_ADDRESS][DOMAIN_NAME]" at bounding box center [575, 184] width 226 height 31
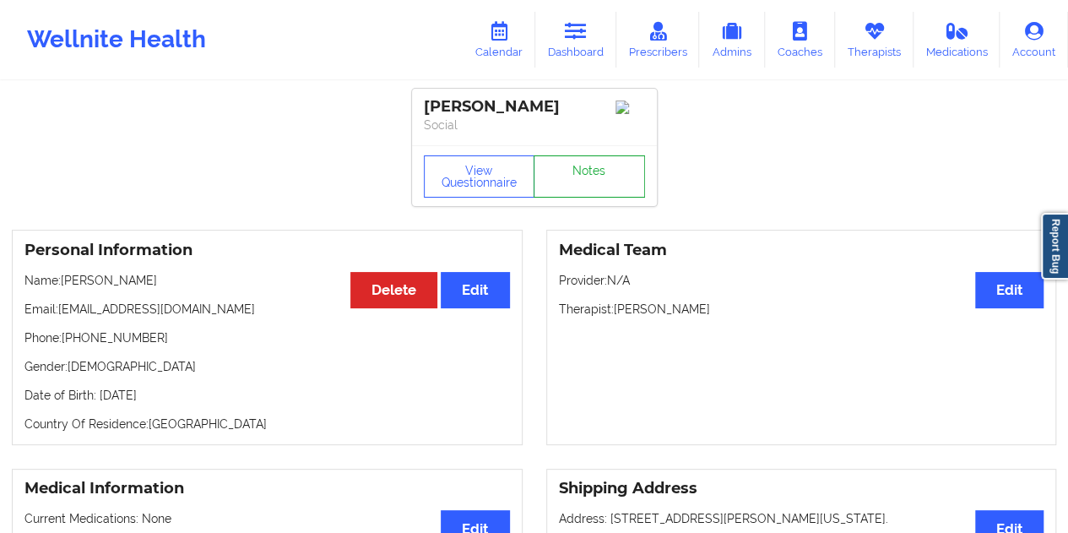
click at [576, 173] on link "Notes" at bounding box center [588, 176] width 111 height 42
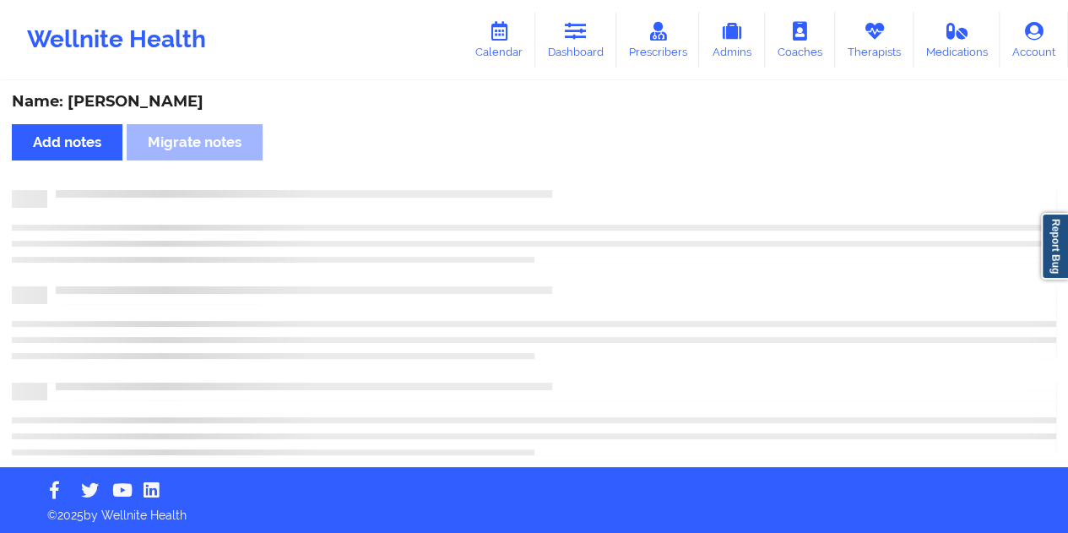
click at [186, 104] on div "Name: [PERSON_NAME]" at bounding box center [534, 101] width 1044 height 19
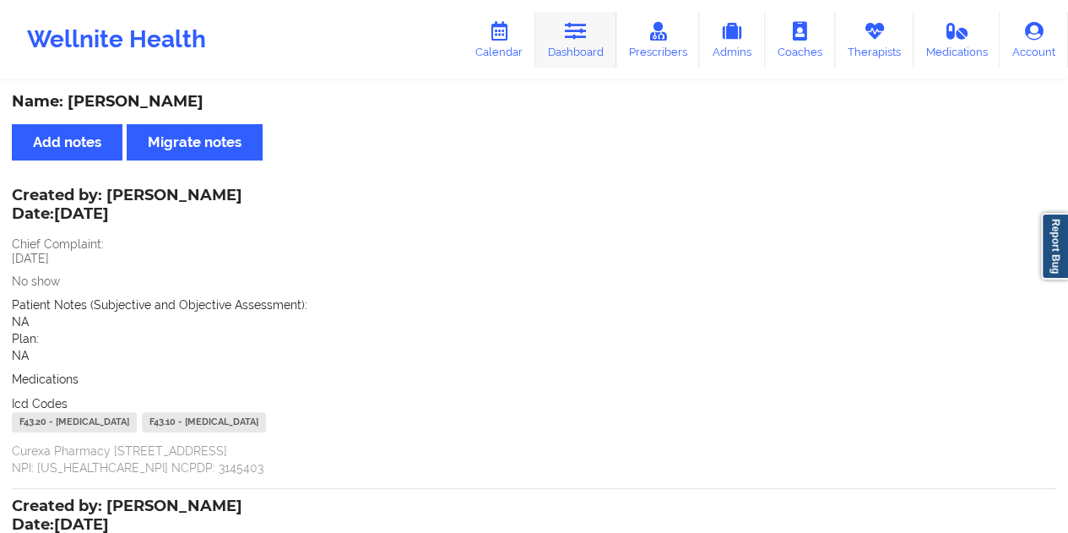
click at [572, 26] on icon at bounding box center [576, 31] width 22 height 19
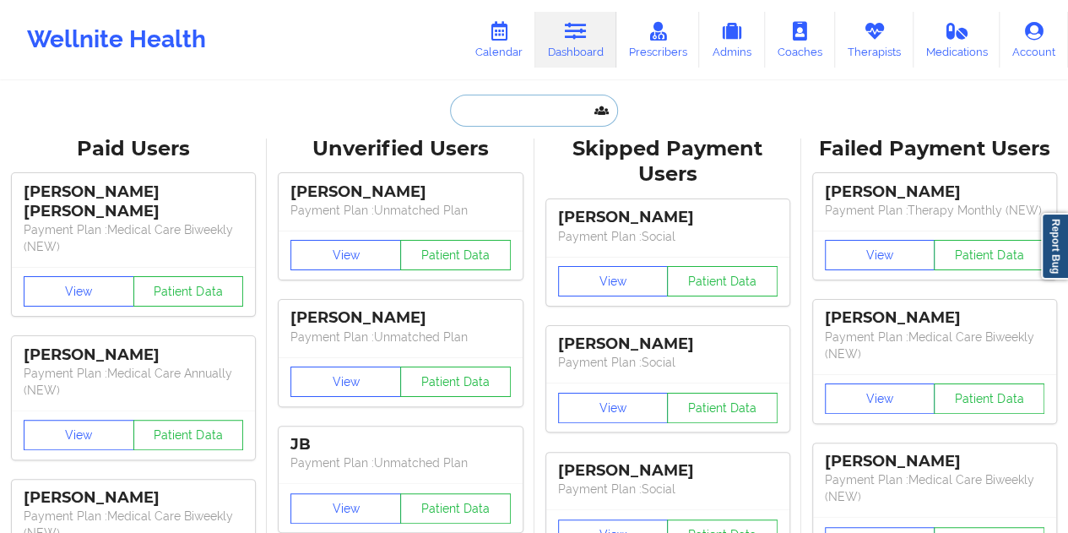
click at [533, 99] on input "text" at bounding box center [533, 111] width 167 height 32
paste input "[EMAIL_ADDRESS][DOMAIN_NAME]"
type input "[EMAIL_ADDRESS][DOMAIN_NAME]"
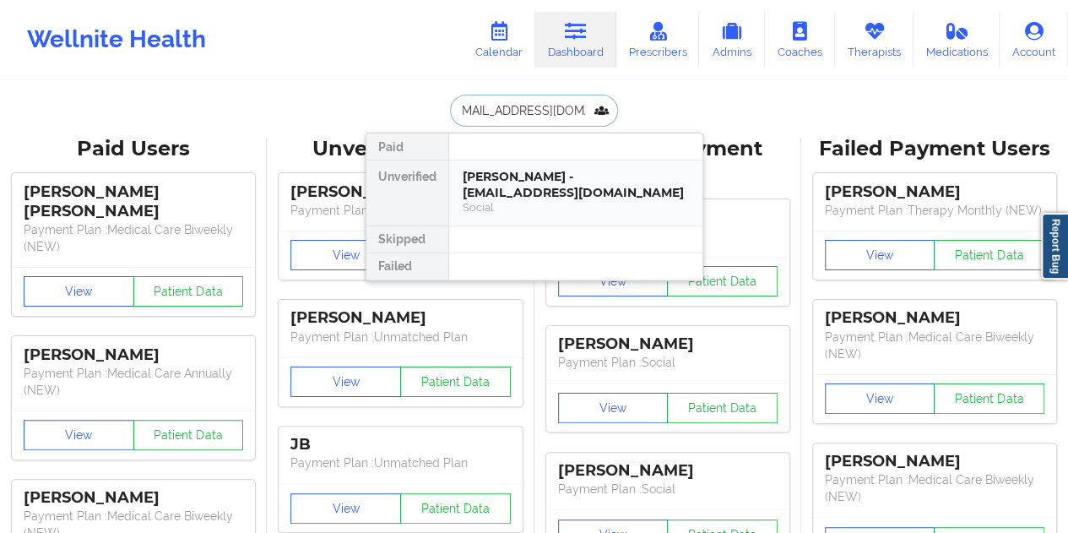
click at [538, 181] on div "[PERSON_NAME] - [EMAIL_ADDRESS][DOMAIN_NAME]" at bounding box center [575, 184] width 226 height 31
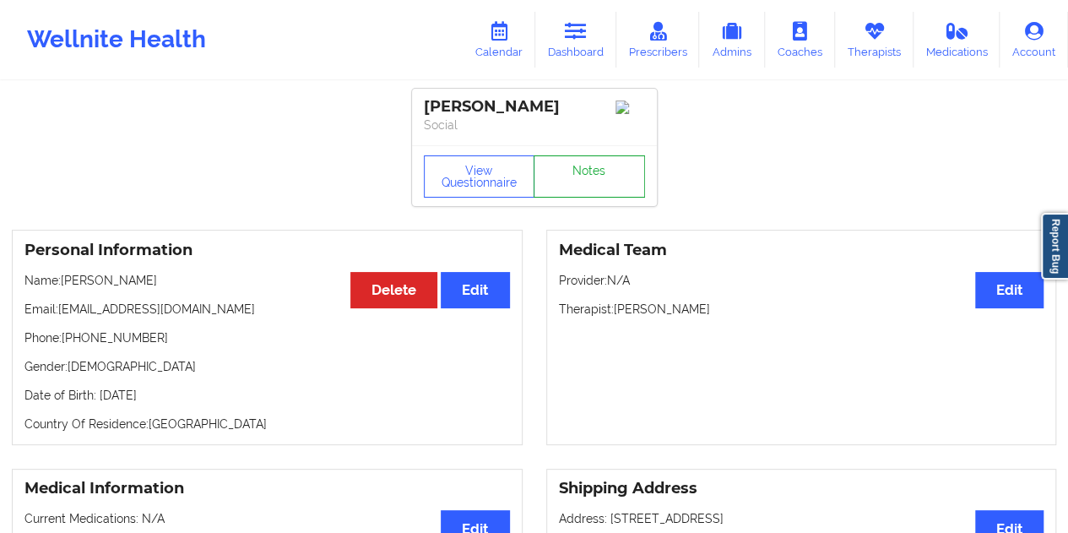
click at [582, 178] on link "Notes" at bounding box center [588, 176] width 111 height 42
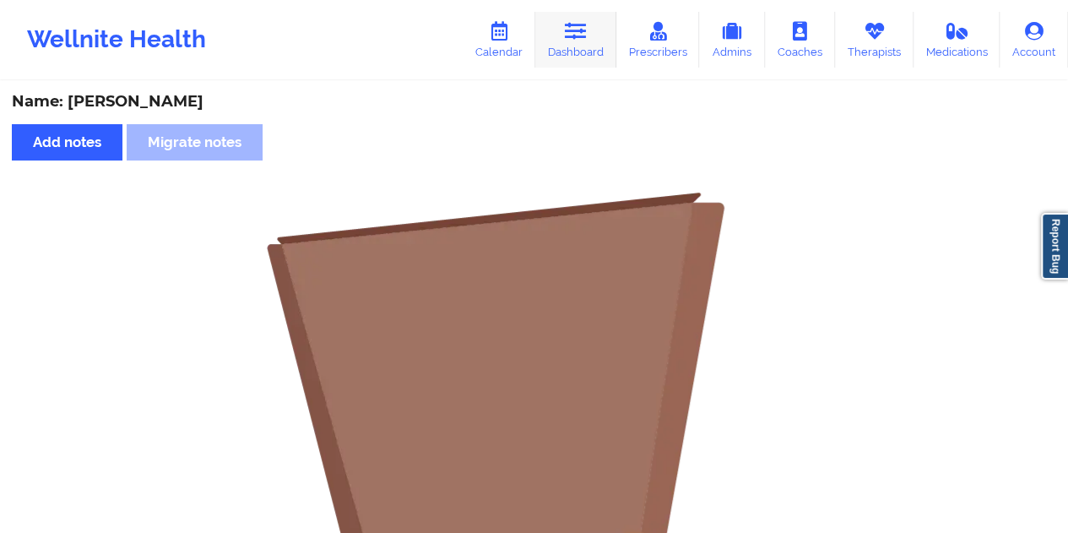
click at [580, 49] on link "Dashboard" at bounding box center [575, 40] width 81 height 56
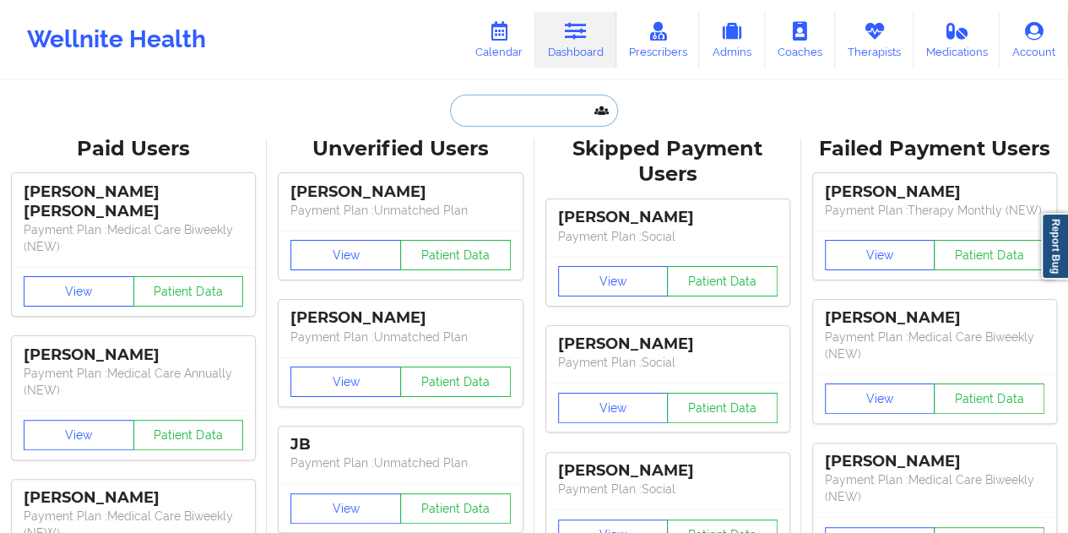
click at [522, 104] on input "text" at bounding box center [533, 111] width 167 height 32
paste input "[EMAIL_ADDRESS][DOMAIN_NAME]"
type input "[EMAIL_ADDRESS][DOMAIN_NAME]"
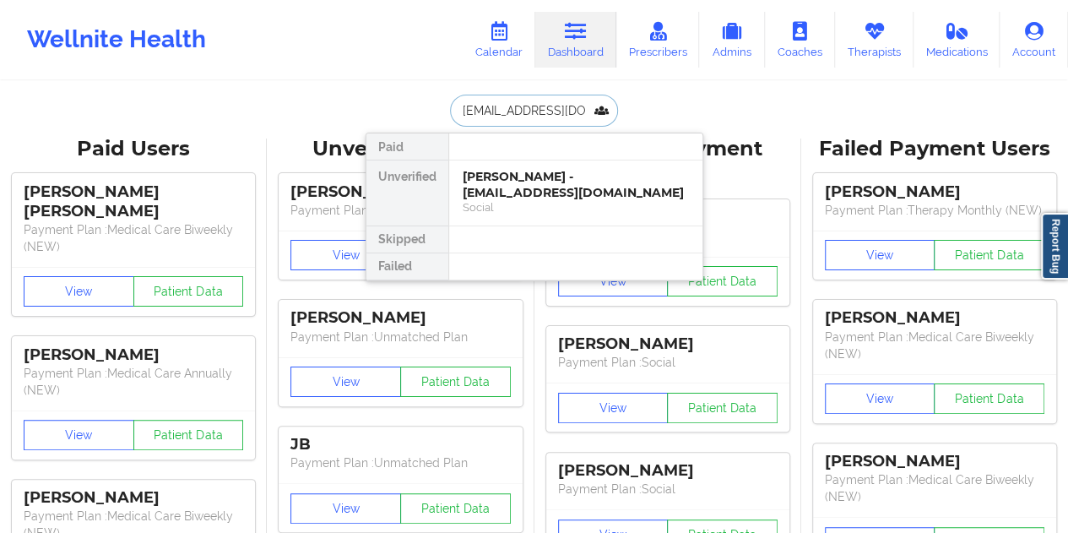
scroll to position [0, 32]
click at [562, 189] on div "[PERSON_NAME] - [EMAIL_ADDRESS][DOMAIN_NAME]" at bounding box center [575, 184] width 226 height 31
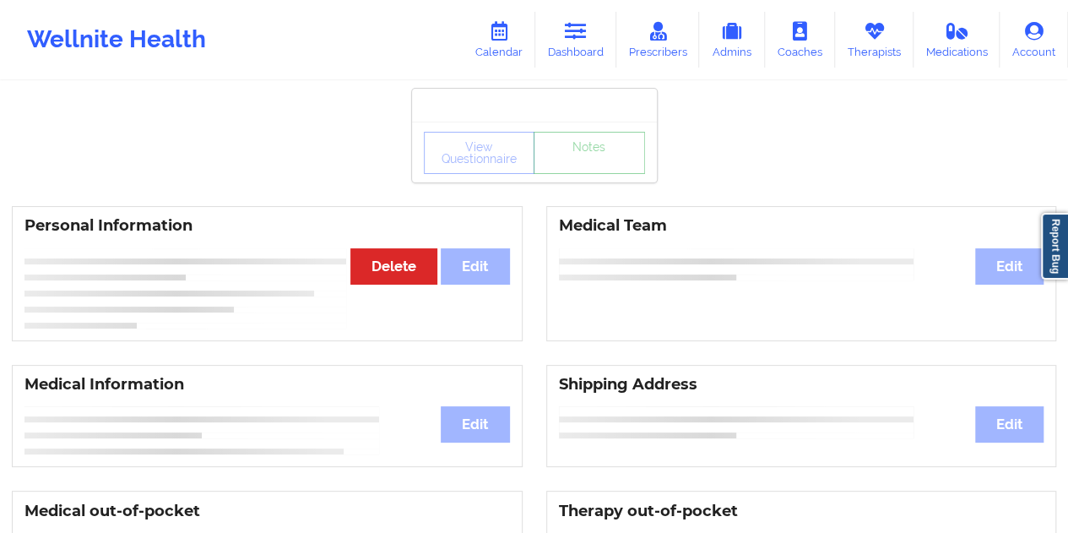
click at [601, 174] on link "Notes" at bounding box center [588, 153] width 111 height 42
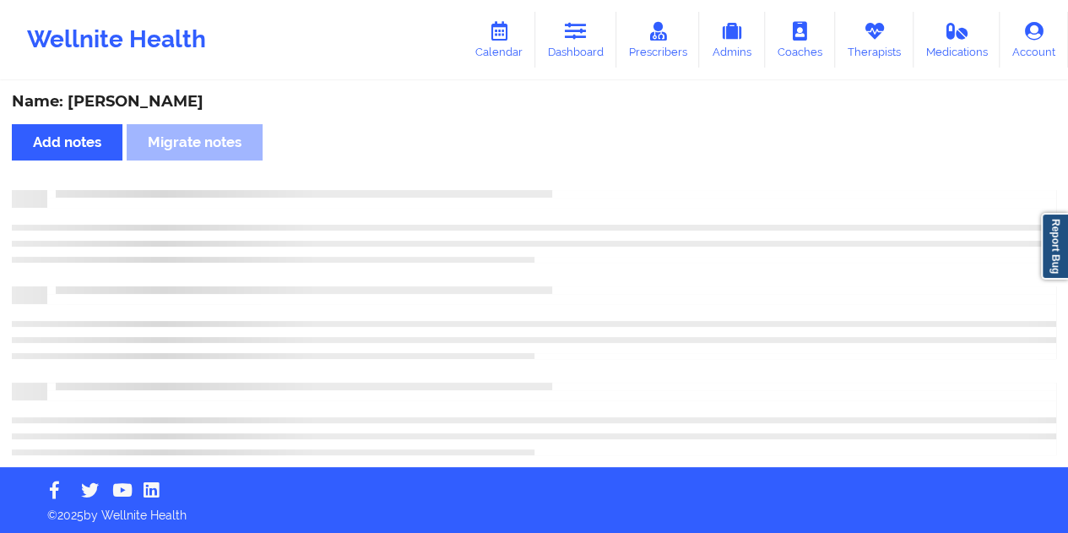
click at [170, 104] on div "Name: [PERSON_NAME]" at bounding box center [534, 101] width 1044 height 19
click at [170, 103] on div "Name: [PERSON_NAME]" at bounding box center [534, 101] width 1044 height 19
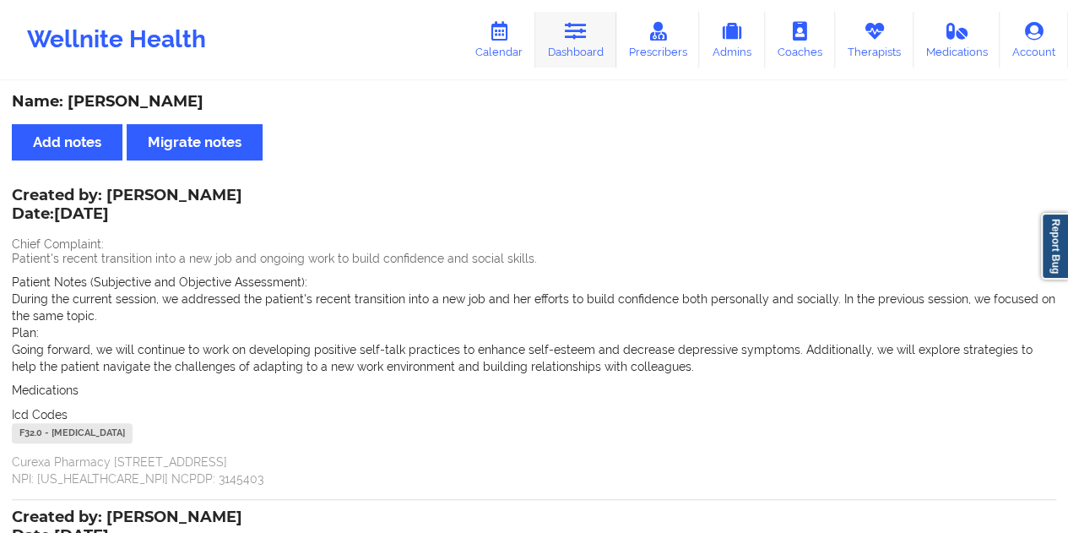
click at [572, 40] on icon at bounding box center [576, 31] width 22 height 19
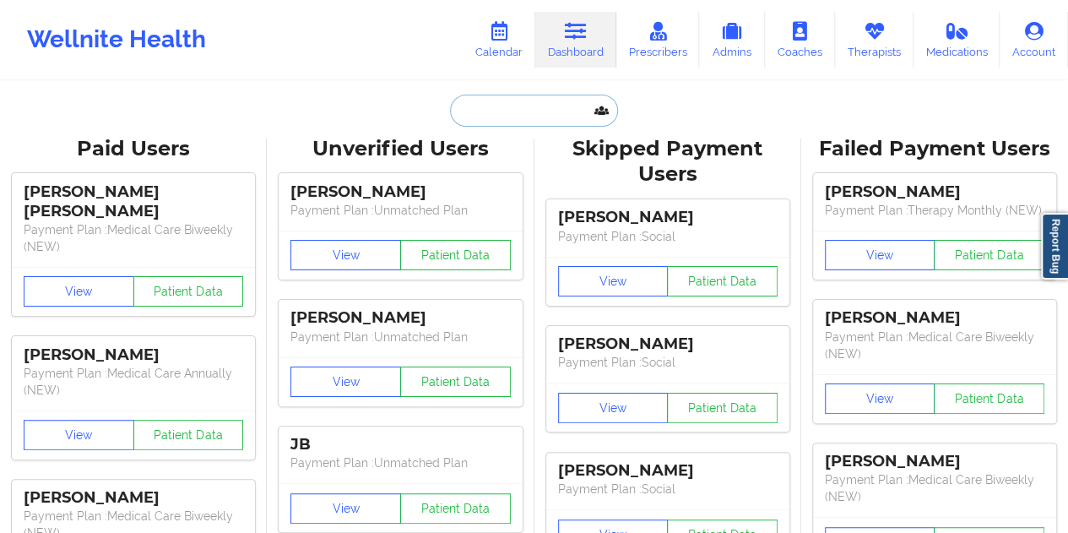
click at [541, 121] on input "text" at bounding box center [533, 111] width 167 height 32
paste input "[EMAIL_ADDRESS][DOMAIN_NAME]"
type input "[EMAIL_ADDRESS][DOMAIN_NAME]"
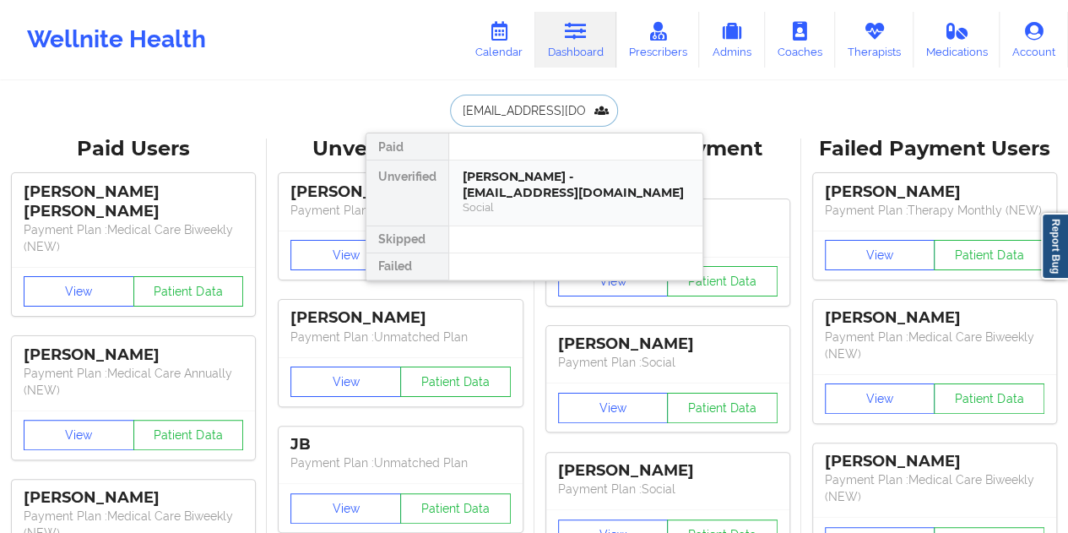
click at [572, 198] on div "[PERSON_NAME] - [EMAIL_ADDRESS][DOMAIN_NAME]" at bounding box center [575, 184] width 226 height 31
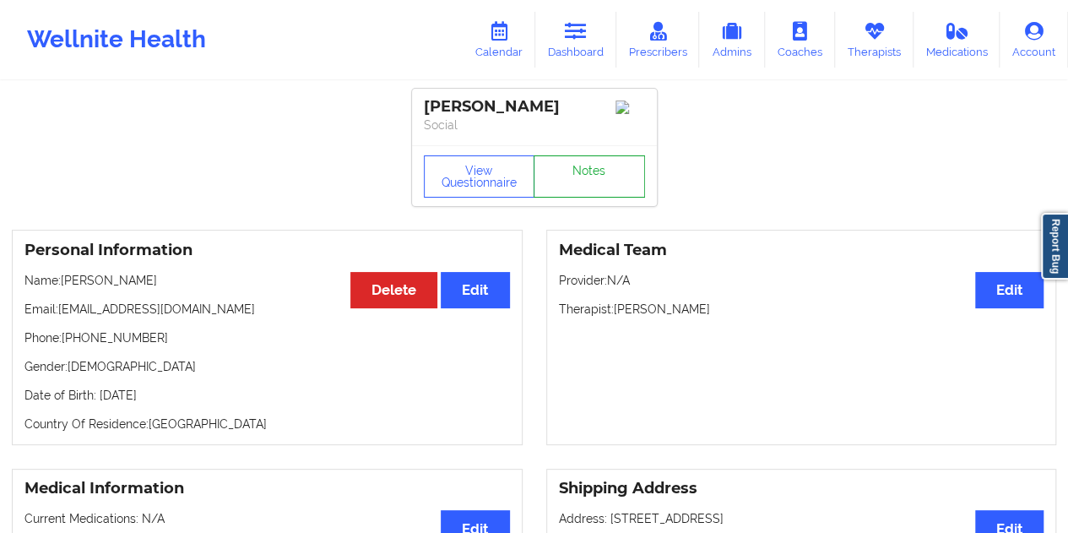
click at [584, 195] on link "Notes" at bounding box center [588, 176] width 111 height 42
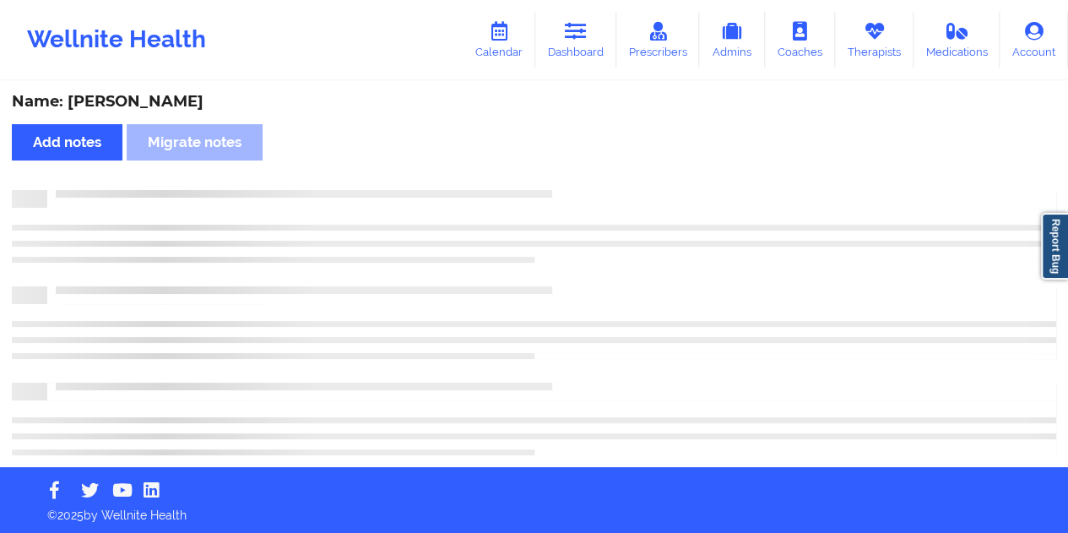
click at [171, 104] on div "Name: [PERSON_NAME]" at bounding box center [534, 101] width 1044 height 19
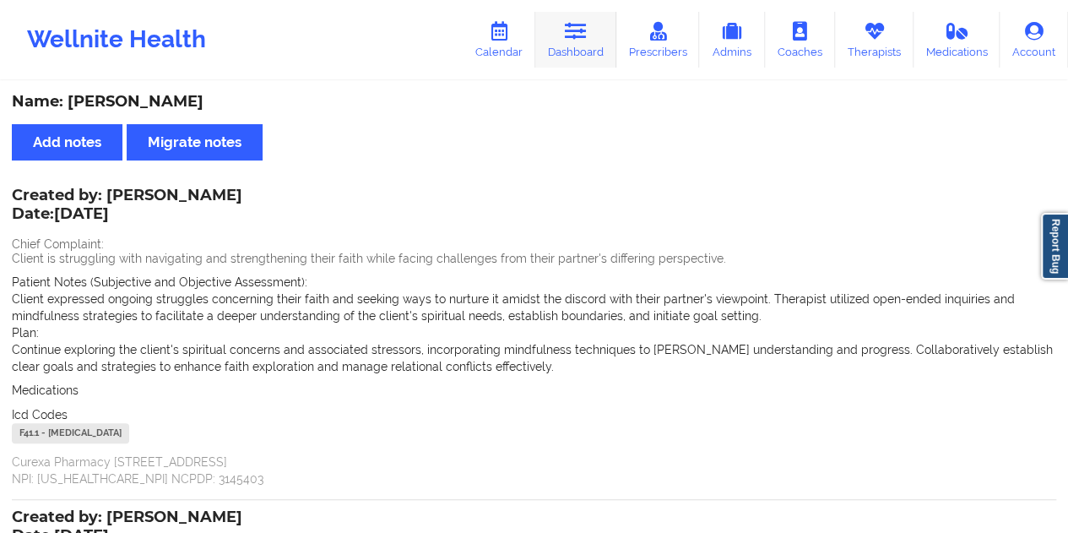
click at [574, 47] on link "Dashboard" at bounding box center [575, 40] width 81 height 56
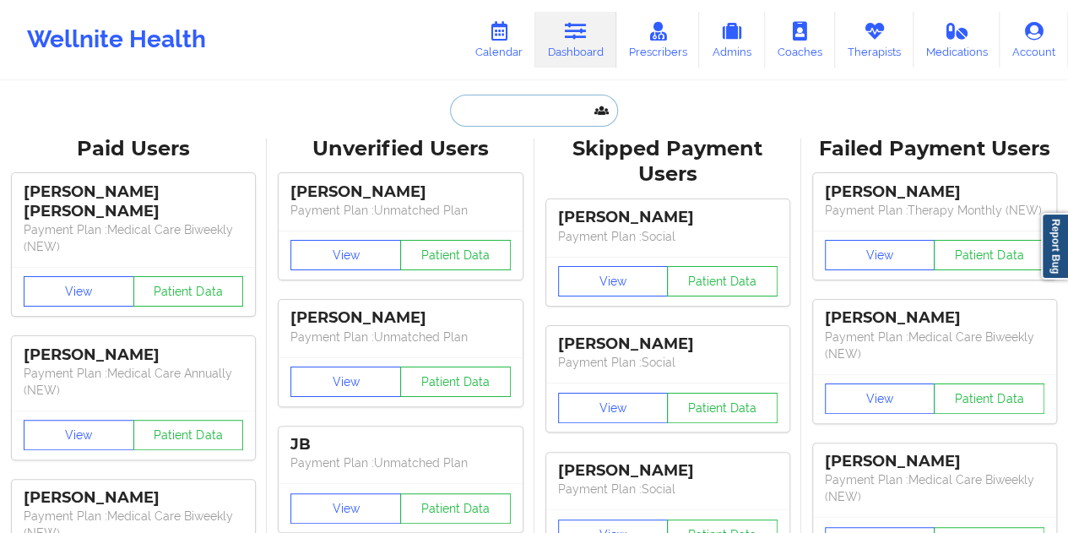
click at [525, 117] on input "text" at bounding box center [533, 111] width 167 height 32
paste input "[EMAIL_ADDRESS][DOMAIN_NAME]"
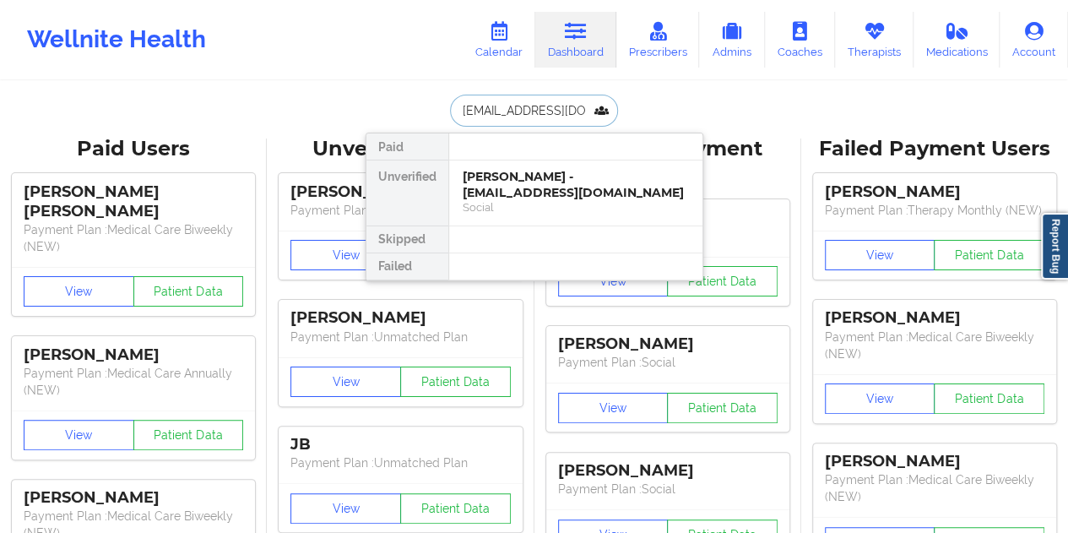
scroll to position [0, 24]
type input "[EMAIL_ADDRESS][DOMAIN_NAME]"
click at [545, 198] on div "[PERSON_NAME] - [EMAIL_ADDRESS][DOMAIN_NAME]" at bounding box center [575, 184] width 226 height 31
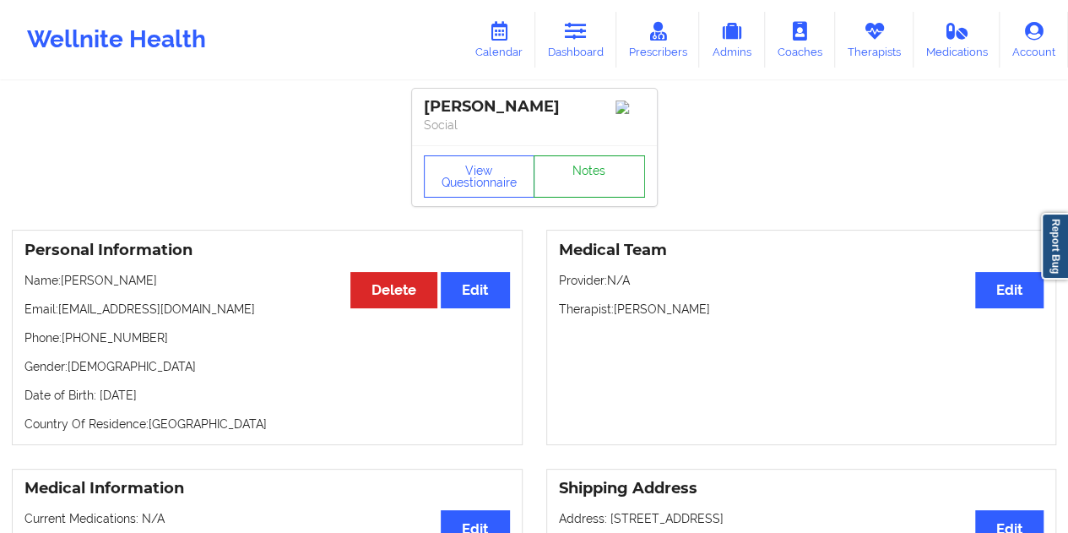
click at [583, 191] on link "Notes" at bounding box center [588, 176] width 111 height 42
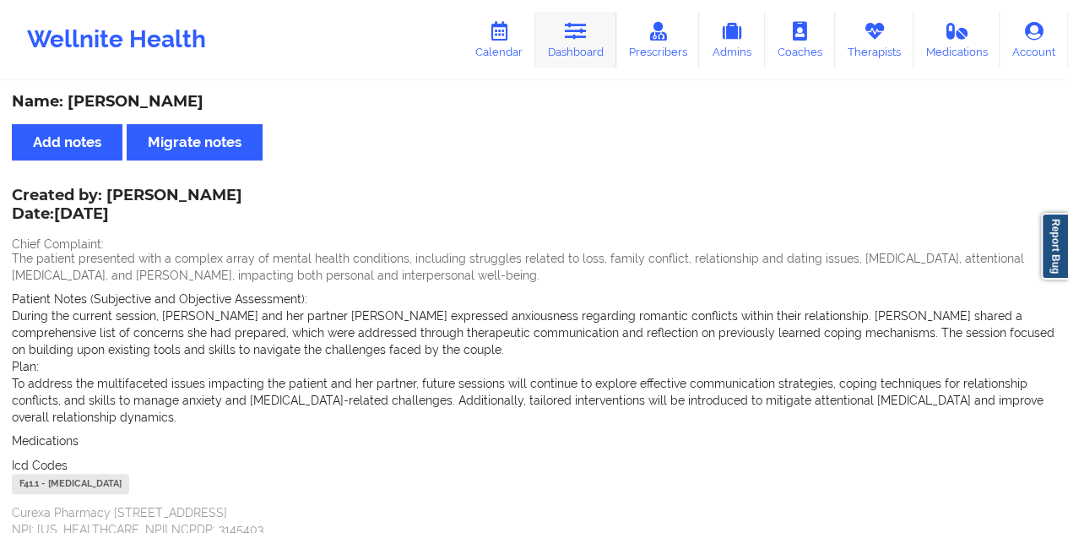
click at [587, 36] on icon at bounding box center [576, 31] width 22 height 19
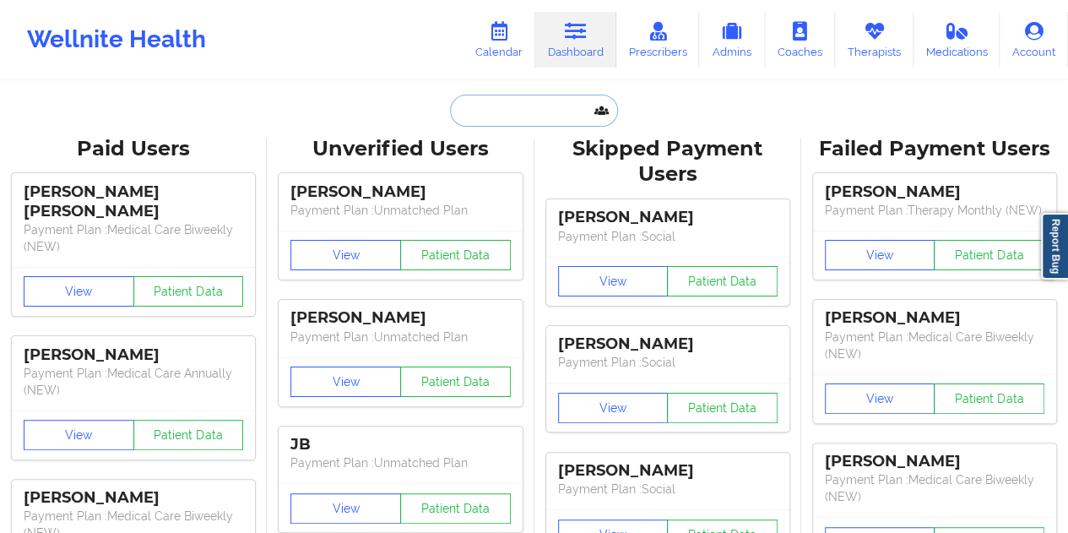
click at [530, 102] on input "text" at bounding box center [533, 111] width 167 height 32
paste input "[EMAIL_ADDRESS][DOMAIN_NAME]"
type input "[EMAIL_ADDRESS][DOMAIN_NAME]"
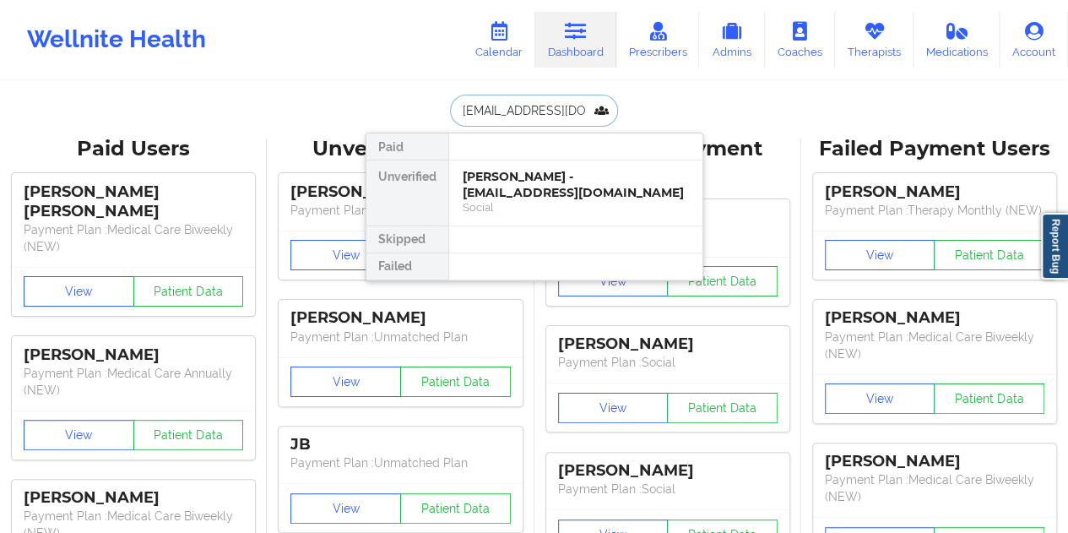
scroll to position [0, 10]
click at [528, 181] on div "[PERSON_NAME] - [EMAIL_ADDRESS][DOMAIN_NAME]" at bounding box center [575, 184] width 226 height 31
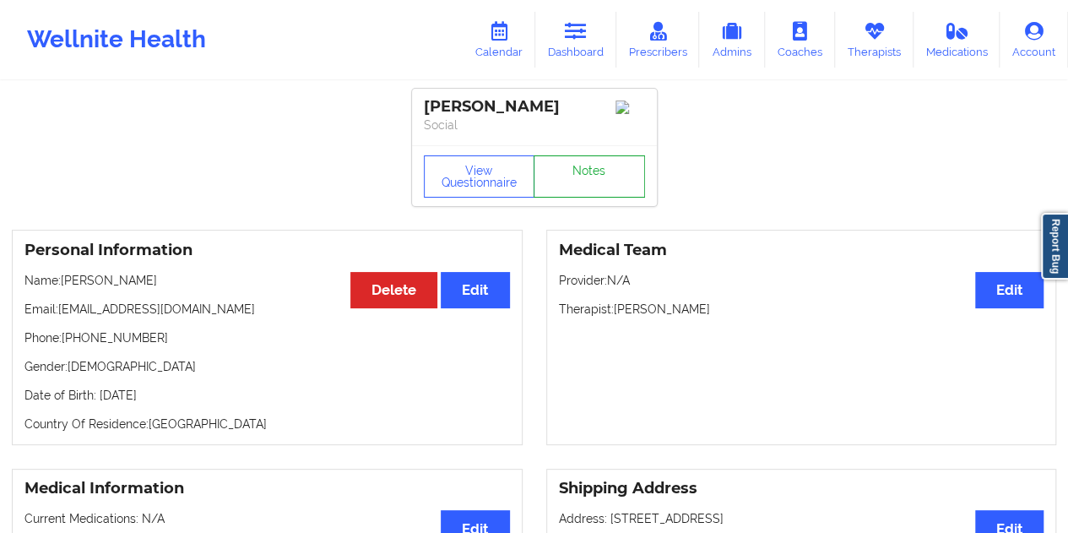
click at [594, 177] on link "Notes" at bounding box center [588, 176] width 111 height 42
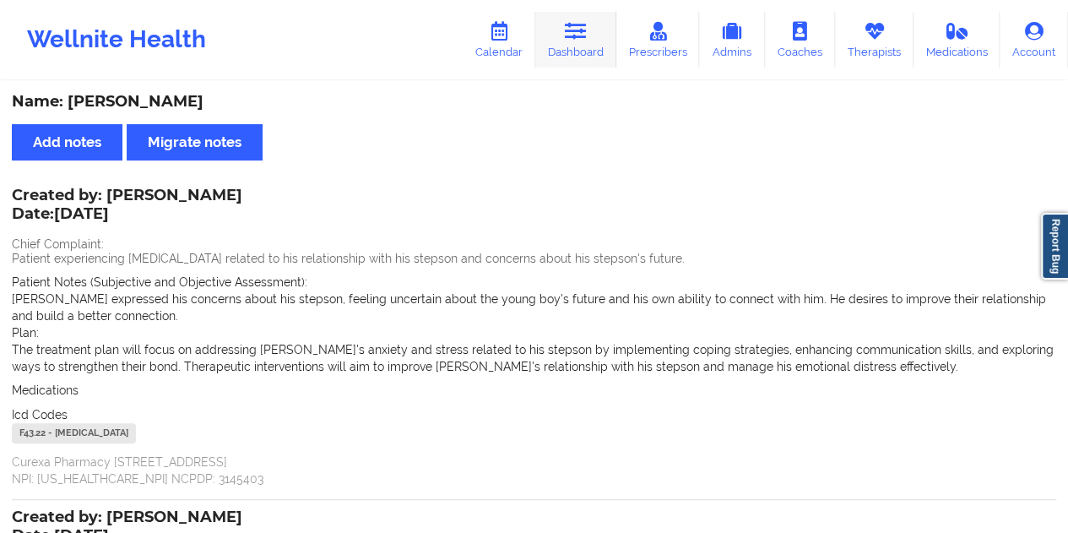
click at [581, 45] on link "Dashboard" at bounding box center [575, 40] width 81 height 56
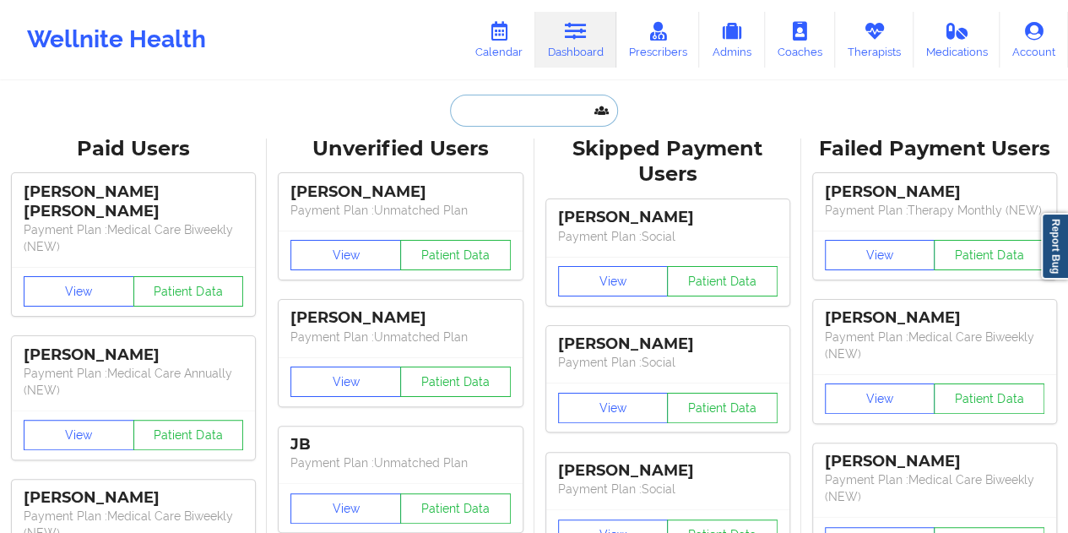
click at [538, 119] on input "text" at bounding box center [533, 111] width 167 height 32
paste input "[EMAIL_ADDRESS][DOMAIN_NAME]"
type input "[EMAIL_ADDRESS][DOMAIN_NAME]"
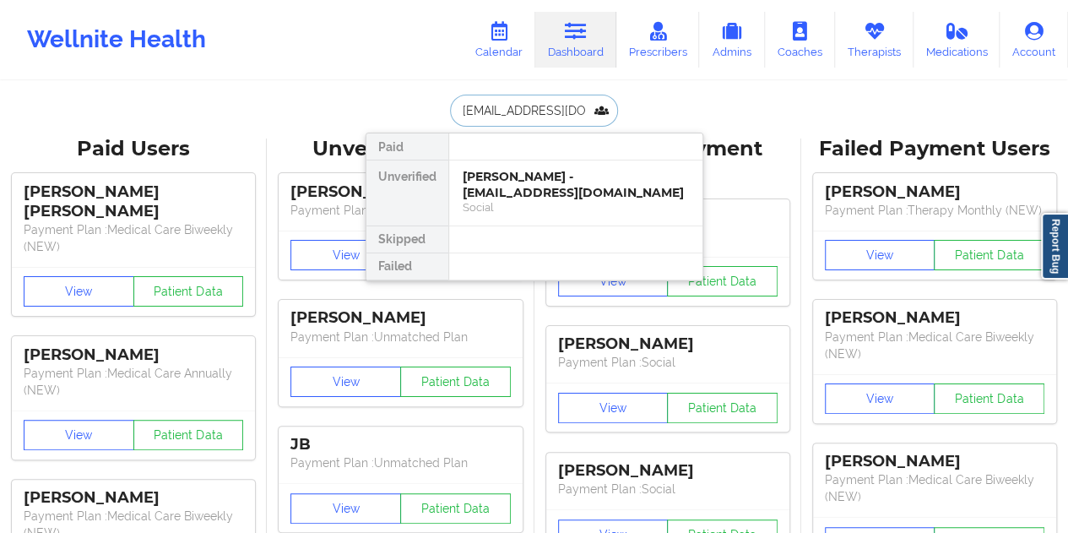
scroll to position [0, 41]
click at [565, 193] on div "[PERSON_NAME] - [EMAIL_ADDRESS][DOMAIN_NAME]" at bounding box center [575, 184] width 226 height 31
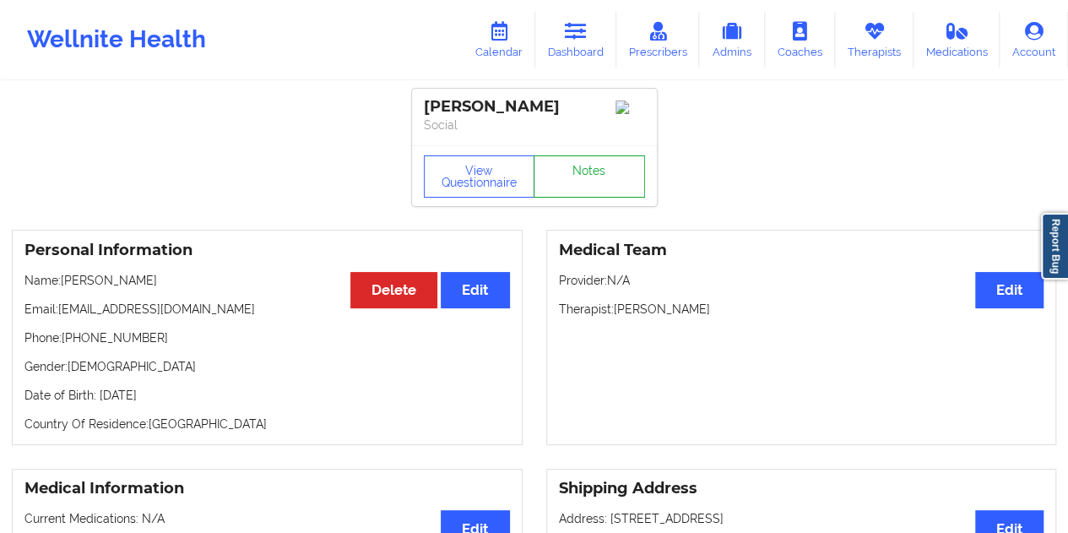
click at [576, 171] on link "Notes" at bounding box center [588, 176] width 111 height 42
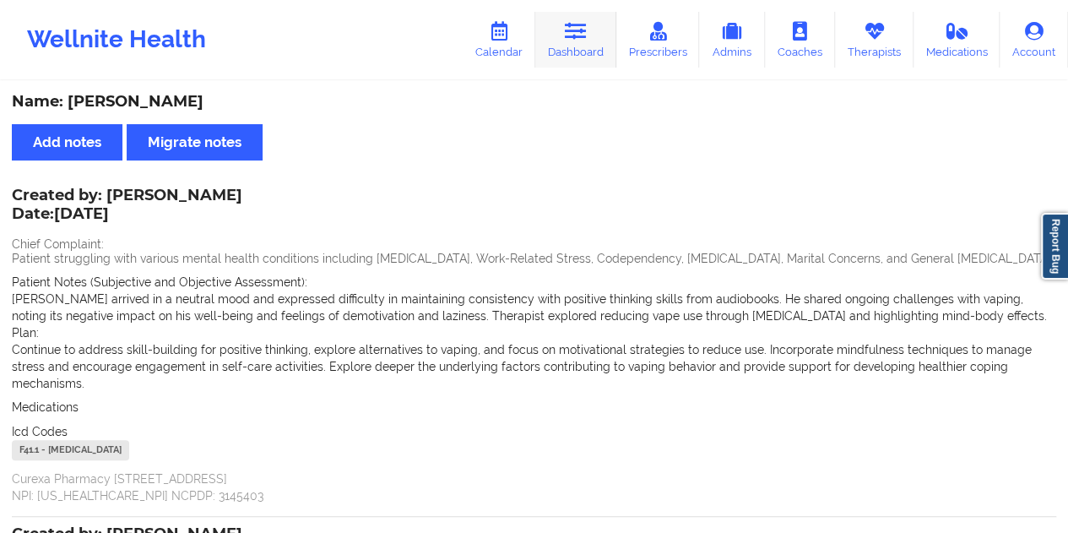
click at [572, 53] on link "Dashboard" at bounding box center [575, 40] width 81 height 56
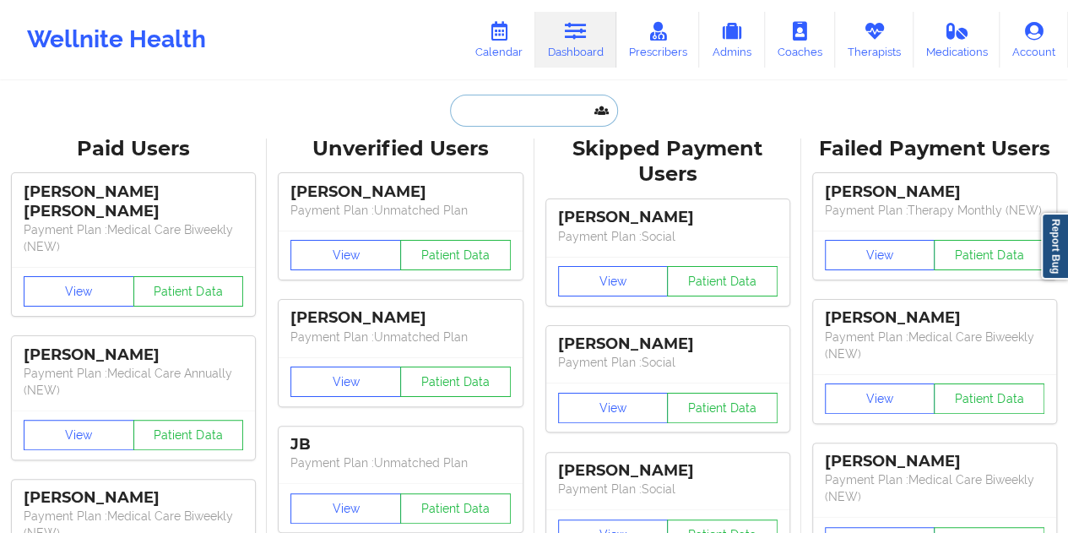
click at [546, 121] on input "text" at bounding box center [533, 111] width 167 height 32
paste input "[EMAIL_ADDRESS][DOMAIN_NAME]"
type input "[EMAIL_ADDRESS][DOMAIN_NAME]"
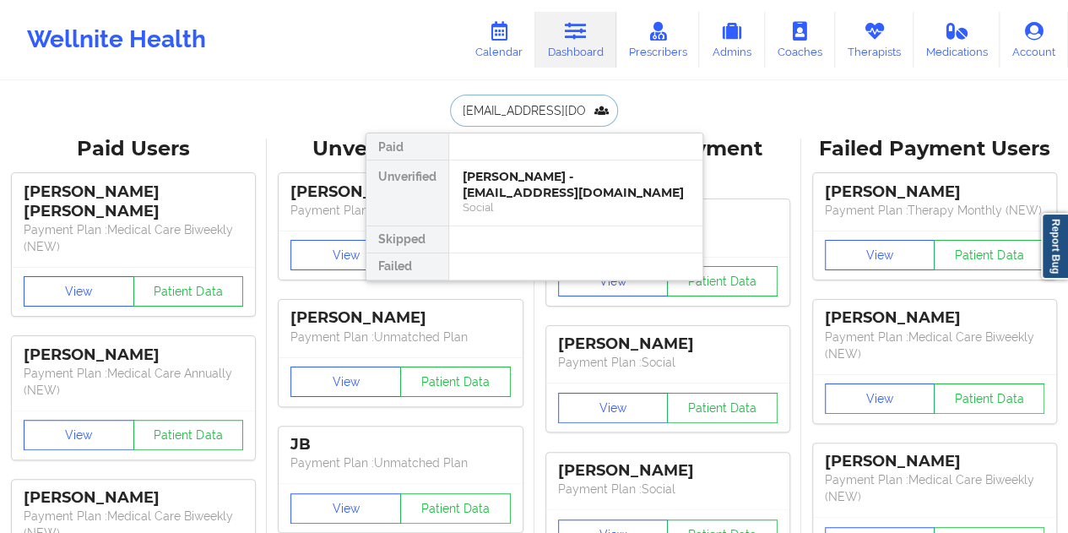
scroll to position [0, 25]
click at [537, 186] on div "[PERSON_NAME] - [EMAIL_ADDRESS][DOMAIN_NAME]" at bounding box center [575, 184] width 226 height 31
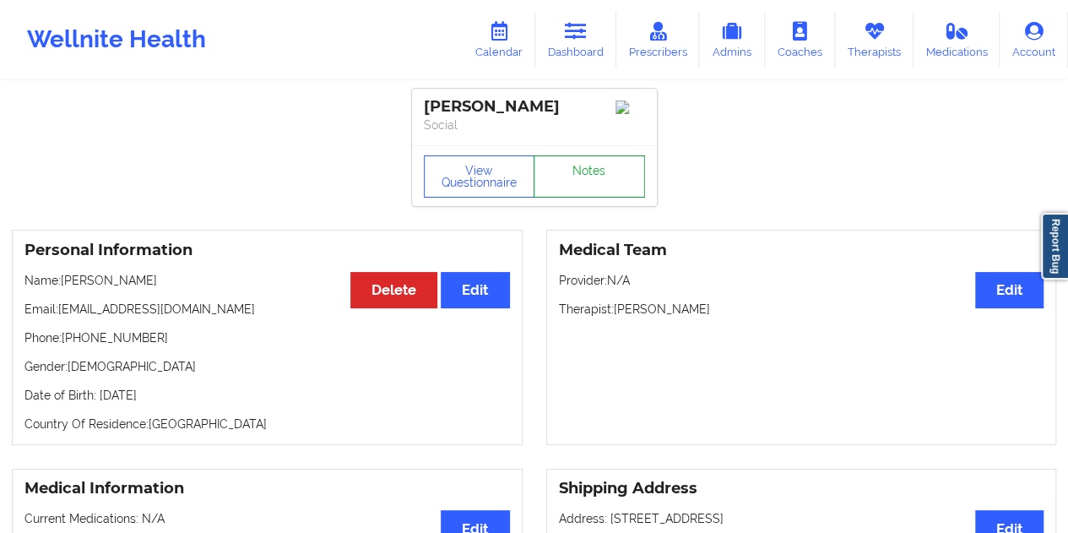
click at [581, 178] on link "Notes" at bounding box center [588, 176] width 111 height 42
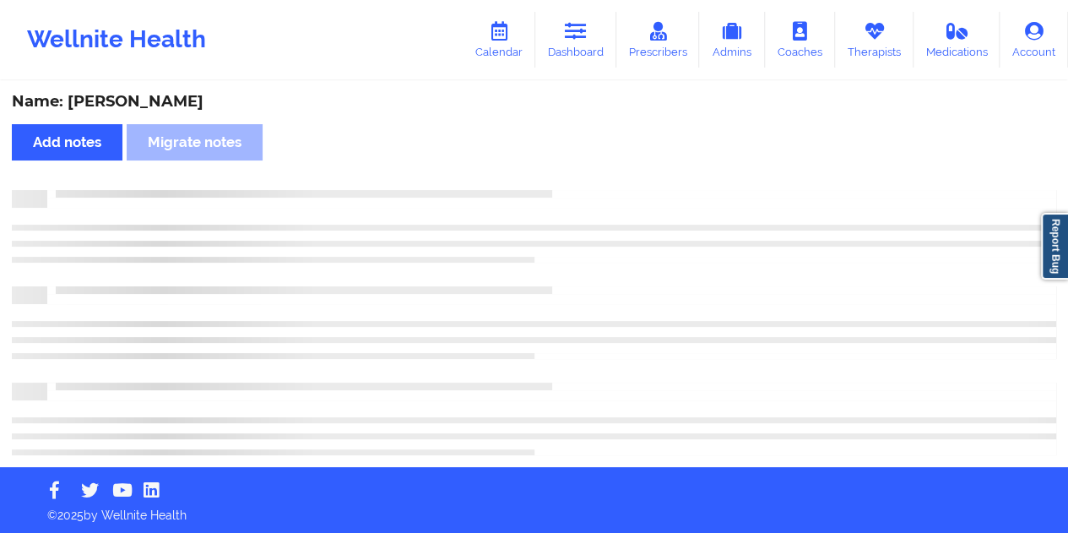
click at [162, 95] on div "Name: [PERSON_NAME]" at bounding box center [534, 101] width 1044 height 19
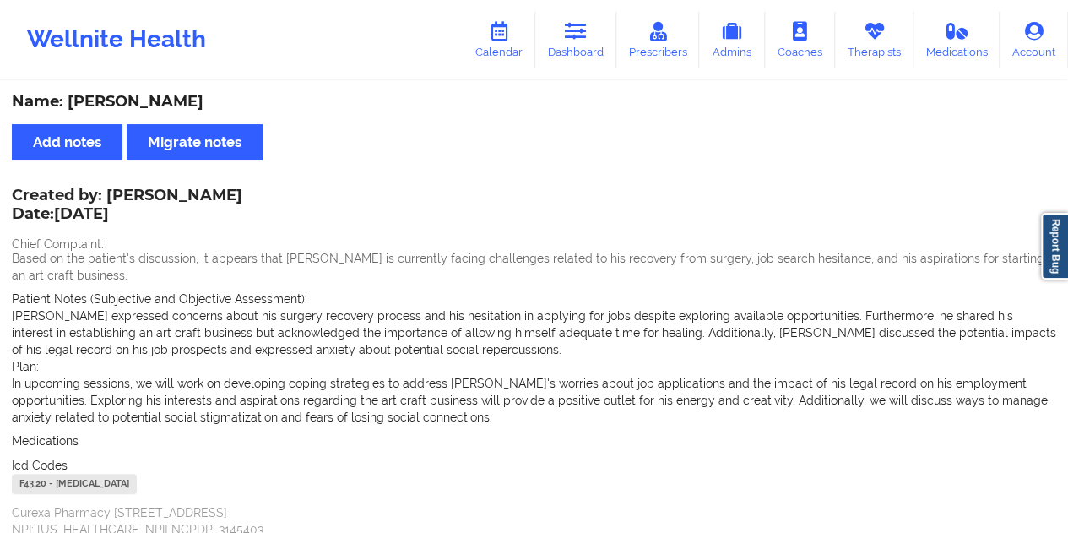
click at [604, 68] on div "Wellnite Health Calendar Dashboard Prescribers Admins Coaches Therapists Medica…" at bounding box center [534, 40] width 1068 height 68
click at [582, 28] on icon at bounding box center [576, 31] width 22 height 19
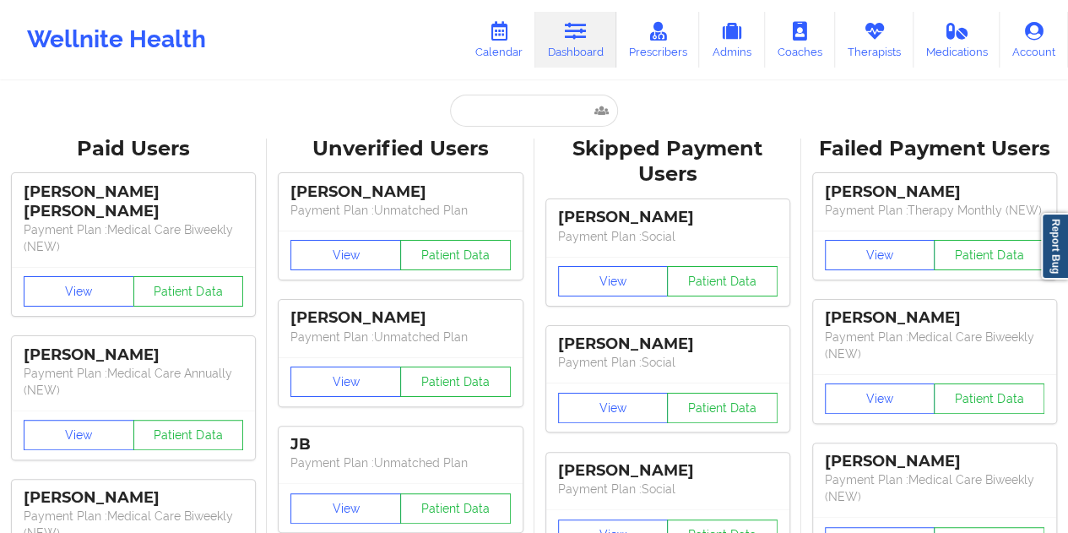
click at [521, 105] on input "text" at bounding box center [533, 111] width 167 height 32
paste input "[EMAIL_ADDRESS][DOMAIN_NAME]"
type input "[EMAIL_ADDRESS][DOMAIN_NAME]"
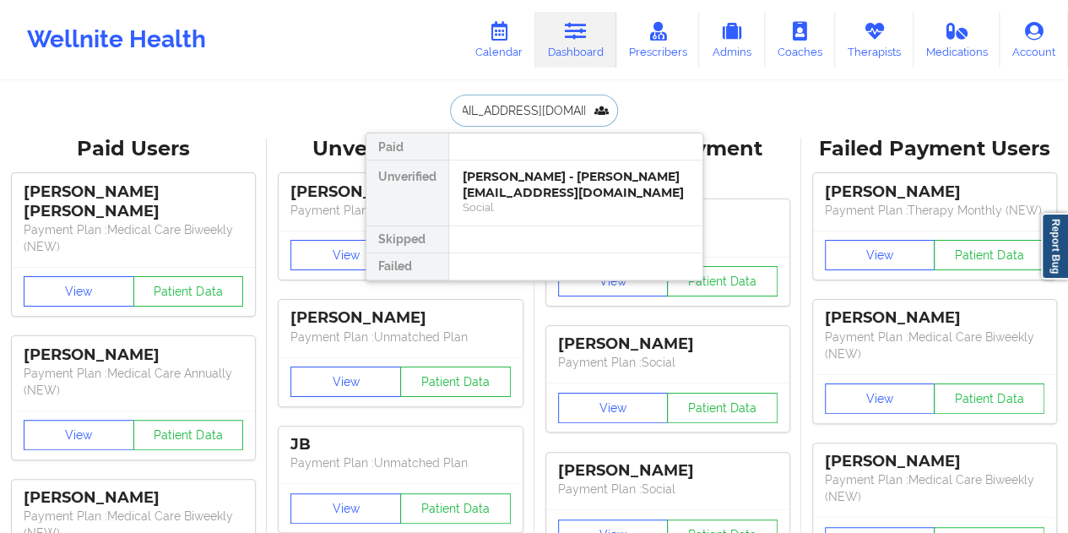
click at [554, 186] on div "[PERSON_NAME] - [PERSON_NAME][EMAIL_ADDRESS][DOMAIN_NAME]" at bounding box center [575, 184] width 226 height 31
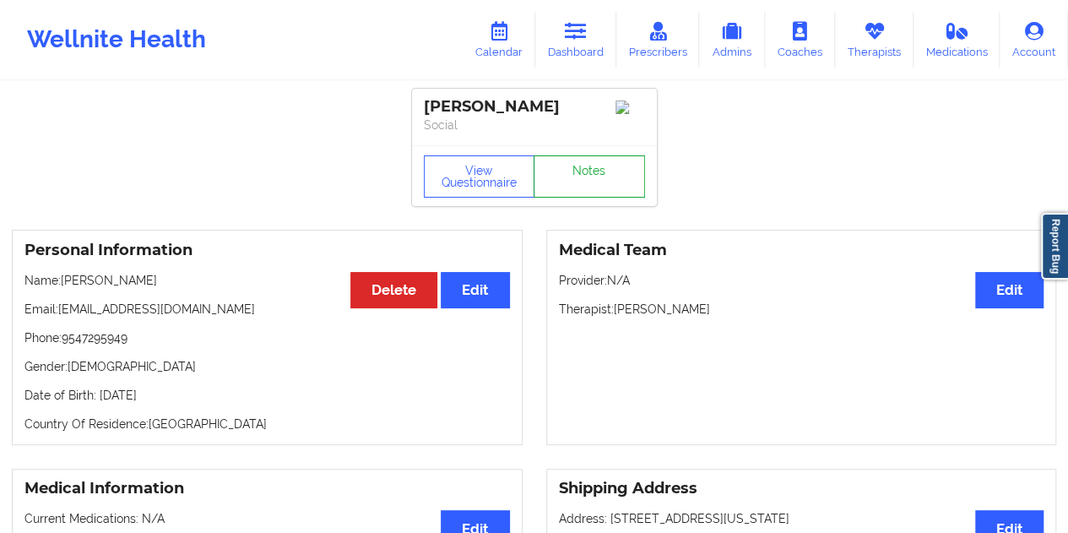
click at [576, 177] on link "Notes" at bounding box center [588, 176] width 111 height 42
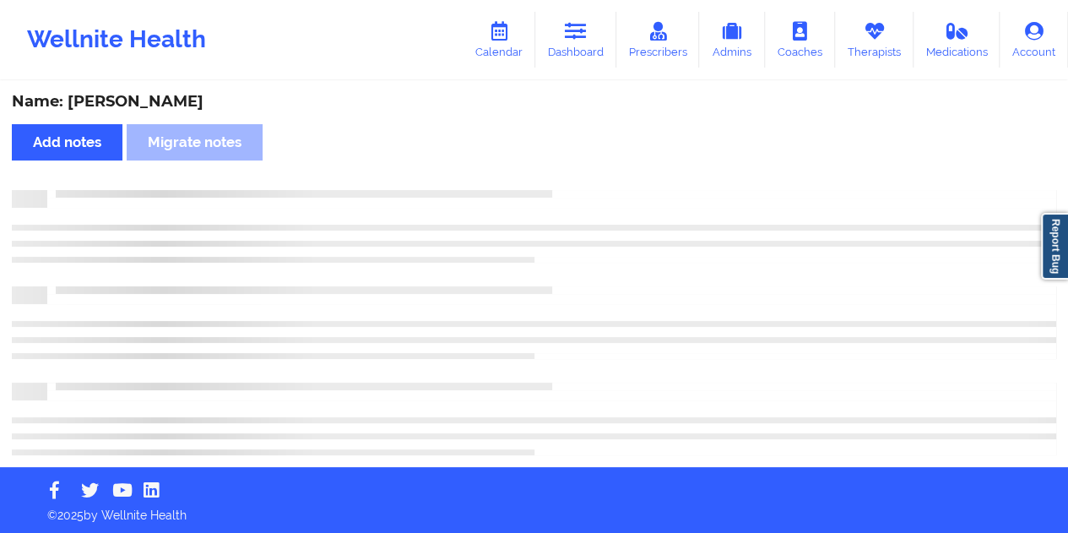
click at [139, 107] on div "Name: [PERSON_NAME]" at bounding box center [534, 101] width 1044 height 19
drag, startPoint x: 139, startPoint y: 107, endPoint x: 165, endPoint y: 108, distance: 25.3
click at [140, 107] on div "Name: [PERSON_NAME]" at bounding box center [534, 101] width 1044 height 19
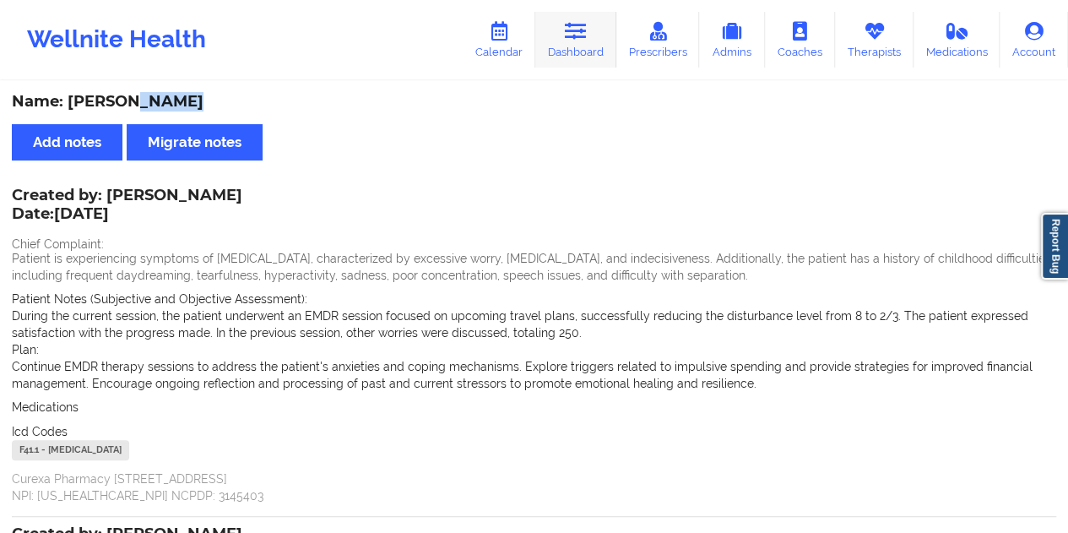
click at [568, 62] on link "Dashboard" at bounding box center [575, 40] width 81 height 56
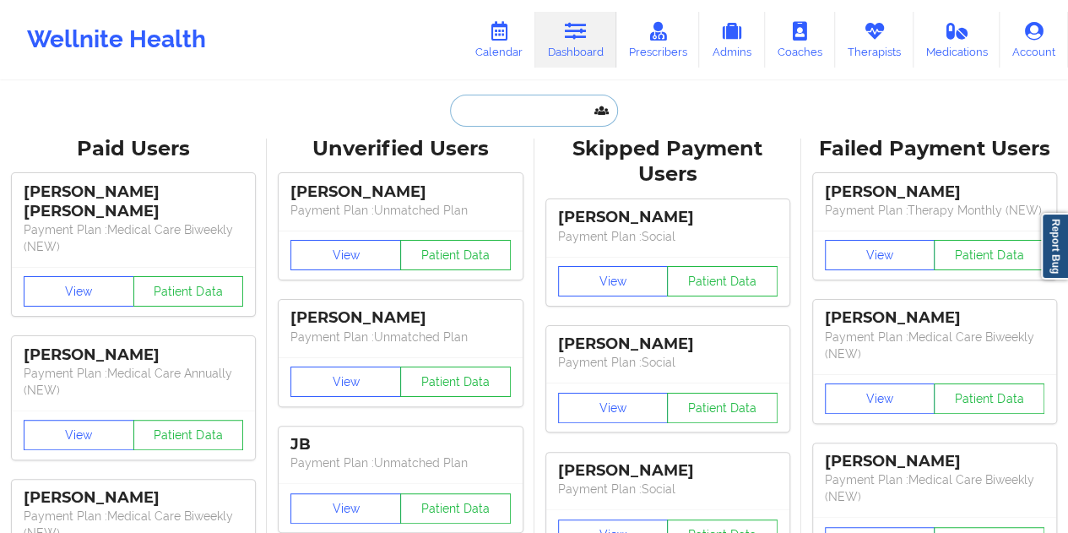
click at [500, 119] on input "text" at bounding box center [533, 111] width 167 height 32
paste input "[EMAIL_ADDRESS][DOMAIN_NAME]"
type input "[EMAIL_ADDRESS][DOMAIN_NAME]"
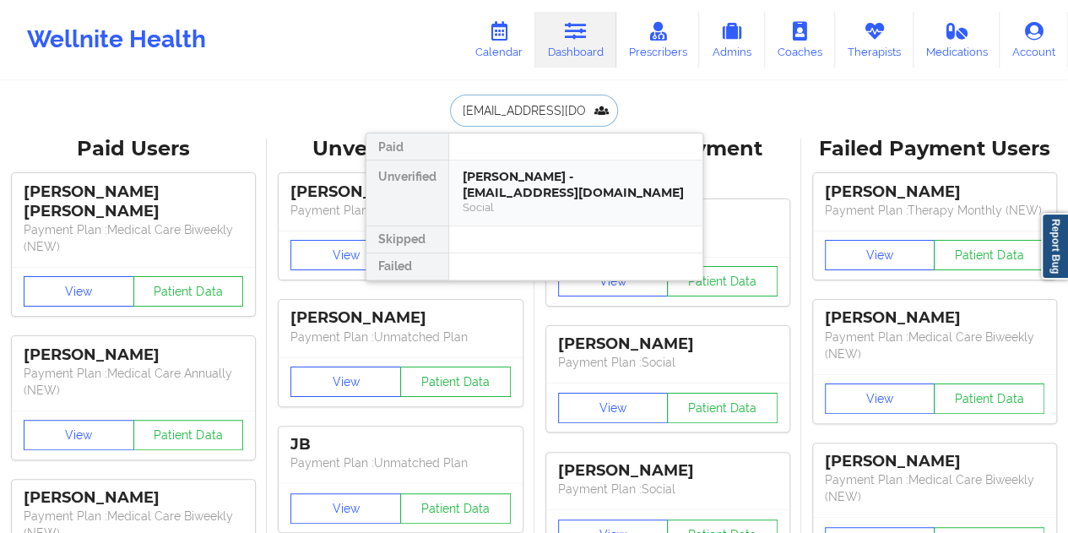
click at [578, 200] on div "Social" at bounding box center [575, 207] width 226 height 14
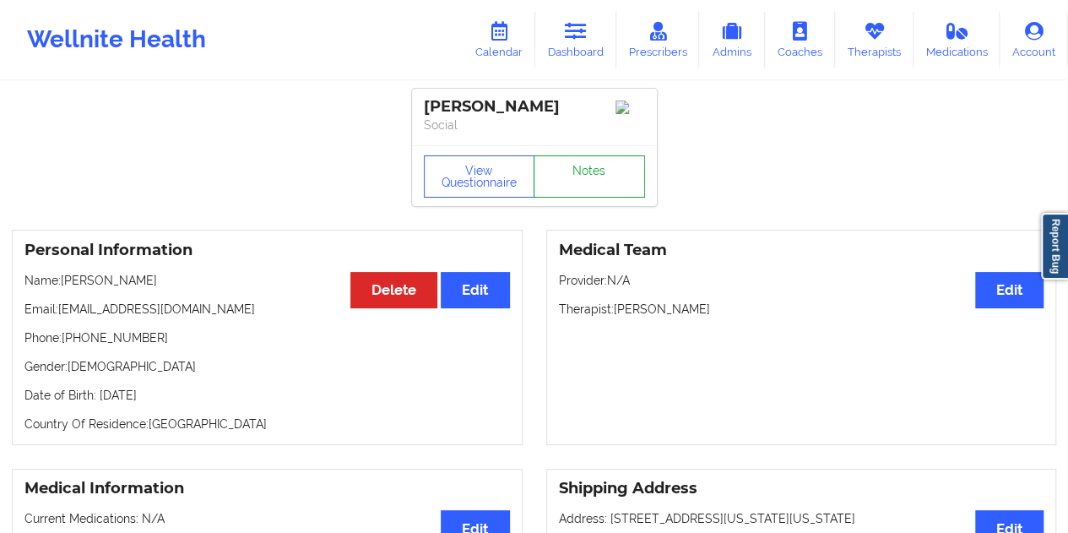
click at [589, 191] on link "Notes" at bounding box center [588, 176] width 111 height 42
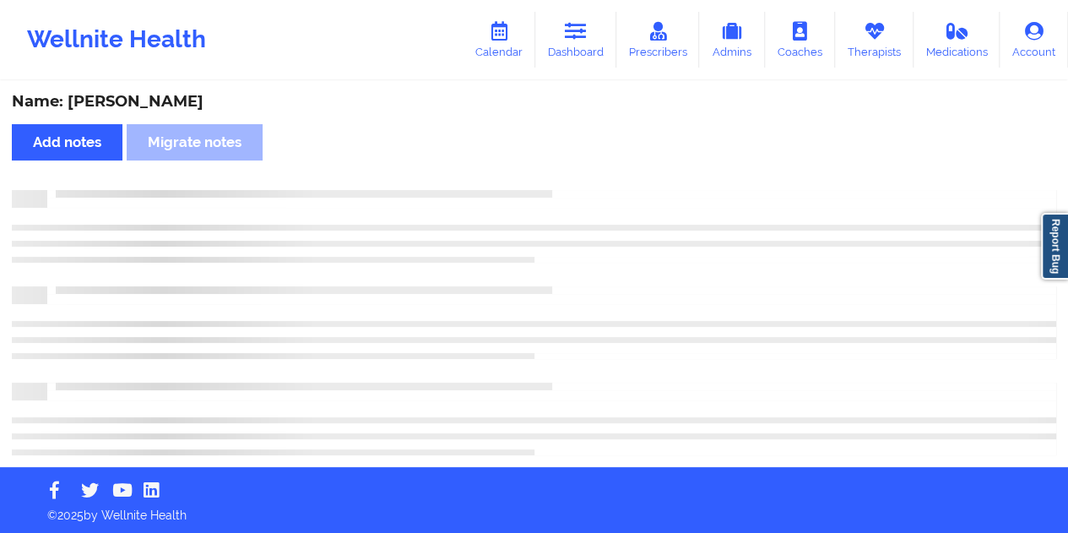
click at [133, 100] on div "Name: [PERSON_NAME]" at bounding box center [534, 101] width 1044 height 19
